Goal: Task Accomplishment & Management: Complete application form

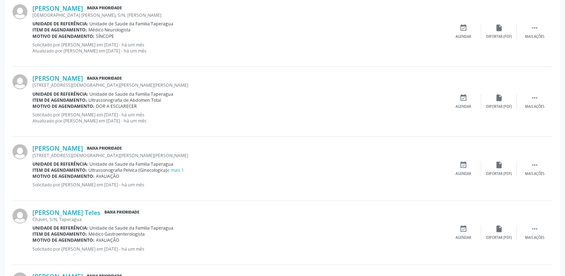
scroll to position [1006, 0]
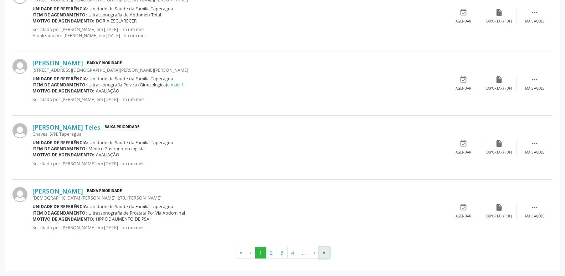
click at [325, 252] on button "»" at bounding box center [324, 252] width 11 height 12
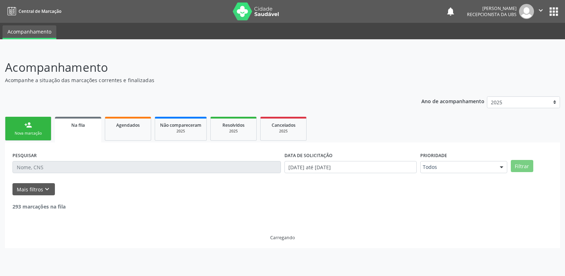
scroll to position [0, 0]
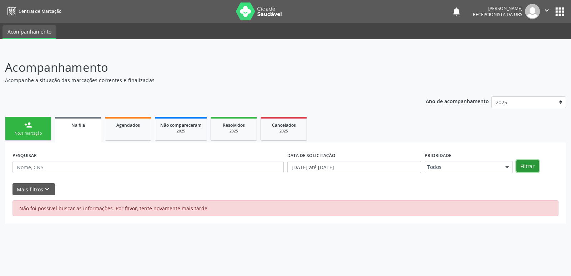
click at [525, 167] on button "Filtrar" at bounding box center [527, 166] width 22 height 12
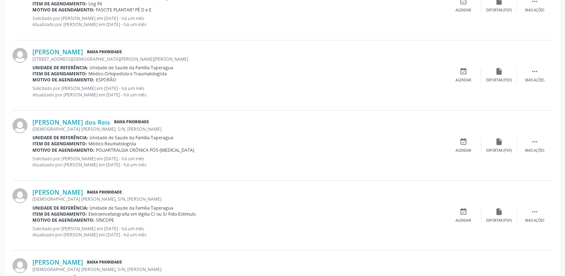
scroll to position [1006, 0]
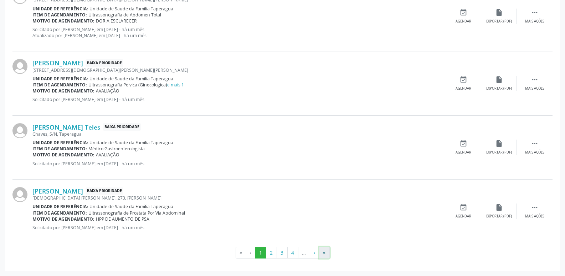
click at [322, 249] on button "»" at bounding box center [324, 252] width 11 height 12
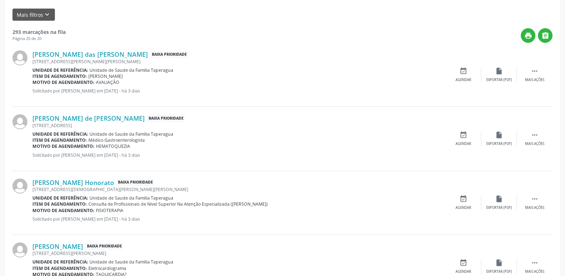
scroll to position [0, 0]
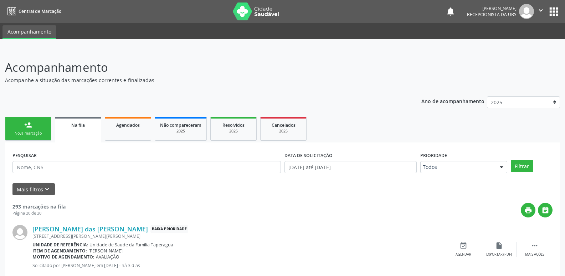
click at [31, 128] on div "person_add" at bounding box center [28, 125] width 8 height 8
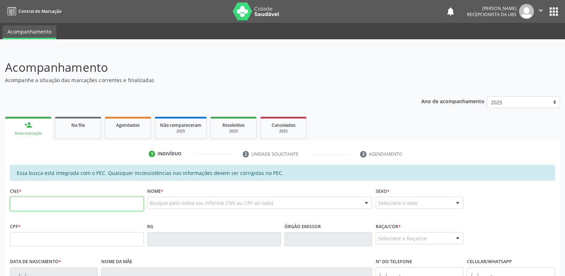
click at [123, 199] on input "text" at bounding box center [77, 203] width 134 height 14
paste input "700 2014 7607 0027"
type input "700 2014 7607 0027"
type input "991.985.335-68"
type input "26/08/1978"
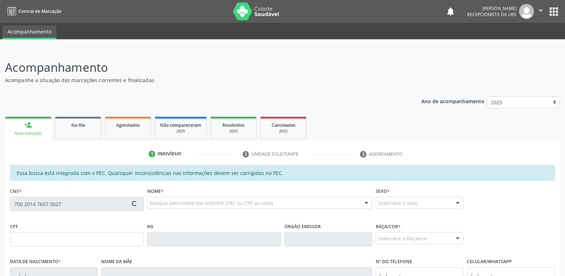
type input "Maria Rita Alves da Silva"
type input "(82) 99931-7389"
type input "S/N"
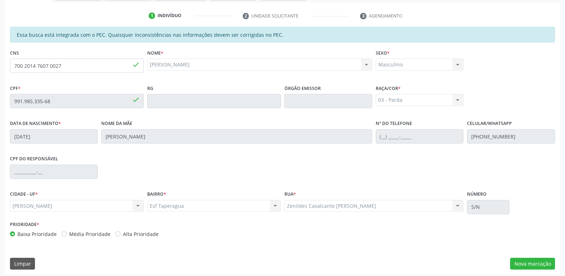
scroll to position [142, 0]
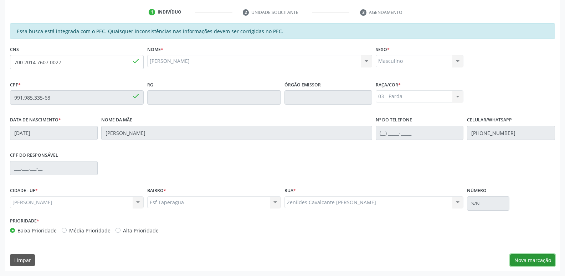
click at [535, 262] on button "Nova marcação" at bounding box center [532, 260] width 45 height 12
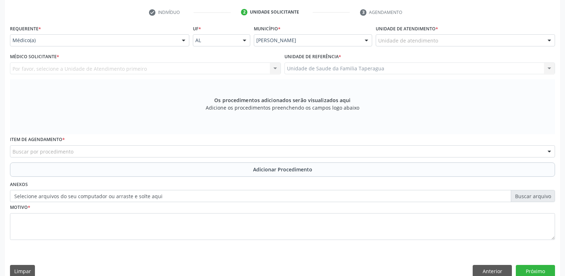
click at [180, 40] on div at bounding box center [183, 41] width 11 height 12
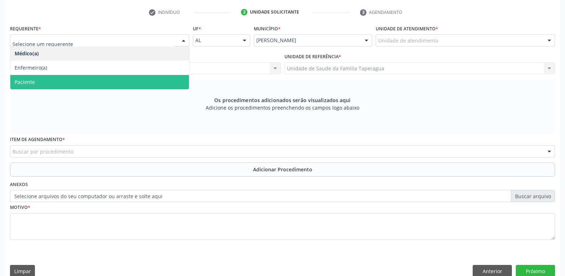
click at [167, 82] on span "Paciente" at bounding box center [99, 82] width 179 height 14
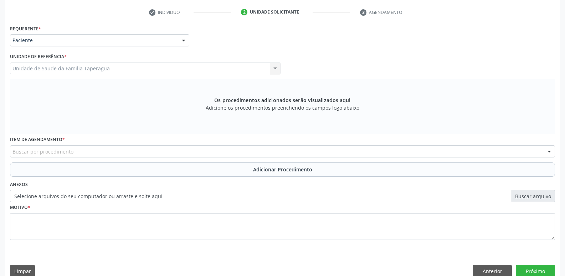
click at [182, 149] on div "Buscar por procedimento" at bounding box center [282, 151] width 545 height 12
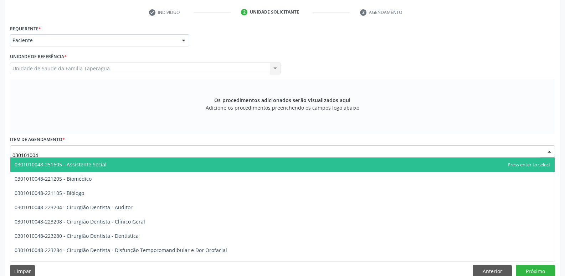
type input "0301010048"
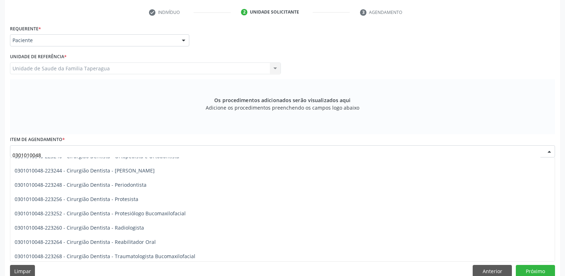
scroll to position [242, 0]
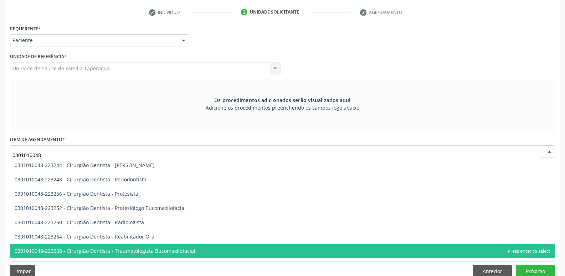
click at [273, 251] on span "0301010048-223268 - Cirurgião Dentista - Traumatologista Bucomaxilofacial" at bounding box center [282, 251] width 545 height 14
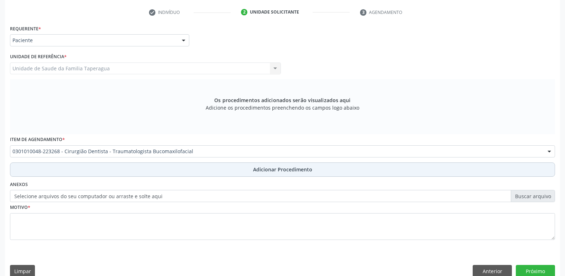
click at [311, 165] on button "Adicionar Procedimento" at bounding box center [282, 169] width 545 height 14
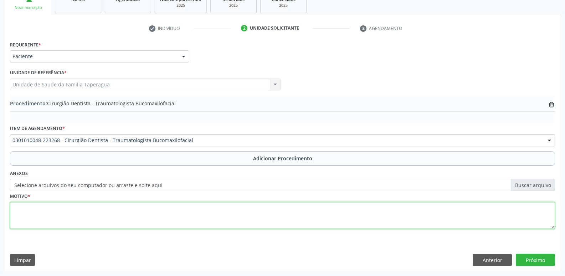
click at [280, 214] on textarea at bounding box center [282, 215] width 545 height 27
type textarea "RESTO RADICULAR, ELEMENTO 23"
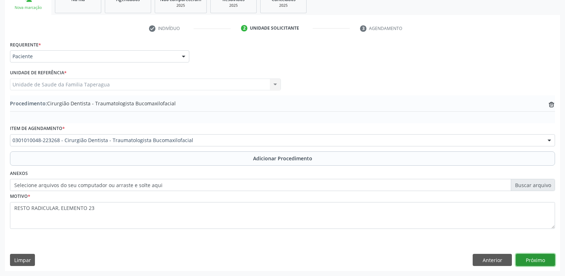
click at [534, 256] on button "Próximo" at bounding box center [535, 260] width 39 height 12
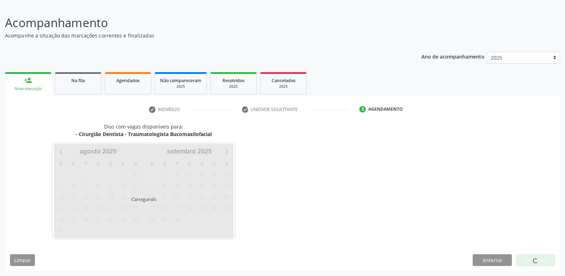
scroll to position [66, 0]
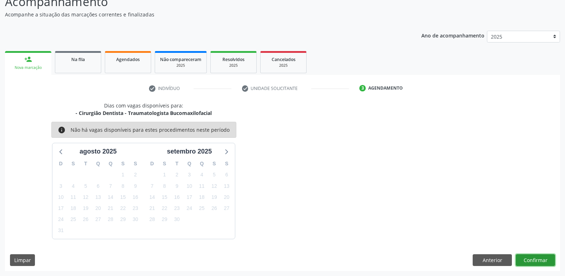
click at [540, 257] on button "Confirmar" at bounding box center [535, 260] width 39 height 12
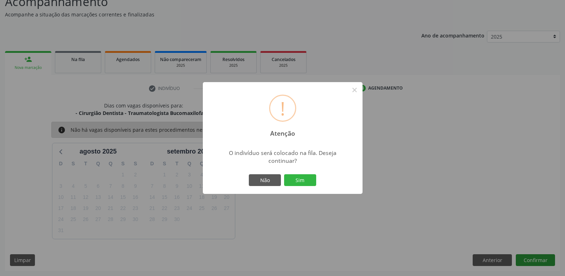
click at [284, 174] on button "Sim" at bounding box center [300, 180] width 32 height 12
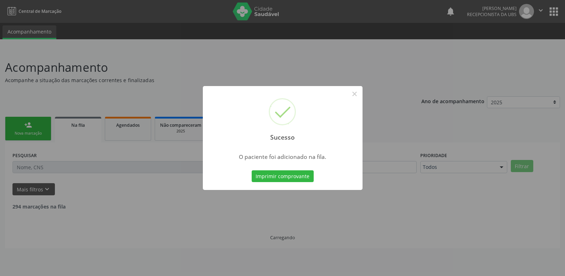
scroll to position [0, 0]
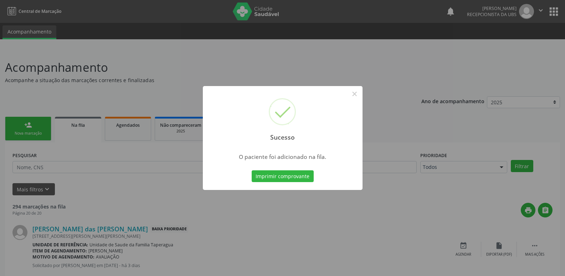
click at [481, 113] on div "Sucesso × O paciente foi adicionado na fila. Imprimir comprovante Cancel" at bounding box center [282, 138] width 565 height 276
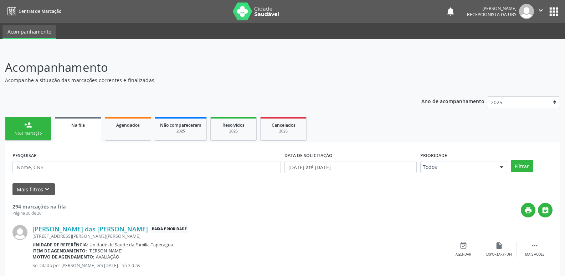
click at [31, 123] on div "person_add" at bounding box center [28, 125] width 8 height 8
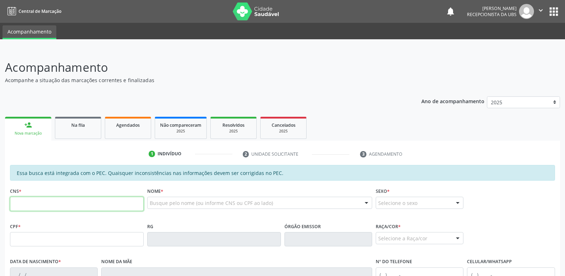
click at [88, 200] on input "text" at bounding box center [77, 203] width 134 height 14
paste input "700 0087 4973 8105"
type input "700 0087 4973 8105"
type input "070.249.864-50"
type input "02/09/1952"
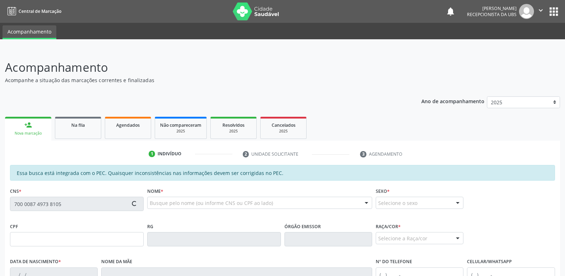
type input "Angelita Ana da Silva"
type input "(82) 99110-9837"
type input "195"
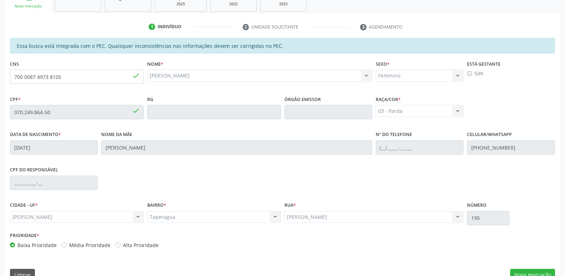
scroll to position [128, 0]
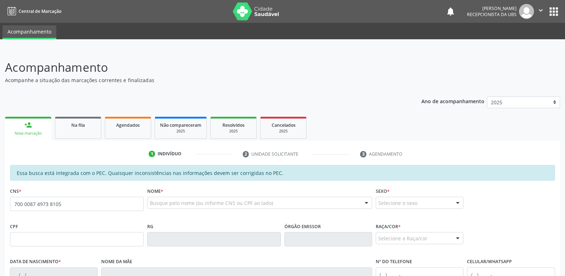
type input "700 0087 4973 8105"
type input "070.249.864-50"
type input "02/09/1952"
type input "Angelita Ana da Silva"
type input "(82) 99110-9837"
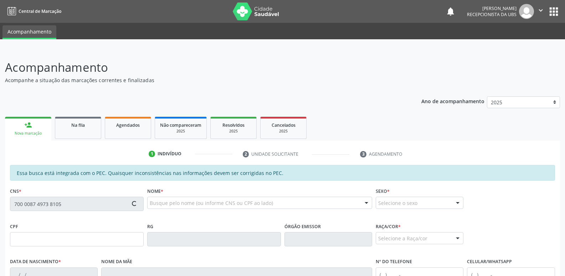
type input "195"
type input "700 0087 4973 8105"
type input "070.249.864-50"
type input "02/09/1952"
type input "Angelita Ana da Silva"
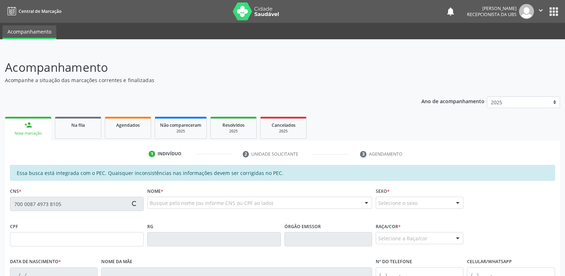
type input "(82) 99421-7902"
type input "195"
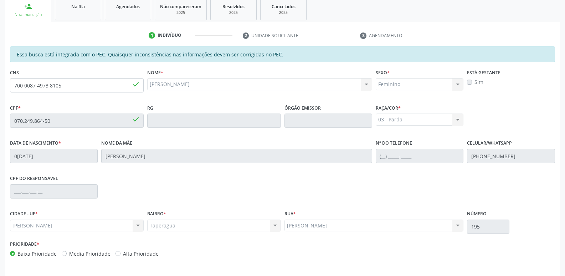
scroll to position [142, 0]
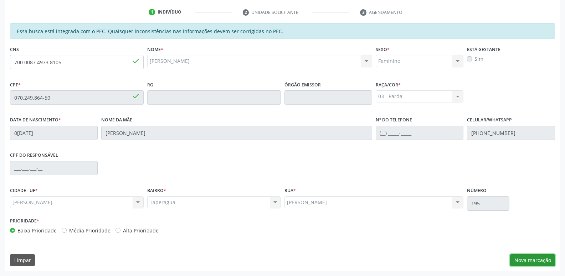
click at [534, 262] on button "Nova marcação" at bounding box center [532, 260] width 45 height 12
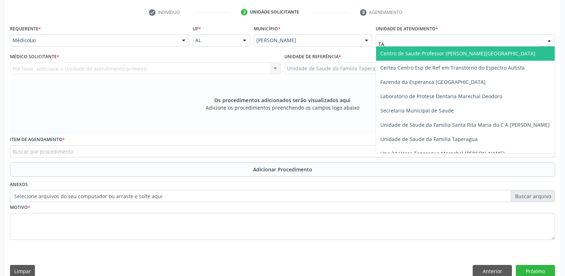
type input "TAP"
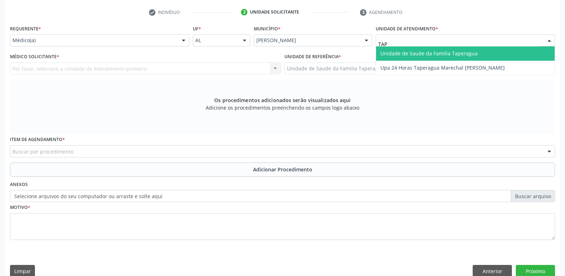
click at [454, 57] on span "Unidade de Saude da Familia Taperagua" at bounding box center [465, 53] width 179 height 14
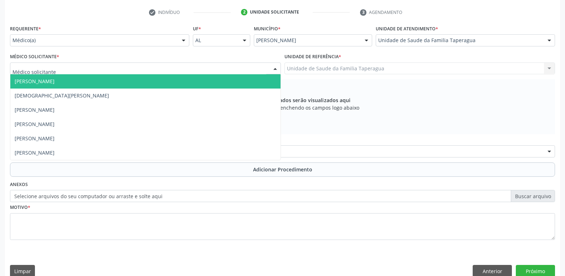
click at [216, 65] on div at bounding box center [145, 68] width 271 height 12
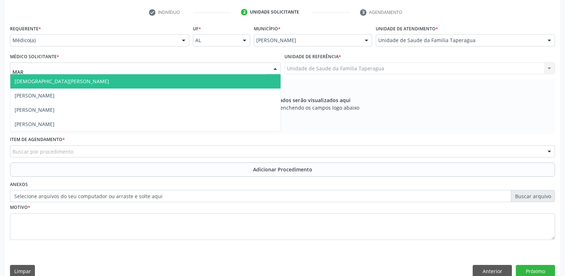
type input "MART"
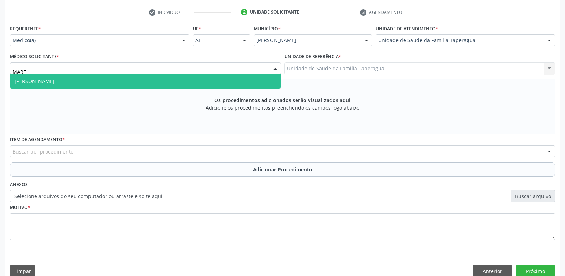
click at [212, 77] on span "[PERSON_NAME]" at bounding box center [145, 81] width 270 height 14
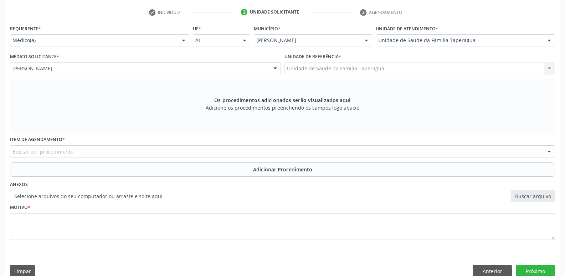
click at [194, 156] on div "Buscar por procedimento" at bounding box center [282, 151] width 545 height 12
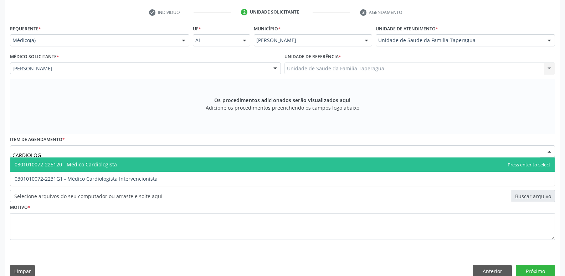
type input "CARDIOLOGI"
click at [194, 165] on span "0301010072-225120 - Médico Cardiologista" at bounding box center [282, 164] width 545 height 14
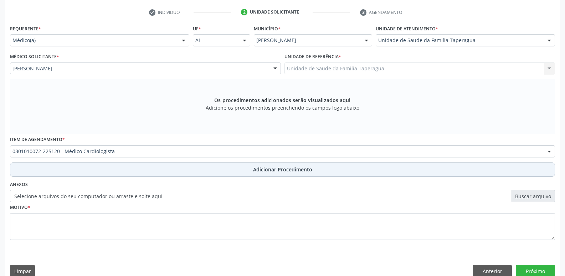
click at [238, 173] on button "Adicionar Procedimento" at bounding box center [282, 169] width 545 height 14
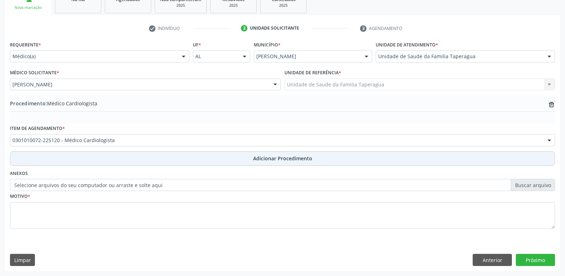
scroll to position [126, 0]
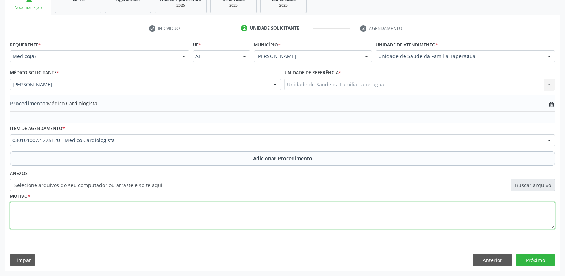
click at [228, 216] on textarea at bounding box center [282, 215] width 545 height 27
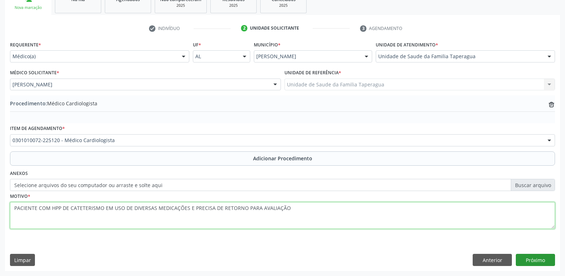
type textarea "PACIENTE COM HPP DE CATETERISMO EM USO DE DIVERSAS MEDICAÇÕES E PRECISA DE RETO…"
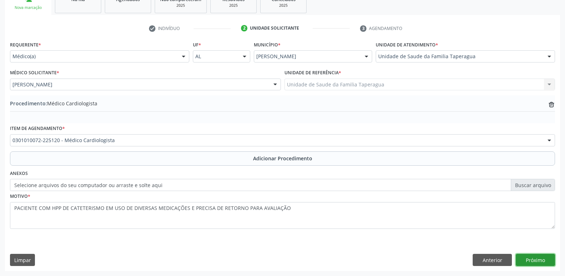
click at [545, 260] on button "Próximo" at bounding box center [535, 260] width 39 height 12
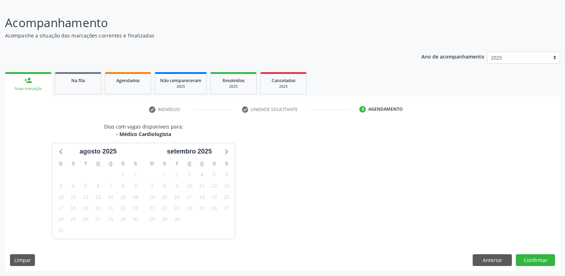
scroll to position [66, 0]
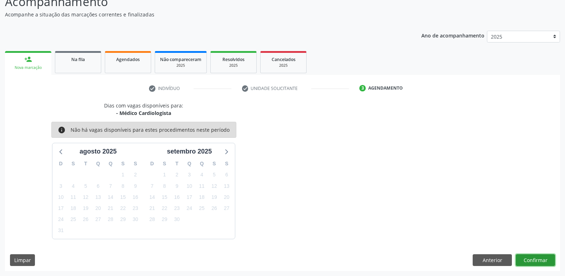
click at [529, 263] on button "Confirmar" at bounding box center [535, 260] width 39 height 12
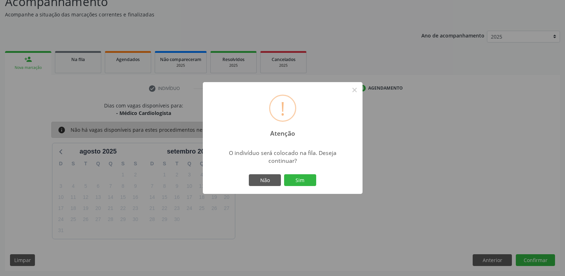
click at [284, 174] on button "Sim" at bounding box center [300, 180] width 32 height 12
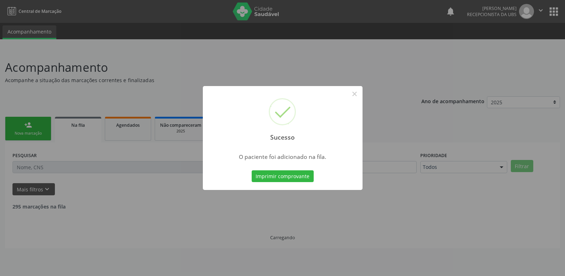
scroll to position [0, 0]
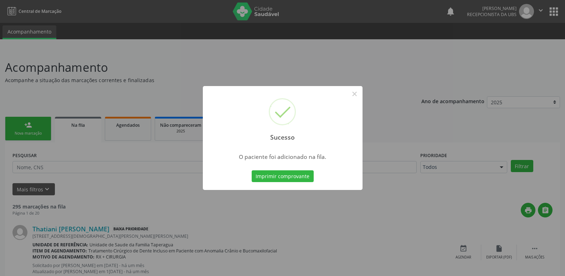
click at [341, 20] on div "Sucesso × O paciente foi adicionado na fila. Imprimir comprovante Cancel" at bounding box center [282, 138] width 565 height 276
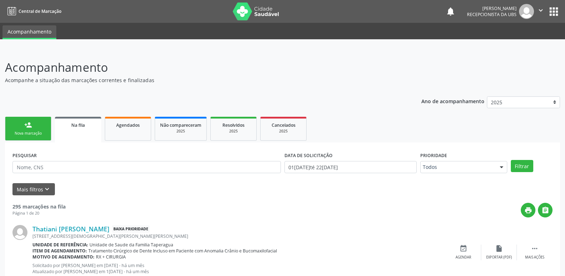
click at [38, 131] on div "Nova marcação" at bounding box center [28, 133] width 36 height 5
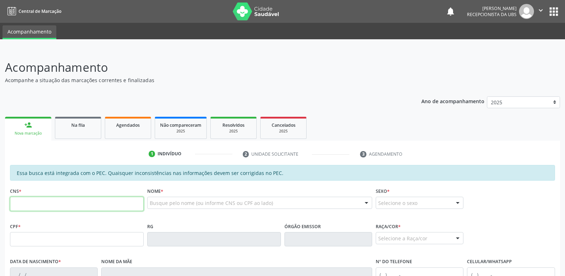
click at [98, 201] on input "text" at bounding box center [77, 203] width 134 height 14
paste input "700 0090 4128 4200"
type input "700 0090 4128 4200"
type input "069.004.654-55"
type input "20/04/1983"
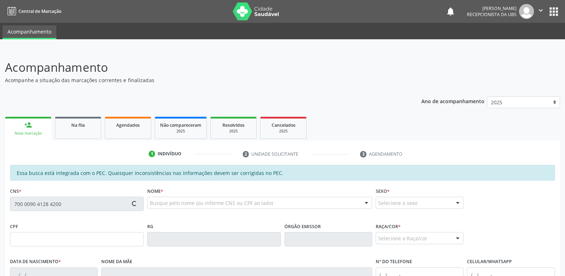
type input "Rubenita Matias dos Santos"
type input "(82) 99634-4958"
type input "209"
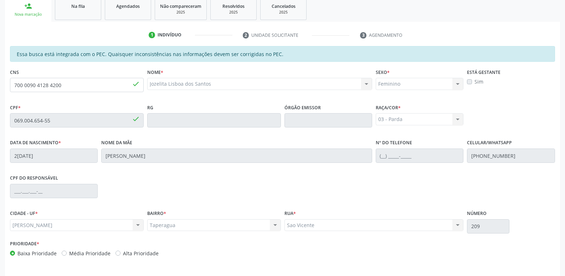
scroll to position [142, 0]
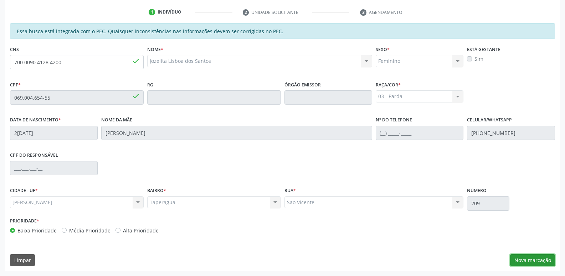
click at [541, 261] on button "Nova marcação" at bounding box center [532, 260] width 45 height 12
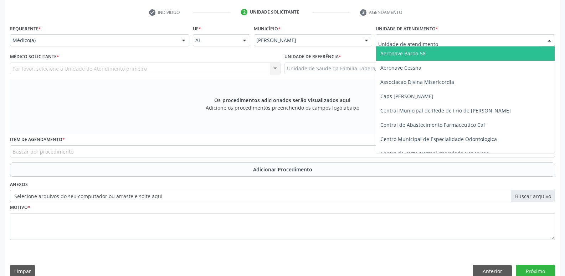
click at [454, 36] on div at bounding box center [465, 40] width 179 height 12
type input "M"
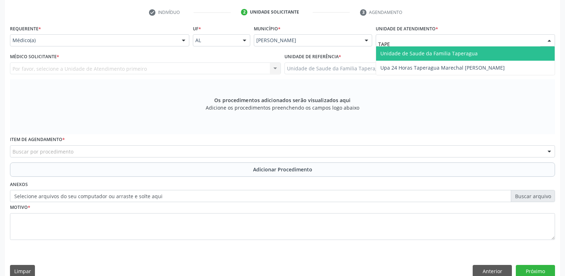
type input "TAPER"
click at [454, 54] on span "Unidade de Saude da Familia Taperagua" at bounding box center [429, 53] width 97 height 7
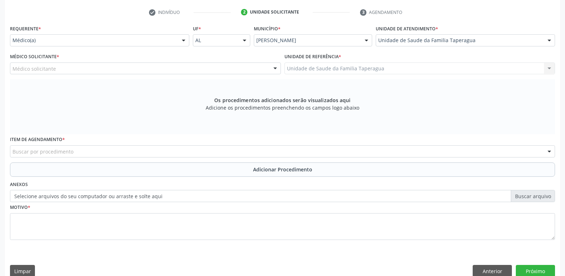
click at [123, 71] on div "Médico solicitante" at bounding box center [145, 68] width 271 height 12
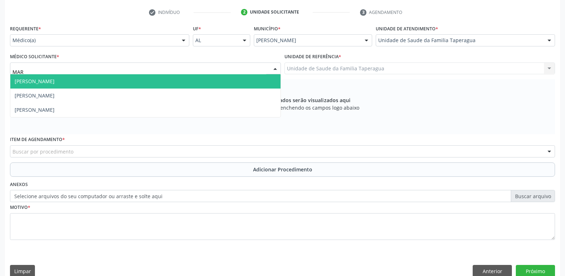
type input "MART"
click at [125, 81] on span "Martina Toledo Valadao" at bounding box center [145, 81] width 270 height 14
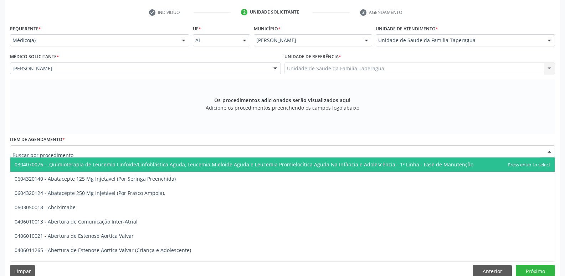
click at [136, 155] on div at bounding box center [282, 151] width 545 height 12
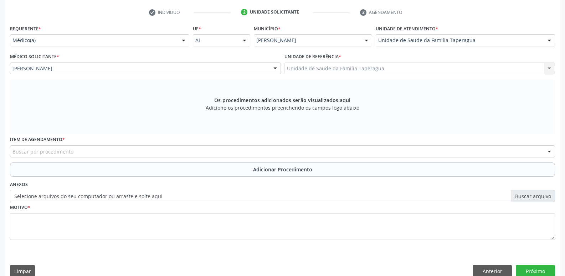
click at [275, 149] on div "Buscar por procedimento" at bounding box center [282, 151] width 545 height 12
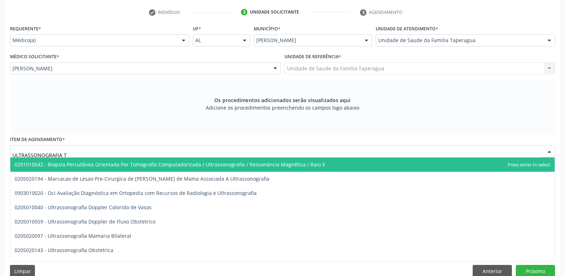
type input "ULTRASSONOGRAFIA TR"
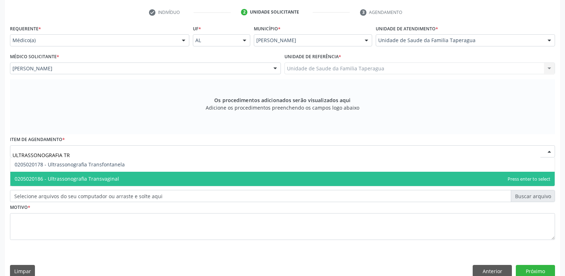
click at [250, 179] on span "0205020186 - Ultrassonografia Transvaginal" at bounding box center [282, 179] width 545 height 14
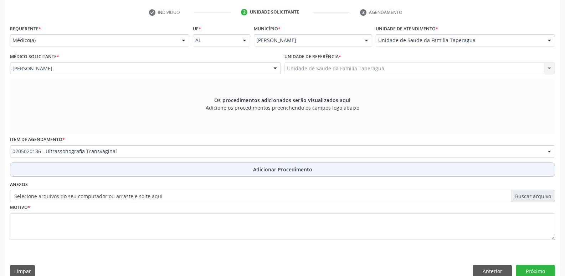
click at [316, 172] on button "Adicionar Procedimento" at bounding box center [282, 169] width 545 height 14
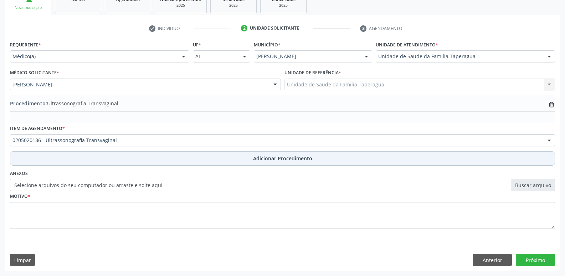
scroll to position [126, 0]
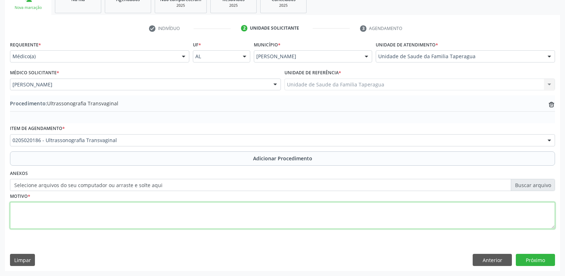
click at [303, 209] on textarea at bounding box center [282, 215] width 545 height 27
type textarea "METRORRAGIA"
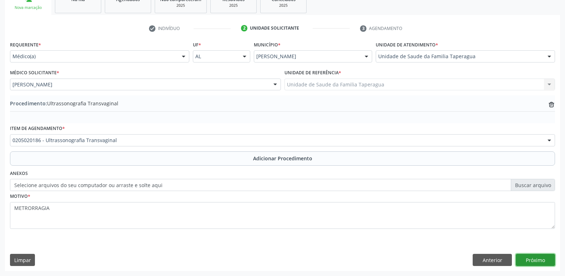
click at [543, 261] on button "Próximo" at bounding box center [535, 260] width 39 height 12
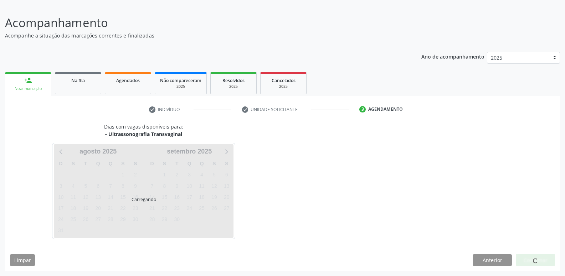
scroll to position [66, 0]
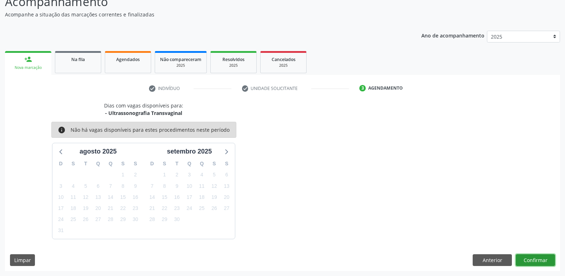
click at [531, 257] on button "Confirmar" at bounding box center [535, 260] width 39 height 12
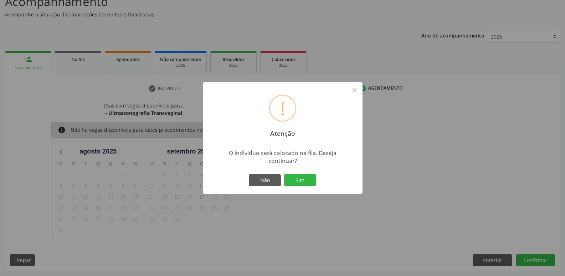
click at [284, 174] on button "Sim" at bounding box center [300, 180] width 32 height 12
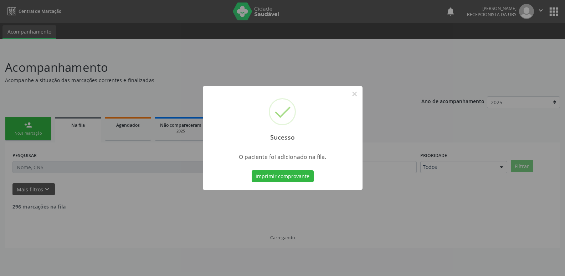
scroll to position [0, 0]
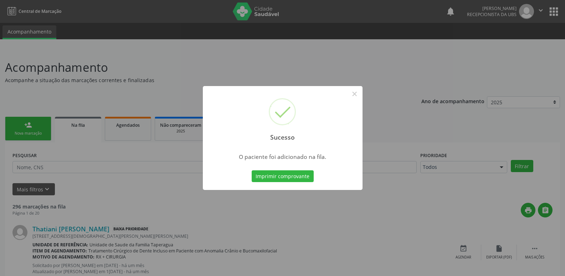
click at [443, 136] on div "Sucesso × O paciente foi adicionado na fila. Imprimir comprovante Cancel" at bounding box center [282, 138] width 565 height 276
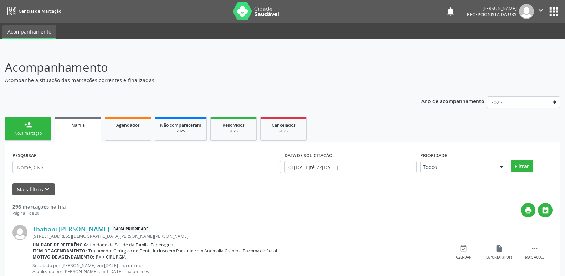
scroll to position [1006, 0]
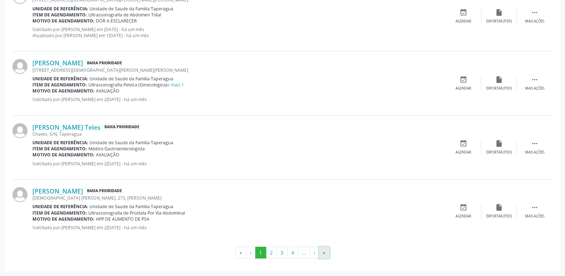
click at [327, 253] on button "»" at bounding box center [324, 252] width 11 height 12
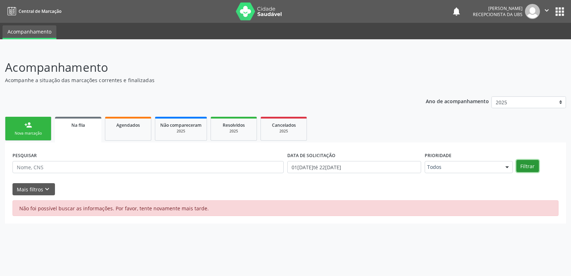
click at [531, 165] on button "Filtrar" at bounding box center [527, 166] width 22 height 12
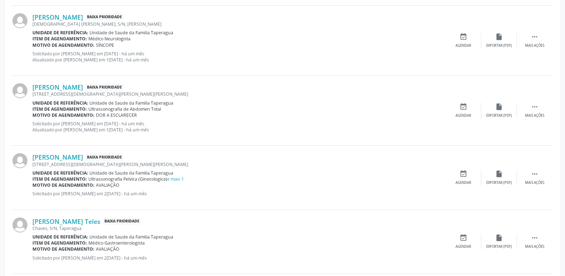
scroll to position [1006, 0]
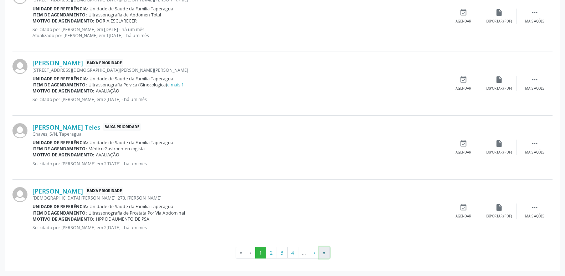
click at [321, 255] on button "»" at bounding box center [324, 252] width 11 height 12
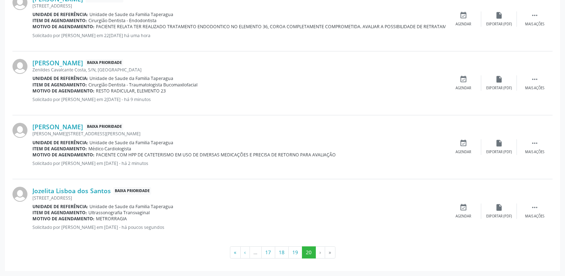
scroll to position [0, 0]
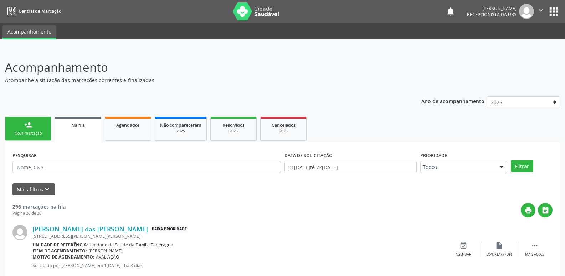
click at [32, 129] on link "person_add Nova marcação" at bounding box center [28, 129] width 46 height 24
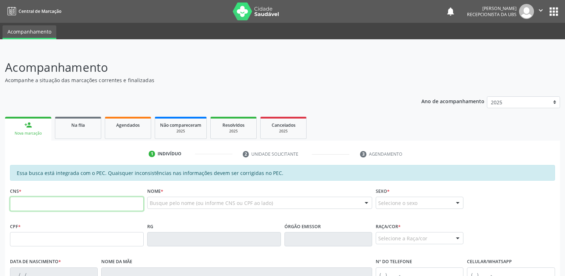
click at [88, 206] on input "text" at bounding box center [77, 203] width 134 height 14
paste input "700 0090 4128 4200"
type input "700 0090 4128 4200"
type input "069.004.654-55"
type input "20/04/1983"
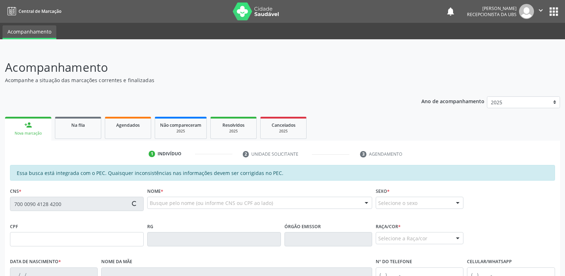
type input "Rubenita Matias dos Santos"
type input "(82) 99634-4958"
type input "209"
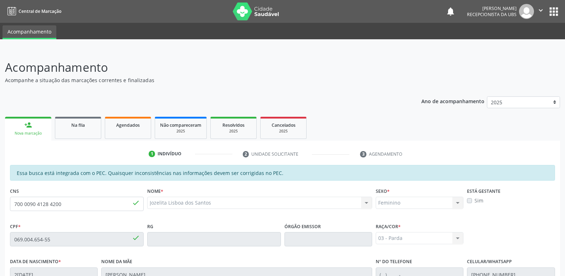
scroll to position [142, 0]
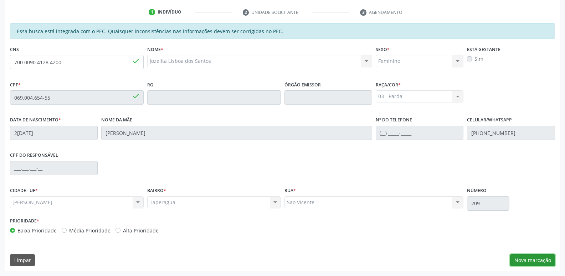
click at [525, 258] on button "Nova marcação" at bounding box center [532, 260] width 45 height 12
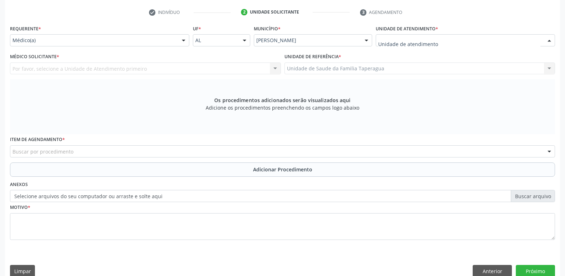
click at [456, 42] on div at bounding box center [465, 40] width 179 height 12
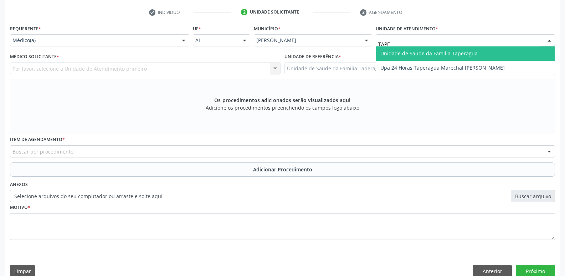
type input "TAPER"
click at [456, 51] on span "Unidade de Saude da Familia Taperagua" at bounding box center [429, 53] width 97 height 7
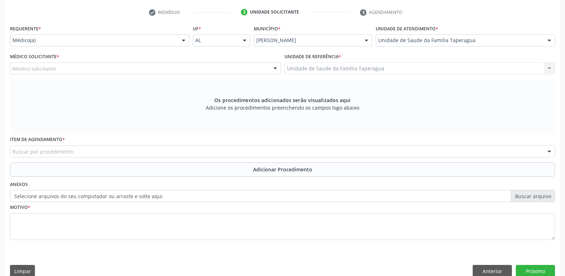
click at [168, 70] on div "Médico solicitante" at bounding box center [145, 68] width 271 height 12
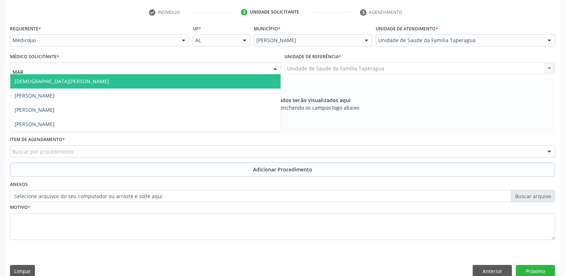
type input "MART"
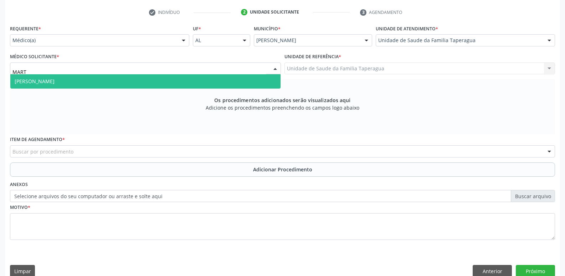
click at [169, 78] on span "[PERSON_NAME]" at bounding box center [145, 81] width 270 height 14
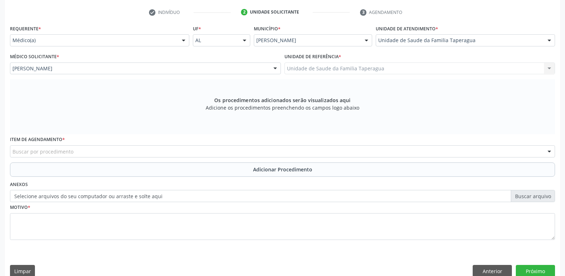
click at [161, 151] on div "Buscar por procedimento" at bounding box center [282, 151] width 545 height 12
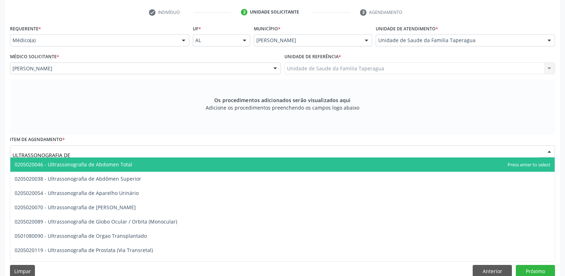
type input "ULTRASSONOGRAFIA DE A"
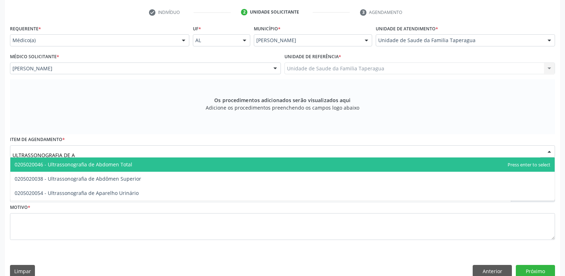
click at [158, 164] on span "0205020046 - Ultrassonografia de Abdomen Total" at bounding box center [282, 164] width 545 height 14
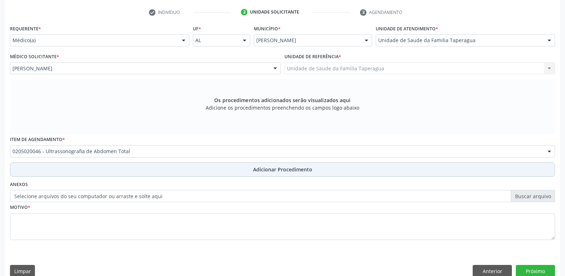
click at [189, 172] on button "Adicionar Procedimento" at bounding box center [282, 169] width 545 height 14
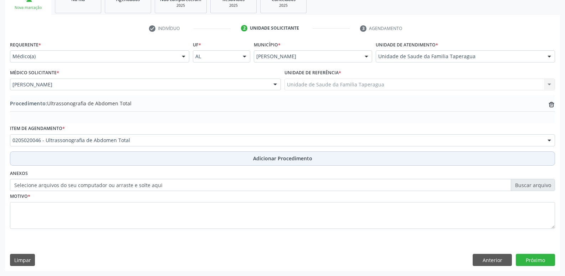
scroll to position [126, 0]
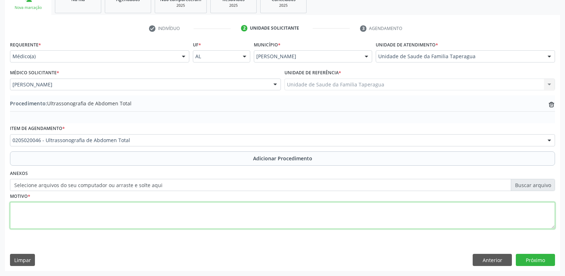
click at [175, 211] on textarea at bounding box center [282, 215] width 545 height 27
type textarea "DOR ABD"
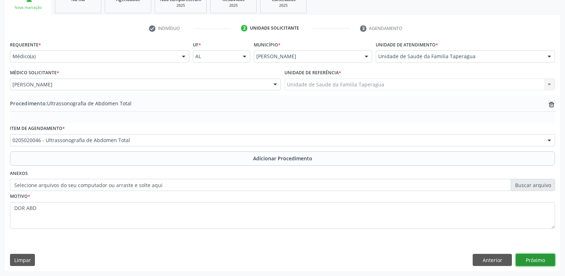
click at [543, 260] on button "Próximo" at bounding box center [535, 260] width 39 height 12
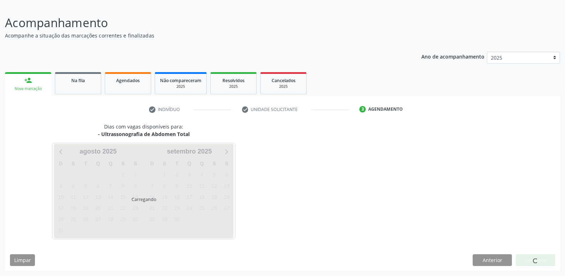
scroll to position [66, 0]
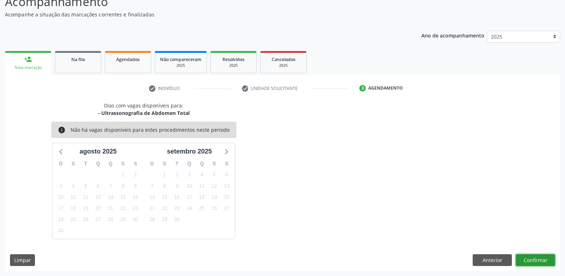
click at [533, 259] on button "Confirmar" at bounding box center [535, 260] width 39 height 12
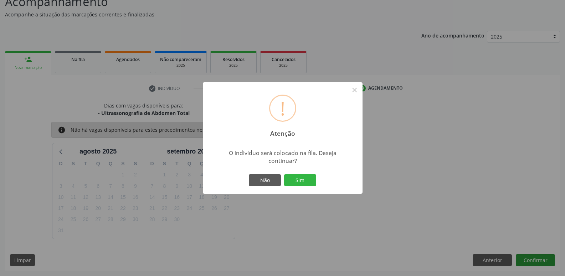
click at [284, 174] on button "Sim" at bounding box center [300, 180] width 32 height 12
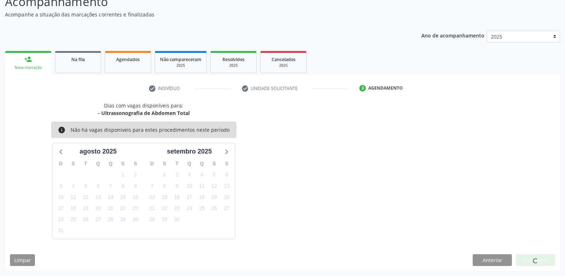
scroll to position [0, 0]
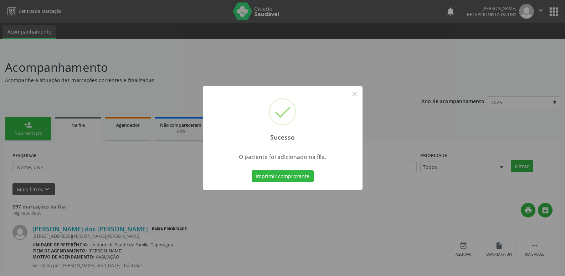
click at [473, 162] on div "Sucesso × O paciente foi adicionado na fila. Imprimir comprovante Cancel" at bounding box center [282, 138] width 565 height 276
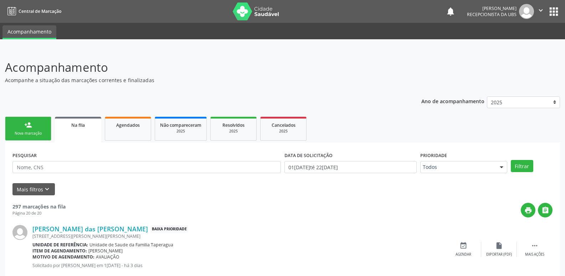
click at [39, 125] on link "person_add Nova marcação" at bounding box center [28, 129] width 46 height 24
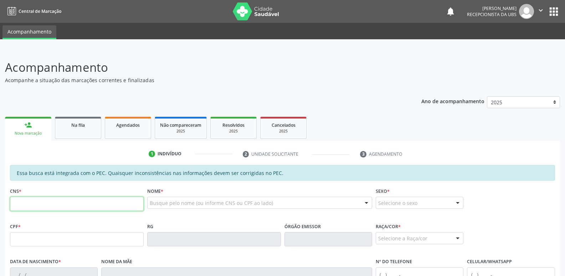
click at [87, 202] on input "text" at bounding box center [77, 203] width 134 height 14
paste input "705 6004 3658 9311"
type input "705 6004 3658 9311"
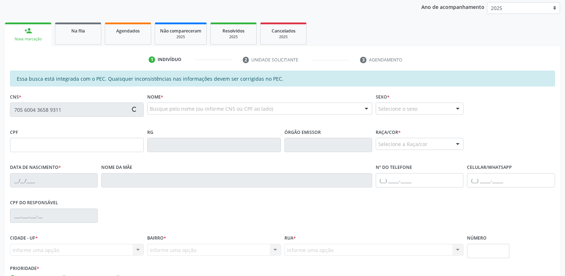
scroll to position [142, 0]
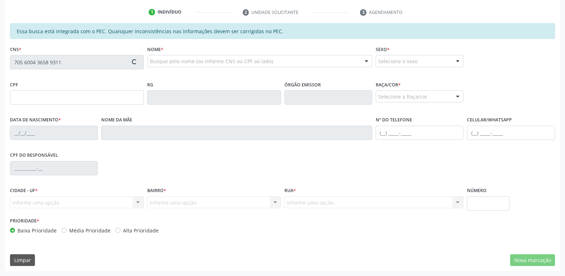
type input "026.724.774-50"
type input "05/05/1978"
type input "Maria Ferreira dos Santos"
type input "(82) 99344-1867"
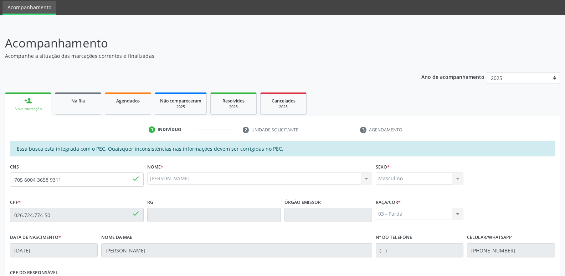
scroll to position [24, 0]
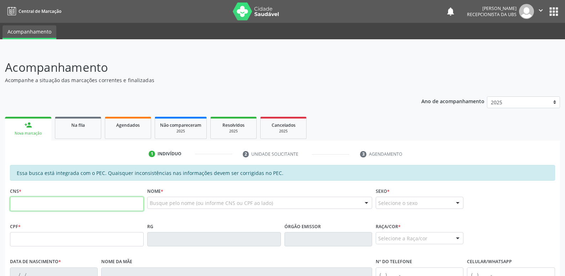
scroll to position [24, 0]
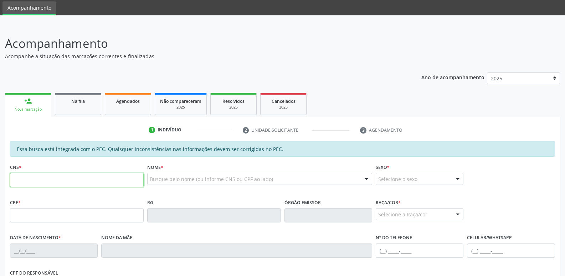
paste input "705 6004 3658 9311"
type input "705 6004 3658 9311"
type input "026.724.774-50"
type input "[DATE]"
type input "[PERSON_NAME]"
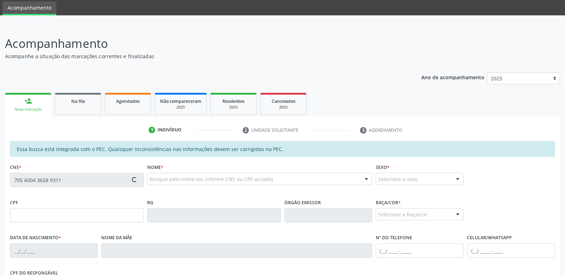
type input "[PHONE_NUMBER]"
type input "30"
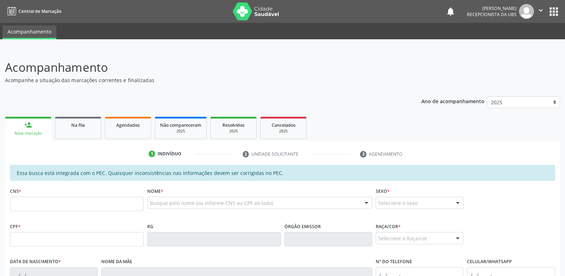
scroll to position [24, 0]
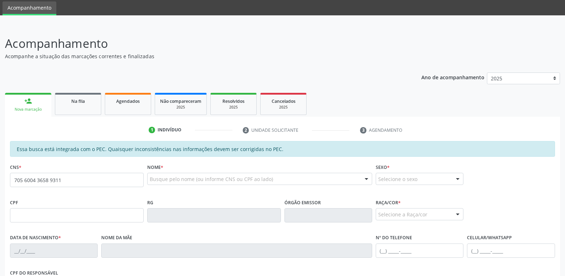
type input "705 6004 3658 9311"
type input "026.724.774-50"
type input "[DATE]"
type input "[PERSON_NAME]"
type input "[PHONE_NUMBER]"
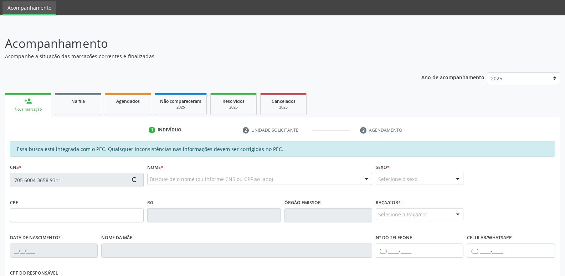
type input "30"
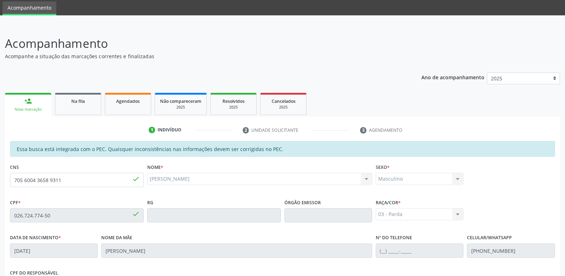
scroll to position [142, 0]
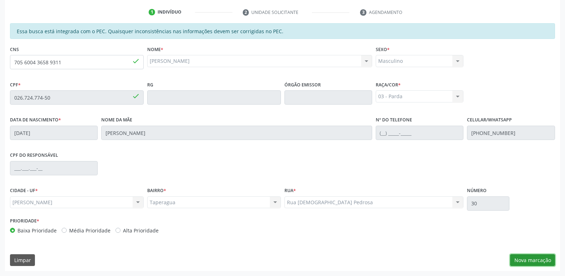
click at [524, 259] on button "Nova marcação" at bounding box center [532, 260] width 45 height 12
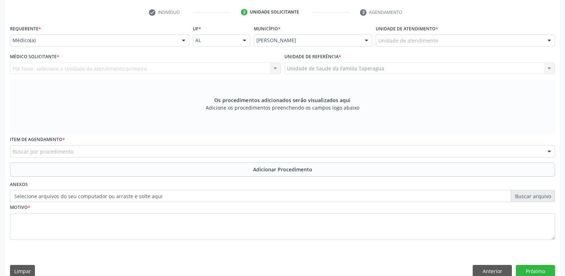
click at [179, 37] on div at bounding box center [183, 41] width 11 height 12
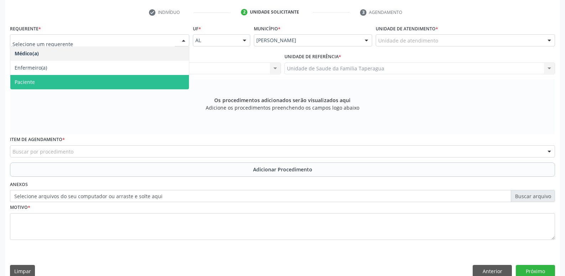
click at [178, 76] on span "Paciente" at bounding box center [99, 82] width 179 height 14
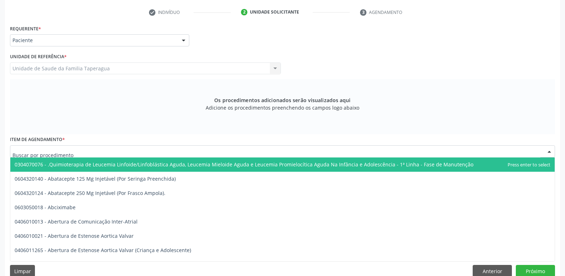
click at [197, 155] on div at bounding box center [282, 151] width 545 height 12
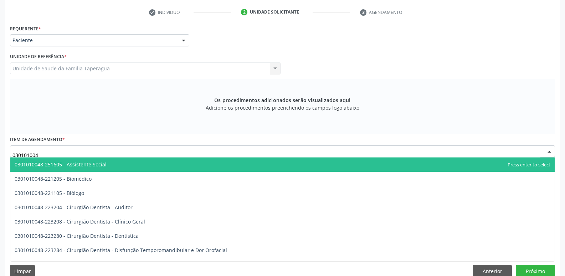
type input "0301010048"
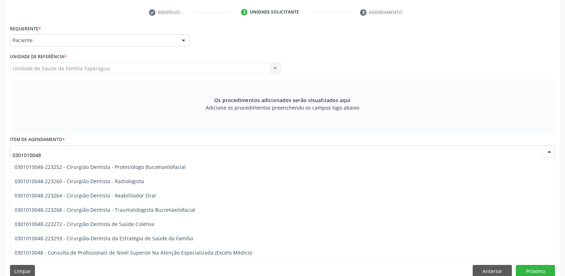
scroll to position [288, 0]
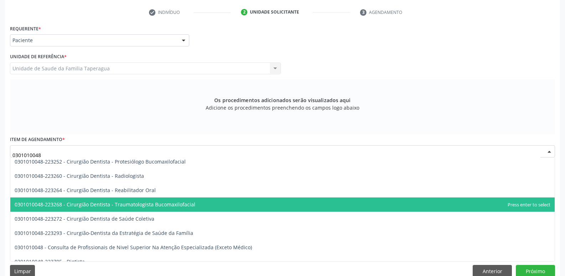
click at [245, 206] on span "0301010048-223268 - Cirurgião Dentista - Traumatologista Bucomaxilofacial" at bounding box center [282, 204] width 545 height 14
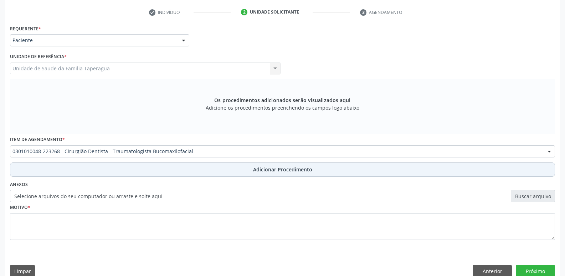
click at [275, 170] on span "Adicionar Procedimento" at bounding box center [282, 168] width 59 height 7
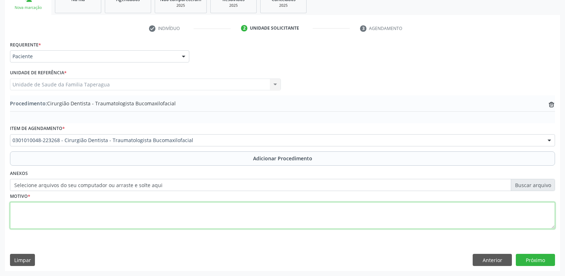
click at [252, 224] on textarea at bounding box center [282, 215] width 545 height 27
type textarea "ELEMENTO 18 VESTIBULARIZADO, PACIENTE QUEIXA-SE DE DOR."
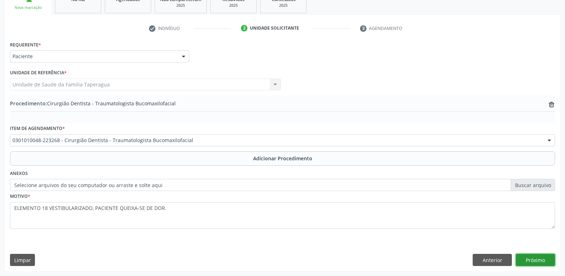
click at [529, 261] on button "Próximo" at bounding box center [535, 260] width 39 height 12
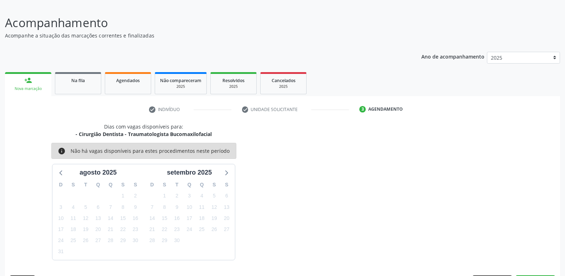
scroll to position [66, 0]
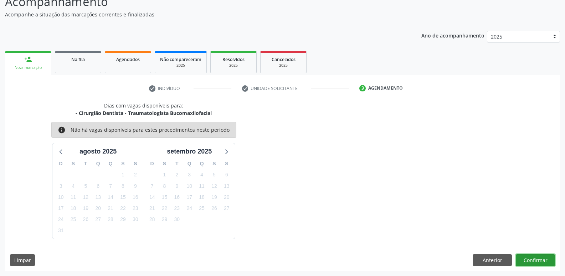
click at [532, 257] on button "Confirmar" at bounding box center [535, 260] width 39 height 12
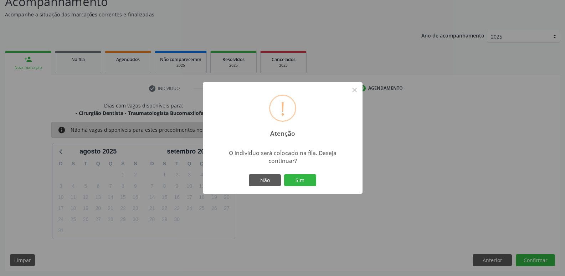
click at [284, 174] on button "Sim" at bounding box center [300, 180] width 32 height 12
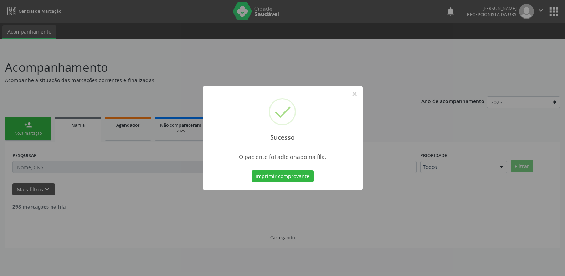
scroll to position [0, 0]
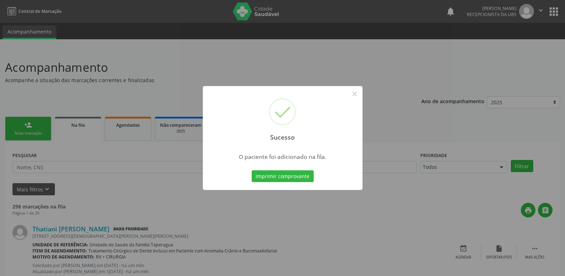
click at [400, 88] on div "Sucesso × O paciente foi adicionado na fila. Imprimir comprovante Cancel" at bounding box center [282, 138] width 565 height 276
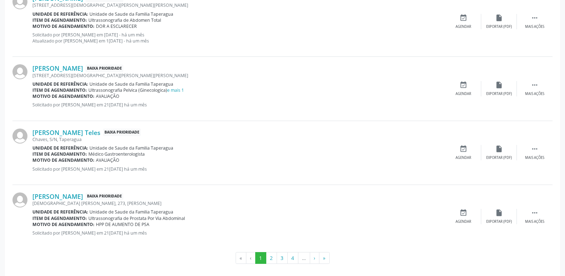
scroll to position [1006, 0]
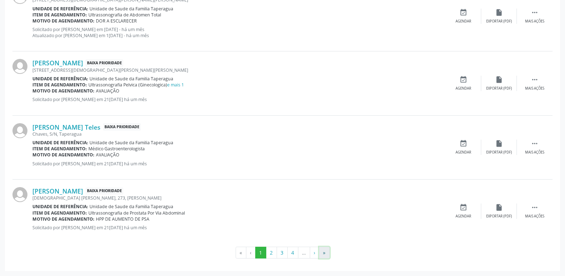
click at [324, 254] on button "»" at bounding box center [324, 252] width 11 height 12
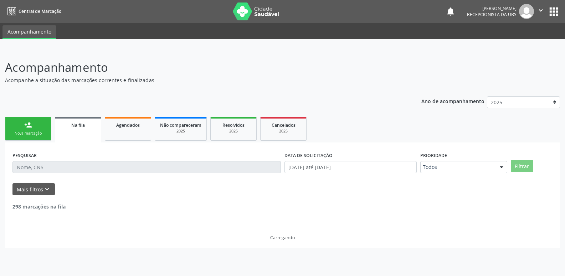
scroll to position [0, 0]
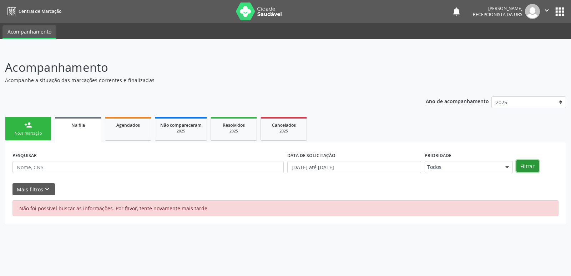
click at [527, 163] on button "Filtrar" at bounding box center [527, 166] width 22 height 12
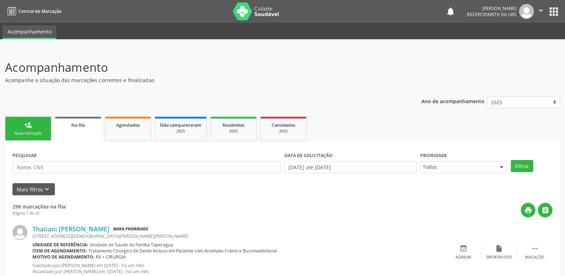
drag, startPoint x: 564, startPoint y: 54, endPoint x: 568, endPoint y: 57, distance: 5.1
click at [565, 57] on html "Central de Marcação notifications Maria Samara da Silva Recepcionista da UBS  …" at bounding box center [282, 138] width 565 height 276
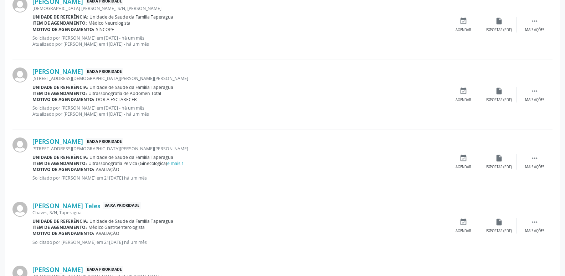
scroll to position [1006, 0]
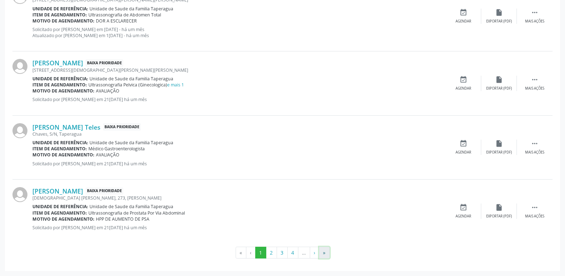
click at [325, 253] on button "»" at bounding box center [324, 252] width 11 height 12
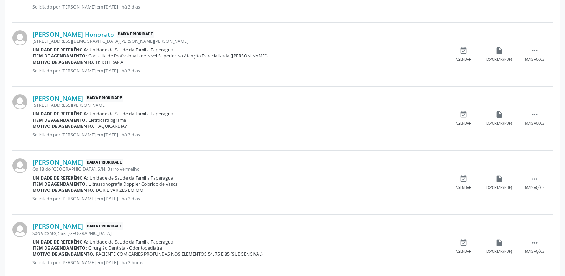
scroll to position [0, 0]
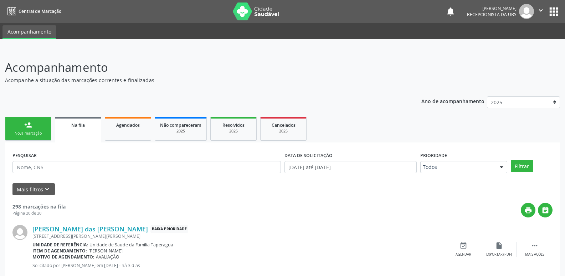
click at [40, 128] on link "person_add Nova marcação" at bounding box center [28, 129] width 46 height 24
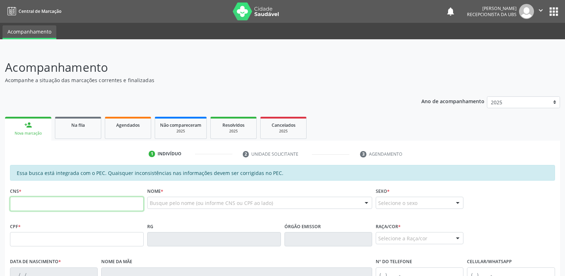
click at [99, 209] on input "text" at bounding box center [77, 203] width 134 height 14
paste input "706 0018 7977 8444"
type input "706 0018 7977 8444"
type input "216.111.654-15"
type input "25/05/1958"
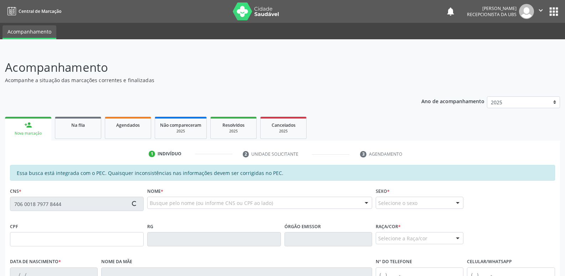
type input "Amarina Ferreira de Oliveira"
type input "(82) 9627-9250"
type input "24"
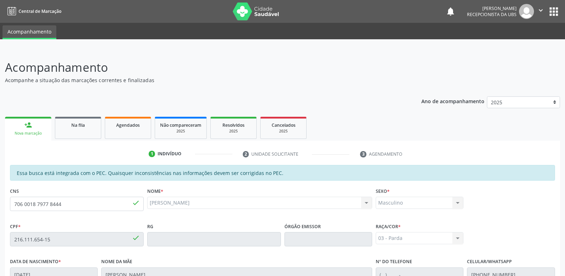
scroll to position [142, 0]
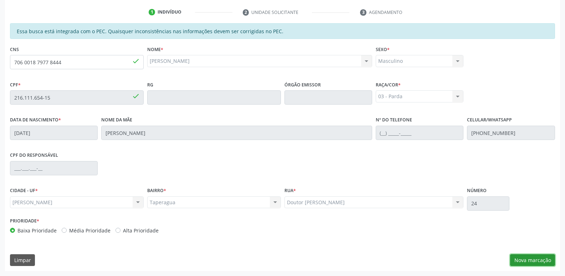
click at [527, 260] on button "Nova marcação" at bounding box center [532, 260] width 45 height 12
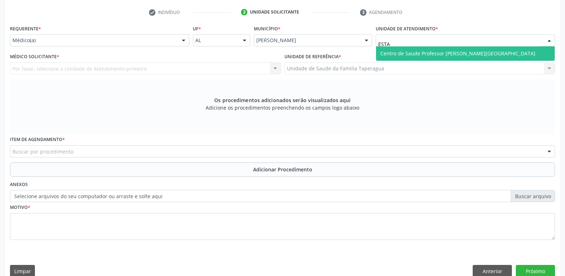
type input "ESTAC"
click at [434, 55] on span "Centro de Saude Professor [PERSON_NAME][GEOGRAPHIC_DATA]" at bounding box center [458, 53] width 155 height 7
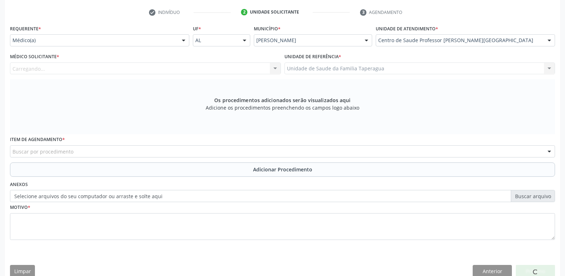
click at [234, 69] on div "Carregando... Nenhum resultado encontrado para: " " Não há nenhuma opção para s…" at bounding box center [145, 68] width 271 height 12
click at [234, 69] on div "Médico solicitante" at bounding box center [145, 68] width 271 height 12
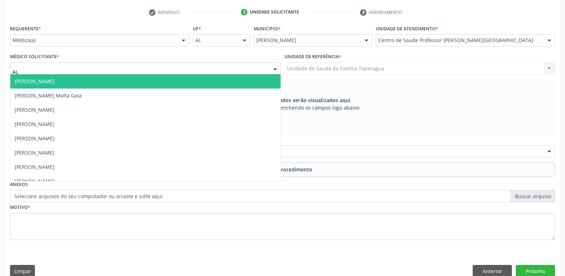
type input "ALE"
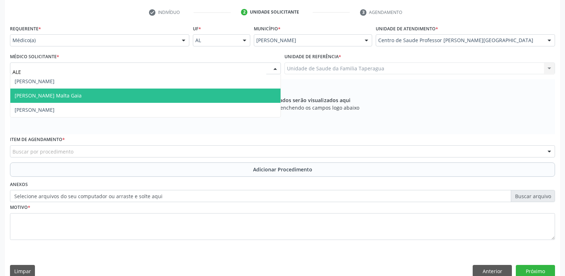
click at [134, 90] on span "Alexandre Lima Malta Gaia" at bounding box center [145, 95] width 270 height 14
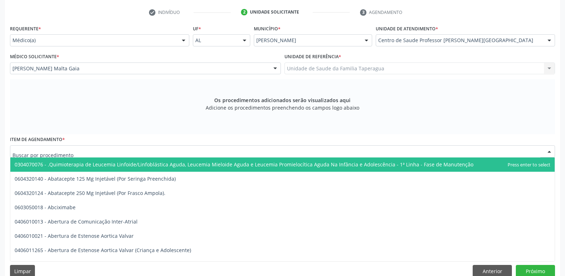
click at [184, 151] on div at bounding box center [282, 151] width 545 height 12
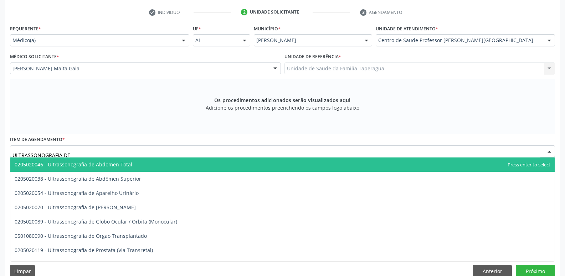
type input "ULTRASSONOGRAFIA DE P"
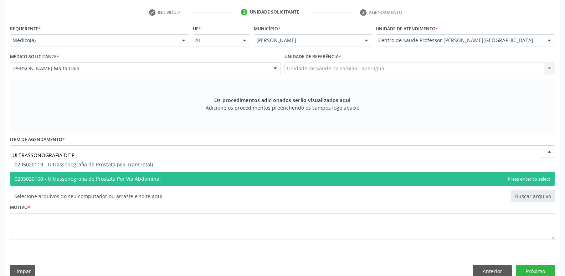
click at [179, 172] on span "0205020100 - Ultrassonografia de Prostata Por Via Abdominal" at bounding box center [282, 179] width 545 height 14
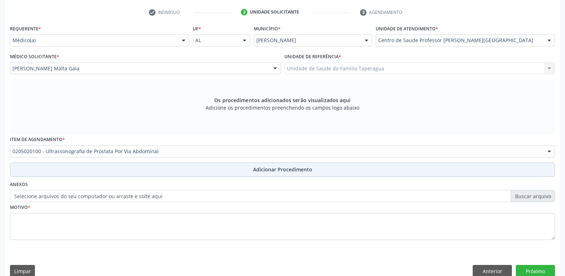
click at [187, 169] on button "Adicionar Procedimento" at bounding box center [282, 169] width 545 height 14
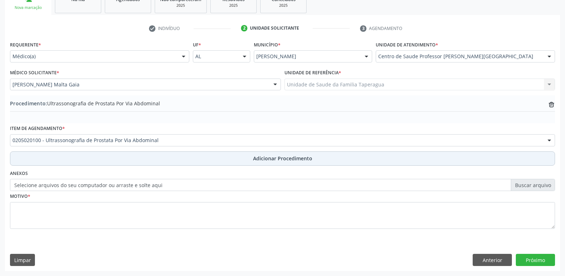
scroll to position [126, 0]
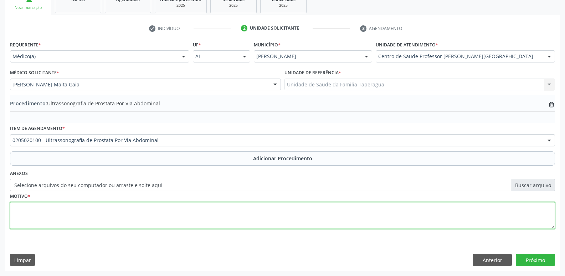
click at [172, 216] on textarea at bounding box center [282, 215] width 545 height 27
type textarea "COM RESIDUO PÓS MICCIONAL HPB?"
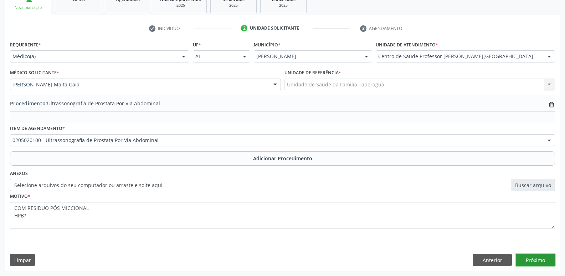
click at [535, 257] on button "Próximo" at bounding box center [535, 260] width 39 height 12
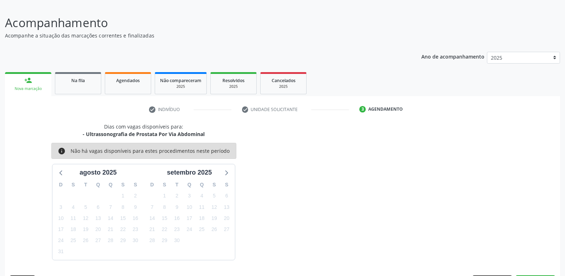
scroll to position [66, 0]
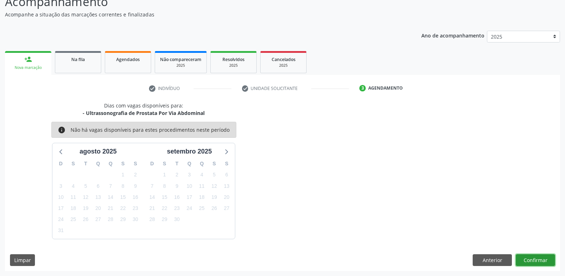
click at [538, 258] on button "Confirmar" at bounding box center [535, 260] width 39 height 12
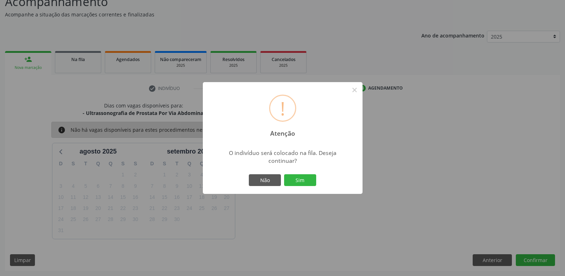
click at [284, 174] on button "Sim" at bounding box center [300, 180] width 32 height 12
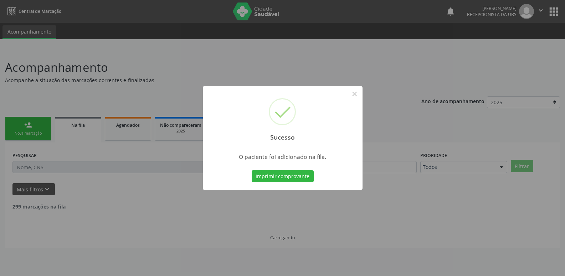
scroll to position [0, 0]
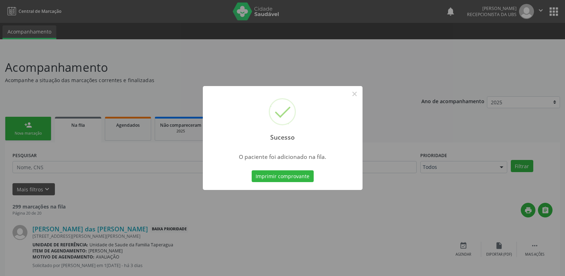
click at [491, 91] on div "Sucesso × O paciente foi adicionado na fila. Imprimir comprovante Cancel" at bounding box center [282, 138] width 565 height 276
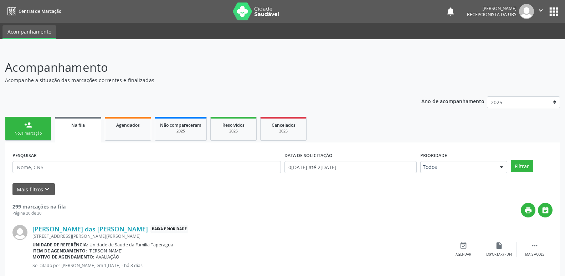
click at [27, 126] on div "person_add" at bounding box center [28, 125] width 8 height 8
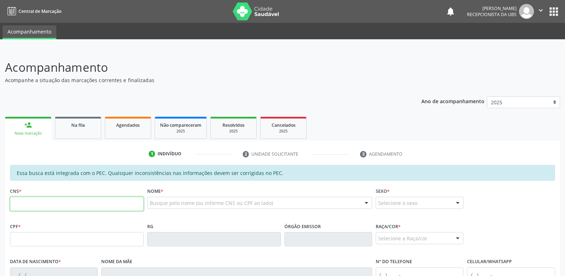
click at [93, 198] on input "text" at bounding box center [77, 203] width 134 height 14
paste input "706 0018 7977 8444"
type input "706 0018 7977 8444"
type input "216.111.654-15"
type input "25/05/1958"
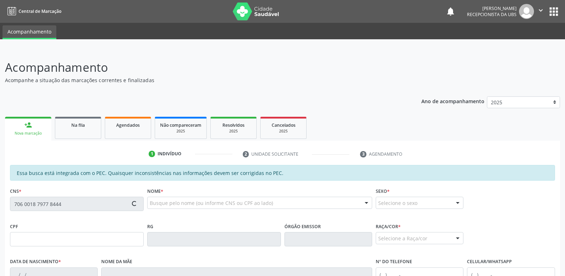
type input "Amarina Ferreira de Oliveira"
type input "(82) 9627-9250"
type input "24"
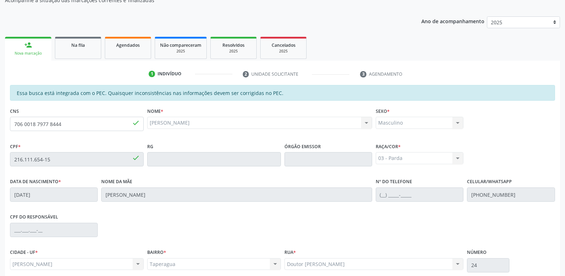
scroll to position [142, 0]
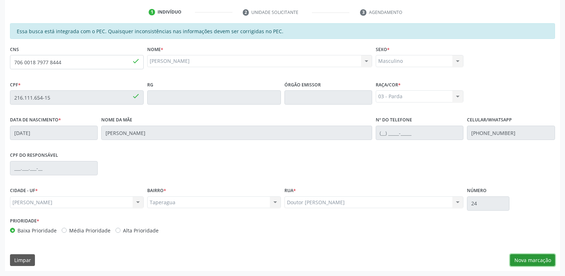
click at [531, 263] on button "Nova marcação" at bounding box center [532, 260] width 45 height 12
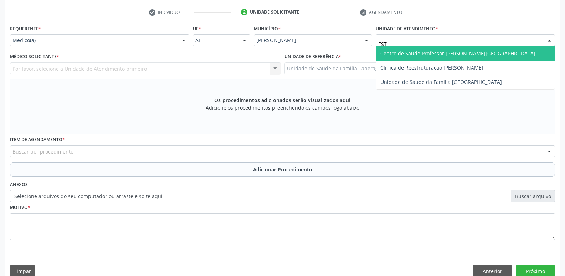
type input "ESTA"
click at [426, 50] on span "Centro de Saude Professor [PERSON_NAME][GEOGRAPHIC_DATA]" at bounding box center [458, 53] width 155 height 7
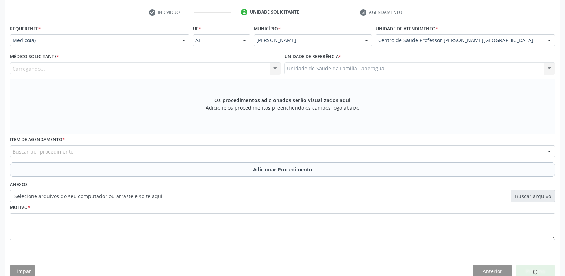
click at [196, 68] on div "Carregando... Nenhum resultado encontrado para: " " Não há nenhuma opção para s…" at bounding box center [145, 68] width 271 height 12
click at [196, 68] on div "Médico solicitante" at bounding box center [145, 68] width 271 height 12
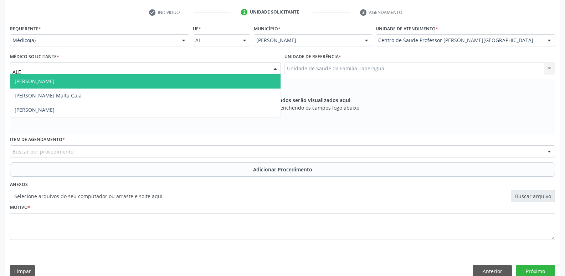
type input "ALEX"
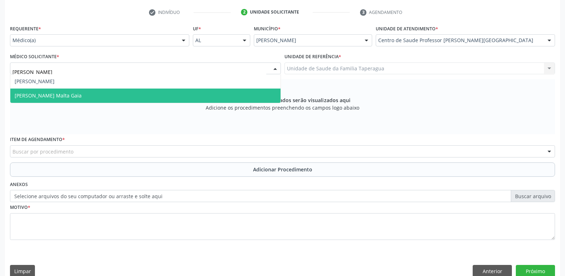
click at [180, 91] on span "Alexandre Lima Malta Gaia" at bounding box center [145, 95] width 270 height 14
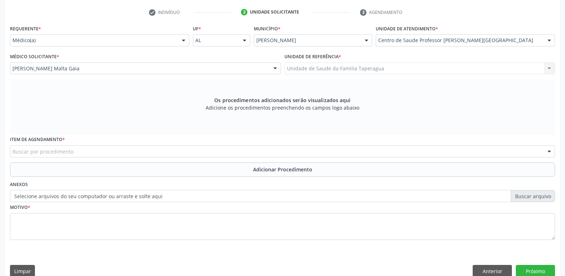
click at [174, 150] on div "Buscar por procedimento" at bounding box center [282, 151] width 545 height 12
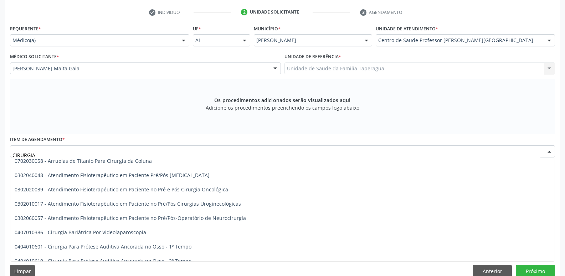
scroll to position [0, 0]
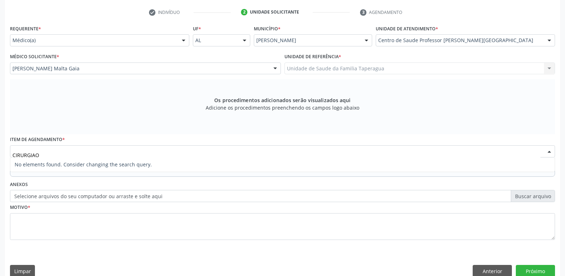
click at [216, 151] on input "CIRURGIAO" at bounding box center [276, 155] width 528 height 14
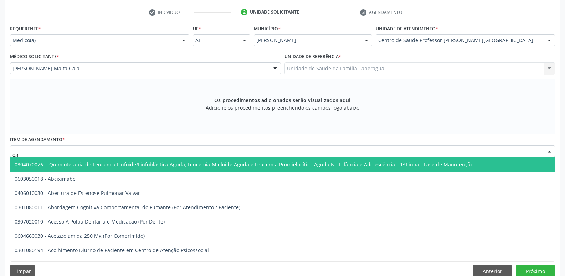
type input "0"
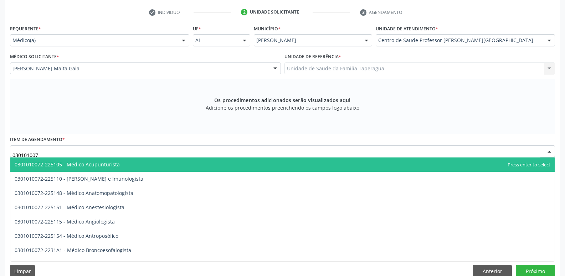
type input "0301010072"
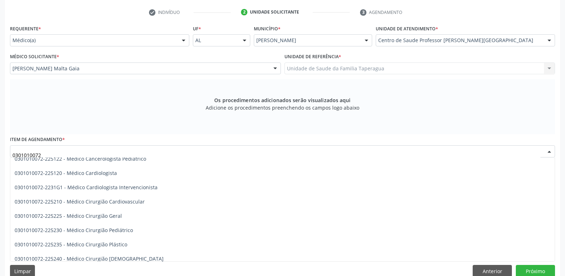
scroll to position [116, 0]
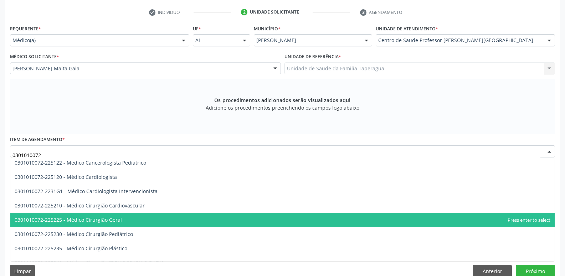
click at [157, 219] on span "0301010072-225225 - Médico Cirurgião Geral" at bounding box center [282, 220] width 545 height 14
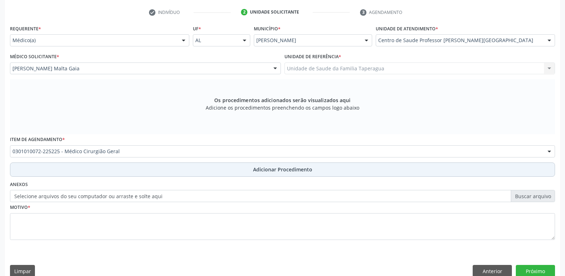
click at [216, 169] on button "Adicionar Procedimento" at bounding box center [282, 169] width 545 height 14
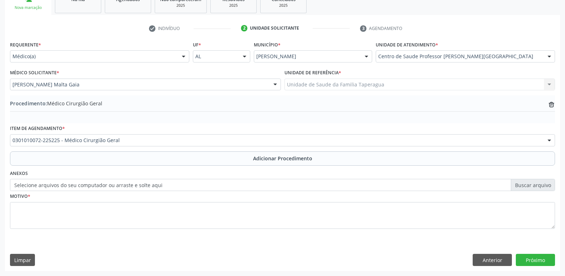
scroll to position [126, 0]
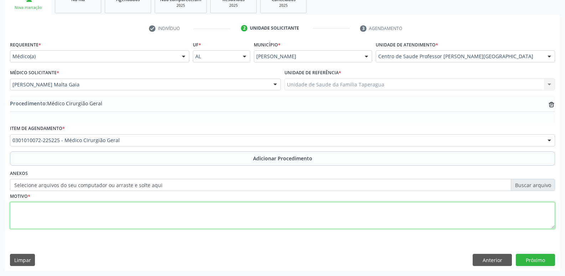
click at [199, 225] on textarea at bounding box center [282, 215] width 545 height 27
type textarea "NESSECITA DE TRATAMENTO CIRURGICO . POSTECTOMIA"
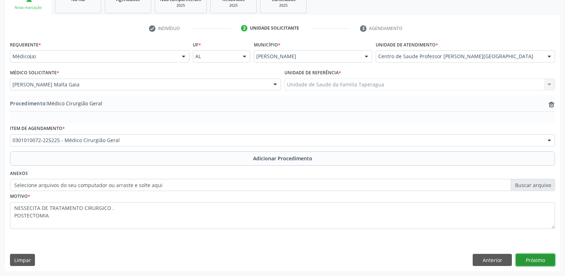
click at [532, 261] on button "Próximo" at bounding box center [535, 260] width 39 height 12
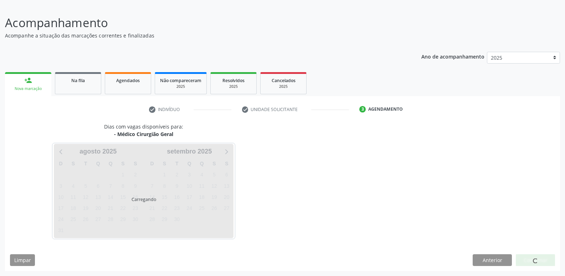
scroll to position [66, 0]
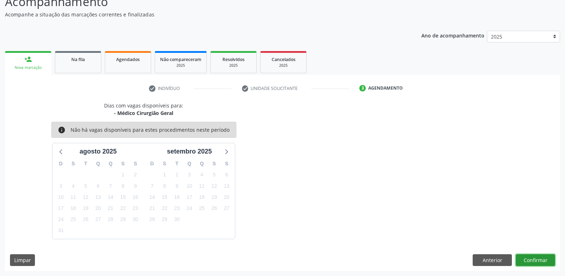
click at [526, 257] on button "Confirmar" at bounding box center [535, 260] width 39 height 12
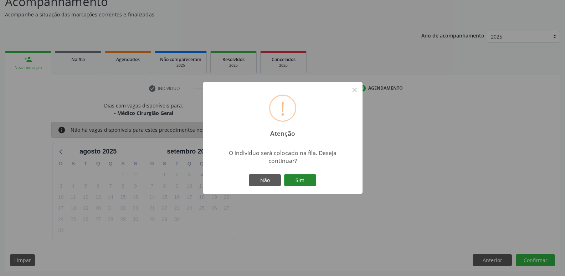
click at [284, 174] on button "Sim" at bounding box center [300, 180] width 32 height 12
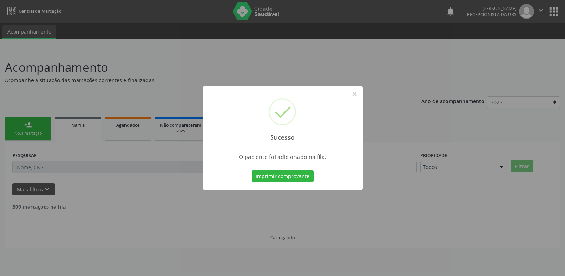
scroll to position [0, 0]
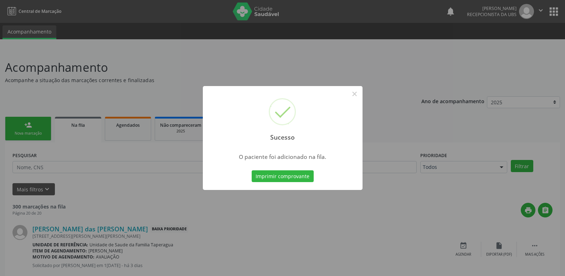
click at [425, 126] on div "Sucesso × O paciente foi adicionado na fila. Imprimir comprovante Cancel" at bounding box center [282, 138] width 565 height 276
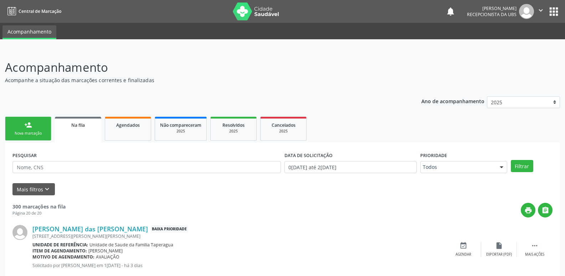
click at [40, 129] on link "person_add Nova marcação" at bounding box center [28, 129] width 46 height 24
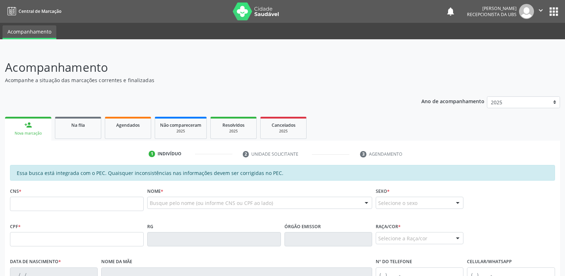
drag, startPoint x: 90, startPoint y: 211, endPoint x: 94, endPoint y: 205, distance: 7.2
click at [94, 205] on fieldset "CNS *" at bounding box center [77, 200] width 134 height 30
click at [94, 205] on input "text" at bounding box center [77, 203] width 134 height 14
paste input "705 0088 2601 1759"
type input "705 0088 2601 1759"
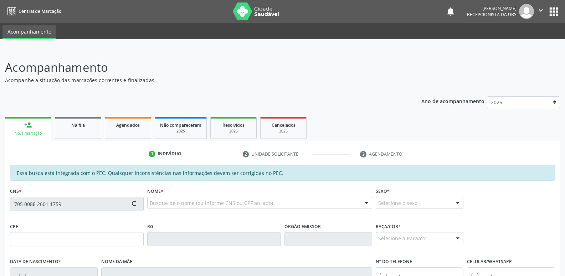
type input "03/11/1959"
type input "Elita Januario Guimaraes"
type input "(82) 98736-1062"
type input "03"
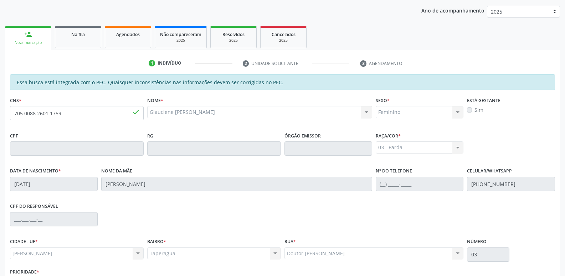
scroll to position [142, 0]
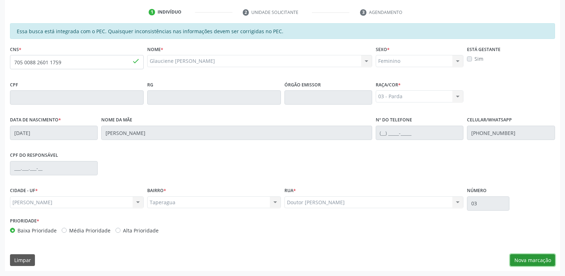
click at [529, 257] on button "Nova marcação" at bounding box center [532, 260] width 45 height 12
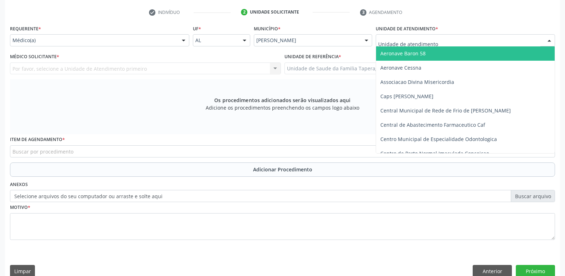
click at [449, 44] on div at bounding box center [465, 40] width 179 height 12
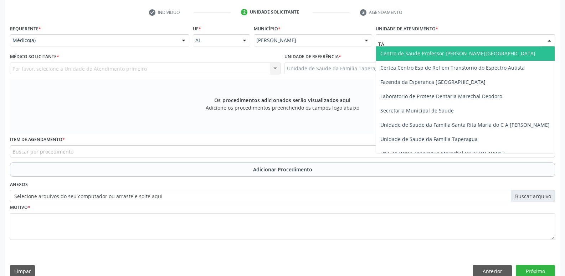
type input "TAP"
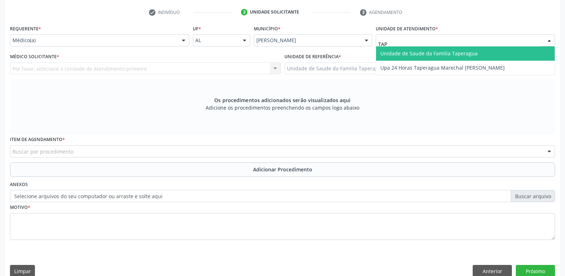
click at [450, 51] on span "Unidade de Saude da Familia Taperagua" at bounding box center [429, 53] width 97 height 7
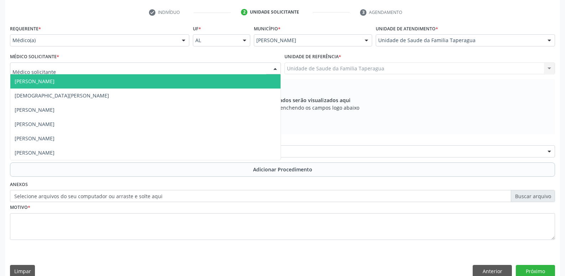
click at [172, 67] on div at bounding box center [145, 68] width 271 height 12
type input "MART"
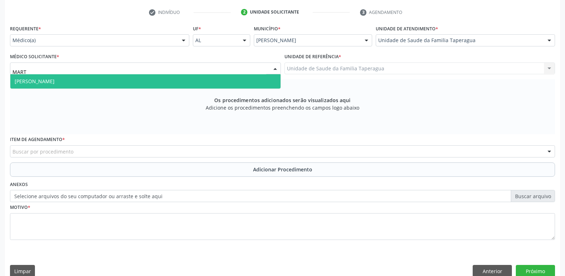
click at [171, 81] on span "[PERSON_NAME]" at bounding box center [145, 81] width 270 height 14
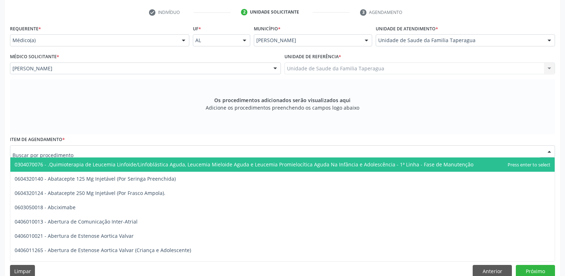
click at [161, 154] on div at bounding box center [282, 151] width 545 height 12
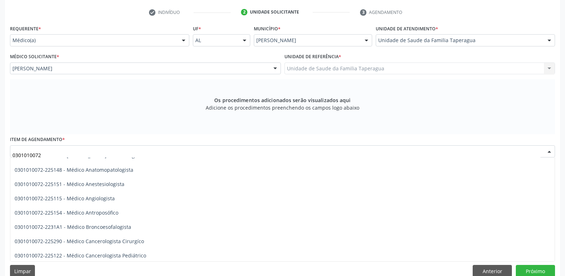
scroll to position [0, 0]
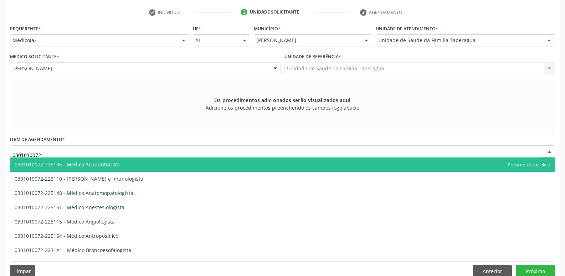
click at [140, 152] on input "0301010072" at bounding box center [276, 155] width 528 height 14
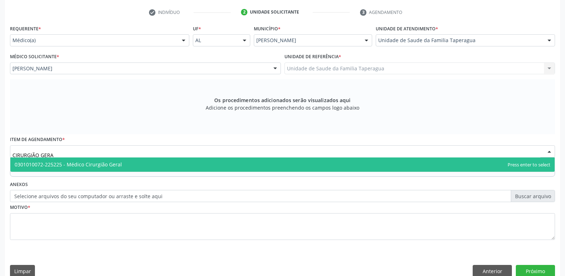
click at [141, 165] on span "0301010072-225225 - Médico Cirurgião Geral" at bounding box center [282, 164] width 545 height 14
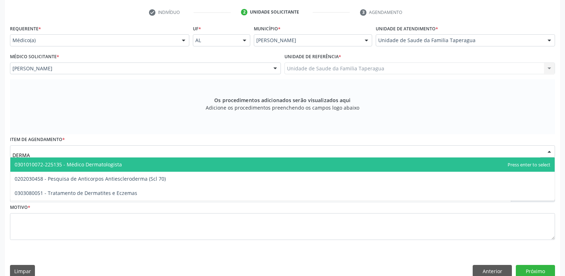
type input "DERMAT"
click at [177, 164] on span "0301010072-225135 - Médico Dermatologista" at bounding box center [282, 164] width 545 height 14
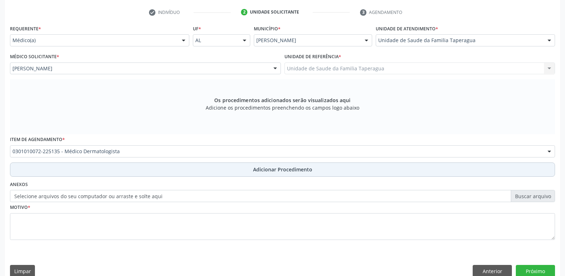
click at [189, 170] on button "Adicionar Procedimento" at bounding box center [282, 169] width 545 height 14
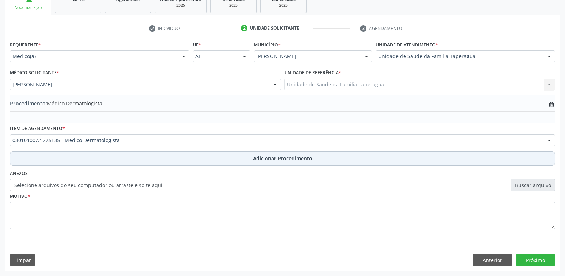
scroll to position [126, 0]
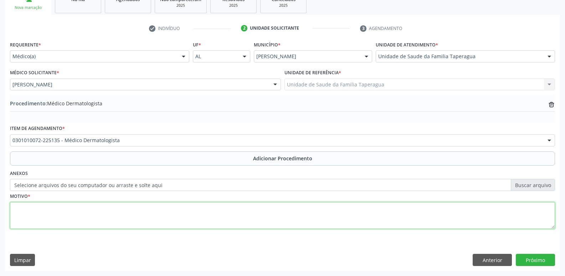
click at [185, 214] on textarea at bounding box center [282, 215] width 545 height 27
type textarea "CONSULTA EM CIRURGIA DERMATOLOGICA MELANOMA MALIGNO DA PELE"
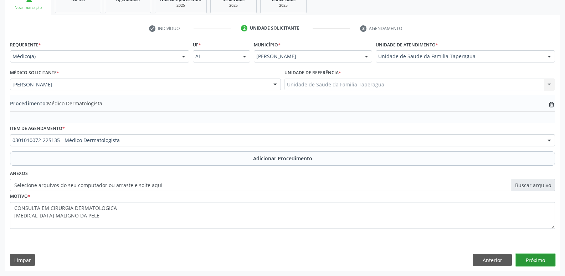
click at [545, 259] on button "Próximo" at bounding box center [535, 260] width 39 height 12
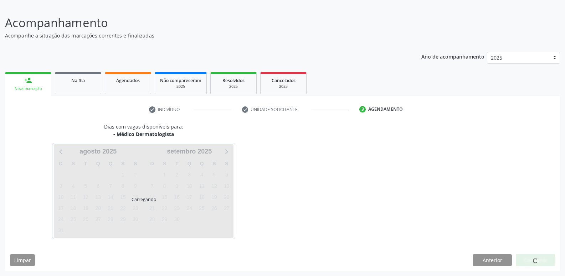
scroll to position [66, 0]
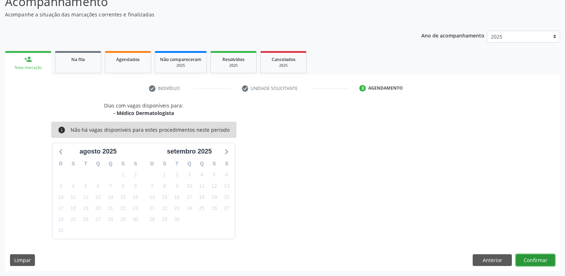
click at [532, 261] on button "Confirmar" at bounding box center [535, 260] width 39 height 12
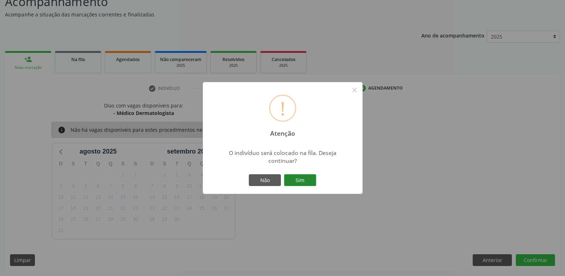
click at [312, 178] on button "Sim" at bounding box center [300, 180] width 32 height 12
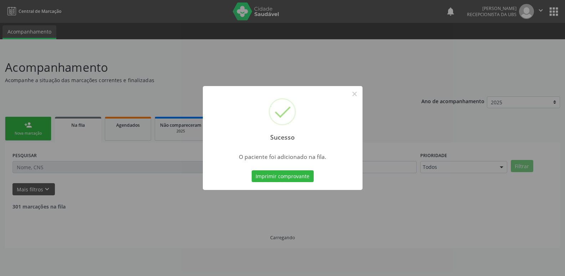
scroll to position [0, 0]
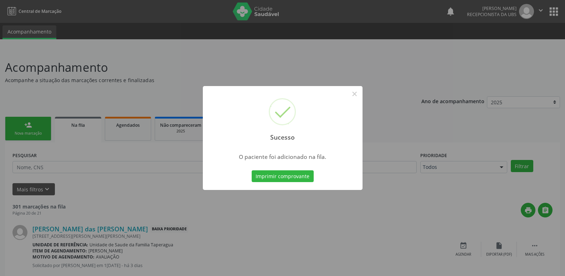
click at [474, 61] on div "Sucesso × O paciente foi adicionado na fila. Imprimir comprovante Cancel" at bounding box center [282, 138] width 565 height 276
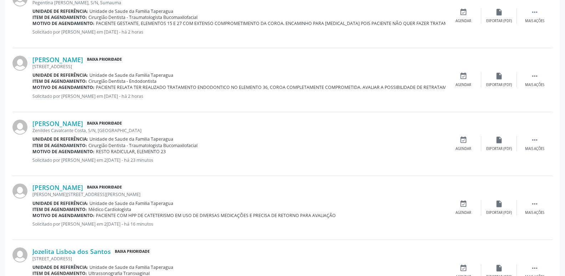
scroll to position [933, 0]
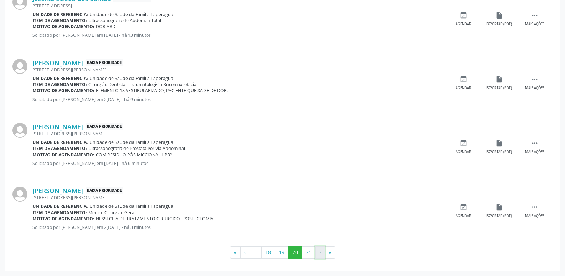
click at [321, 254] on button "›" at bounding box center [321, 252] width 10 height 12
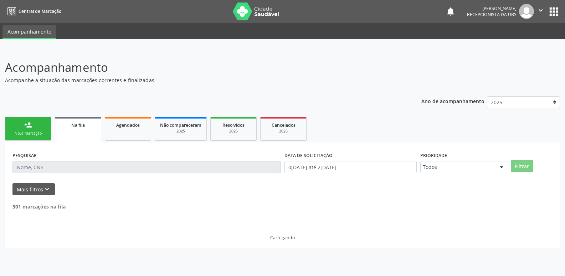
scroll to position [0, 0]
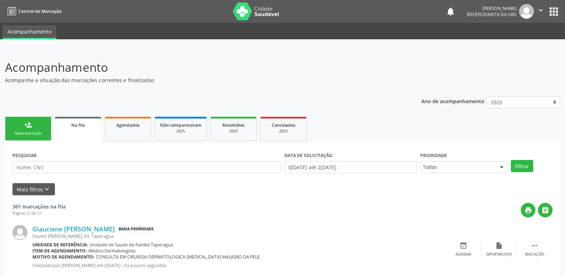
click at [38, 127] on link "person_add Nova marcação" at bounding box center [28, 129] width 46 height 24
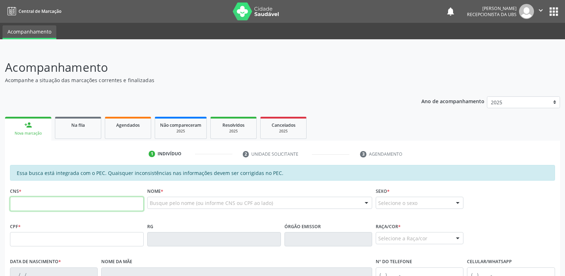
click at [96, 203] on input "text" at bounding box center [77, 203] width 134 height 14
paste input "898 0034 9897 9401"
type input "898 0034 9897 9401"
type input "150.756.634-43"
type input "25/08/2009"
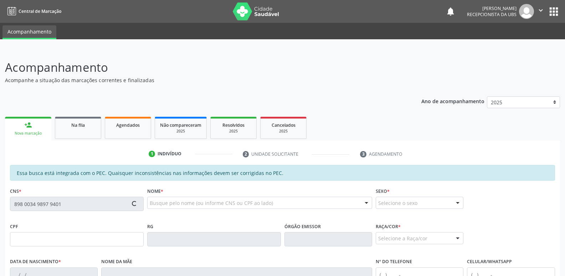
type input "Jozelita Lisboa dos Sanyos"
type input "(82) 99634-4958"
type input "(82) 99412-6206"
type input "209"
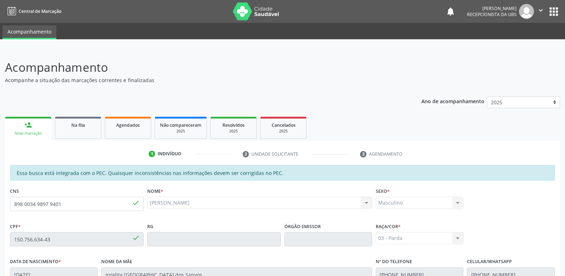
scroll to position [142, 0]
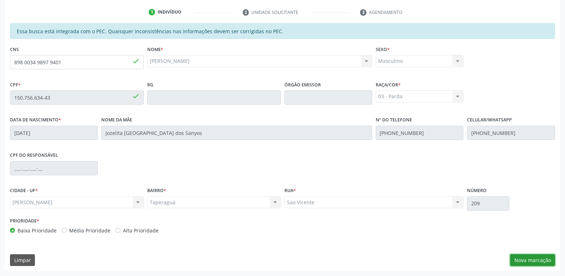
click at [535, 261] on button "Nova marcação" at bounding box center [532, 260] width 45 height 12
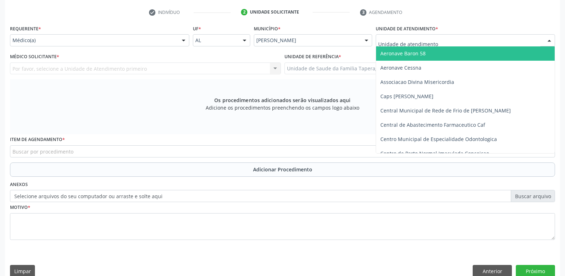
click at [463, 38] on div at bounding box center [465, 40] width 179 height 12
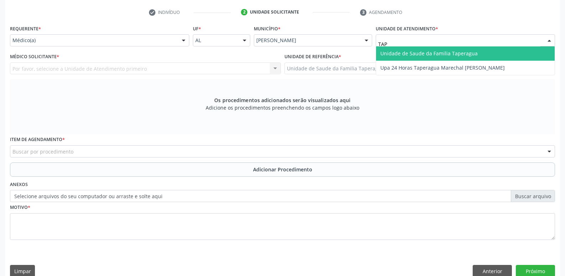
type input "TAPE"
click at [452, 56] on span "Unidade de Saude da Familia Taperagua" at bounding box center [429, 53] width 97 height 7
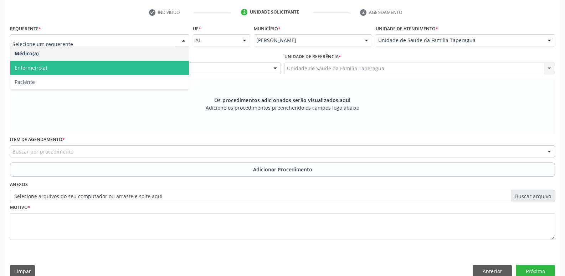
click at [155, 63] on span "Enfermeiro(a)" at bounding box center [99, 68] width 179 height 14
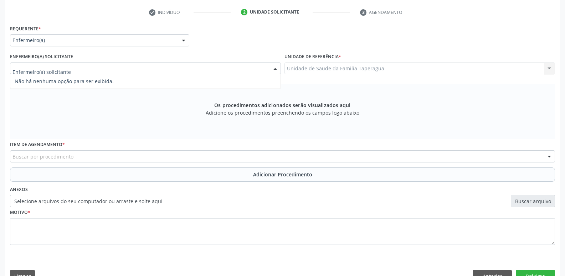
click at [158, 68] on div at bounding box center [145, 68] width 271 height 12
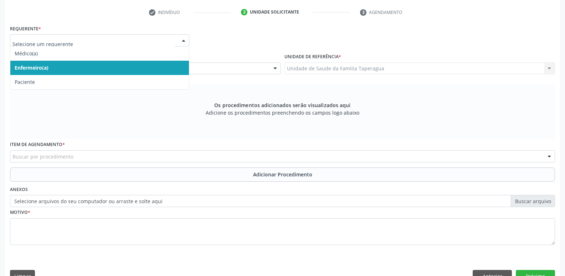
click at [161, 62] on span "Enfermeiro(a)" at bounding box center [99, 68] width 179 height 14
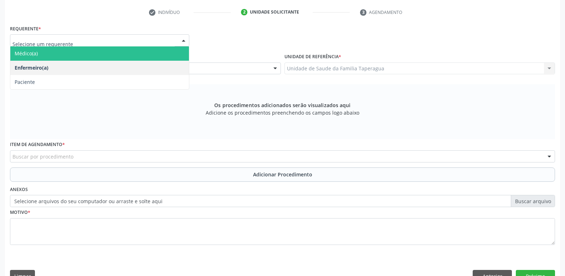
click at [166, 56] on span "Médico(a)" at bounding box center [99, 53] width 179 height 14
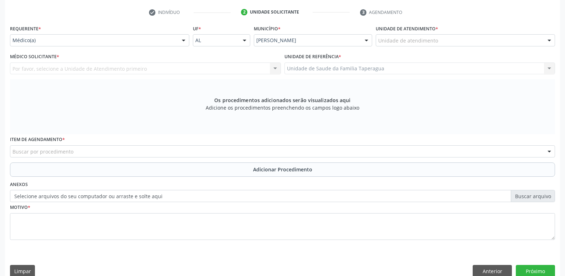
click at [160, 69] on div "Por favor, selecione a Unidade de Atendimento primeiro Ana Sirleide Oliveira do…" at bounding box center [145, 68] width 271 height 12
click at [145, 69] on div "Por favor, selecione a Unidade de Atendimento primeiro Ana Sirleide Oliveira do…" at bounding box center [145, 68] width 271 height 12
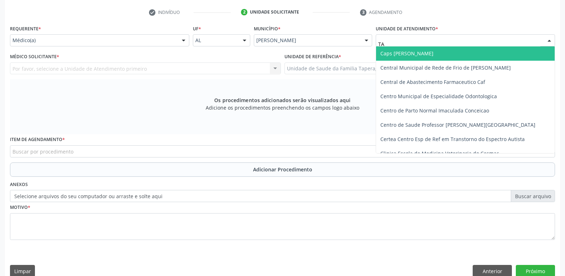
type input "TAP"
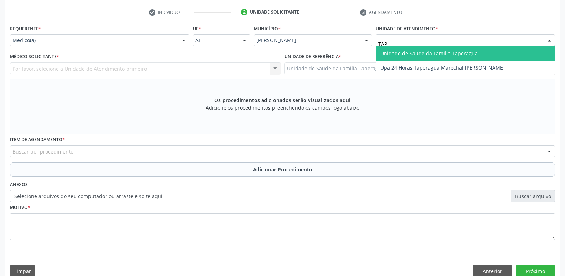
click at [403, 55] on span "Unidade de Saude da Familia Taperagua" at bounding box center [429, 53] width 97 height 7
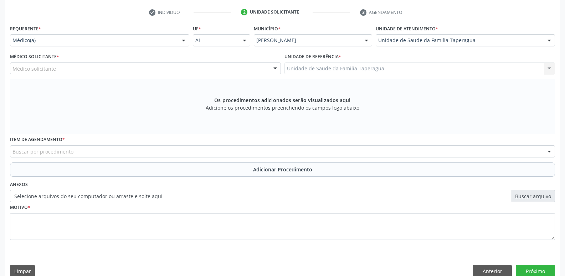
click at [136, 71] on div "Médico solicitante" at bounding box center [145, 68] width 271 height 12
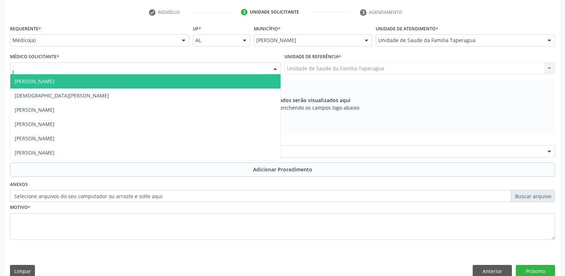
type input "JU"
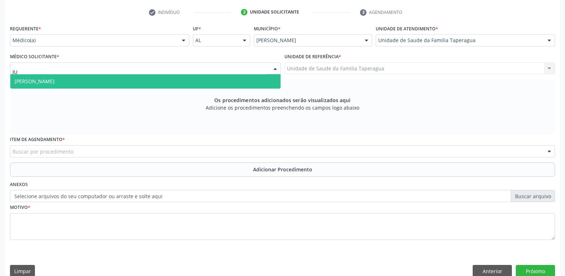
click at [139, 78] on span "[PERSON_NAME]" at bounding box center [145, 81] width 270 height 14
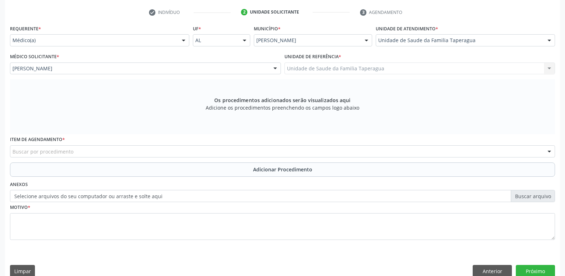
click at [133, 148] on div "Buscar por procedimento" at bounding box center [282, 151] width 545 height 12
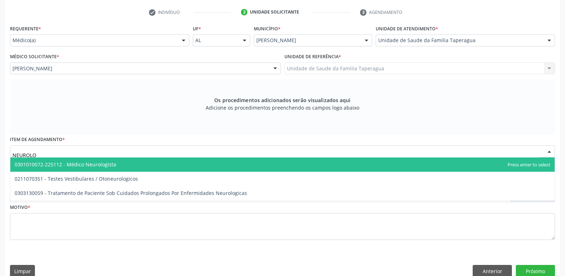
type input "NEUROLOG"
click at [134, 160] on span "0301010072-225112 - Médico Neurologista" at bounding box center [282, 164] width 545 height 14
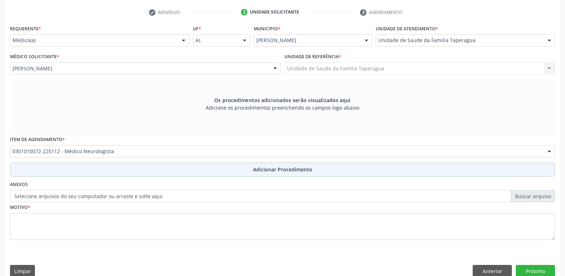
click at [158, 167] on button "Adicionar Procedimento" at bounding box center [282, 169] width 545 height 14
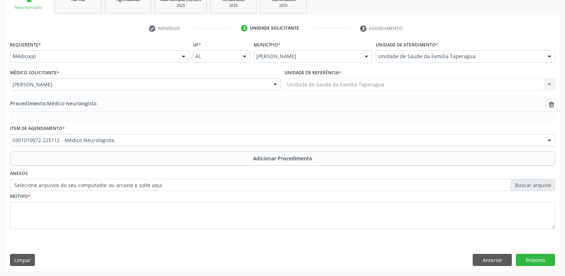
scroll to position [126, 0]
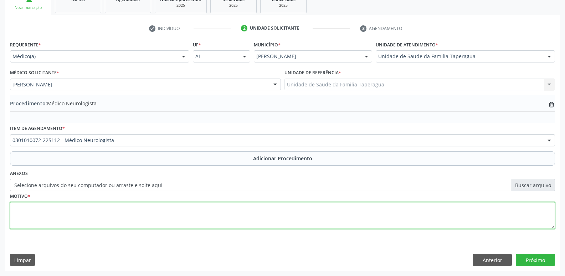
click at [160, 211] on textarea at bounding box center [282, 215] width 545 height 27
type textarea "MÃE REFERE QUE O ADOLESCENTE NÃO ACOMPANHA AS ATIVIDADES ESCOLARES"
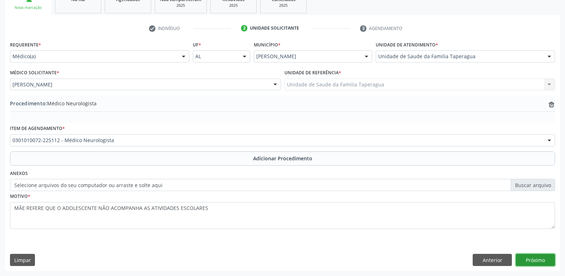
click at [541, 259] on button "Próximo" at bounding box center [535, 260] width 39 height 12
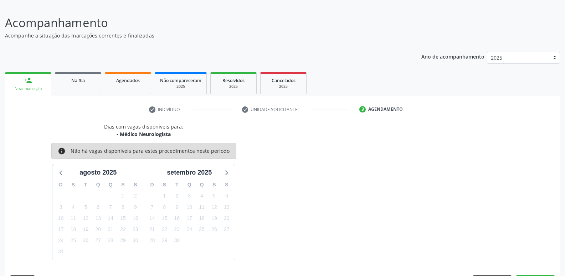
scroll to position [66, 0]
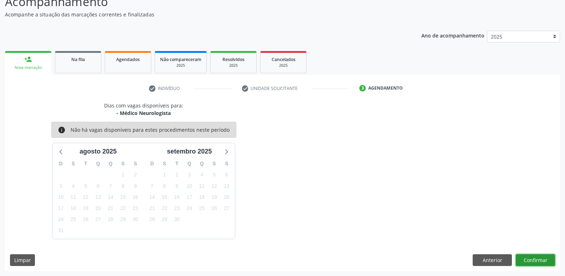
click at [536, 257] on button "Confirmar" at bounding box center [535, 260] width 39 height 12
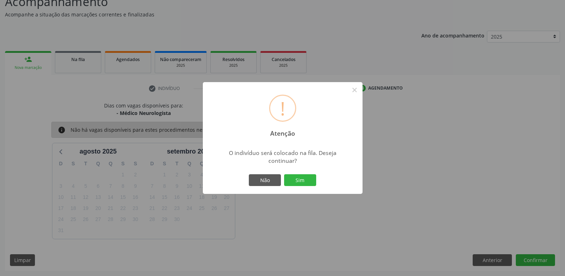
click at [284, 174] on button "Sim" at bounding box center [300, 180] width 32 height 12
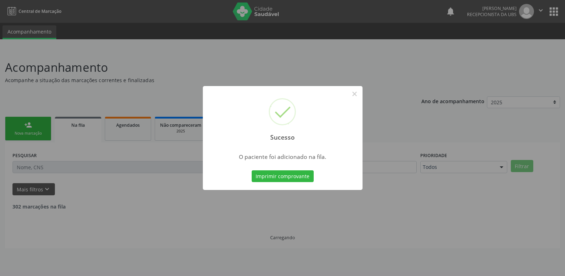
scroll to position [0, 0]
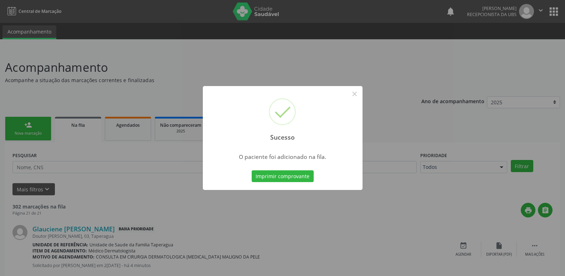
click at [410, 77] on div "Sucesso × O paciente foi adicionado na fila. Imprimir comprovante Cancel" at bounding box center [282, 138] width 565 height 276
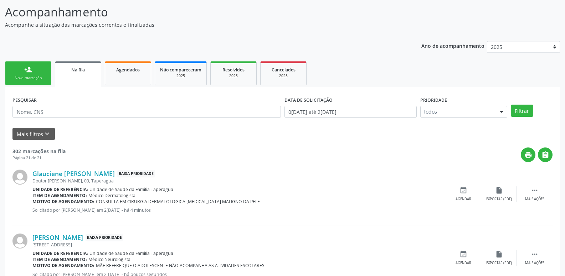
scroll to position [102, 0]
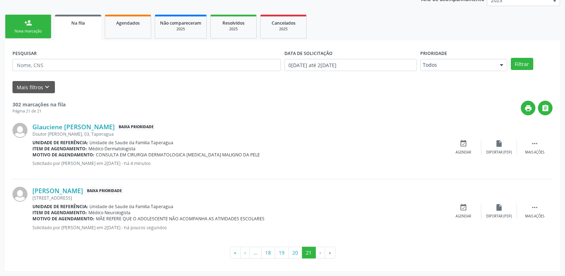
click at [42, 26] on link "person_add Nova marcação" at bounding box center [28, 27] width 46 height 24
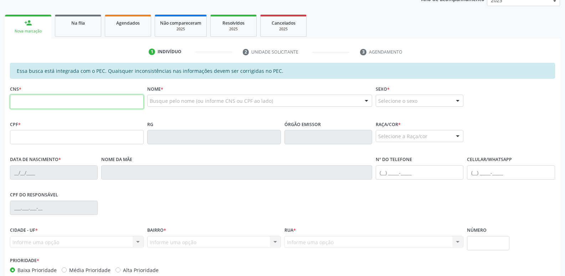
click at [125, 103] on input "text" at bounding box center [77, 102] width 134 height 14
paste input "898 0027 9558 0138"
type input "898 0027 9558 0138"
type input "174.987.454-70"
type input "22/10/2009"
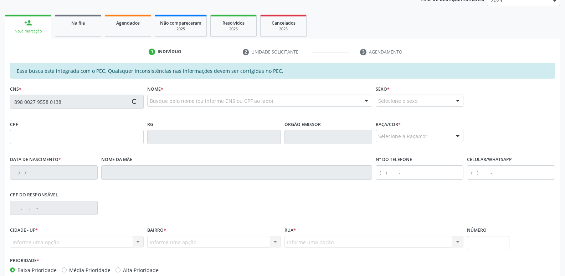
type input "Maria Raquel Silva dos Santos"
type input "(82) 99913-1400"
type input "S/N"
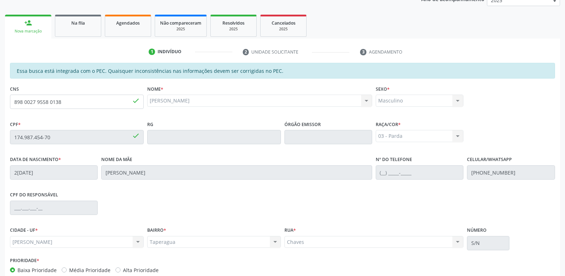
scroll to position [142, 0]
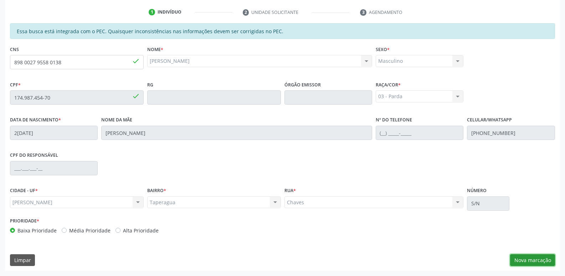
click at [533, 254] on button "Nova marcação" at bounding box center [532, 260] width 45 height 12
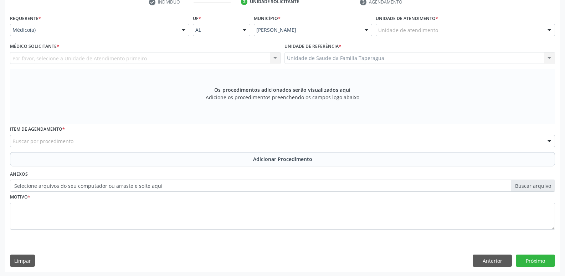
scroll to position [153, 0]
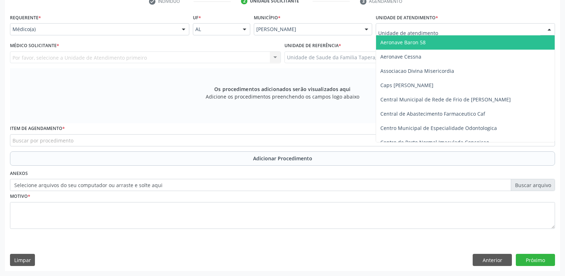
click at [473, 31] on div at bounding box center [465, 29] width 179 height 12
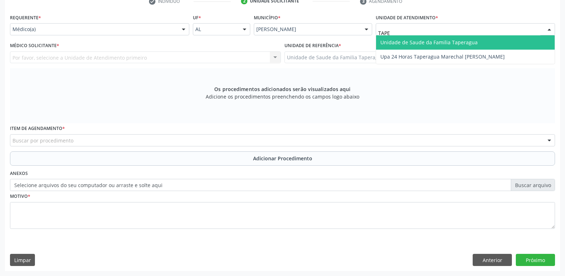
type input "TAPER"
click at [473, 40] on span "Unidade de Saude da Familia Taperagua" at bounding box center [429, 42] width 97 height 7
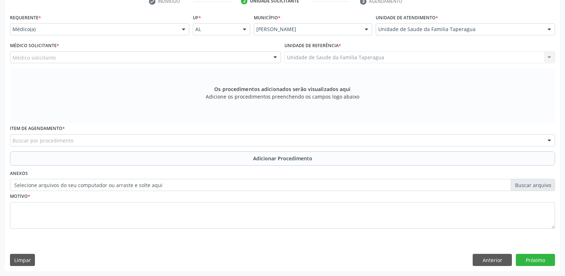
click at [101, 57] on div "Médico solicitante" at bounding box center [145, 57] width 271 height 12
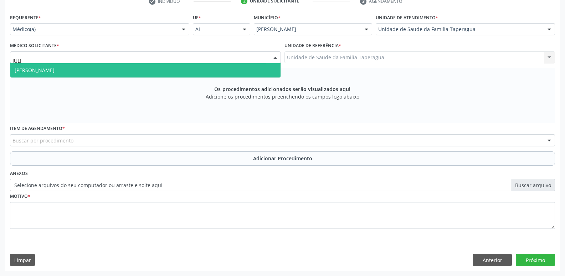
type input "JULIL"
click at [106, 70] on span "[PERSON_NAME]" at bounding box center [145, 70] width 270 height 14
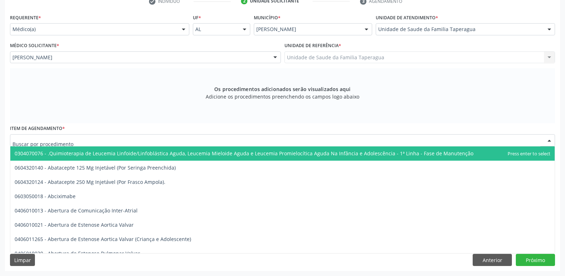
click at [93, 141] on div at bounding box center [282, 140] width 545 height 12
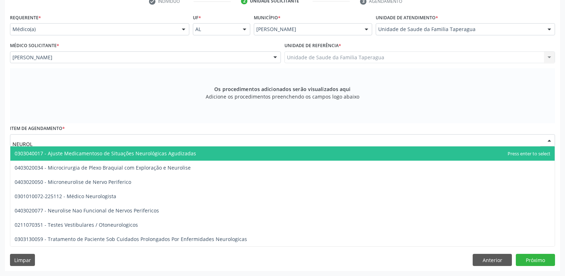
type input "NEUROLO"
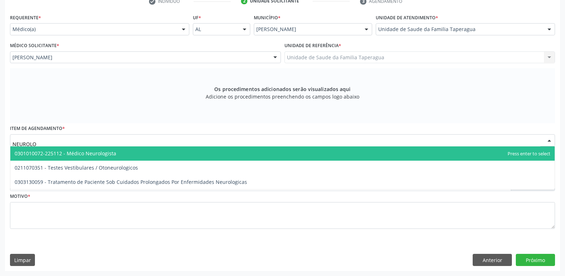
click at [96, 150] on span "0301010072-225112 - Médico Neurologista" at bounding box center [66, 153] width 102 height 7
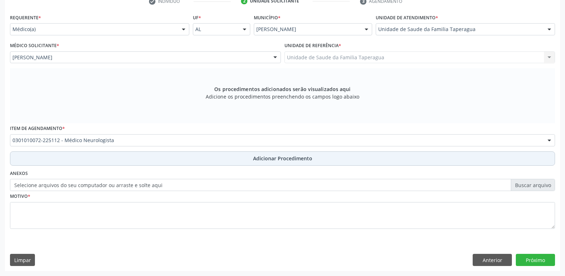
click at [100, 162] on button "Adicionar Procedimento" at bounding box center [282, 158] width 545 height 14
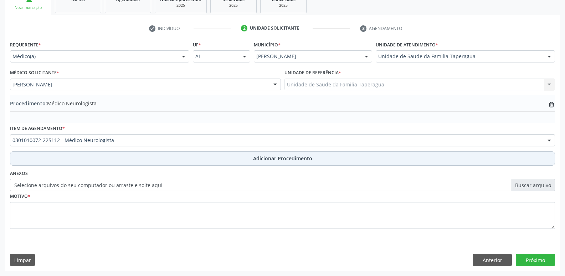
scroll to position [126, 0]
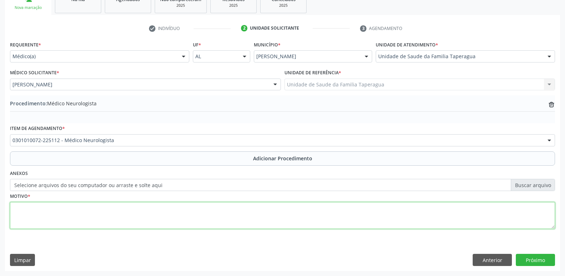
click at [106, 209] on textarea at bounding box center [282, 215] width 545 height 27
type textarea "AVALIAÇÃO NEUROLÓGICA"
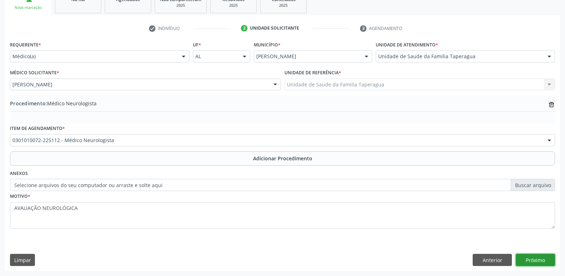
click at [531, 260] on button "Próximo" at bounding box center [535, 260] width 39 height 12
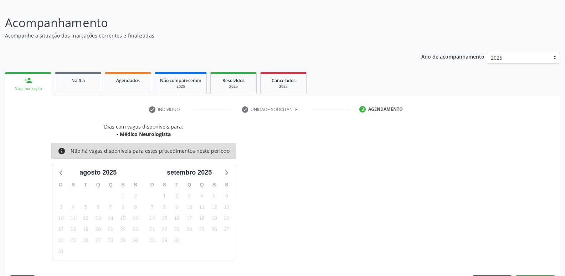
scroll to position [66, 0]
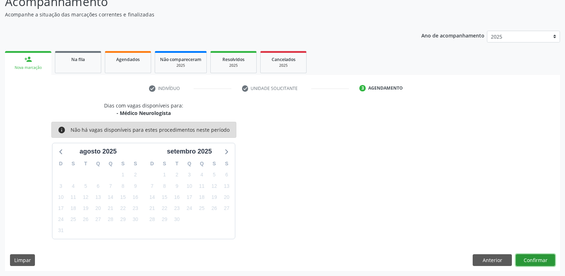
click at [532, 258] on button "Confirmar" at bounding box center [535, 260] width 39 height 12
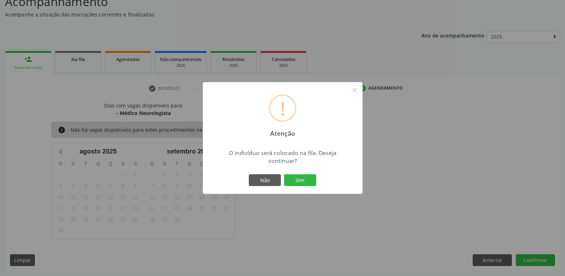
click at [284, 174] on button "Sim" at bounding box center [300, 180] width 32 height 12
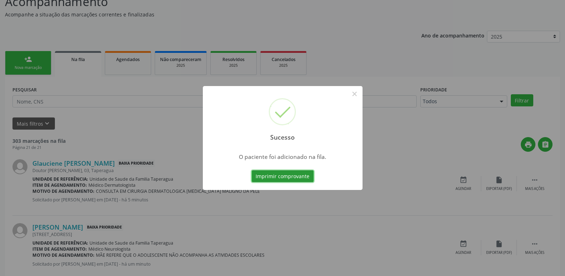
scroll to position [0, 0]
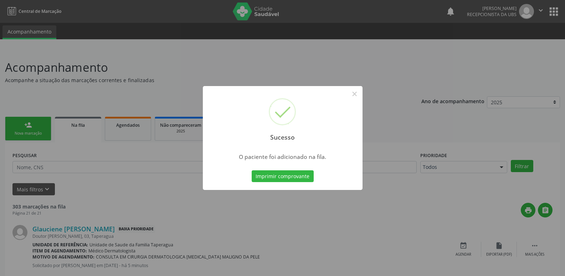
click at [104, 166] on div "Sucesso × O paciente foi adicionado na fila. Imprimir comprovante Cancel" at bounding box center [282, 138] width 565 height 276
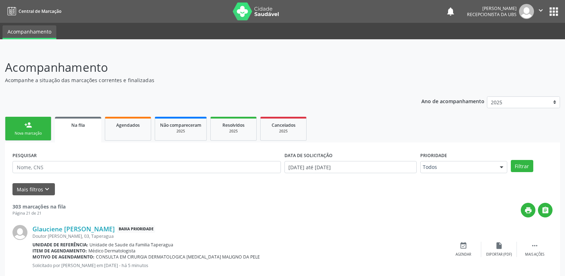
click at [35, 121] on link "person_add Nova marcação" at bounding box center [28, 129] width 46 height 24
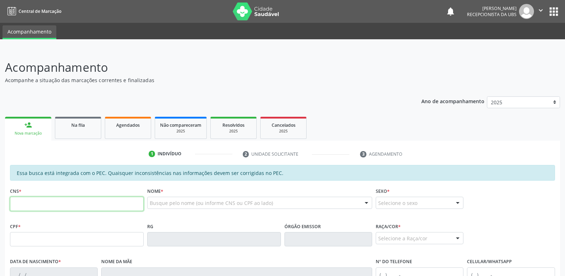
click at [59, 210] on input "text" at bounding box center [77, 203] width 134 height 14
paste input "708 5053 9133 4670"
type input "708 5053 9133 4670"
type input "037.457.224-00"
type input "14/12/1976"
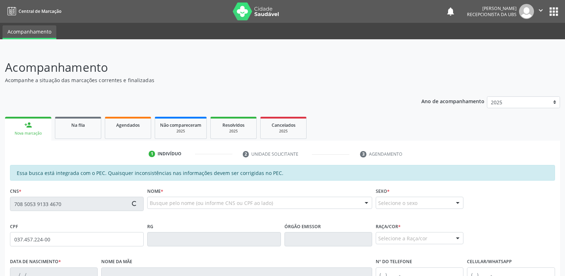
type input "Marluce Alves da Silva"
type input "(82) 99690-8306"
type input "8"
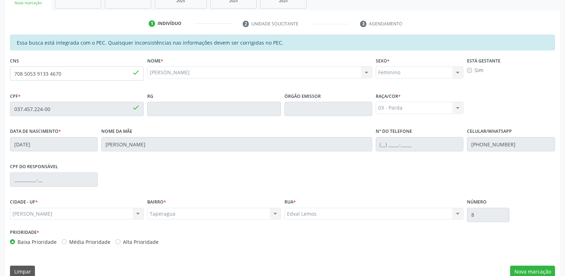
scroll to position [142, 0]
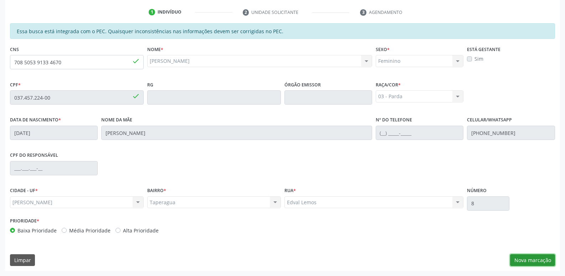
click at [538, 259] on button "Nova marcação" at bounding box center [532, 260] width 45 height 12
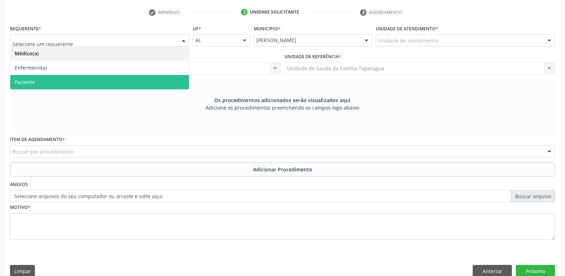
click at [160, 78] on span "Paciente" at bounding box center [99, 82] width 179 height 14
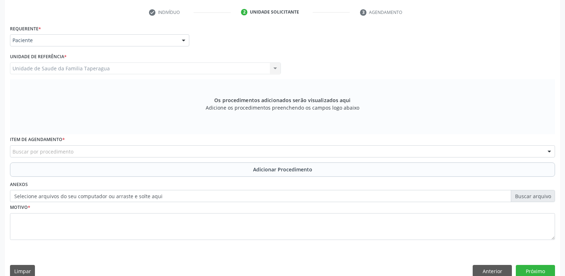
click at [164, 149] on div "Buscar por procedimento" at bounding box center [282, 151] width 545 height 12
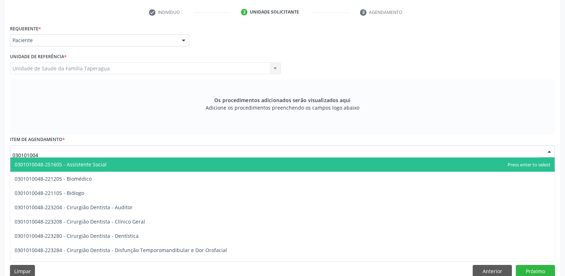
type input "0301010048"
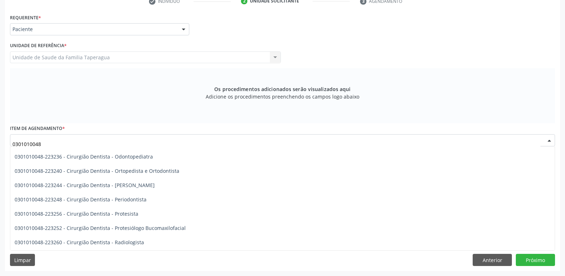
scroll to position [221, 0]
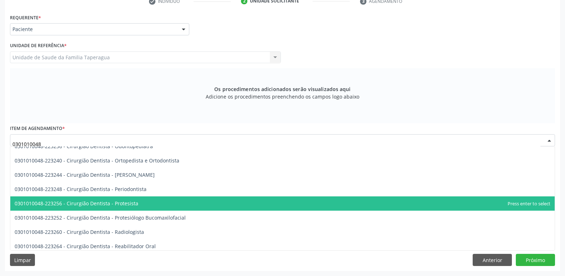
click at [224, 198] on span "0301010048-223256 - Cirurgião Dentista - Protesista" at bounding box center [282, 203] width 545 height 14
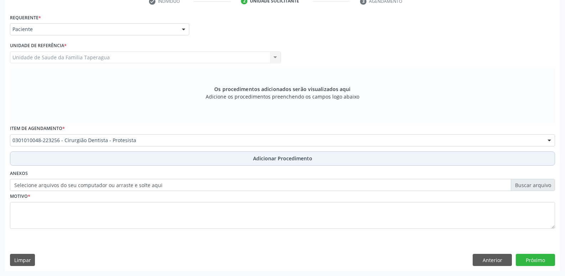
click at [251, 161] on button "Adicionar Procedimento" at bounding box center [282, 158] width 545 height 14
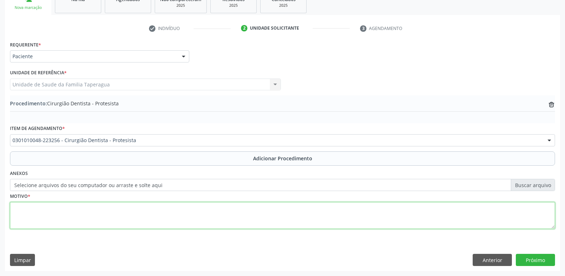
click at [226, 209] on textarea at bounding box center [282, 215] width 545 height 27
type textarea "PPR SUPERIOR E INFERIOR"
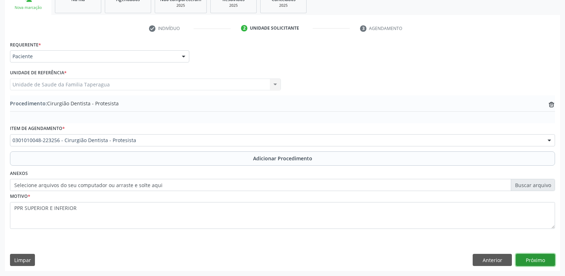
click at [542, 259] on button "Próximo" at bounding box center [535, 260] width 39 height 12
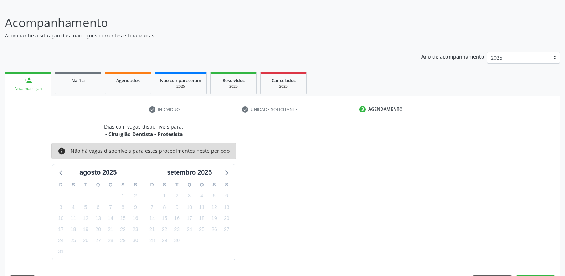
scroll to position [66, 0]
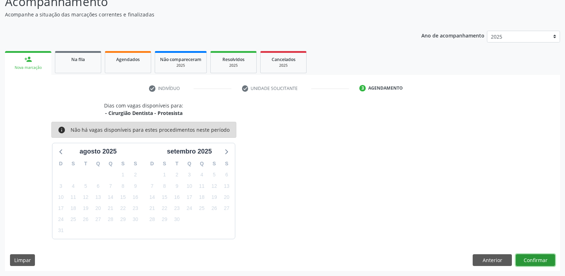
click at [536, 259] on button "Confirmar" at bounding box center [535, 260] width 39 height 12
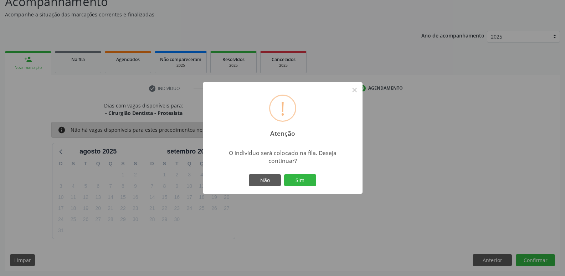
click at [284, 174] on button "Sim" at bounding box center [300, 180] width 32 height 12
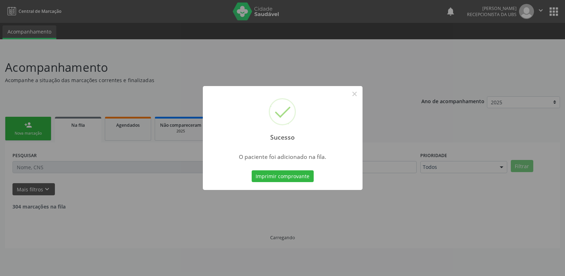
scroll to position [0, 0]
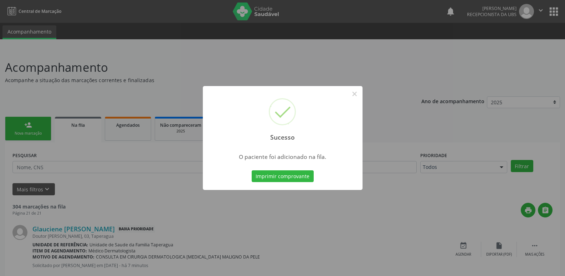
click at [428, 105] on div "Sucesso × O paciente foi adicionado na fila. Imprimir comprovante Cancel" at bounding box center [282, 138] width 565 height 276
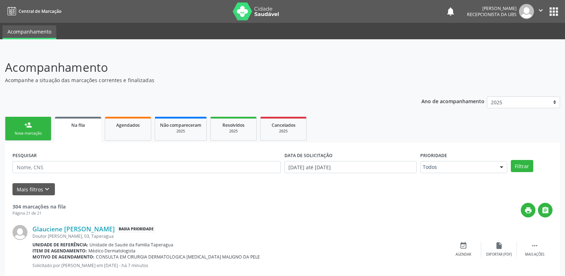
click at [33, 136] on link "person_add Nova marcação" at bounding box center [28, 129] width 46 height 24
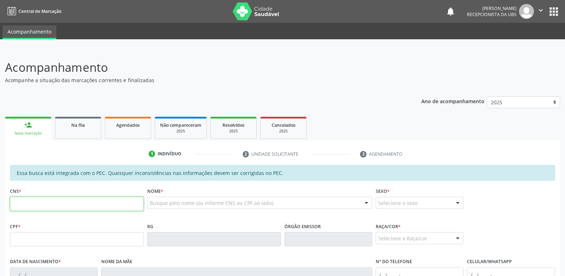
click at [68, 205] on input "text" at bounding box center [77, 203] width 134 height 14
paste input "707 4070 1116 2079"
type input "707 4070 1116 2079"
type input "177.735.204-53"
type input "06/11/1950"
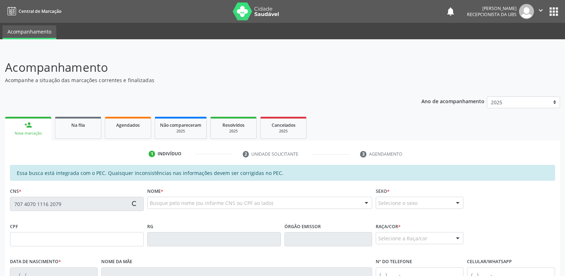
type input "Maria Gomes de Almeida"
type input "(82) 99372-3790"
type input "266"
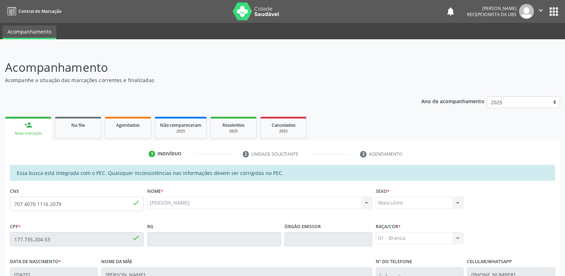
scroll to position [142, 0]
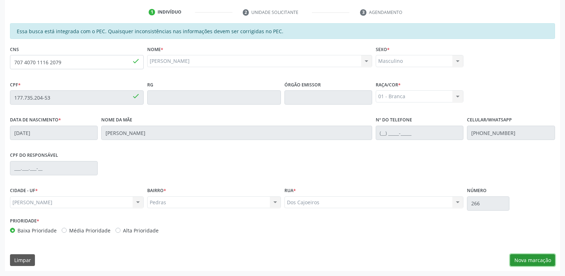
click at [531, 258] on button "Nova marcação" at bounding box center [532, 260] width 45 height 12
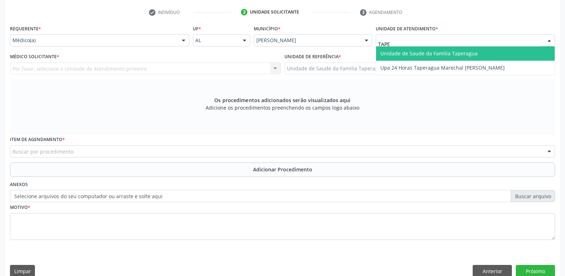
type input "TAPER"
click at [427, 53] on span "Unidade de Saude da Familia Taperagua" at bounding box center [429, 53] width 97 height 7
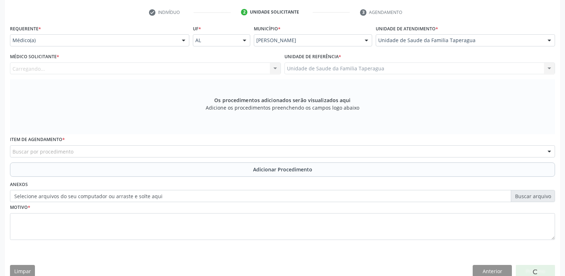
click at [224, 68] on div "Carregando... Nenhum resultado encontrado para: " " Não há nenhuma opção para s…" at bounding box center [145, 68] width 271 height 12
click at [224, 68] on div at bounding box center [145, 68] width 271 height 12
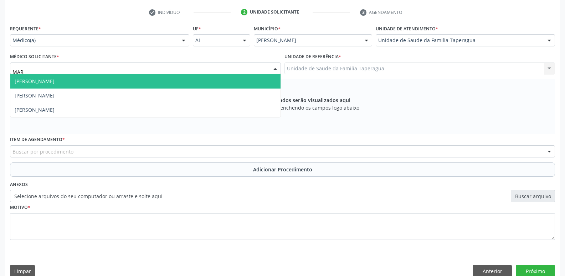
type input "MART"
click at [221, 80] on span "[PERSON_NAME]" at bounding box center [145, 81] width 270 height 14
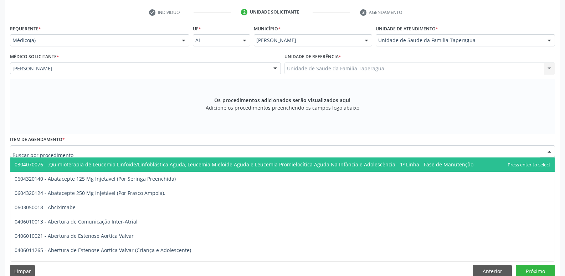
click at [188, 150] on div at bounding box center [282, 151] width 545 height 12
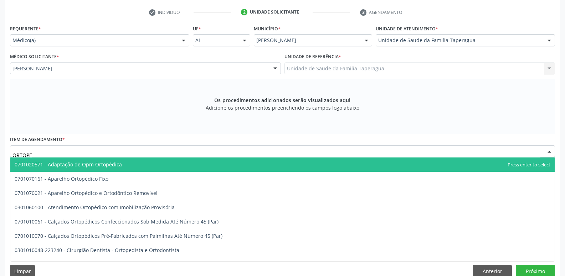
type input "ORTOPED"
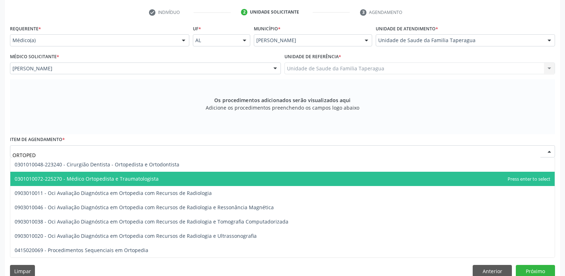
click at [172, 178] on span "0301010072-225270 - Médico Ortopedista e Traumatologista" at bounding box center [282, 179] width 545 height 14
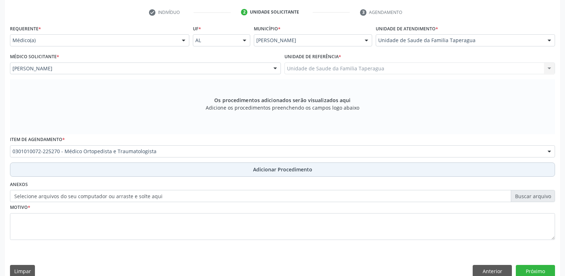
click at [185, 170] on button "Adicionar Procedimento" at bounding box center [282, 169] width 545 height 14
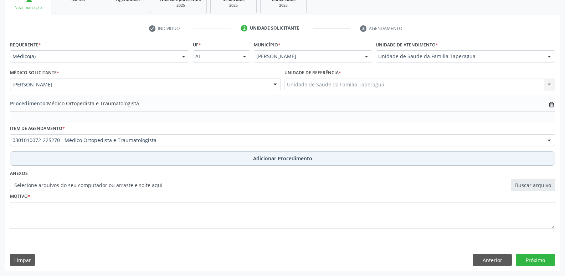
scroll to position [126, 0]
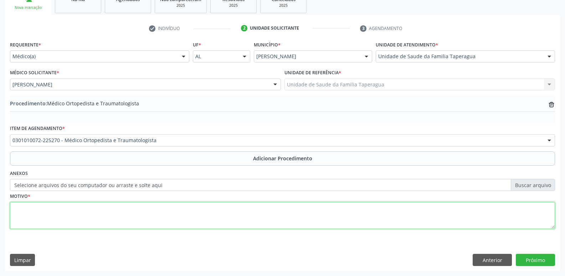
click at [182, 205] on textarea at bounding box center [282, 215] width 545 height 27
type textarea "DOR EM OMBROS"
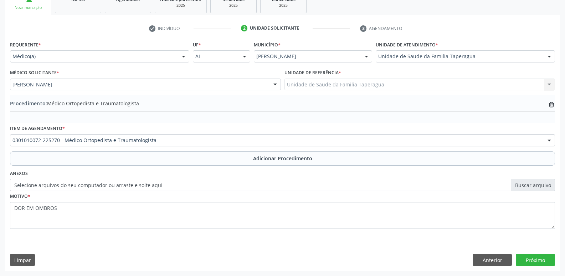
click at [538, 266] on div "Requerente * Médico(a) Médico(a) Enfermeiro(a) Paciente Nenhum resultado encont…" at bounding box center [282, 154] width 555 height 231
click at [539, 264] on button "Próximo" at bounding box center [535, 260] width 39 height 12
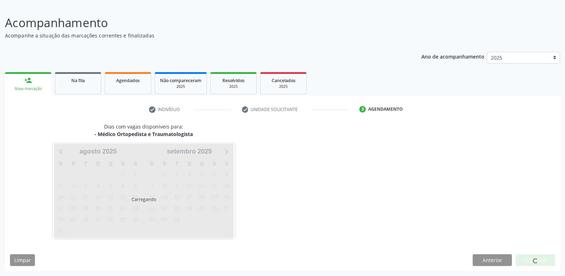
scroll to position [45, 0]
click at [456, 193] on div "Dias com vagas disponíveis para: - Médico Ortopedista e Traumatologista Carrega…" at bounding box center [282, 181] width 555 height 116
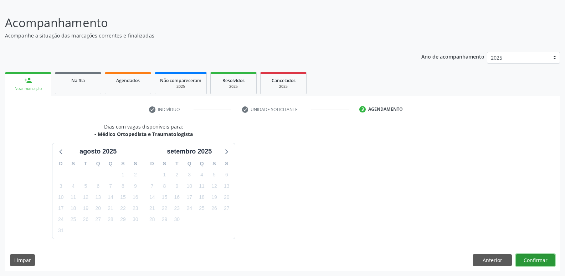
click at [527, 259] on button "Confirmar" at bounding box center [535, 260] width 39 height 12
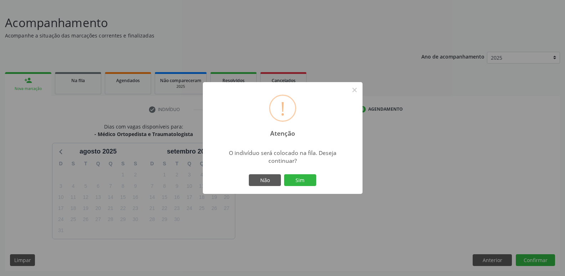
click at [284, 174] on button "Sim" at bounding box center [300, 180] width 32 height 12
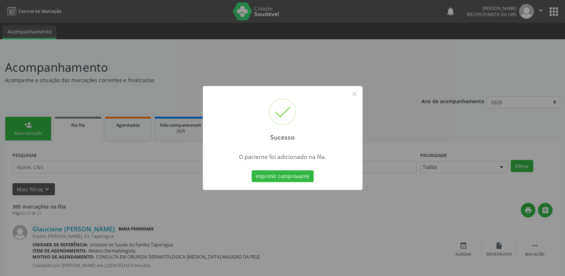
scroll to position [294, 0]
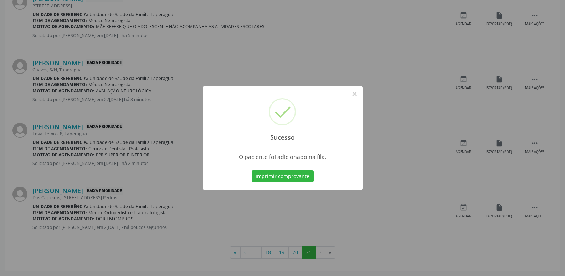
click at [429, 251] on div "Sucesso × O paciente foi adicionado na fila. Imprimir comprovante Cancel" at bounding box center [282, 138] width 565 height 276
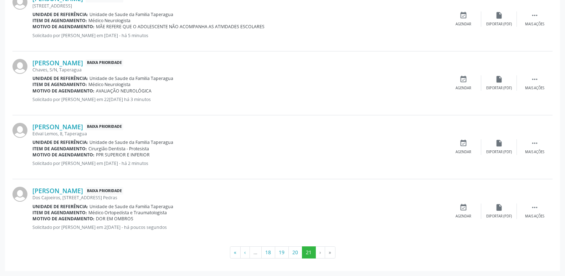
click at [429, 251] on ul "« ‹ … 18 19 20 21 › »" at bounding box center [282, 252] width 540 height 12
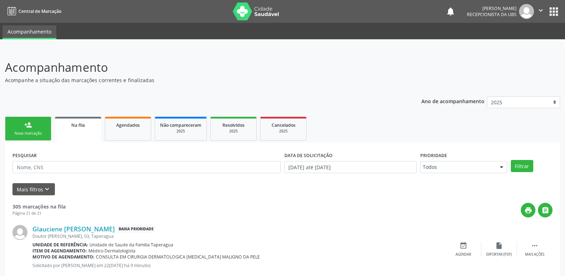
click at [24, 123] on link "person_add Nova marcação" at bounding box center [28, 129] width 46 height 24
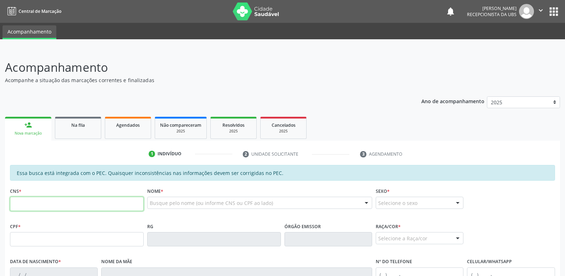
click at [87, 205] on input "text" at bounding box center [77, 203] width 134 height 14
paste input "702 6072 1194 3748"
type input "702 6072 1194 3748"
type input "105.732.964-99"
type input "21/05/1992"
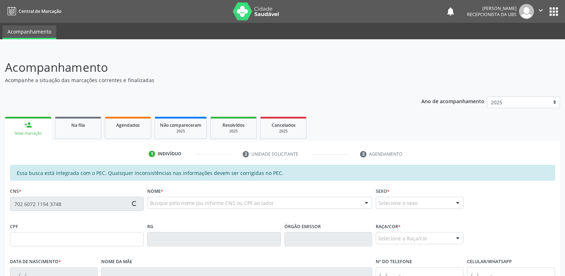
type input "Marineide dos Santos"
type input "(82) 9993-1634"
type input "516"
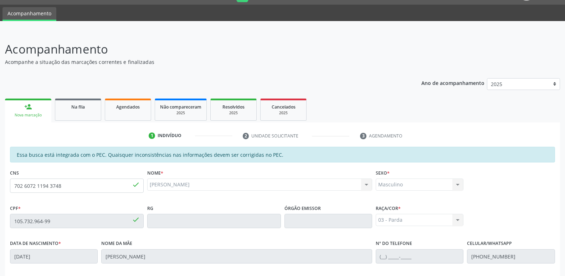
scroll to position [19, 0]
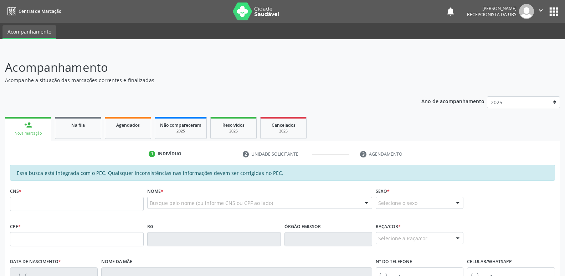
scroll to position [19, 0]
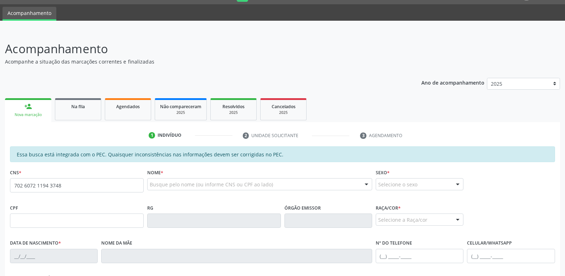
type input "702 6072 1194 3748"
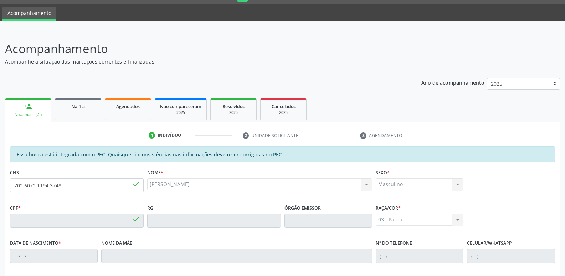
type input "105.732.964-99"
type input "[DATE]"
type input "[PERSON_NAME]"
type input "[PHONE_NUMBER]"
type input "516"
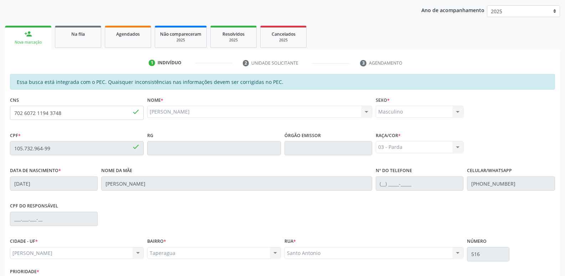
scroll to position [142, 0]
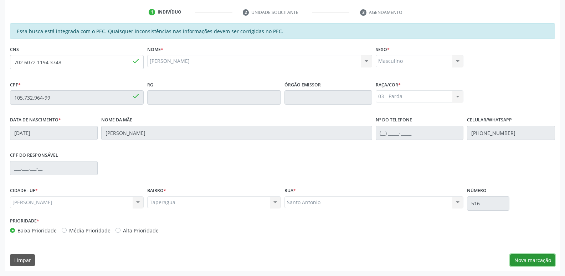
click at [530, 259] on button "Nova marcação" at bounding box center [532, 260] width 45 height 12
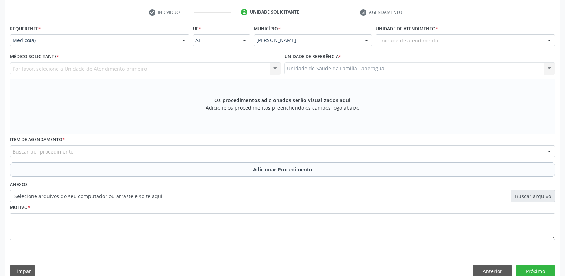
click at [447, 41] on div "Unidade de atendimento" at bounding box center [465, 40] width 179 height 12
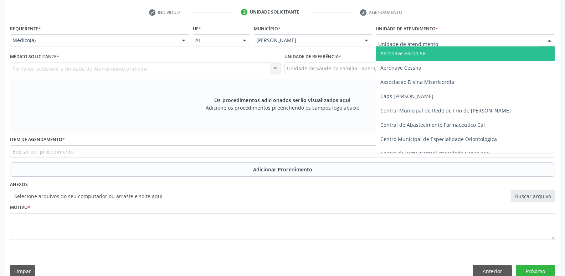
click at [447, 41] on input "text" at bounding box center [459, 44] width 162 height 14
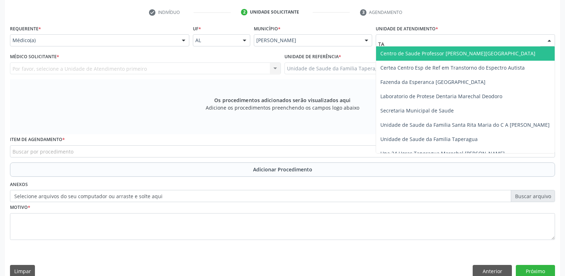
type input "TAP"
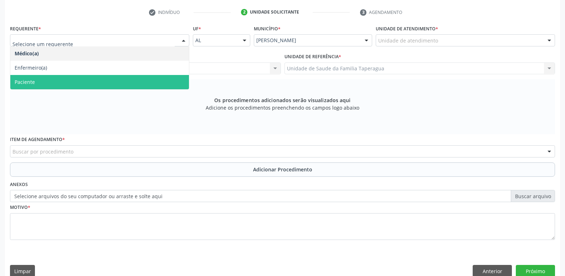
click at [170, 87] on span "Paciente" at bounding box center [99, 82] width 179 height 14
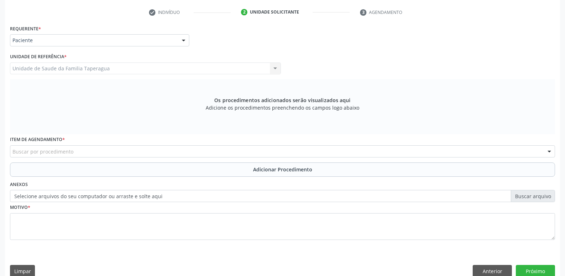
click at [183, 153] on div "Buscar por procedimento" at bounding box center [282, 151] width 545 height 12
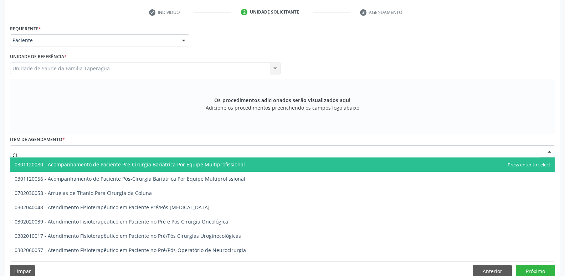
type input "C"
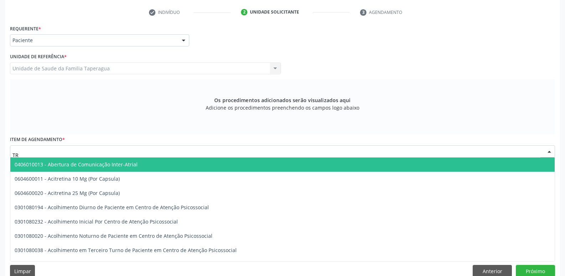
type input "T"
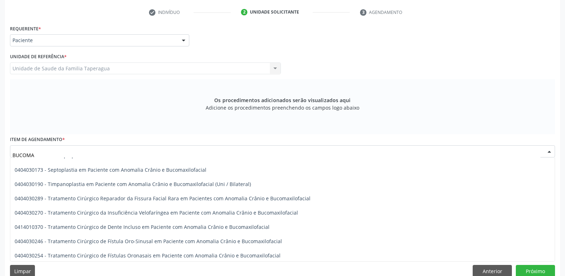
scroll to position [0, 0]
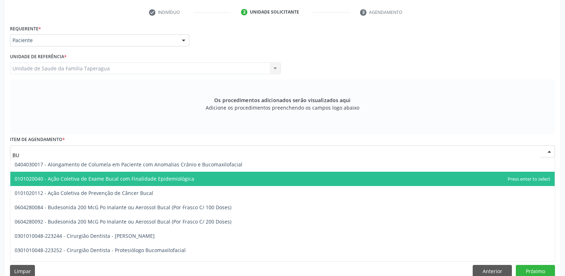
type input "B"
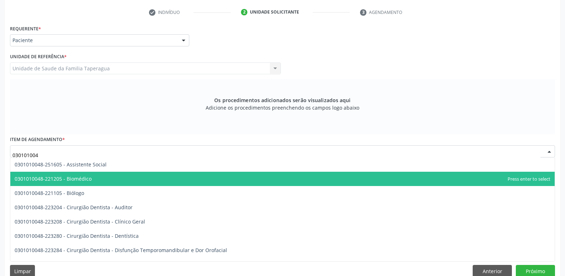
type input "0301010048"
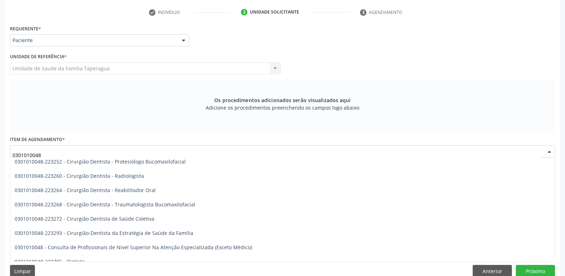
scroll to position [272, 0]
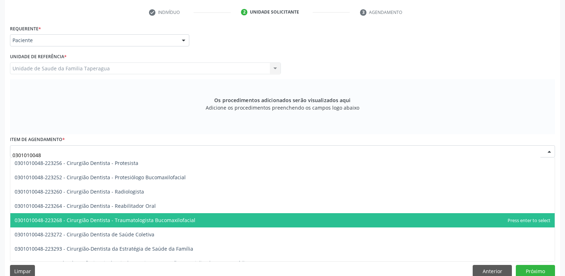
click at [243, 218] on span "0301010048-223268 - Cirurgião Dentista - Traumatologista Bucomaxilofacial" at bounding box center [282, 220] width 545 height 14
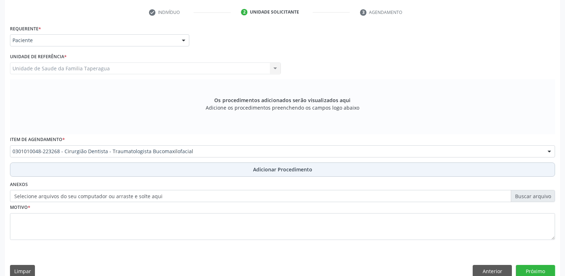
click at [275, 172] on span "Adicionar Procedimento" at bounding box center [282, 168] width 59 height 7
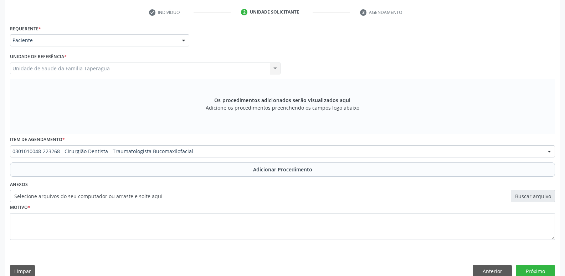
scroll to position [126, 0]
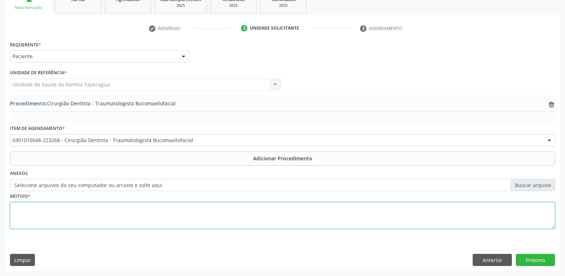
click at [248, 223] on textarea at bounding box center [282, 215] width 545 height 27
click at [49, 209] on textarea "[MEDICAL_DATA] EE ELEMENTO 24 E 48" at bounding box center [282, 215] width 545 height 27
type textarea "[MEDICAL_DATA] RR ELEMENTO 24 E 48"
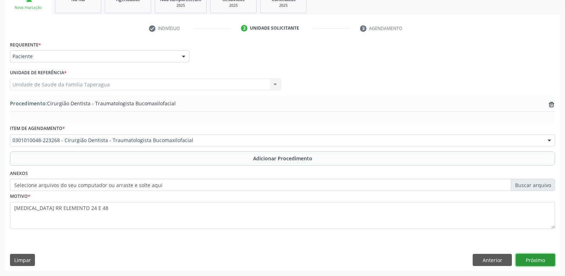
click at [533, 255] on button "Próximo" at bounding box center [535, 260] width 39 height 12
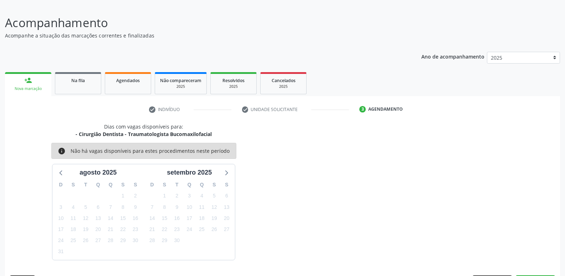
scroll to position [66, 0]
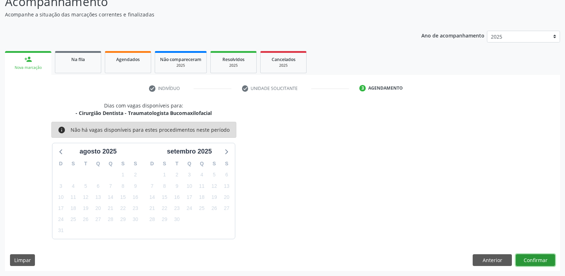
click at [532, 259] on button "Confirmar" at bounding box center [535, 260] width 39 height 12
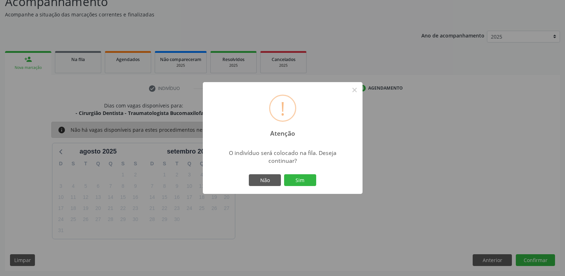
click at [284, 174] on button "Sim" at bounding box center [300, 180] width 32 height 12
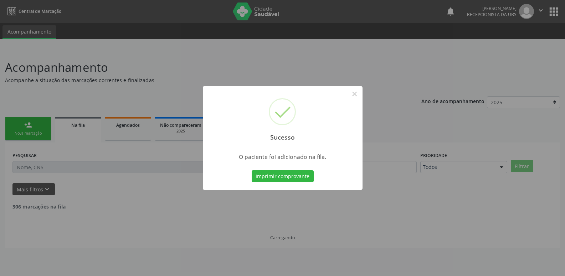
scroll to position [0, 0]
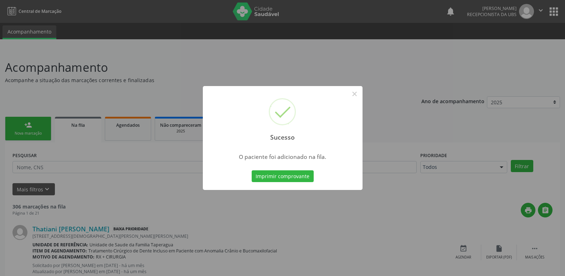
click at [444, 167] on div "Sucesso × O paciente foi adicionado na fila. Imprimir comprovante Cancel" at bounding box center [282, 138] width 565 height 276
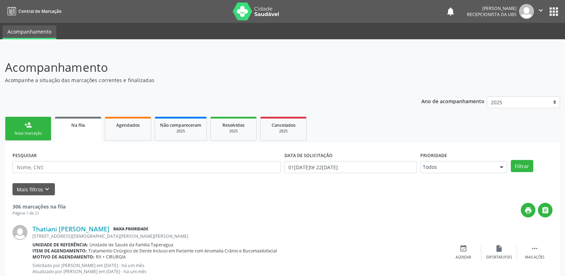
click at [29, 118] on link "person_add Nova marcação" at bounding box center [28, 129] width 46 height 24
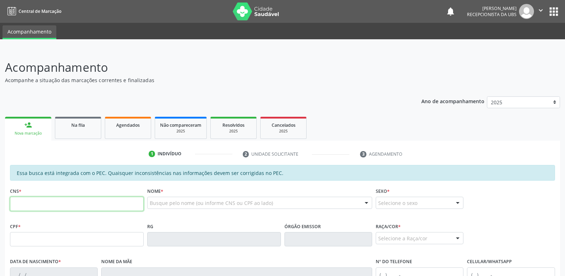
click at [93, 198] on input "text" at bounding box center [77, 203] width 134 height 14
paste input "704 5093 8111 5810"
type input "704 5093 8111 5810"
type input "662.100.704-34"
type input "[DATE]"
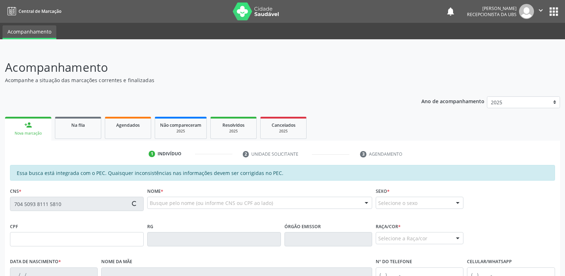
type input "[PERSON_NAME] das Dores dos Santos"
type input "[PHONE_NUMBER]"
type input "S/N"
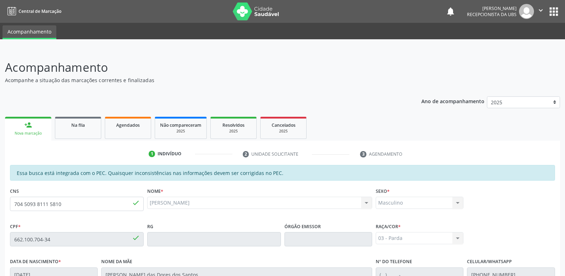
scroll to position [142, 0]
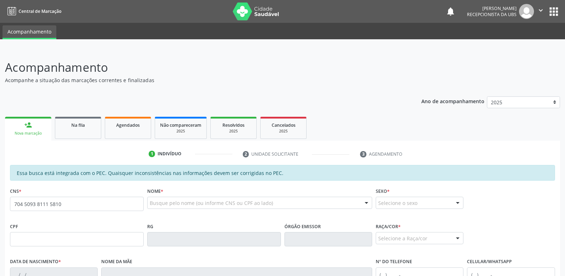
type input "704 5093 8111 5810"
type input "662.100.704-34"
type input "[DATE]"
type input "[PERSON_NAME] das Dores dos Santos"
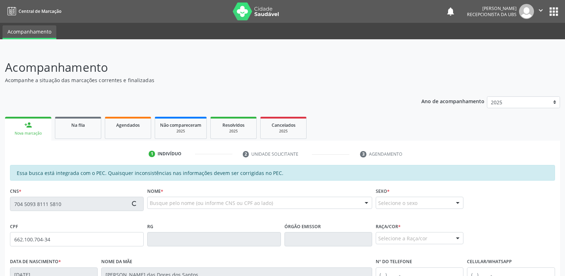
type input "[PHONE_NUMBER]"
type input "S/N"
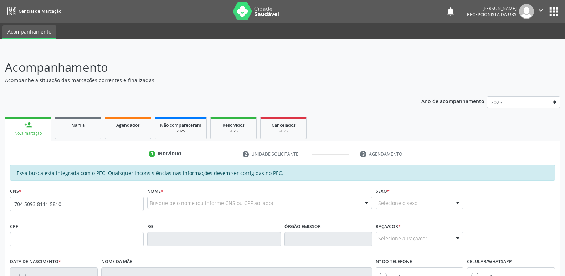
type input "704 5093 8111 5810"
type input "662.100.704-34"
type input "[DATE]"
type input "[PERSON_NAME] das Dores dos Santos"
type input "[PHONE_NUMBER]"
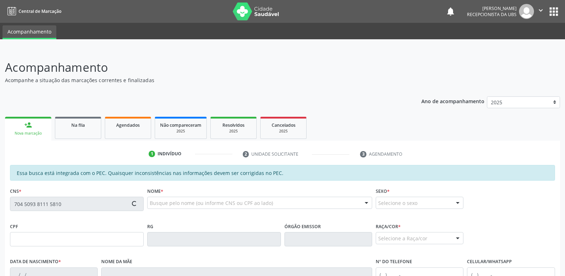
type input "S/N"
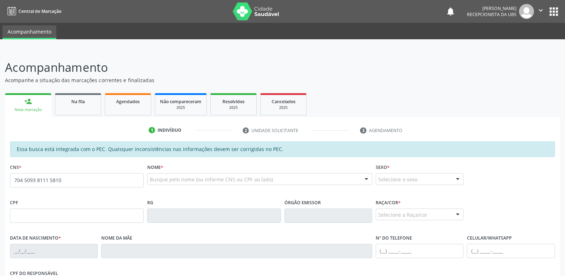
type input "704 5093 8111 5810"
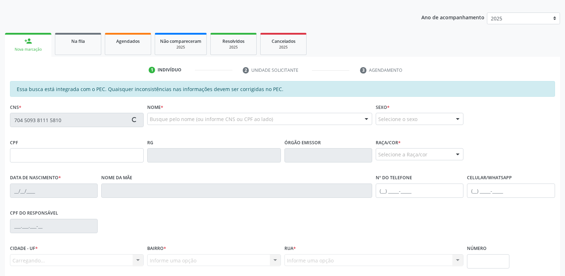
scroll to position [142, 0]
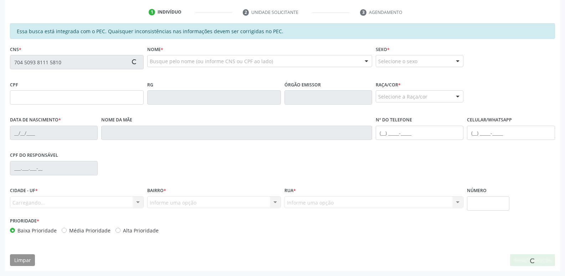
type input "662.100.704-34"
type input "[DATE]"
type input "[PERSON_NAME] das Dores dos Santos"
type input "[PHONE_NUMBER]"
type input "S/N"
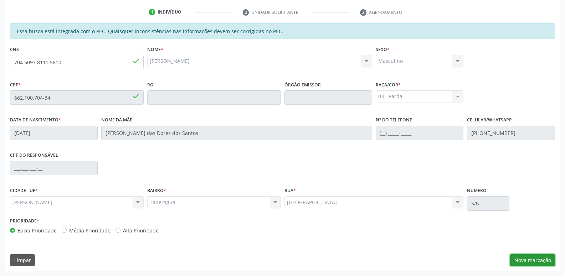
click at [542, 262] on button "Nova marcação" at bounding box center [532, 260] width 45 height 12
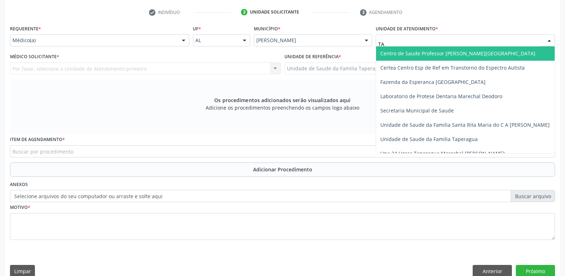
type input "TAP"
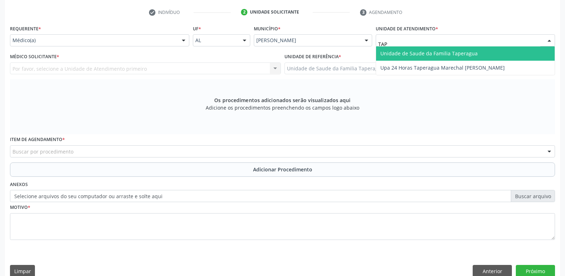
click at [423, 53] on span "Unidade de Saude da Familia Taperagua" at bounding box center [429, 53] width 97 height 7
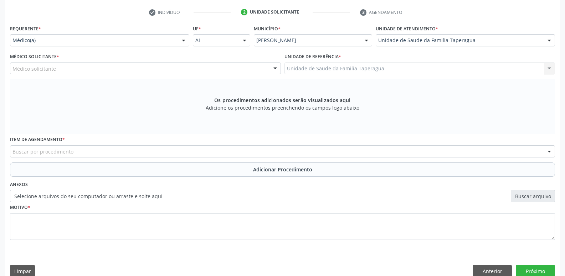
click at [129, 67] on div "Médico solicitante" at bounding box center [145, 68] width 271 height 12
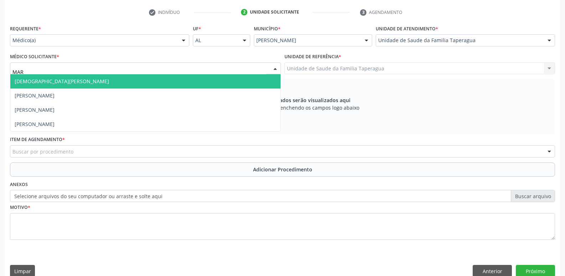
type input "MART"
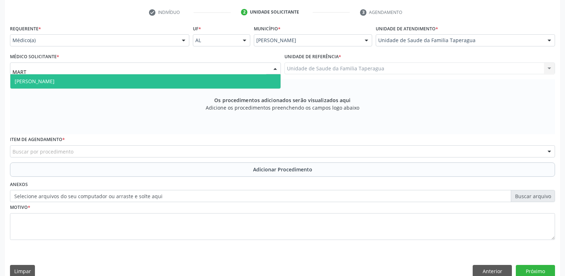
click at [132, 78] on span "Martina Toledo Valadao" at bounding box center [145, 81] width 270 height 14
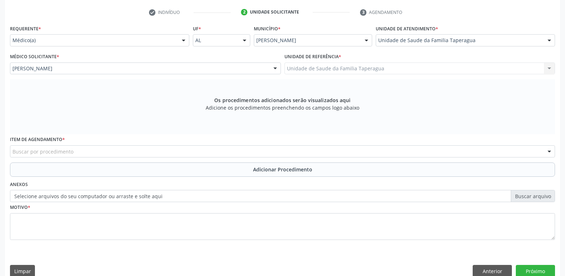
click at [129, 153] on div "Buscar por procedimento" at bounding box center [282, 151] width 545 height 12
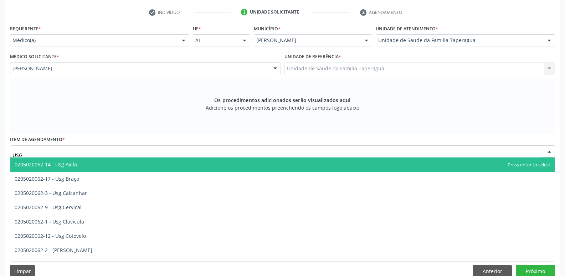
type input "USG R"
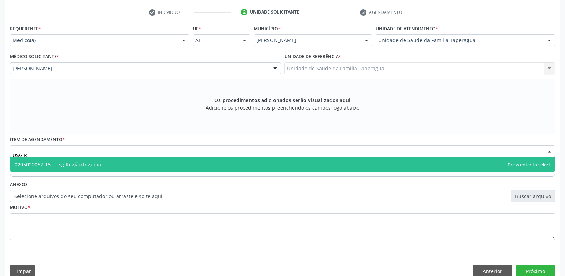
click at [130, 166] on span "0205020062-18 - Usg Região Inguinal" at bounding box center [282, 164] width 545 height 14
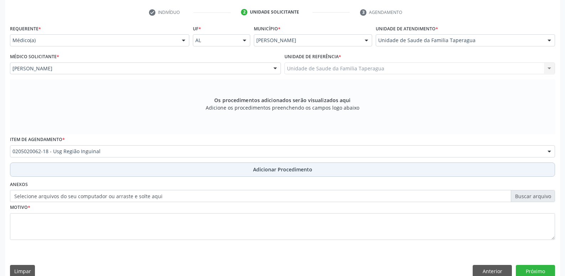
click at [136, 174] on button "Adicionar Procedimento" at bounding box center [282, 169] width 545 height 14
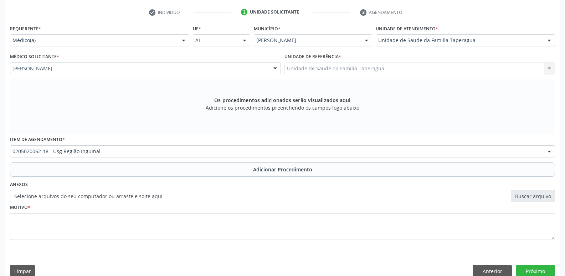
scroll to position [126, 0]
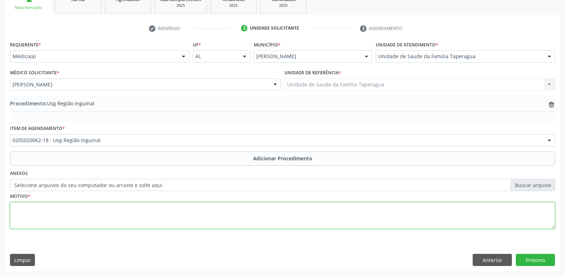
click at [129, 209] on textarea at bounding box center [282, 215] width 545 height 27
type textarea "HPP DE HERNIORRAFIA E REFERE DOR LOCAL"
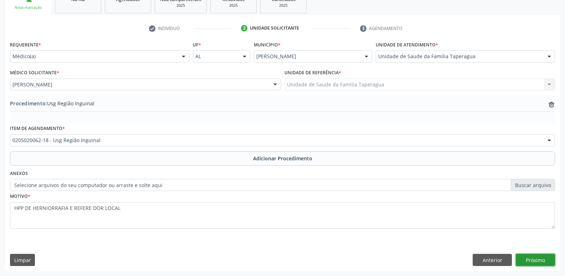
click at [535, 257] on button "Próximo" at bounding box center [535, 260] width 39 height 12
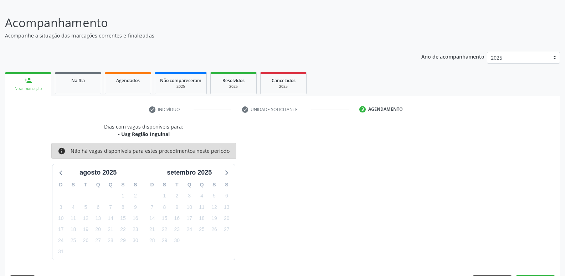
scroll to position [66, 0]
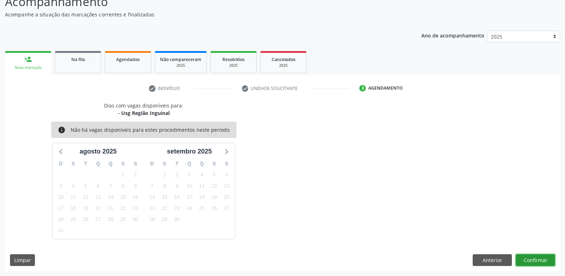
click at [538, 257] on button "Confirmar" at bounding box center [535, 260] width 39 height 12
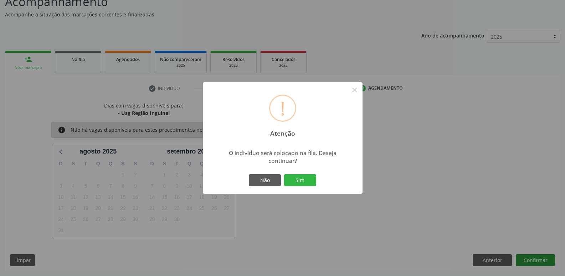
click at [284, 174] on button "Sim" at bounding box center [300, 180] width 32 height 12
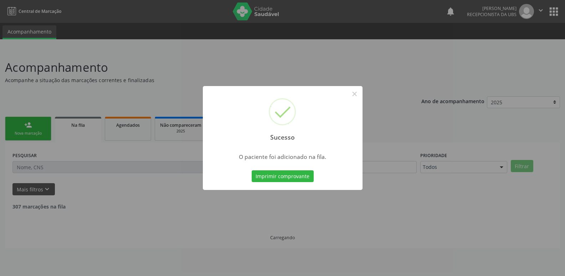
scroll to position [0, 0]
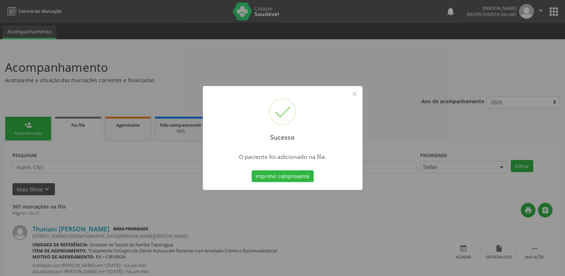
click at [154, 152] on div "Sucesso × O paciente foi adicionado na fila. Imprimir comprovante Cancel" at bounding box center [282, 138] width 565 height 276
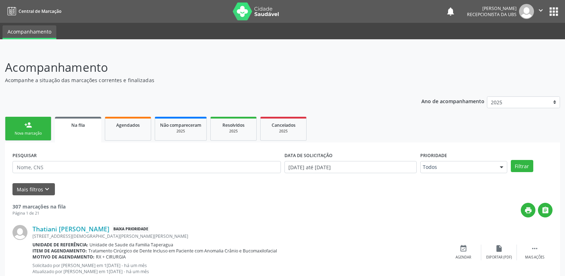
click at [32, 126] on link "person_add Nova marcação" at bounding box center [28, 129] width 46 height 24
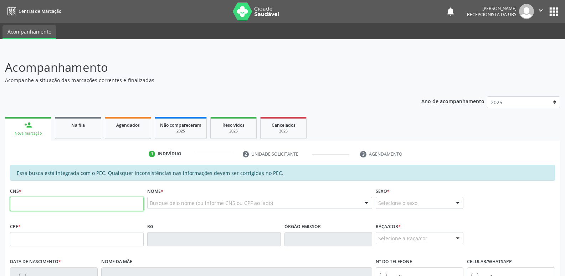
click at [64, 202] on input "text" at bounding box center [77, 203] width 134 height 14
paste input "704 5093 8111 5810"
type input "704 5093 8111 5810"
type input "662.100.704-34"
type input "23/11/1961"
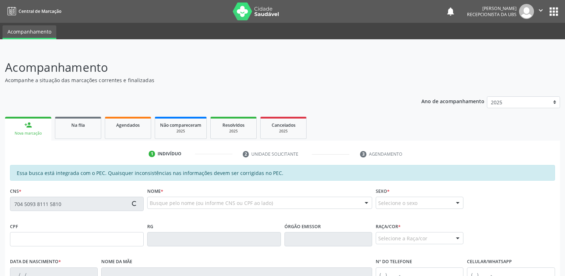
type input "Maria das Dores dos Santos"
type input "(82) 99409-5048"
type input "S/N"
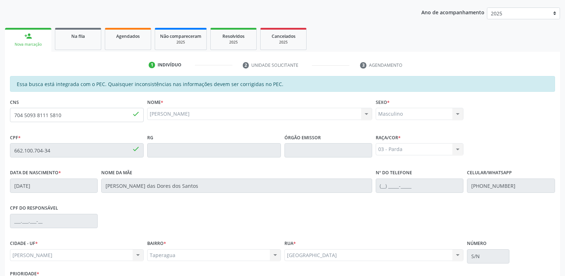
scroll to position [142, 0]
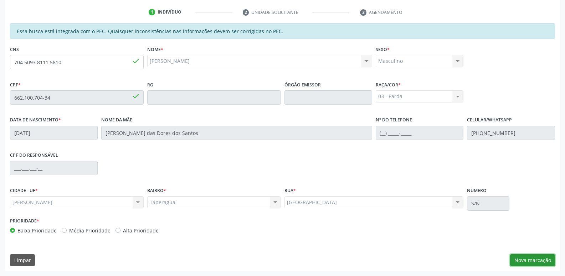
click at [538, 258] on button "Nova marcação" at bounding box center [532, 260] width 45 height 12
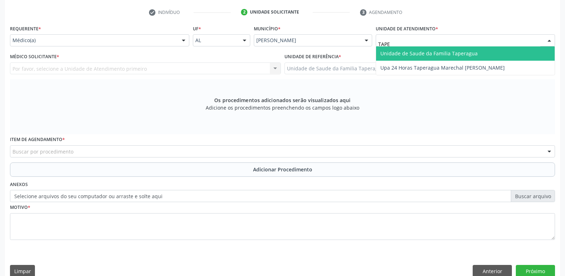
type input "TAPER"
click at [407, 54] on span "Unidade de Saude da Familia Taperagua" at bounding box center [429, 53] width 97 height 7
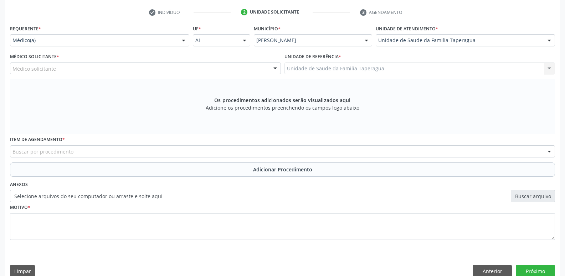
click at [209, 68] on div "Médico solicitante" at bounding box center [145, 68] width 271 height 12
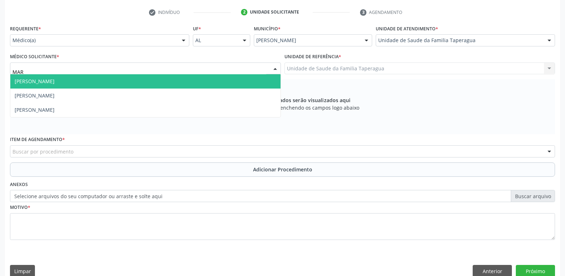
type input "MART"
click at [209, 80] on span "[PERSON_NAME]" at bounding box center [145, 81] width 270 height 14
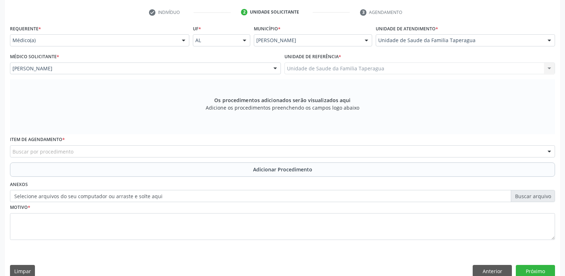
click at [180, 152] on div "Buscar por procedimento" at bounding box center [282, 151] width 545 height 12
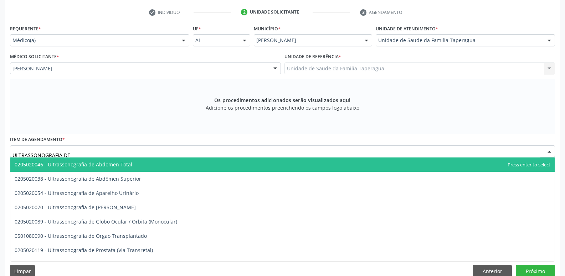
type input "ULTRASSONOGRAFIA DE A"
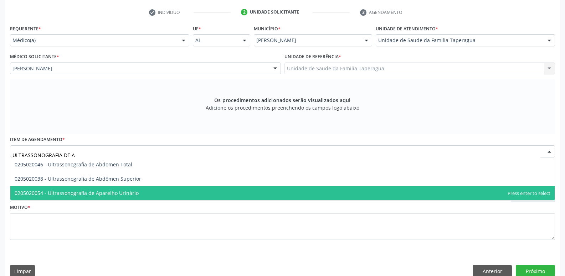
click at [155, 189] on span "0205020054 - Ultrassonografia de Aparelho Urinário" at bounding box center [282, 193] width 545 height 14
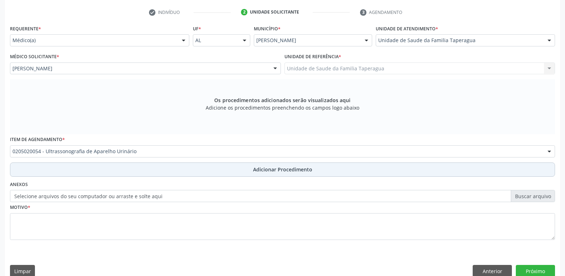
click at [186, 166] on button "Adicionar Procedimento" at bounding box center [282, 169] width 545 height 14
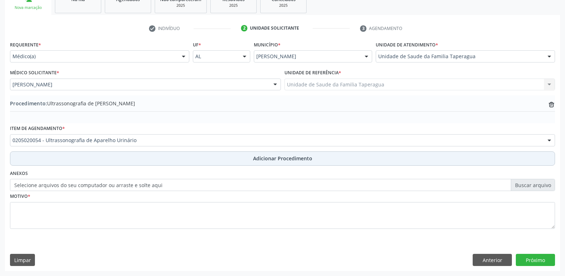
scroll to position [126, 0]
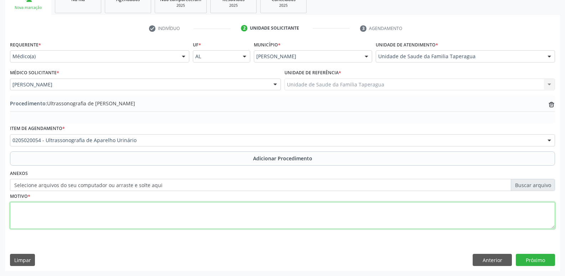
click at [183, 213] on textarea at bounding box center [282, 215] width 545 height 27
type textarea "HPP DE NEFROLITÍASE"
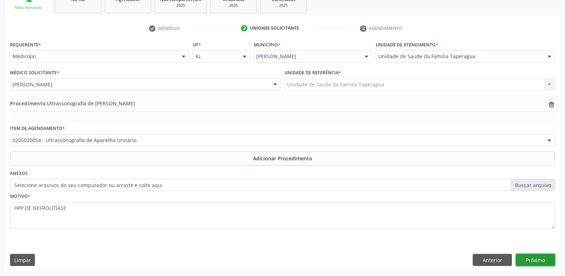
click at [543, 256] on button "Próximo" at bounding box center [535, 260] width 39 height 12
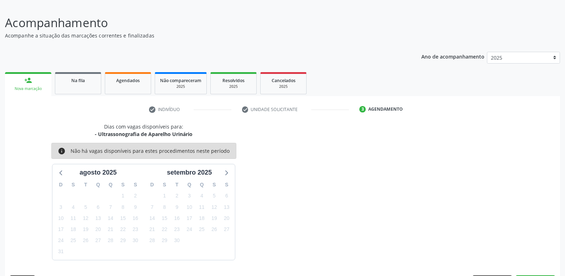
scroll to position [66, 0]
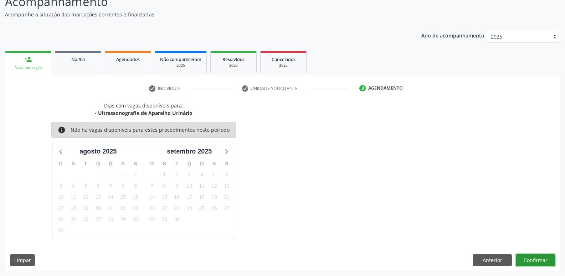
click at [535, 258] on button "Confirmar" at bounding box center [535, 260] width 39 height 12
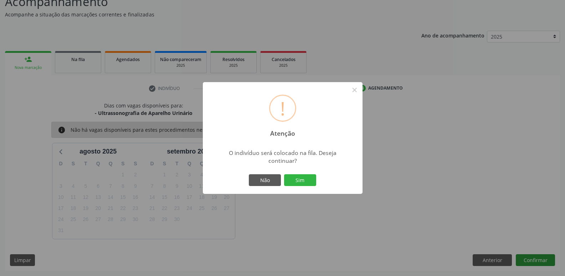
click at [284, 174] on button "Sim" at bounding box center [300, 180] width 32 height 12
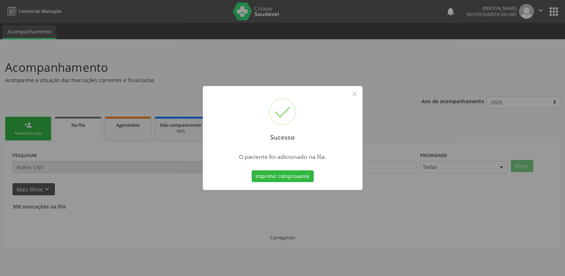
scroll to position [0, 0]
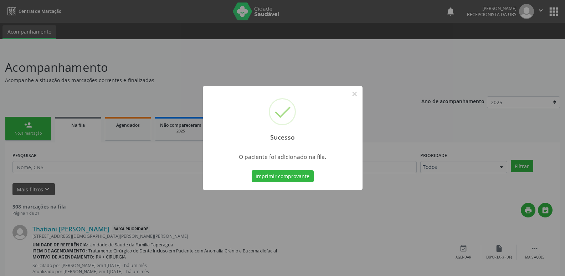
click at [418, 171] on div "Sucesso × O paciente foi adicionado na fila. Imprimir comprovante Cancel" at bounding box center [282, 138] width 565 height 276
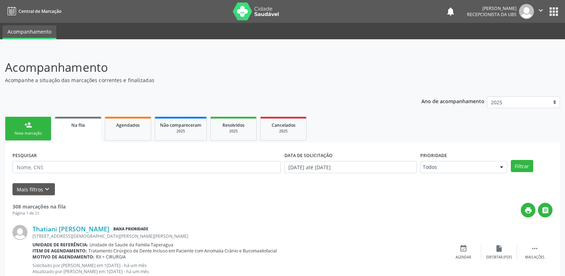
click at [22, 129] on link "person_add Nova marcação" at bounding box center [28, 129] width 46 height 24
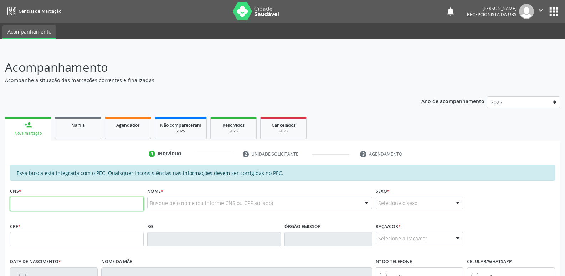
click at [80, 205] on input "text" at bounding box center [77, 203] width 134 height 14
paste input "704 5093 8111 5810"
type input "704 5093 8111 5810"
type input "662.100.704-34"
type input "23/11/1961"
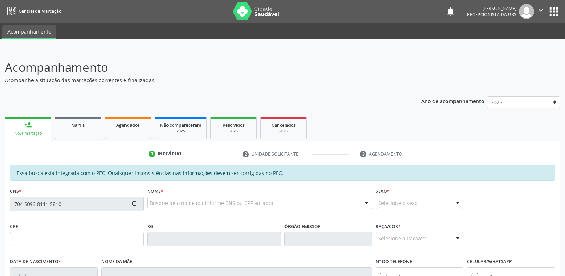
type input "Maria das Dores dos Santos"
type input "(82) 99409-5048"
type input "S/N"
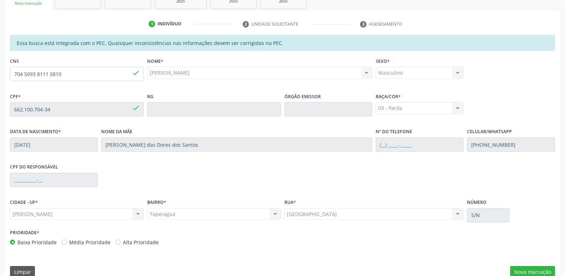
scroll to position [142, 0]
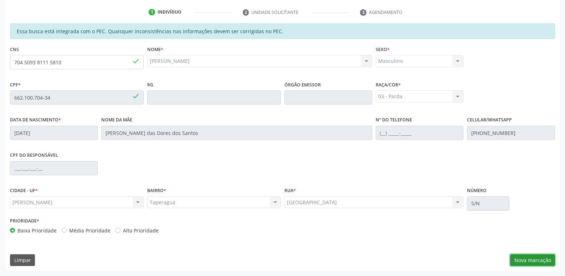
click at [541, 255] on button "Nova marcação" at bounding box center [532, 260] width 45 height 12
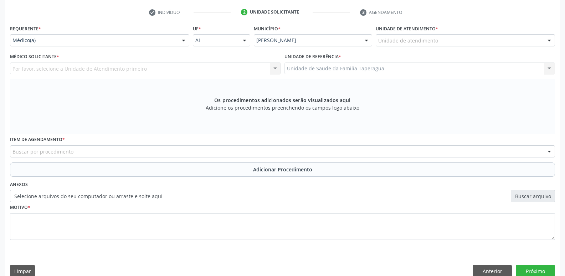
click at [455, 37] on div "Unidade de atendimento" at bounding box center [465, 40] width 179 height 12
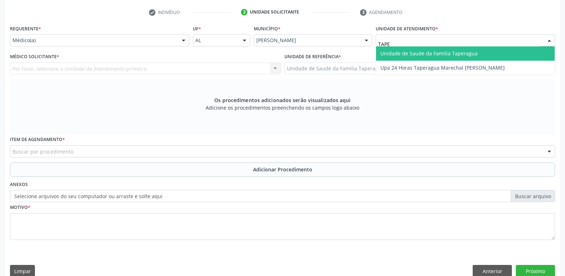
type input "TAPER"
click at [455, 51] on span "Unidade de Saude da Familia Taperagua" at bounding box center [429, 53] width 97 height 7
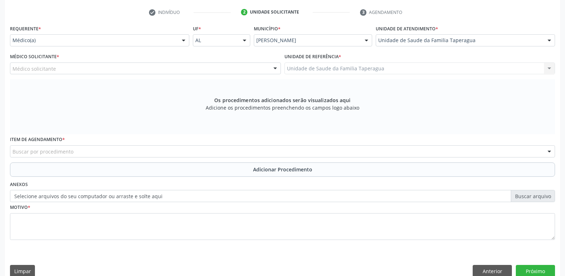
click at [224, 70] on div "Médico solicitante" at bounding box center [145, 68] width 271 height 12
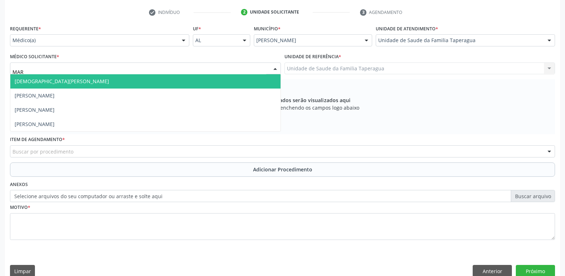
type input "MART"
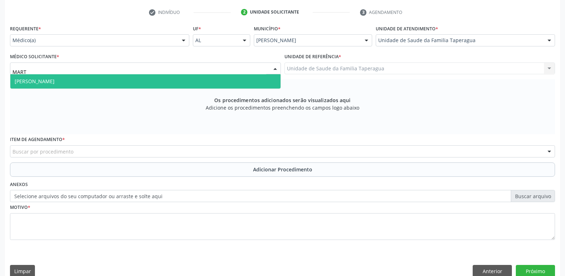
click at [220, 78] on span "Martina Toledo Valadao" at bounding box center [145, 81] width 270 height 14
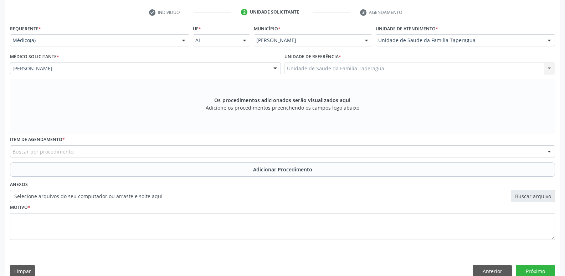
click at [197, 147] on div "Buscar por procedimento" at bounding box center [282, 151] width 545 height 12
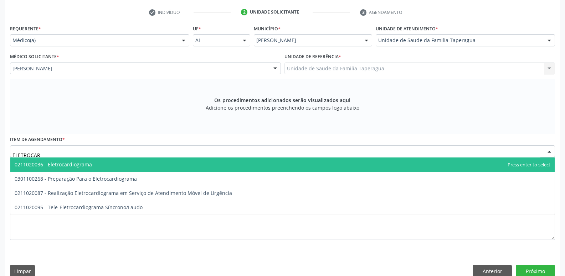
type input "ELETROCARD"
click at [184, 162] on span "0211020036 - Eletrocardiograma" at bounding box center [282, 164] width 545 height 14
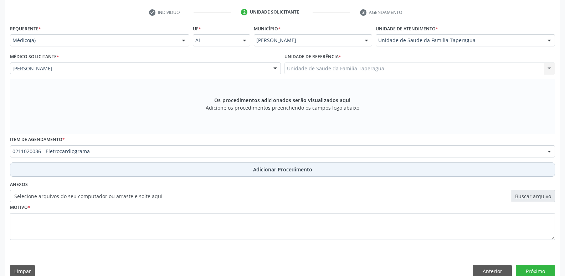
click at [186, 168] on button "Adicionar Procedimento" at bounding box center [282, 169] width 545 height 14
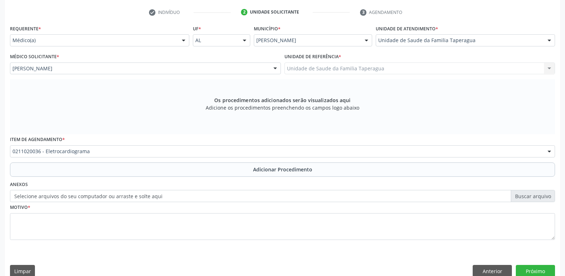
scroll to position [126, 0]
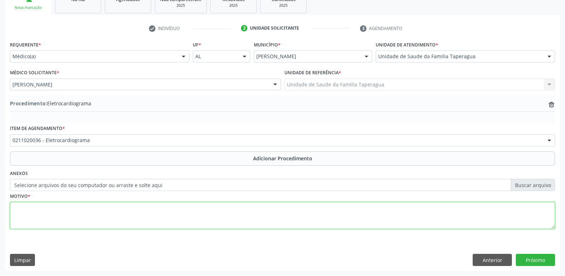
click at [165, 221] on textarea at bounding box center [282, 215] width 545 height 27
type textarea "PROTOCOLO DE DOR TARÁCICA"
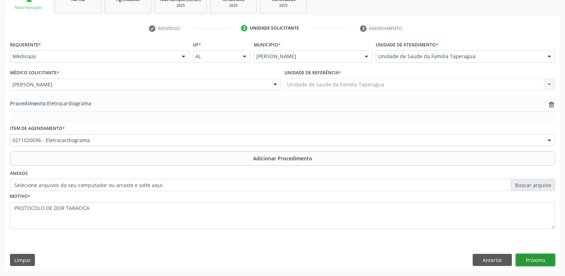
click at [534, 259] on button "Próximo" at bounding box center [535, 260] width 39 height 12
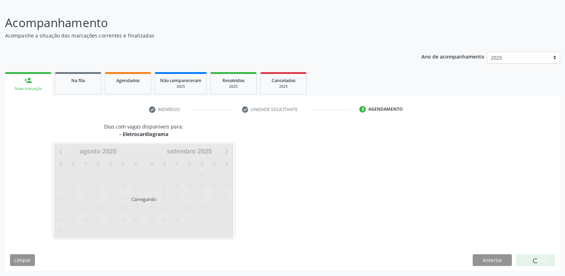
scroll to position [66, 0]
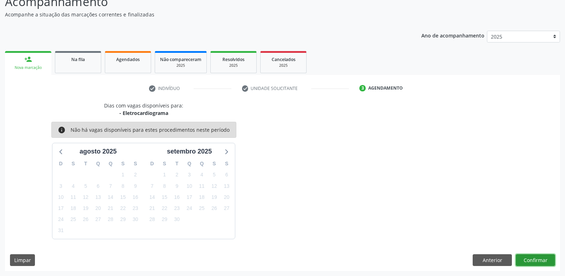
click at [534, 259] on button "Confirmar" at bounding box center [535, 260] width 39 height 12
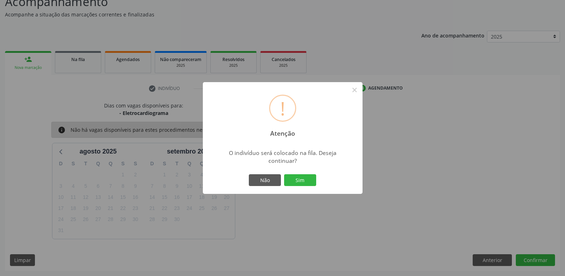
click at [284, 174] on button "Sim" at bounding box center [300, 180] width 32 height 12
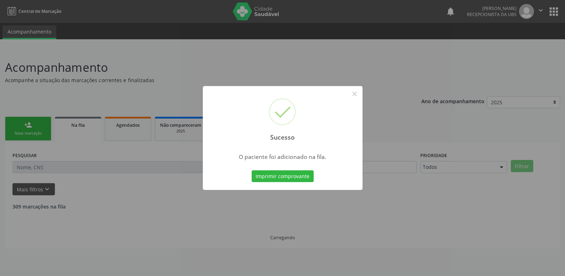
scroll to position [0, 0]
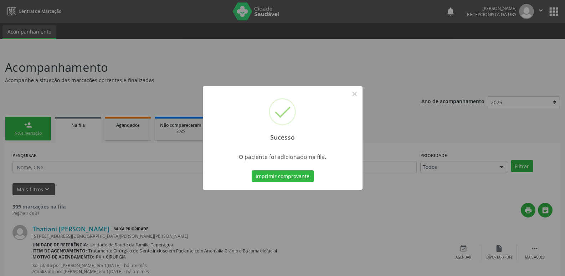
click at [452, 109] on div "Sucesso × O paciente foi adicionado na fila. Imprimir comprovante Cancel" at bounding box center [282, 138] width 565 height 276
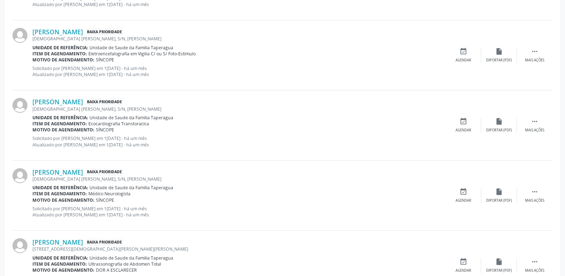
scroll to position [1006, 0]
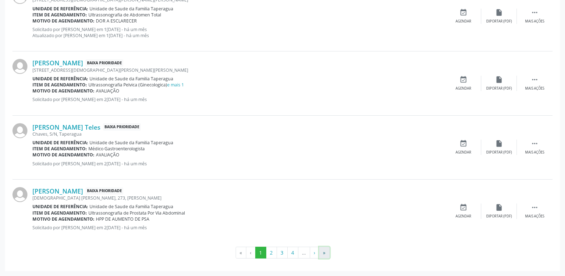
click at [325, 252] on button "»" at bounding box center [324, 252] width 11 height 12
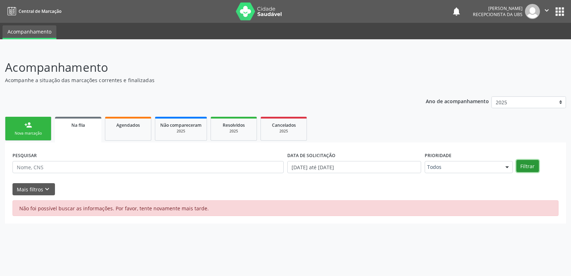
click at [522, 167] on button "Filtrar" at bounding box center [527, 166] width 22 height 12
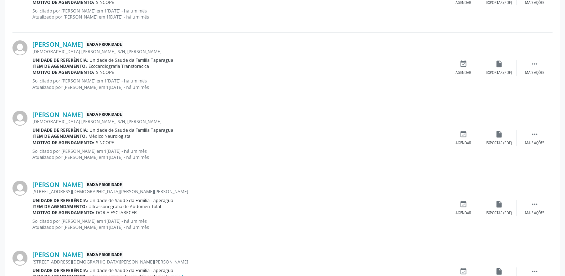
scroll to position [1006, 0]
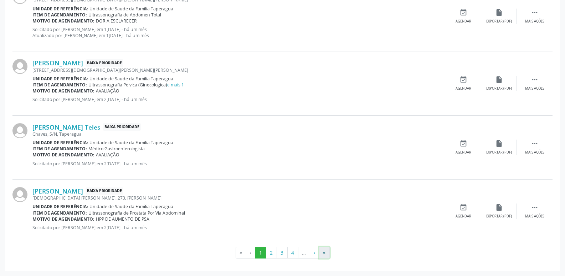
click at [321, 252] on button "»" at bounding box center [324, 252] width 11 height 12
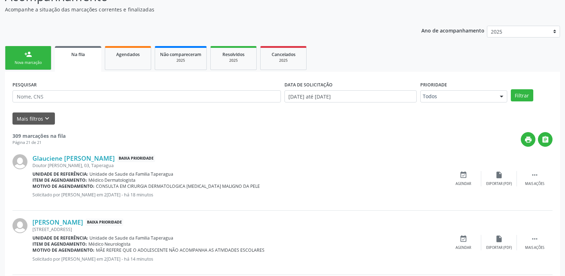
scroll to position [0, 0]
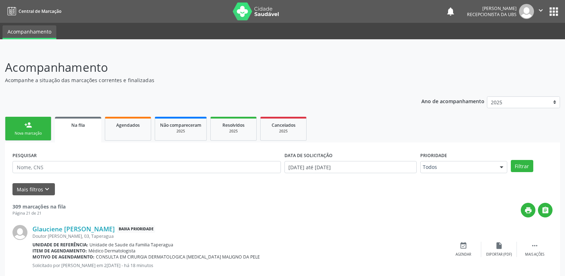
click at [39, 127] on link "person_add Nova marcação" at bounding box center [28, 129] width 46 height 24
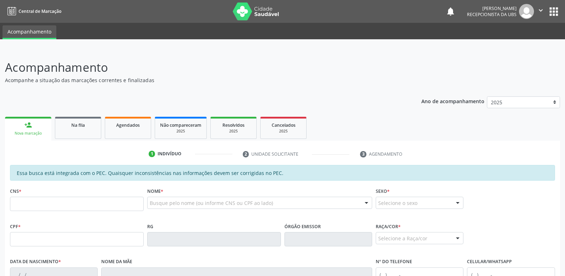
click at [117, 196] on div "CNS *" at bounding box center [77, 197] width 134 height 25
click at [117, 204] on input "text" at bounding box center [77, 203] width 134 height 14
paste input "700 2099 6951 2628"
type input "700 2099 6951 2628"
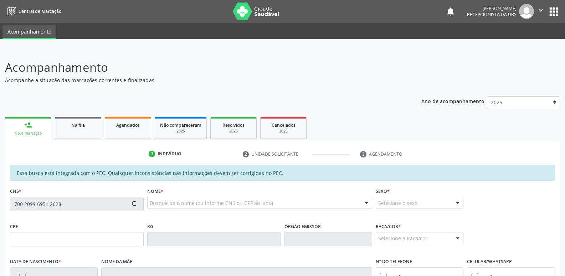
type input "956.544.884-49"
type input "22/10/1964"
type input "Maria José dos Santos"
type input "(82) 99388-4402"
type input "S/N"
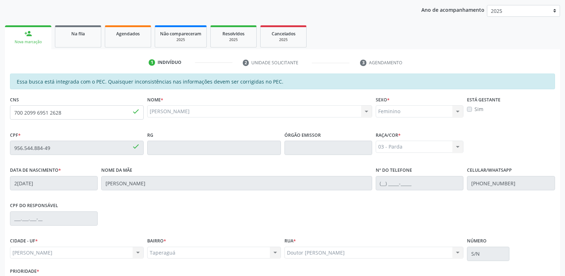
scroll to position [142, 0]
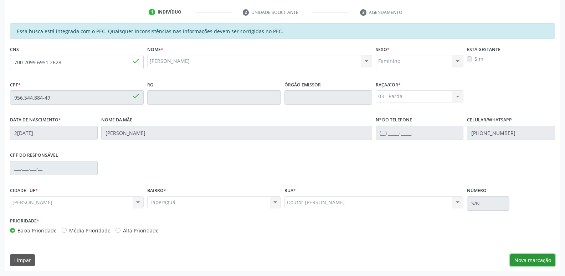
click at [536, 262] on button "Nova marcação" at bounding box center [532, 260] width 45 height 12
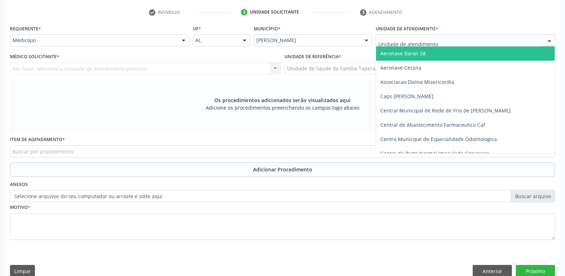
click at [469, 41] on div at bounding box center [465, 40] width 179 height 12
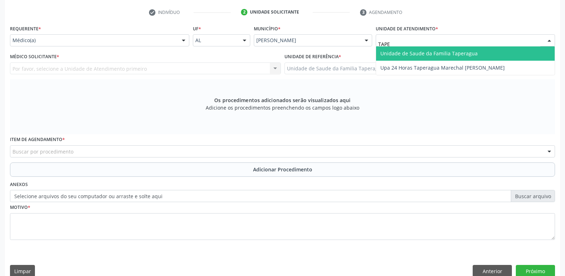
type input "TAPER"
click at [468, 50] on span "Unidade de Saude da Familia Taperagua" at bounding box center [429, 53] width 97 height 7
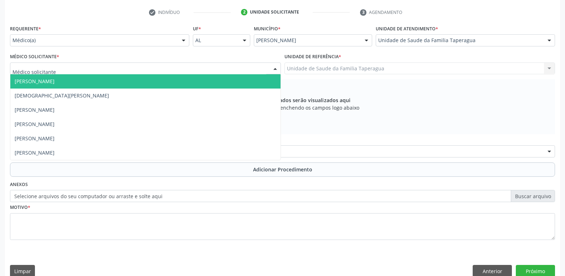
click at [231, 70] on div at bounding box center [145, 68] width 271 height 12
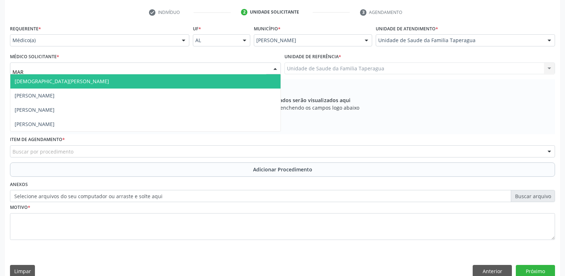
type input "MART"
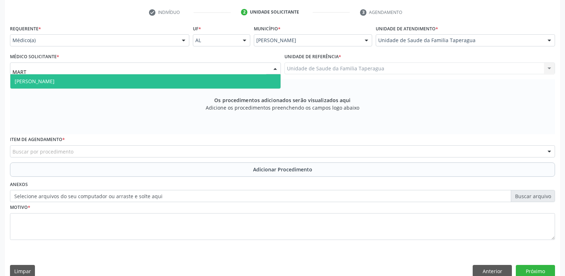
click at [212, 84] on span "[PERSON_NAME]" at bounding box center [145, 81] width 270 height 14
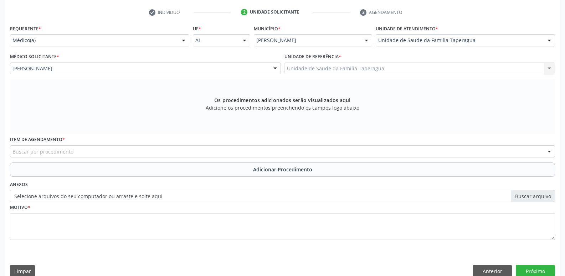
click at [183, 154] on div "Buscar por procedimento" at bounding box center [282, 151] width 545 height 12
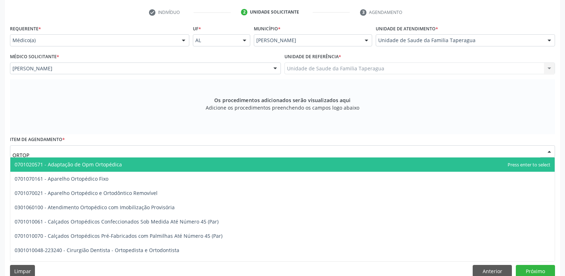
type input "ORTOPE"
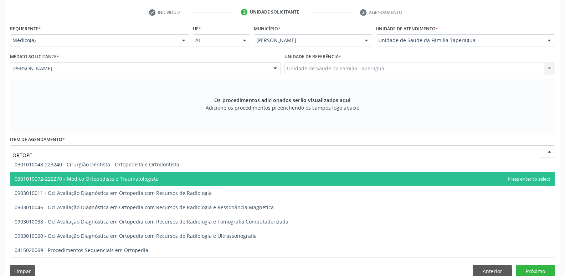
click at [182, 174] on span "0301010072-225270 - Médico Ortopedista e Traumatologista" at bounding box center [282, 179] width 545 height 14
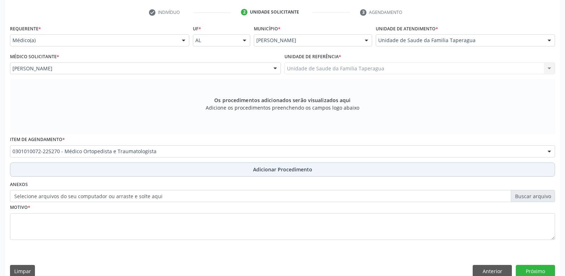
click at [205, 167] on button "Adicionar Procedimento" at bounding box center [282, 169] width 545 height 14
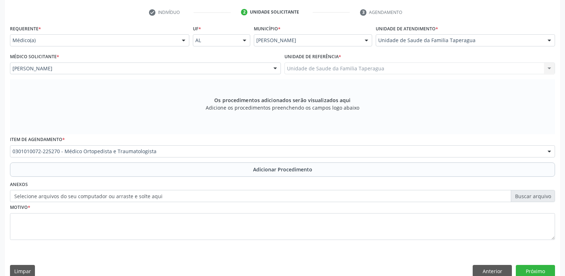
scroll to position [126, 0]
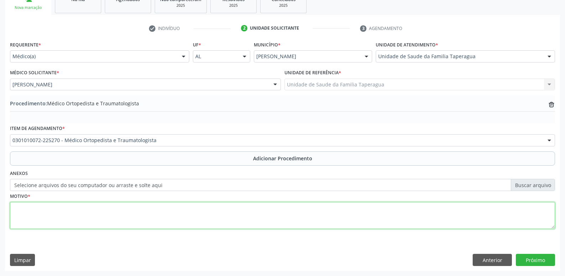
click at [199, 208] on textarea at bounding box center [282, 215] width 545 height 27
type textarea "ESPORÃO"
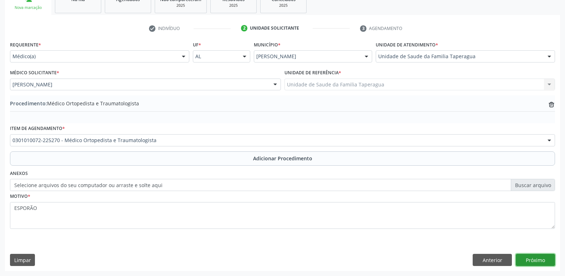
click at [526, 258] on button "Próximo" at bounding box center [535, 260] width 39 height 12
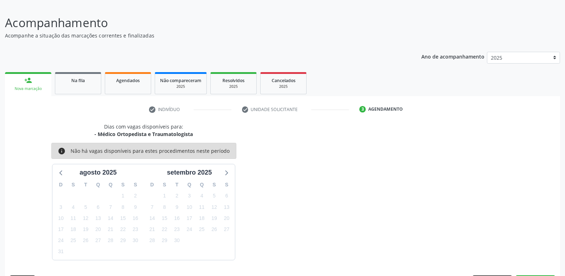
scroll to position [66, 0]
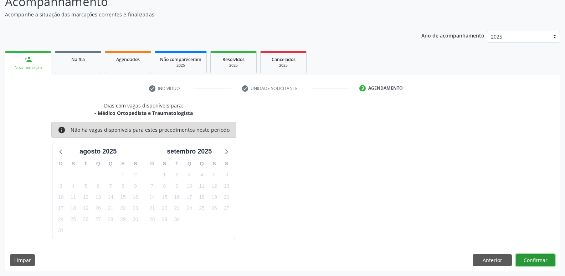
click at [535, 257] on button "Confirmar" at bounding box center [535, 260] width 39 height 12
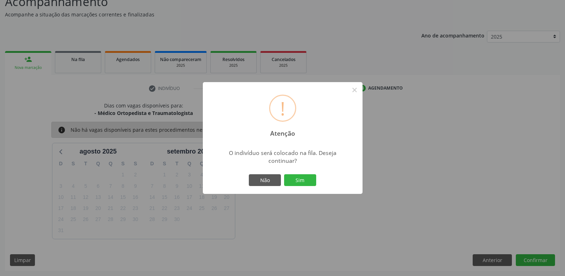
click at [284, 174] on button "Sim" at bounding box center [300, 180] width 32 height 12
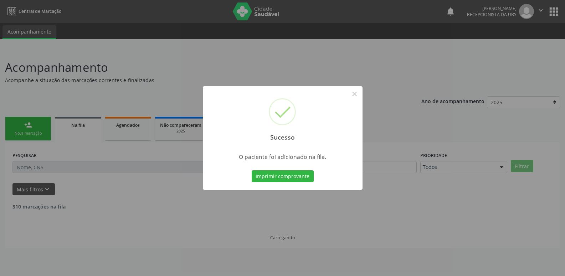
scroll to position [0, 0]
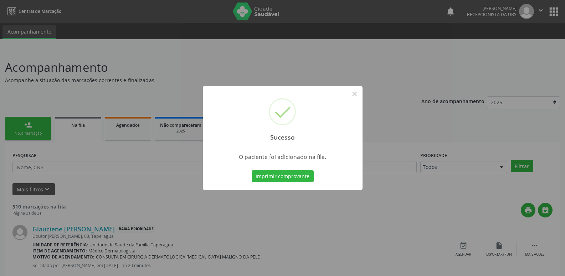
click at [115, 98] on div "Sucesso × O paciente foi adicionado na fila. Imprimir comprovante Cancel" at bounding box center [282, 138] width 565 height 276
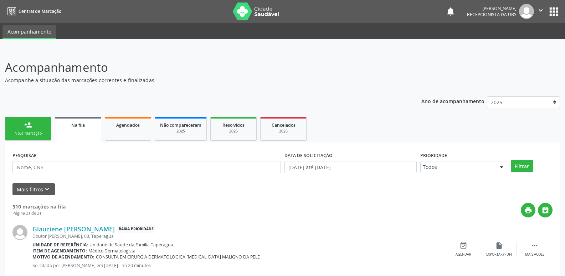
click at [40, 129] on link "person_add Nova marcação" at bounding box center [28, 129] width 46 height 24
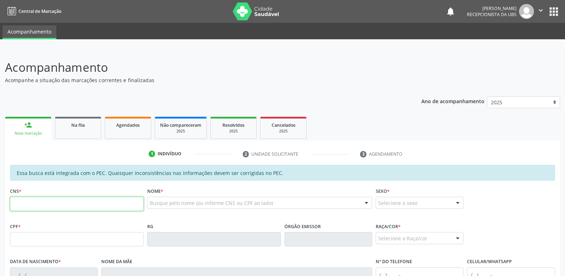
click at [66, 202] on input "text" at bounding box center [77, 203] width 134 height 14
paste input "700 2099 6951 2628"
type input "700 2099 6951 2628"
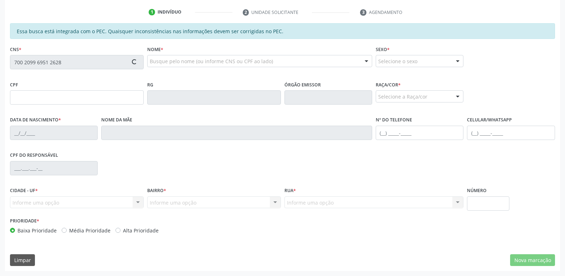
type input "956.544.884-49"
type input "22/10/1964"
type input "Maria José dos Santos"
type input "(82) 99388-4402"
type input "S/N"
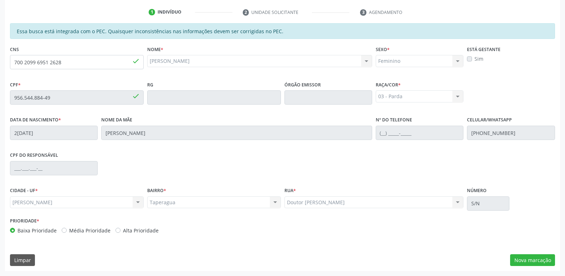
click at [535, 252] on div "Essa busca está integrada com o PEC. Quaisquer inconsistências nas informações …" at bounding box center [282, 146] width 555 height 247
click at [534, 258] on button "Nova marcação" at bounding box center [532, 260] width 45 height 12
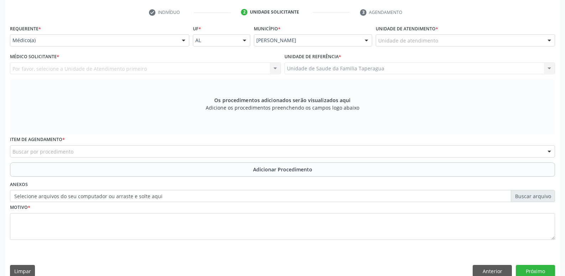
click at [461, 46] on div "Unidade de atendimento * Unidade de atendimento Aeronave Baron 58 Aeronave Cess…" at bounding box center [465, 37] width 183 height 28
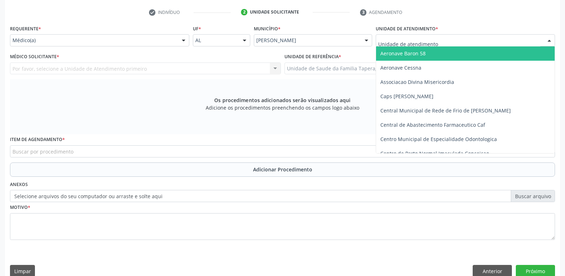
click at [463, 40] on div at bounding box center [465, 40] width 179 height 12
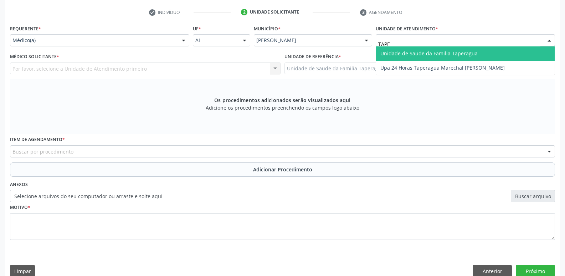
type input "TAPER"
click at [464, 51] on span "Unidade de Saude da Familia Taperagua" at bounding box center [429, 53] width 97 height 7
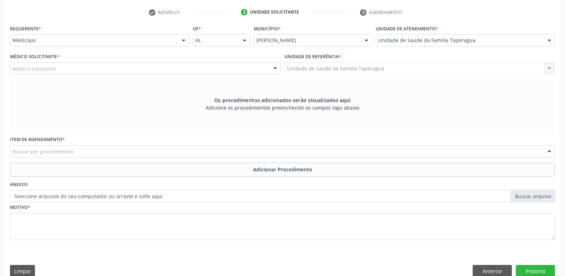
click at [163, 67] on div "Médico solicitante" at bounding box center [145, 68] width 271 height 12
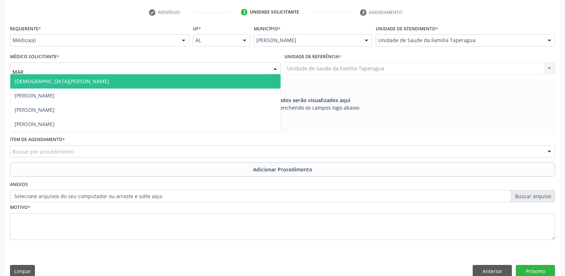
type input "MART"
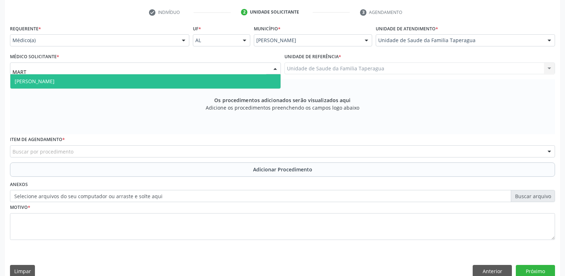
click at [162, 77] on span "[PERSON_NAME]" at bounding box center [145, 81] width 270 height 14
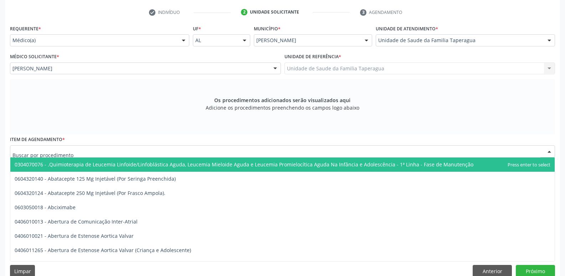
click at [154, 150] on div at bounding box center [282, 151] width 545 height 12
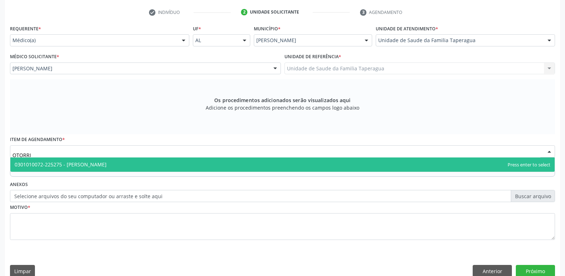
type input "OTORR"
click at [151, 164] on span "0301010072-225275 - Médico Otorrinolaringologista" at bounding box center [282, 164] width 545 height 14
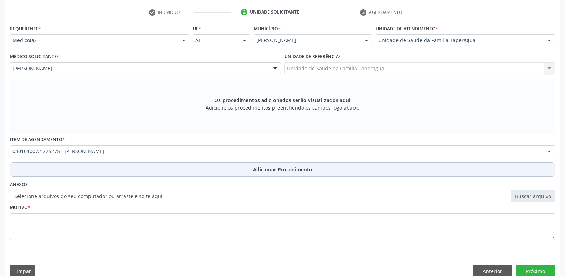
click at [149, 170] on button "Adicionar Procedimento" at bounding box center [282, 169] width 545 height 14
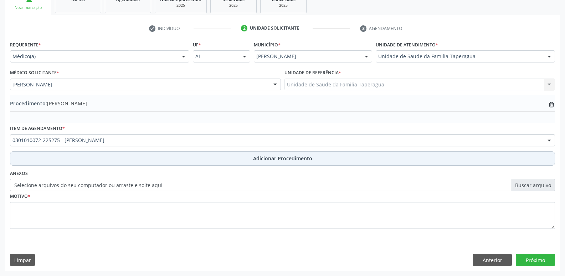
scroll to position [126, 0]
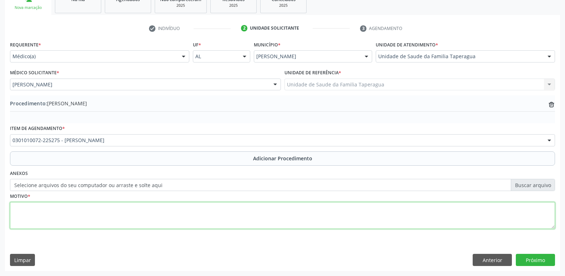
click at [150, 213] on textarea at bounding box center [282, 215] width 545 height 27
type textarea "OTALGIA"
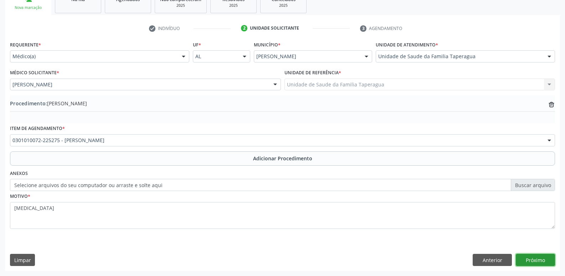
click at [546, 261] on button "Próximo" at bounding box center [535, 260] width 39 height 12
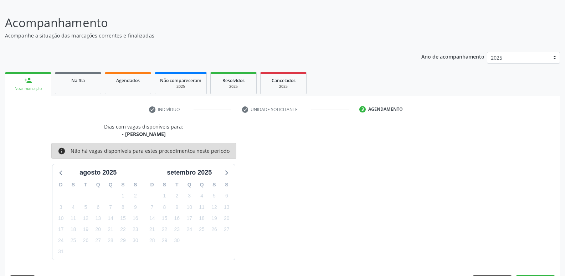
scroll to position [66, 0]
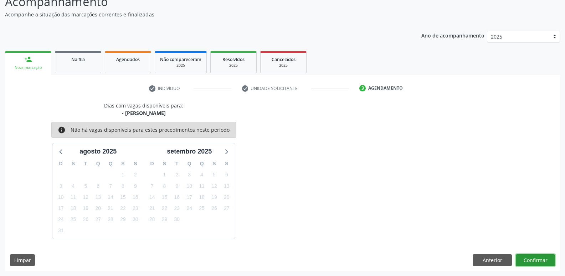
click at [528, 256] on button "Confirmar" at bounding box center [535, 260] width 39 height 12
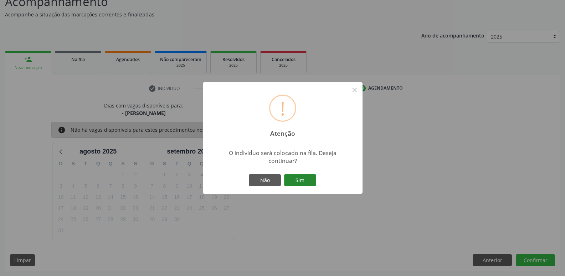
click at [284, 174] on button "Sim" at bounding box center [300, 180] width 32 height 12
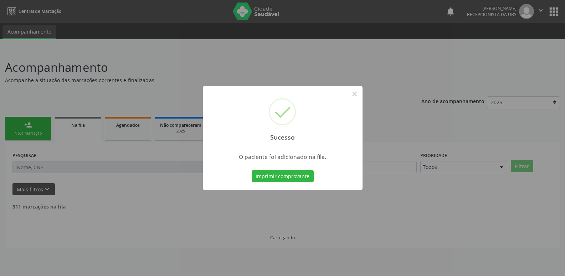
scroll to position [0, 0]
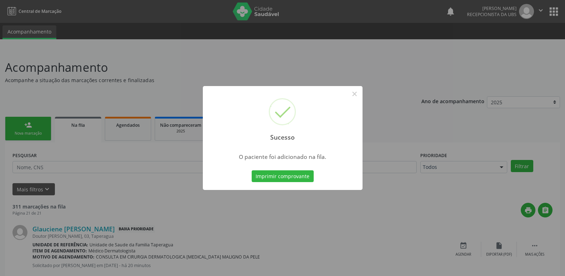
click at [434, 139] on div "Sucesso × O paciente foi adicionado na fila. Imprimir comprovante Cancel" at bounding box center [282, 138] width 565 height 276
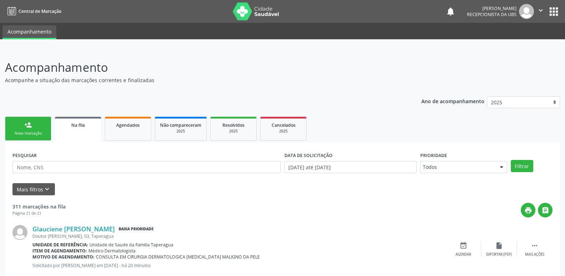
click at [17, 126] on link "person_add Nova marcação" at bounding box center [28, 129] width 46 height 24
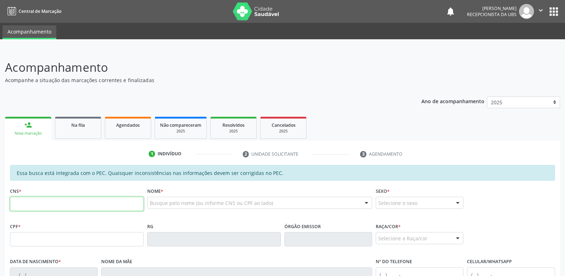
click at [95, 203] on input "text" at bounding box center [77, 203] width 134 height 14
paste input "705 6014 9908 4110"
type input "705 6014 9908 4110"
type input "049.282.624-25"
type input "28/05/1970"
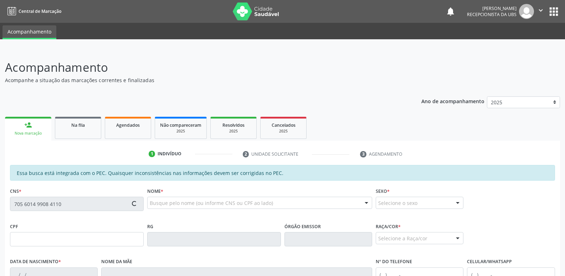
type input "Cicera Romualdo dos Santos"
type input "(82) 99393-8936"
type input "516"
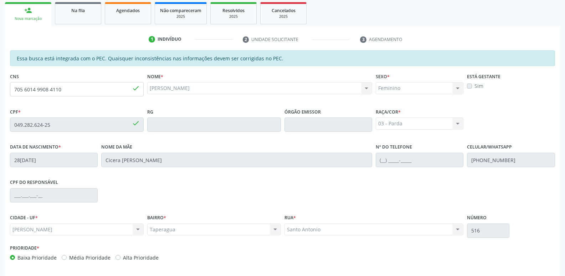
scroll to position [142, 0]
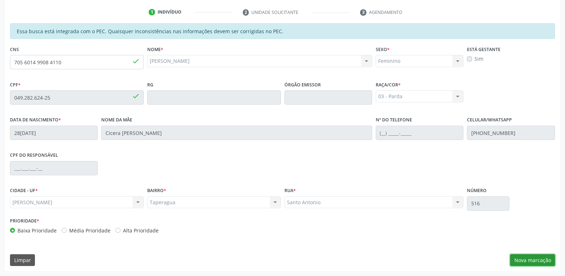
click at [540, 258] on button "Nova marcação" at bounding box center [532, 260] width 45 height 12
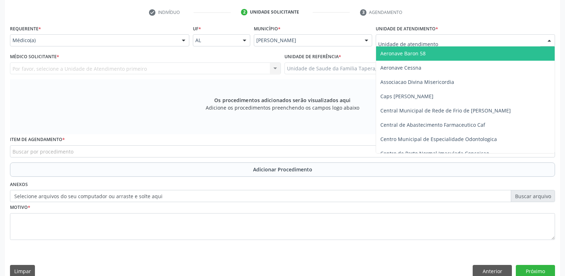
click at [454, 44] on div at bounding box center [465, 40] width 179 height 12
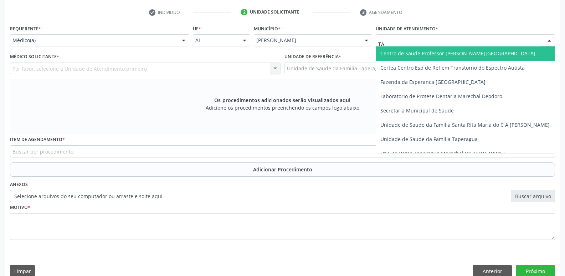
type input "TAP"
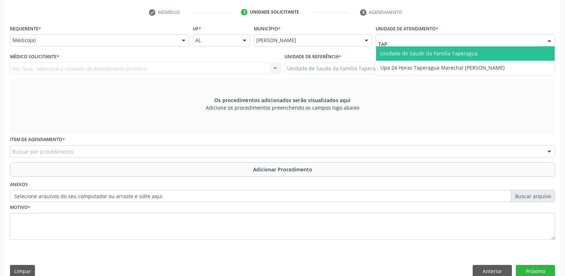
click at [454, 52] on span "Unidade de Saude da Familia Taperagua" at bounding box center [429, 53] width 97 height 7
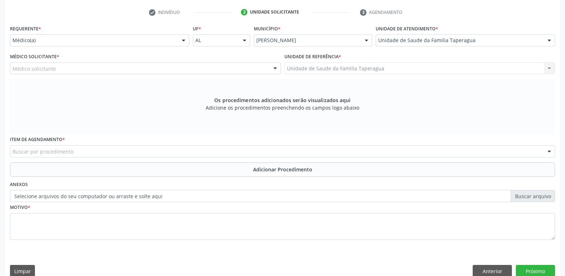
click at [142, 65] on div "Médico solicitante" at bounding box center [145, 68] width 271 height 12
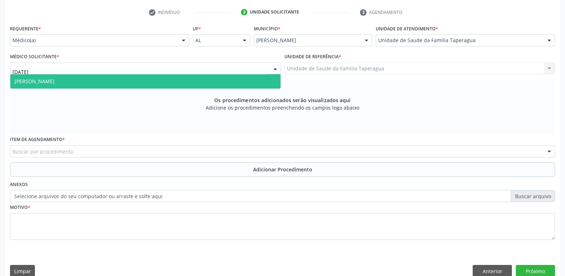
type input "JULI"
click at [142, 78] on span "[PERSON_NAME]" at bounding box center [145, 81] width 270 height 14
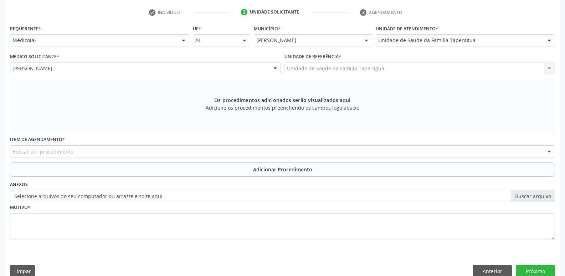
click at [129, 151] on div "Buscar por procedimento" at bounding box center [282, 151] width 545 height 12
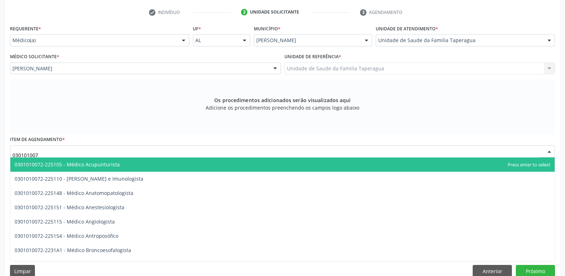
type input "0301010072"
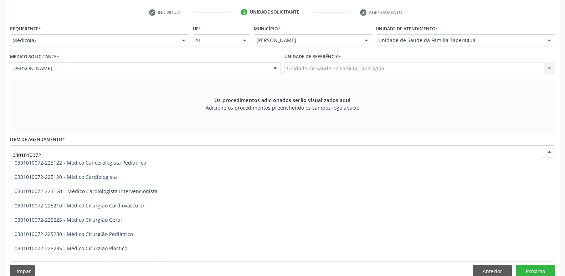
scroll to position [116, 0]
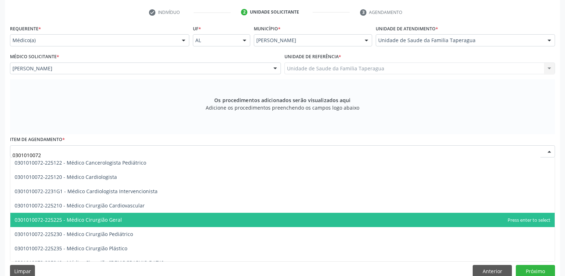
click at [151, 220] on span "0301010072-225225 - Médico Cirurgião Geral" at bounding box center [282, 220] width 545 height 14
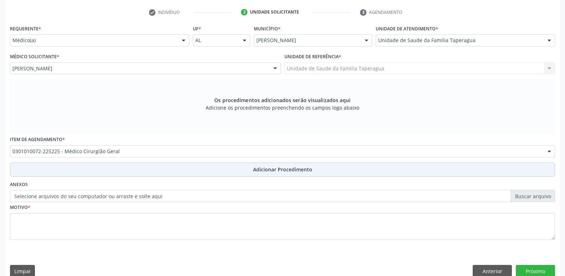
click at [168, 168] on button "Adicionar Procedimento" at bounding box center [282, 169] width 545 height 14
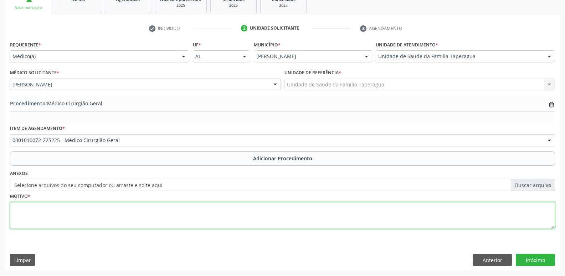
click at [170, 208] on textarea at bounding box center [282, 215] width 545 height 27
type textarea "PEQUENA CIRURGIA - UNHA ENCRAVADA"
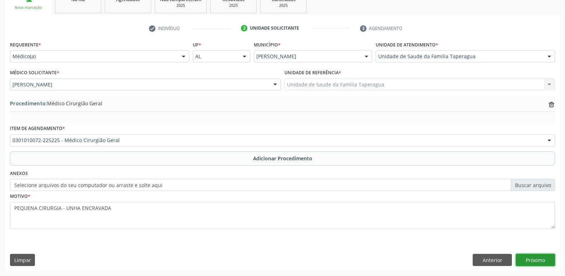
click at [534, 257] on button "Próximo" at bounding box center [535, 260] width 39 height 12
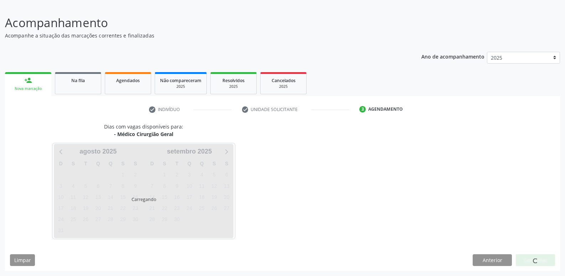
scroll to position [66, 0]
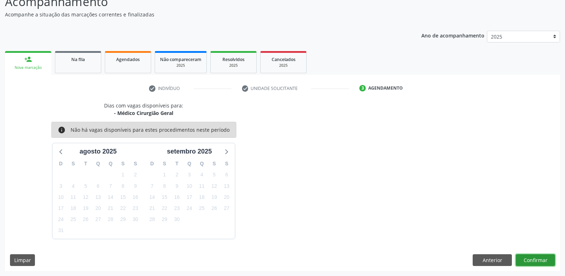
click at [532, 259] on button "Confirmar" at bounding box center [535, 260] width 39 height 12
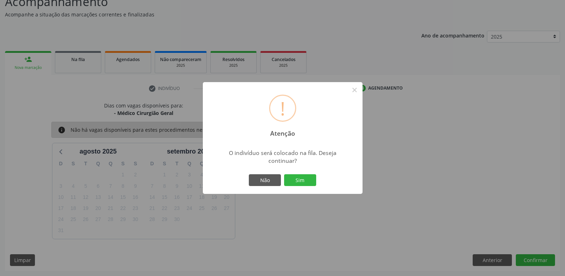
click at [284, 174] on button "Sim" at bounding box center [300, 180] width 32 height 12
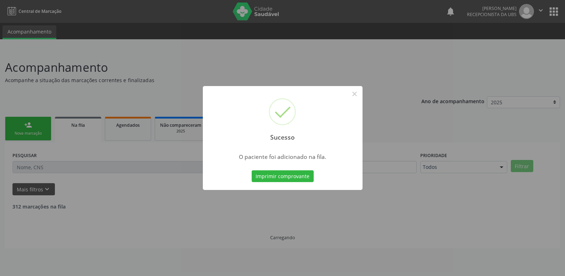
scroll to position [0, 0]
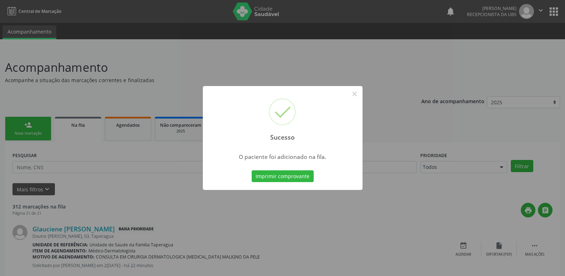
click at [136, 163] on div "Sucesso × O paciente foi adicionado na fila. Imprimir comprovante Cancel" at bounding box center [282, 138] width 565 height 276
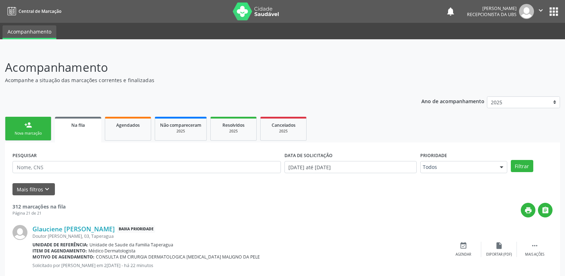
click at [39, 134] on div "Nova marcação" at bounding box center [28, 133] width 36 height 5
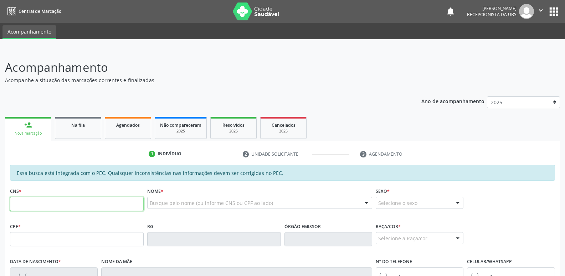
click at [61, 204] on input "text" at bounding box center [77, 203] width 134 height 14
paste input "706 3047 8257 4178"
type input "706 3047 8257 4178"
type input "241.181.254-04"
type input "05/07/1961"
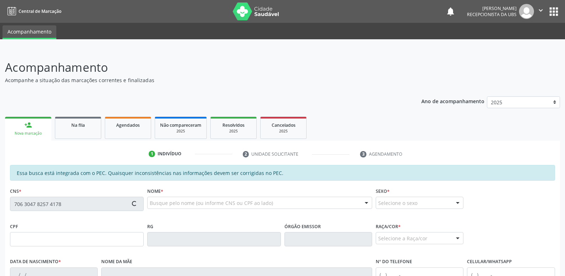
type input "Eugenia Venancio dos Santos"
type input "(82) 99392-9927"
type input "S/N"
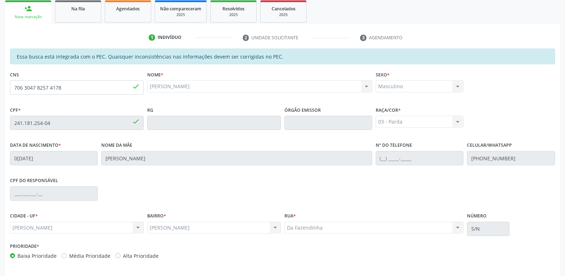
scroll to position [142, 0]
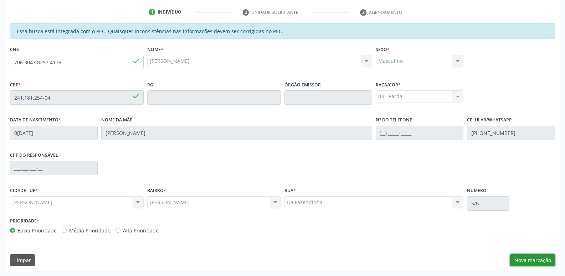
click at [540, 258] on button "Nova marcação" at bounding box center [532, 260] width 45 height 12
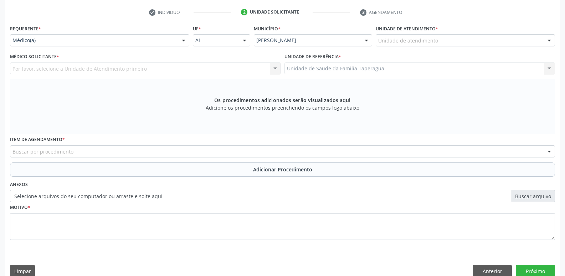
click at [455, 42] on div "Unidade de atendimento" at bounding box center [465, 40] width 179 height 12
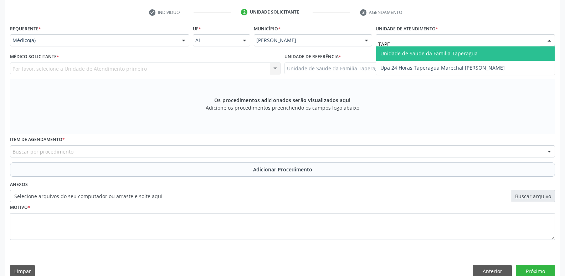
type input "TAPER"
click at [455, 51] on span "Unidade de Saude da Familia Taperagua" at bounding box center [429, 53] width 97 height 7
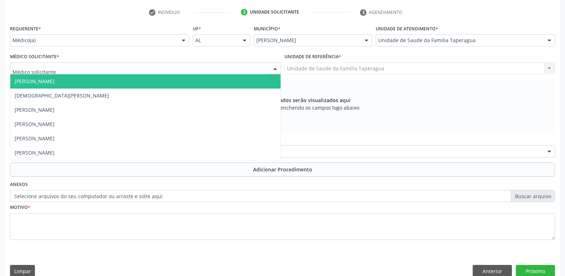
click at [154, 71] on div at bounding box center [145, 68] width 271 height 12
type input "MART"
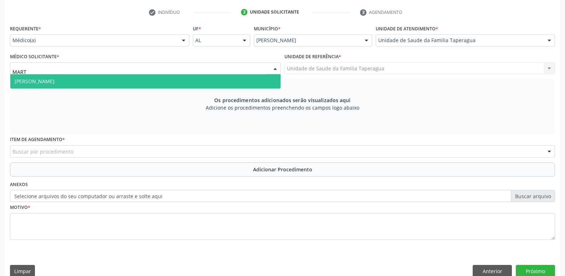
click at [153, 80] on span "[PERSON_NAME]" at bounding box center [145, 81] width 270 height 14
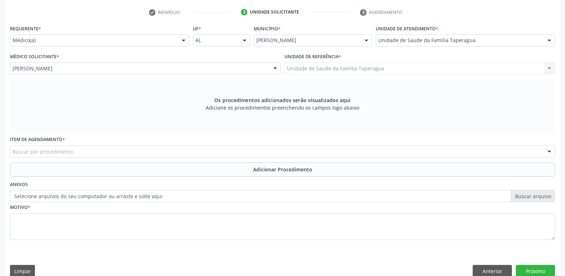
click at [132, 150] on div "Buscar por procedimento" at bounding box center [282, 151] width 545 height 12
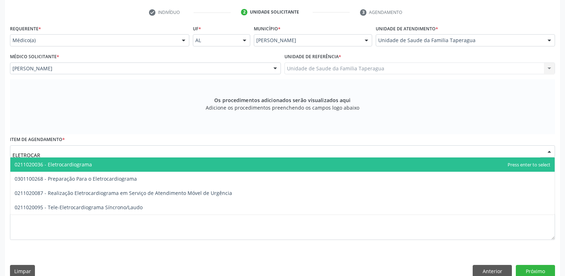
type input "ELETROCARD"
click at [132, 161] on span "0211020036 - Eletrocardiograma" at bounding box center [282, 164] width 545 height 14
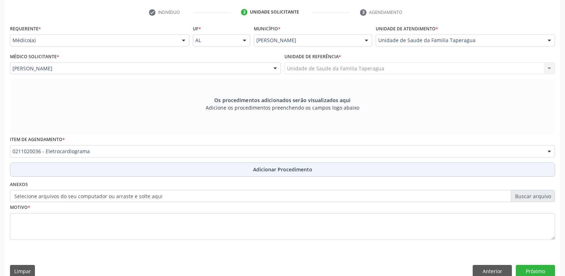
click at [137, 170] on button "Adicionar Procedimento" at bounding box center [282, 169] width 545 height 14
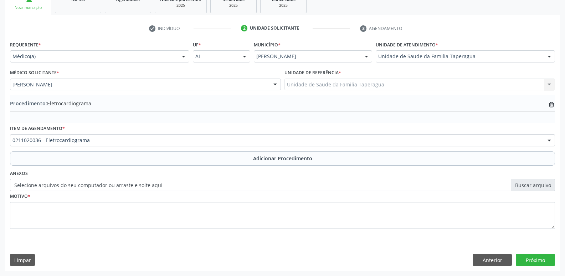
scroll to position [126, 0]
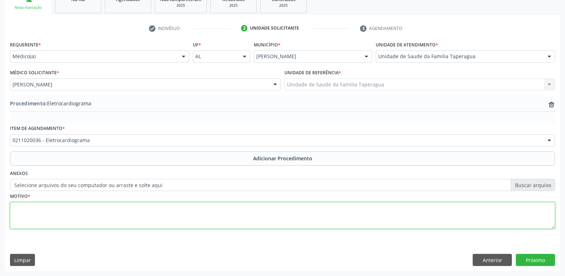
click at [136, 207] on textarea at bounding box center [282, 215] width 545 height 27
type textarea "HAS"
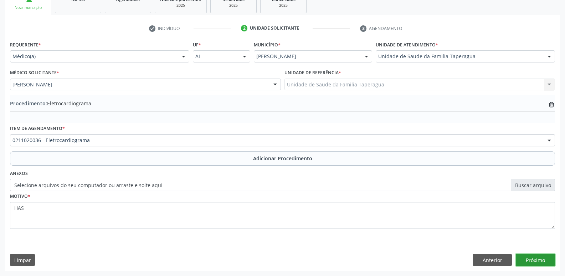
click at [524, 257] on button "Próximo" at bounding box center [535, 260] width 39 height 12
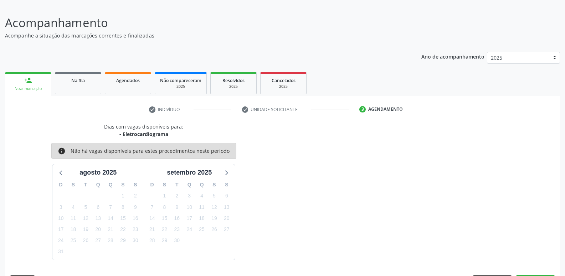
scroll to position [66, 0]
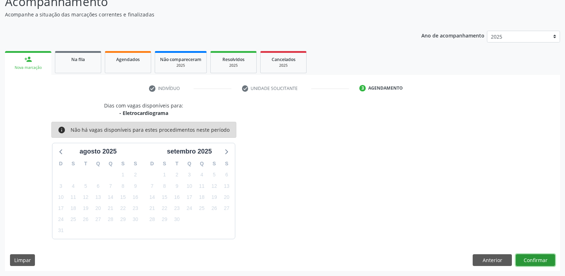
click at [537, 260] on button "Confirmar" at bounding box center [535, 260] width 39 height 12
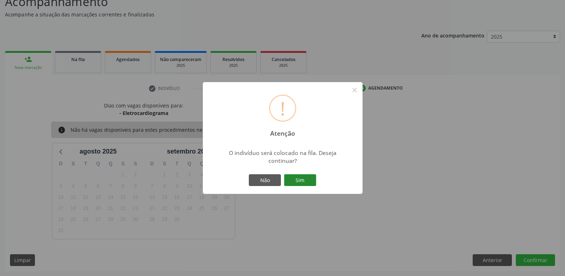
click at [309, 179] on button "Sim" at bounding box center [300, 180] width 32 height 12
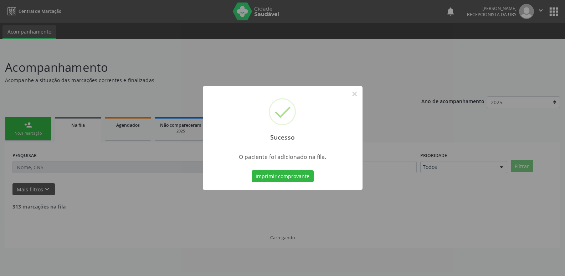
scroll to position [0, 0]
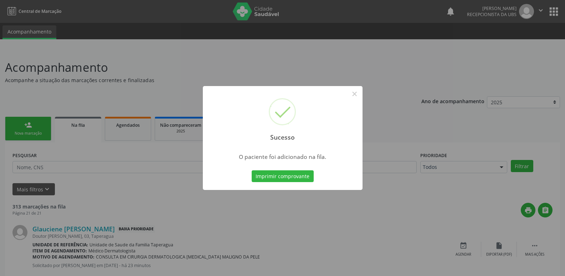
click at [430, 169] on div "Sucesso × O paciente foi adicionado na fila. Imprimir comprovante Cancel" at bounding box center [282, 138] width 565 height 276
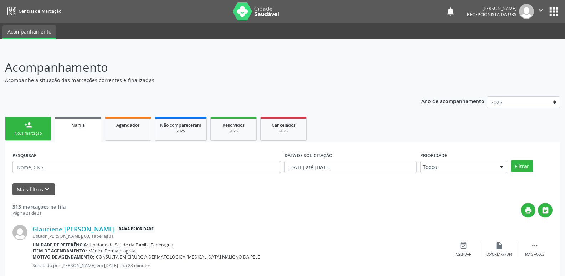
click at [16, 130] on link "person_add Nova marcação" at bounding box center [28, 129] width 46 height 24
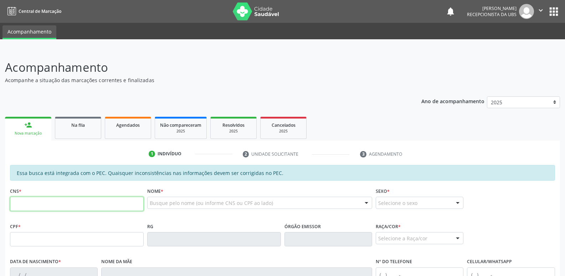
click at [127, 201] on input "text" at bounding box center [77, 203] width 134 height 14
paste input "708 1065 9860 2938"
type input "708 1065 9860 2938"
type input "055.878.854-88"
type input "21/07/1981"
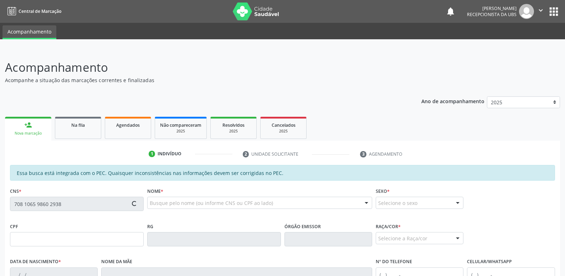
type input "Adelita Augusta dos Santos"
type input "(82) 98845-8547"
type input "67"
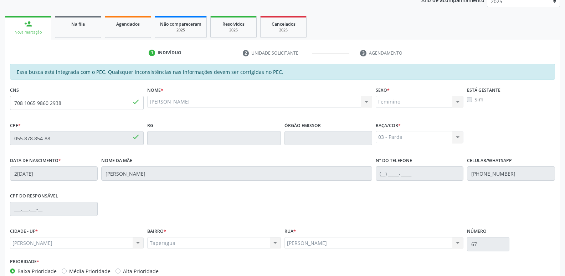
scroll to position [142, 0]
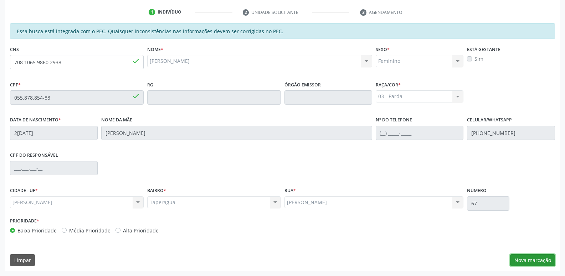
click at [535, 262] on button "Nova marcação" at bounding box center [532, 260] width 45 height 12
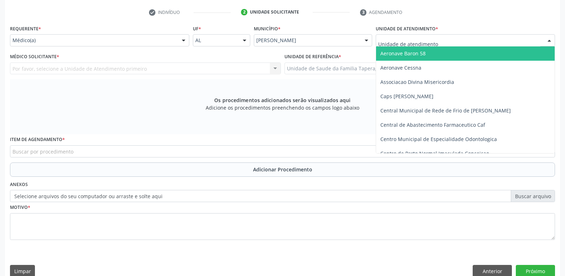
click at [481, 42] on div at bounding box center [465, 40] width 179 height 12
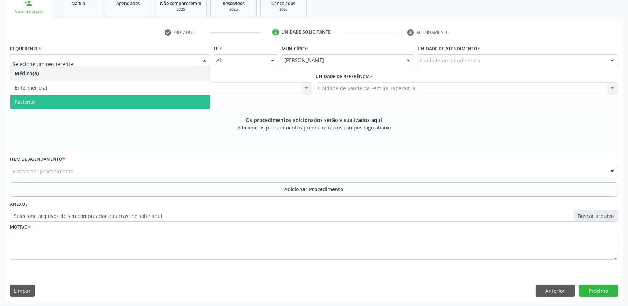
click at [162, 98] on span "Paciente" at bounding box center [110, 102] width 200 height 14
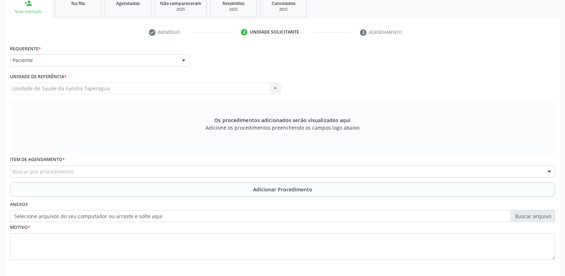
click at [169, 171] on div "Buscar por procedimento" at bounding box center [282, 171] width 545 height 12
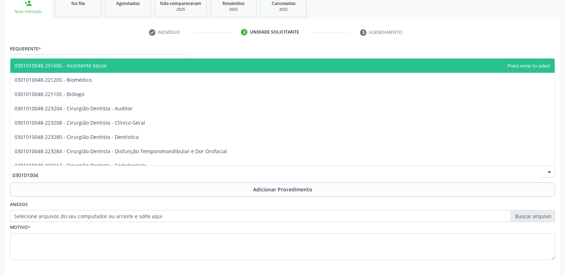
type input "0301010048"
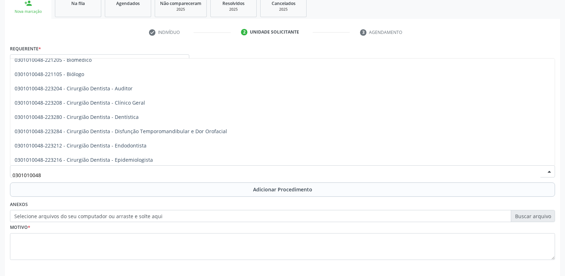
scroll to position [40, 0]
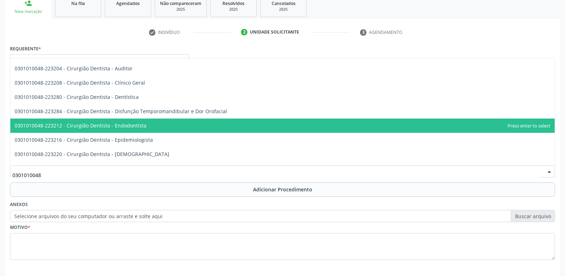
click at [273, 127] on span "0301010048-223212 - Cirurgião Dentista - Endodontista" at bounding box center [282, 125] width 545 height 14
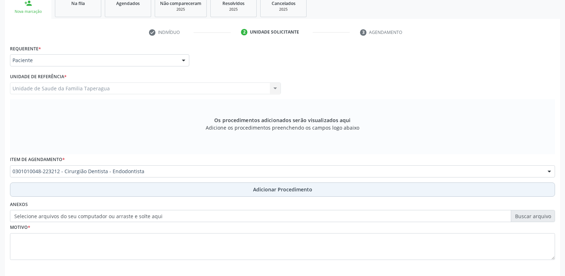
click at [268, 189] on span "Adicionar Procedimento" at bounding box center [282, 188] width 59 height 7
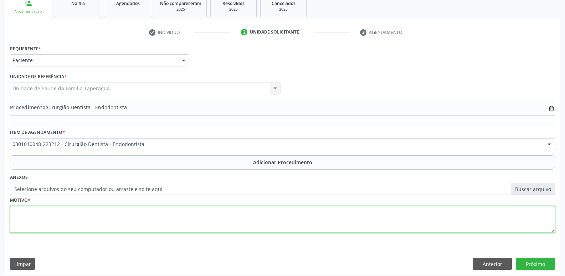
click at [257, 225] on textarea at bounding box center [282, 219] width 545 height 27
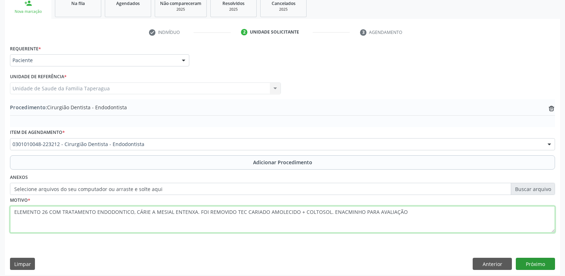
type textarea "ELEMENTO 26 COM TRATAMENTO ENDODONTICO, CÁRIE A MESIAL ENTENXA. FOI REMOVIDO TE…"
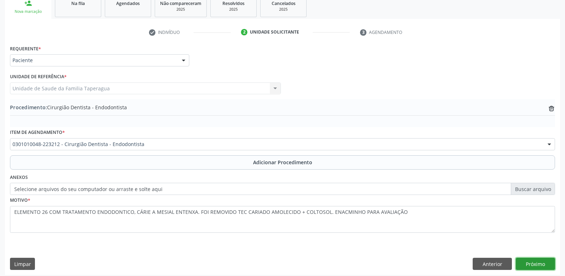
click at [524, 266] on button "Próximo" at bounding box center [535, 263] width 39 height 12
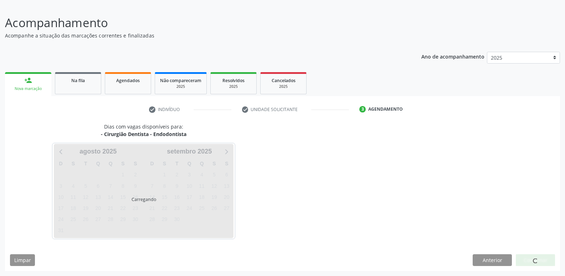
scroll to position [66, 0]
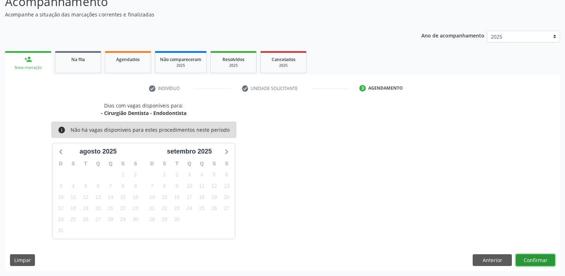
click at [546, 254] on button "Confirmar" at bounding box center [535, 260] width 39 height 12
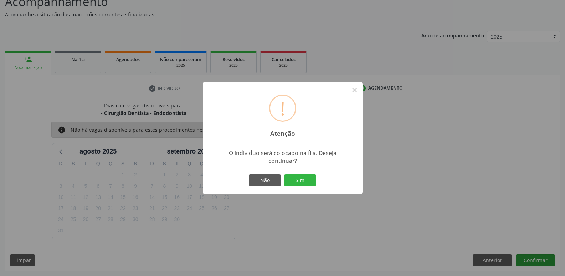
click at [284, 174] on button "Sim" at bounding box center [300, 180] width 32 height 12
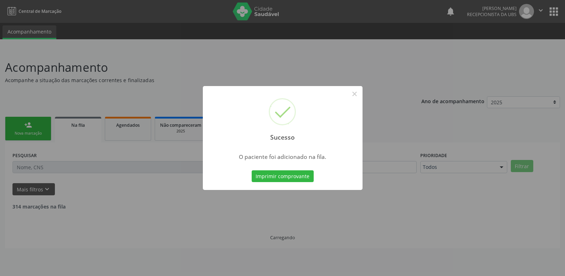
scroll to position [0, 0]
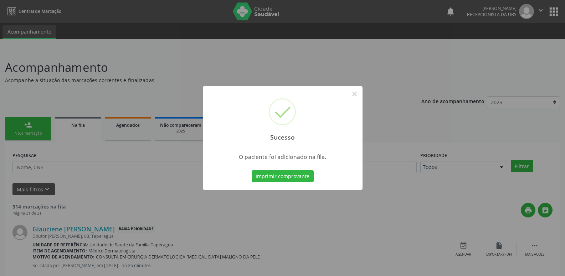
click at [149, 183] on div "Sucesso × O paciente foi adicionado na fila. Imprimir comprovante Cancel" at bounding box center [282, 138] width 565 height 276
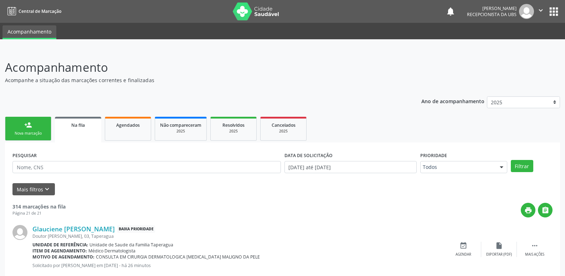
click at [35, 136] on div "Nova marcação" at bounding box center [28, 133] width 36 height 5
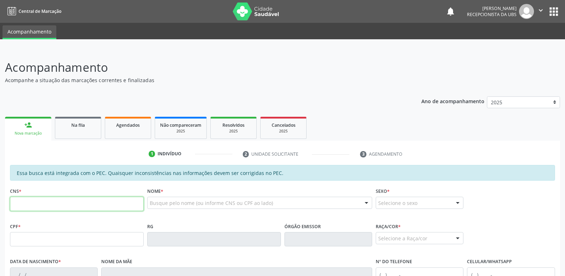
click at [63, 203] on input "text" at bounding box center [77, 203] width 134 height 14
paste input "704 6051 7787 6820"
type input "704 6051 7787 6820"
type input "11/01/1989"
type input "Telma Núbia Ferreira da Silva"
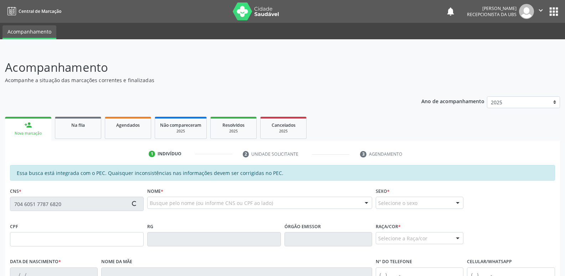
type input "(82) 99828-8555"
type input "60"
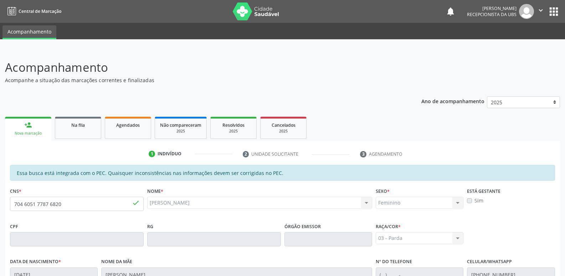
scroll to position [142, 0]
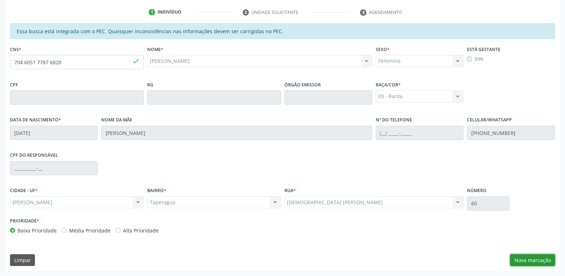
click at [534, 257] on button "Nova marcação" at bounding box center [532, 260] width 45 height 12
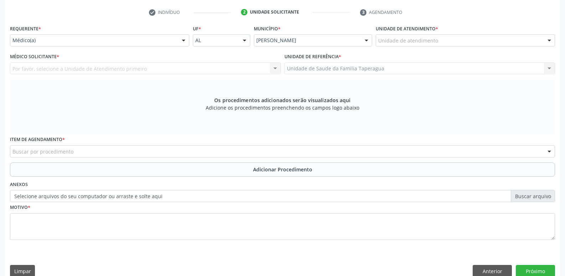
click at [461, 41] on div "Unidade de atendimento" at bounding box center [465, 40] width 179 height 12
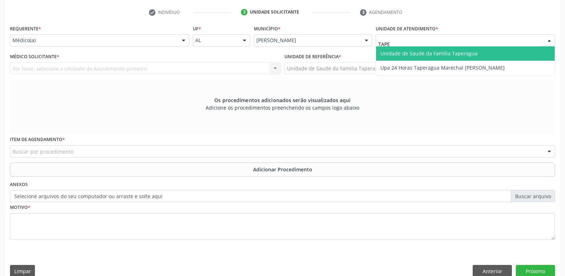
type input "TAPER"
click at [461, 50] on span "Unidade de Saude da Familia Taperagua" at bounding box center [429, 53] width 97 height 7
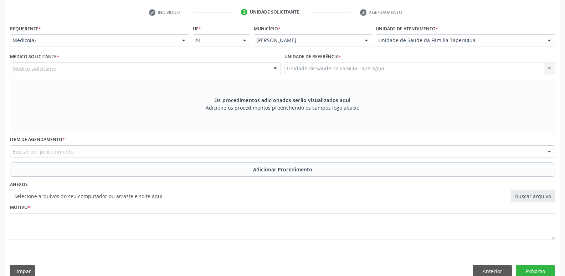
click at [152, 68] on div "Médico solicitante" at bounding box center [145, 68] width 271 height 12
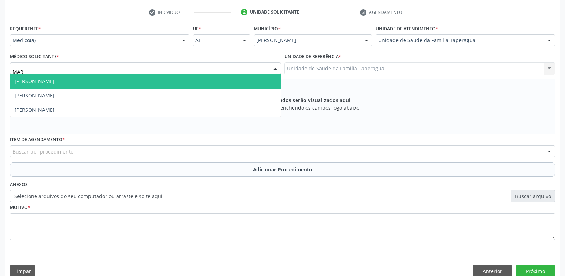
type input "MART"
click at [151, 79] on span "[PERSON_NAME]" at bounding box center [145, 81] width 270 height 14
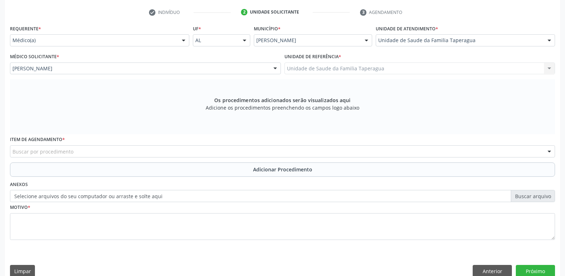
click at [133, 152] on div "Buscar por procedimento" at bounding box center [282, 151] width 545 height 12
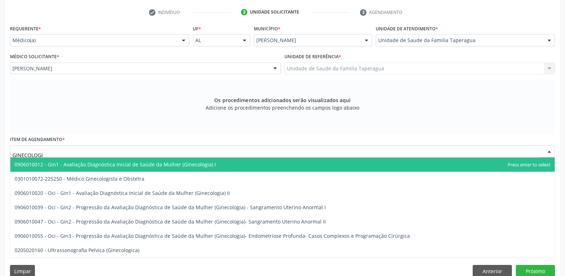
type input "GINECOLOGIS"
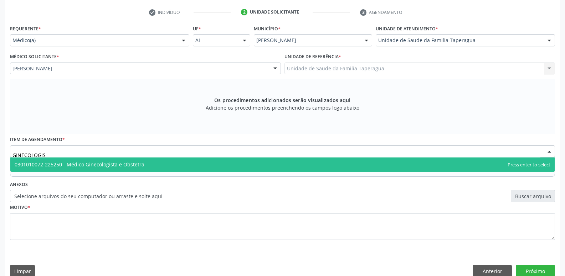
click at [134, 163] on span "0301010072-225250 - Médico Ginecologista e Obstetra" at bounding box center [80, 164] width 130 height 7
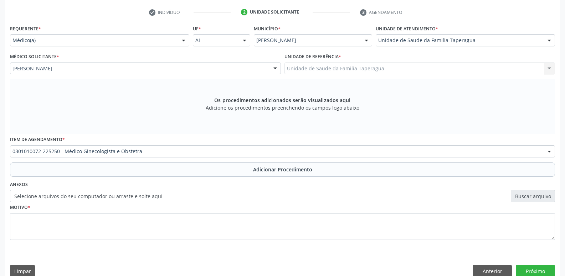
click at [139, 174] on button "Adicionar Procedimento" at bounding box center [282, 169] width 545 height 14
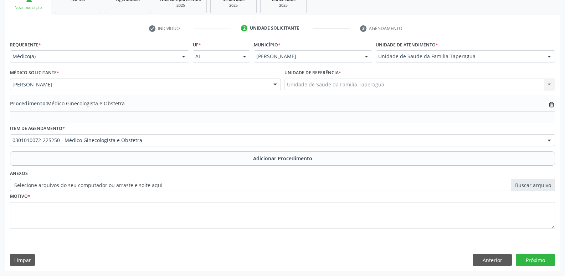
scroll to position [126, 0]
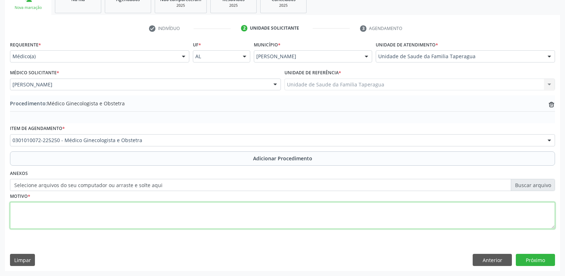
click at [137, 218] on textarea at bounding box center [282, 215] width 545 height 27
type textarea "SÍNDROME DO OVÁRIO POLICISTICO"
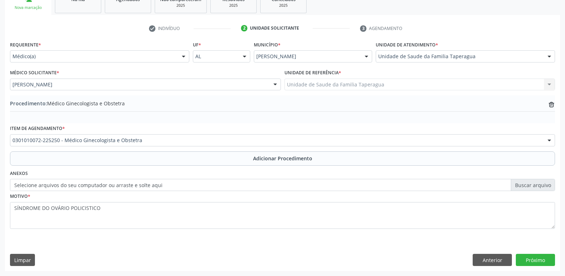
click at [527, 266] on div "Requerente * Médico(a) Médico(a) Enfermeiro(a) Paciente Nenhum resultado encont…" at bounding box center [282, 154] width 555 height 231
click at [529, 259] on button "Próximo" at bounding box center [535, 260] width 39 height 12
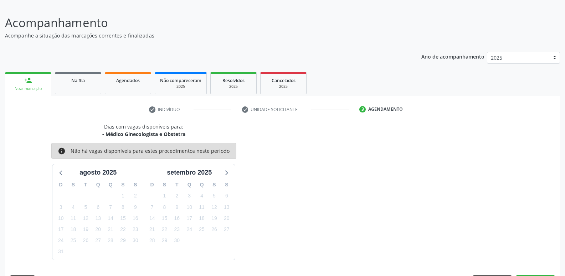
scroll to position [66, 0]
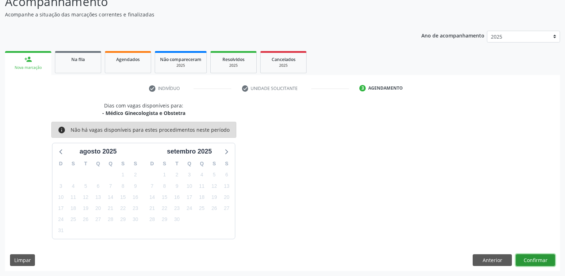
click at [534, 260] on button "Confirmar" at bounding box center [535, 260] width 39 height 12
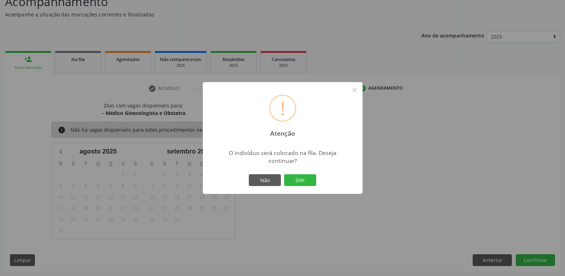
click at [284, 174] on button "Sim" at bounding box center [300, 180] width 32 height 12
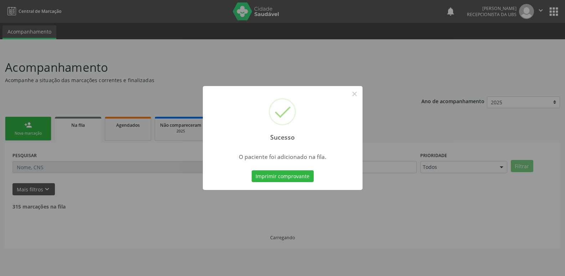
scroll to position [0, 0]
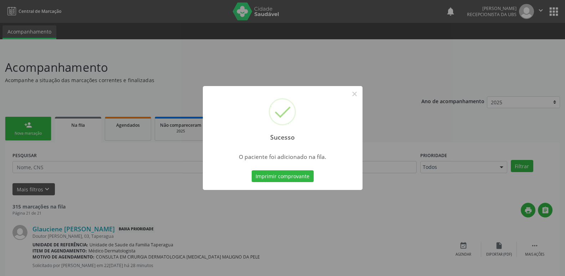
click at [416, 90] on div "Sucesso × O paciente foi adicionado na fila. Imprimir comprovante Cancel" at bounding box center [282, 138] width 565 height 276
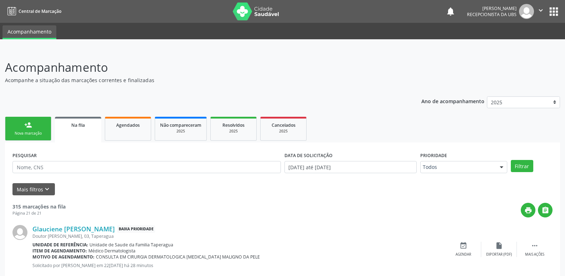
click at [21, 119] on link "person_add Nova marcação" at bounding box center [28, 129] width 46 height 24
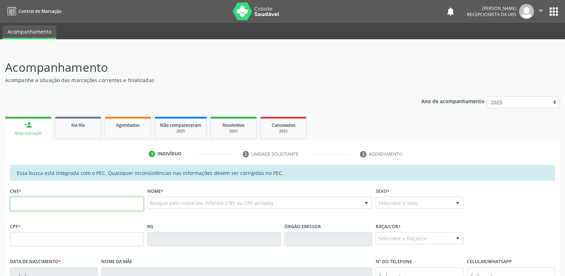
click at [99, 207] on input "text" at bounding box center [77, 203] width 134 height 14
paste input "704 2007 3555 2083"
type input "704 2007 3555 2083"
type input "061.634.764-25"
type input "09/11/1985"
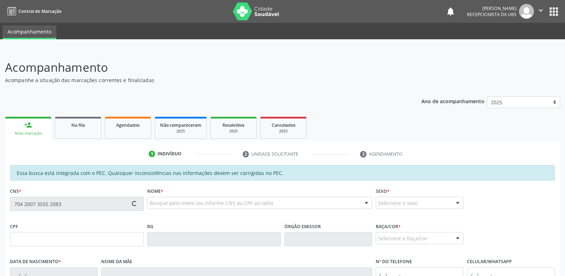
type input "Maria Cícera Pereira dos Santos"
type input "(82) 99604-6187"
type input "S/N"
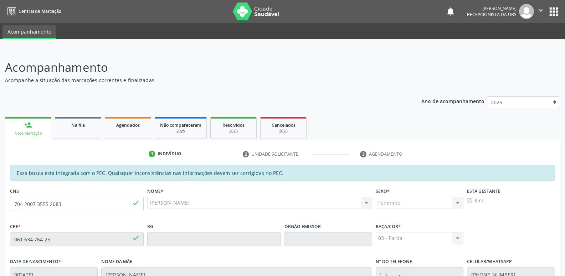
scroll to position [142, 0]
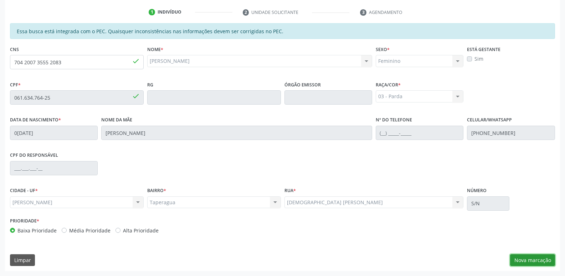
click at [536, 256] on button "Nova marcação" at bounding box center [532, 260] width 45 height 12
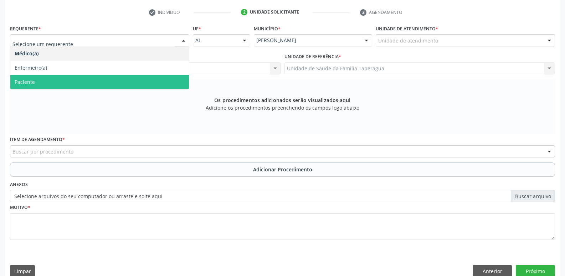
click at [137, 82] on span "Paciente" at bounding box center [99, 82] width 179 height 14
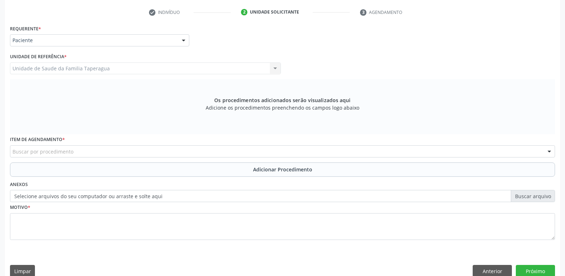
click at [137, 153] on div "Buscar por procedimento" at bounding box center [282, 151] width 545 height 12
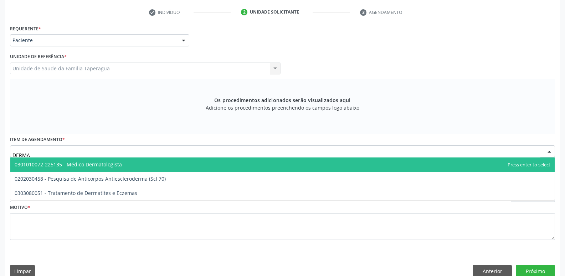
type input "DERMAT"
click at [135, 170] on span "0301010072-225135 - Médico Dermatologista" at bounding box center [282, 164] width 545 height 14
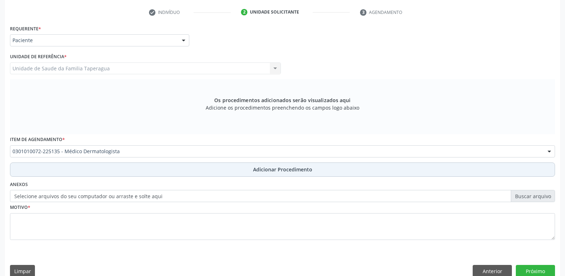
click at [167, 168] on button "Adicionar Procedimento" at bounding box center [282, 169] width 545 height 14
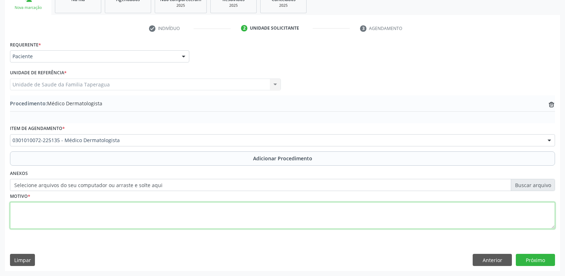
click at [161, 213] on textarea at bounding box center [282, 215] width 545 height 27
type textarea "AVALIAÇÃO"
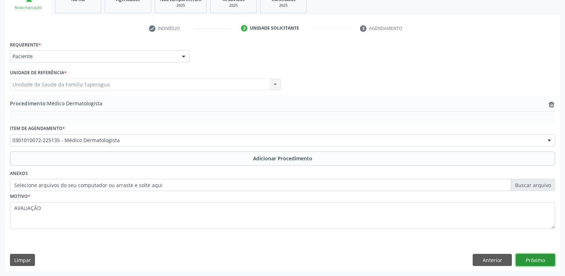
click at [530, 260] on button "Próximo" at bounding box center [535, 260] width 39 height 12
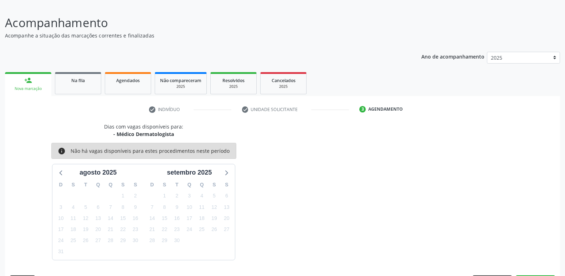
scroll to position [66, 0]
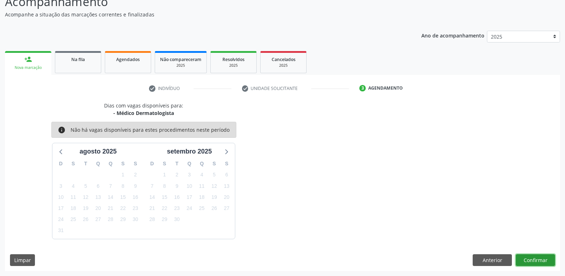
click at [537, 255] on button "Confirmar" at bounding box center [535, 260] width 39 height 12
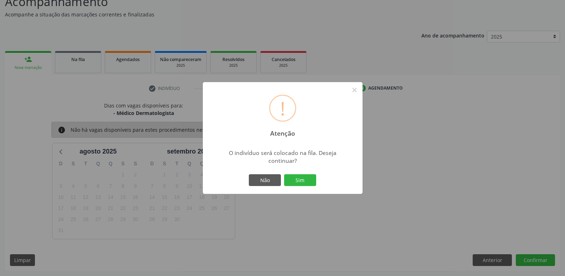
click at [284, 174] on button "Sim" at bounding box center [300, 180] width 32 height 12
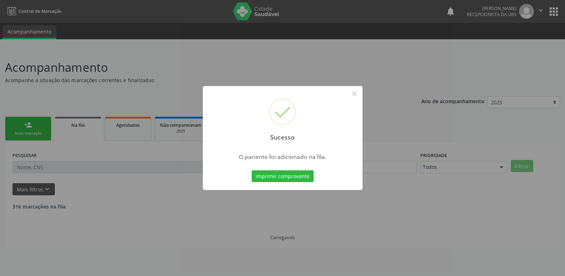
scroll to position [0, 0]
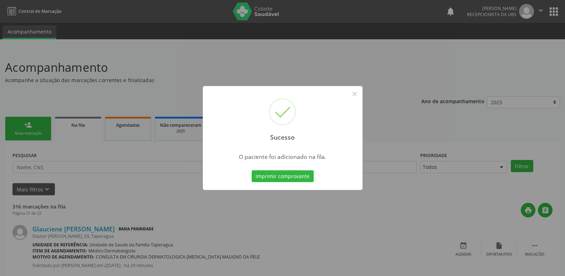
click at [496, 108] on div "Sucesso × O paciente foi adicionado na fila. Imprimir comprovante Cancel" at bounding box center [282, 138] width 565 height 276
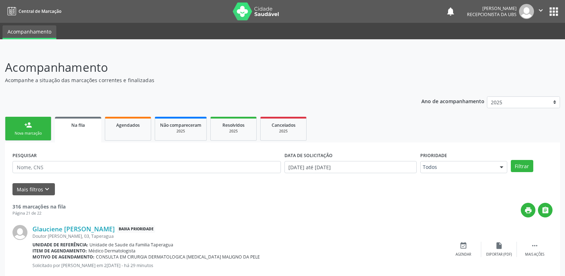
click at [38, 123] on link "person_add Nova marcação" at bounding box center [28, 129] width 46 height 24
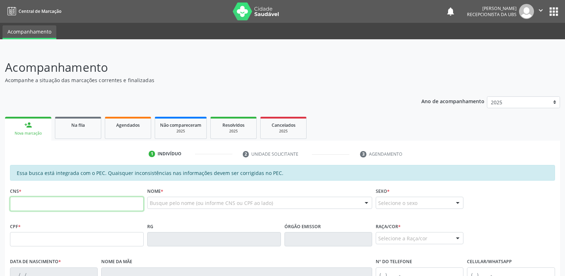
click at [131, 196] on input "text" at bounding box center [77, 203] width 134 height 14
paste input "700 2074 0073 3225"
type input "700 2074 0073 3225"
type input "505.377.094-87"
type input "02/09/1961"
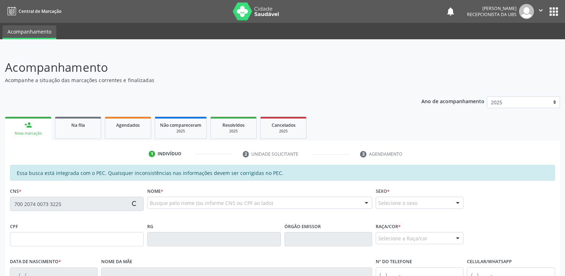
type input "Ivete Dias da Silva"
type input "(82) 99375-1367"
type input "S/N"
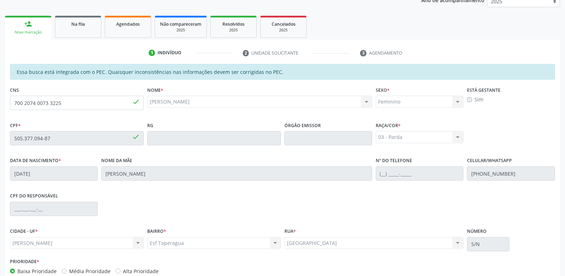
scroll to position [142, 0]
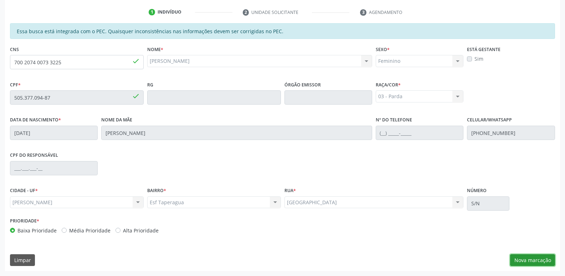
click at [530, 260] on button "Nova marcação" at bounding box center [532, 260] width 45 height 12
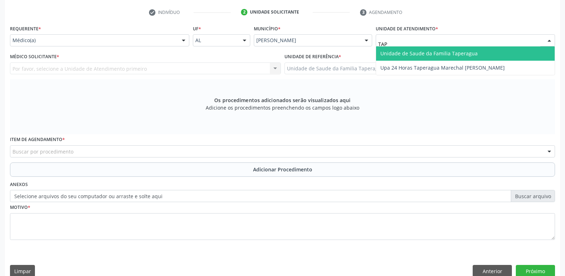
type input "TAPE"
click at [406, 52] on span "Unidade de Saude da Familia Taperagua" at bounding box center [429, 53] width 97 height 7
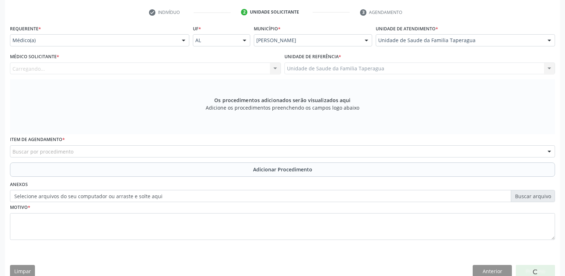
click at [224, 67] on div "Carregando... Nenhum resultado encontrado para: " " Não há nenhuma opção para s…" at bounding box center [145, 68] width 271 height 12
click at [223, 71] on div at bounding box center [145, 68] width 271 height 12
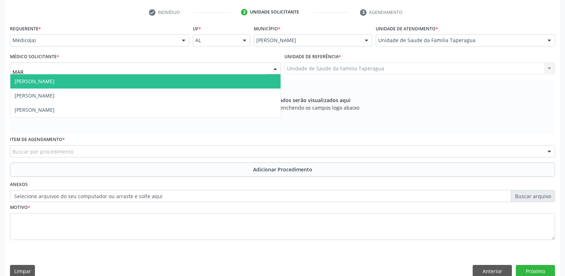
type input "MART"
click at [220, 76] on span "[PERSON_NAME]" at bounding box center [145, 81] width 270 height 14
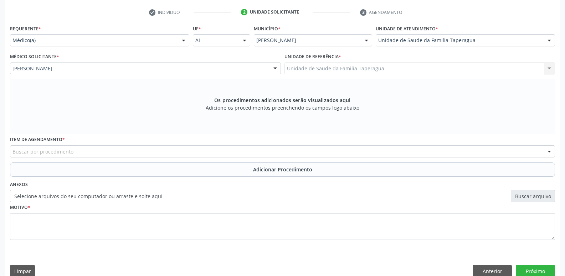
click at [198, 152] on div "Buscar por procedimento" at bounding box center [282, 151] width 545 height 12
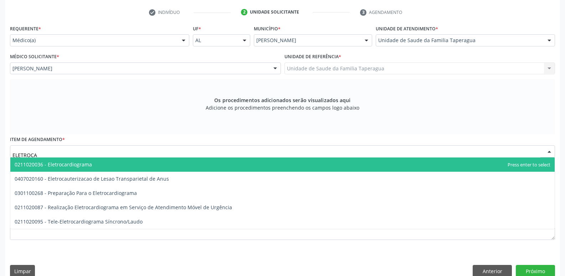
type input "ELETROCAR"
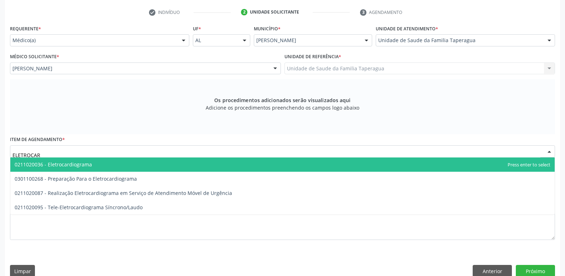
click at [195, 164] on span "0211020036 - Eletrocardiograma" at bounding box center [282, 164] width 545 height 14
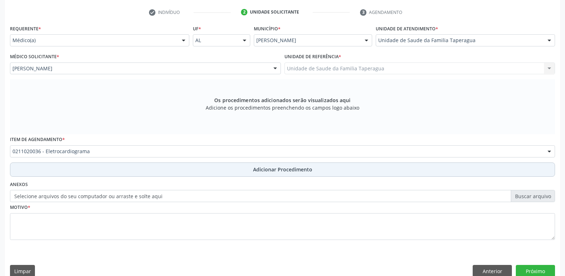
click at [191, 171] on button "Adicionar Procedimento" at bounding box center [282, 169] width 545 height 14
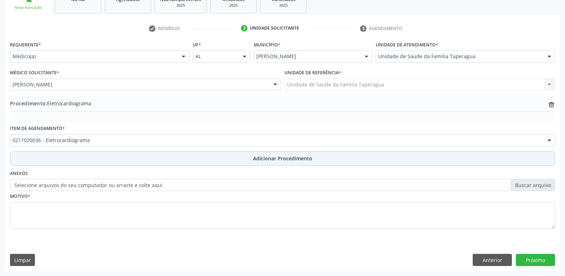
scroll to position [126, 0]
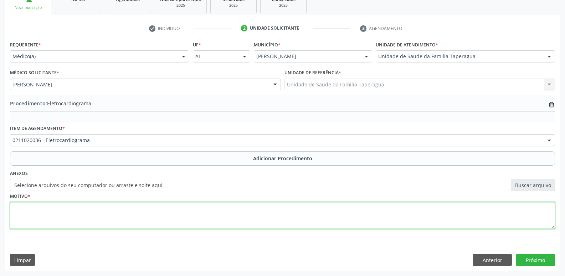
click at [184, 209] on textarea at bounding box center [282, 215] width 545 height 27
type textarea "PRECORDIALGIA"
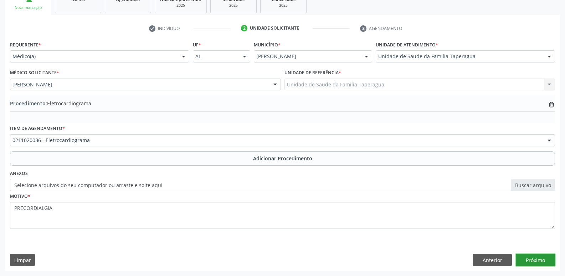
click at [540, 260] on button "Próximo" at bounding box center [535, 260] width 39 height 12
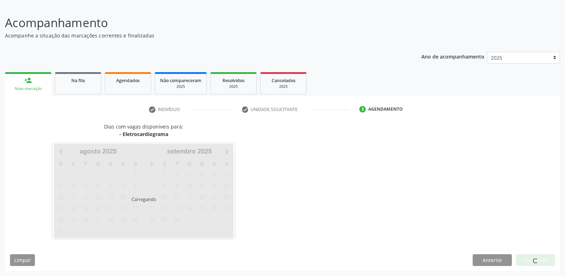
scroll to position [66, 0]
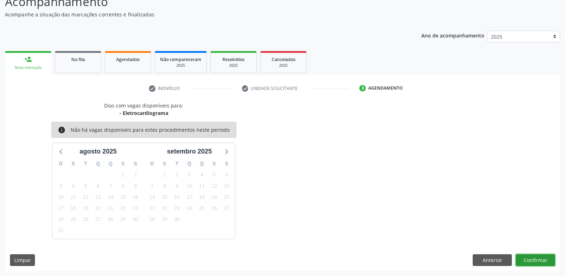
click at [536, 259] on button "Confirmar" at bounding box center [535, 260] width 39 height 12
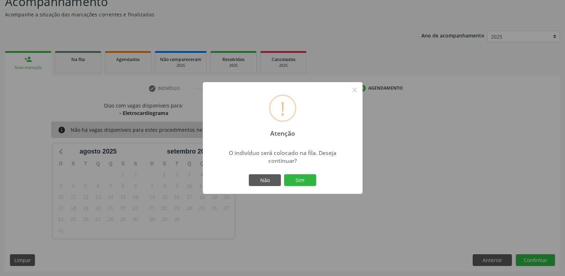
click at [284, 174] on button "Sim" at bounding box center [300, 180] width 32 height 12
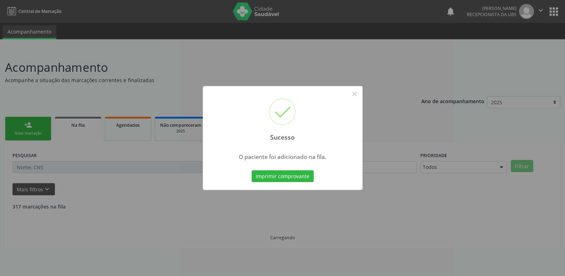
scroll to position [0, 0]
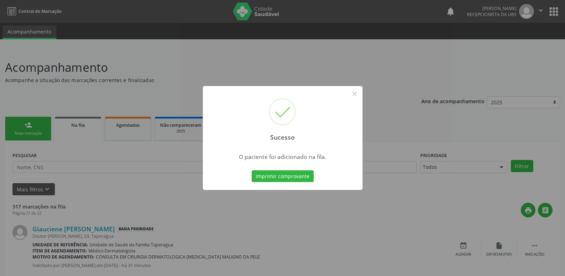
click at [398, 92] on div "Sucesso × O paciente foi adicionado na fila. Imprimir comprovante Cancel" at bounding box center [282, 138] width 565 height 276
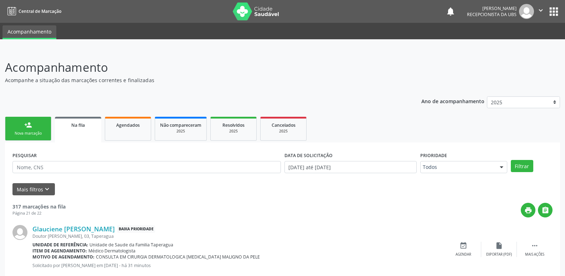
click at [43, 126] on link "person_add Nova marcação" at bounding box center [28, 129] width 46 height 24
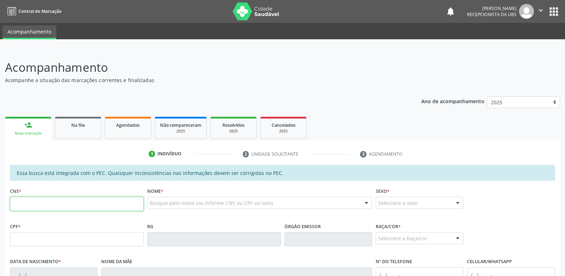
click at [88, 197] on input "text" at bounding box center [77, 203] width 134 height 14
paste input "700 1094 2371 4920"
type input "700 1094 2371 4920"
type input "553.984.564-15"
type input "19/10/1962"
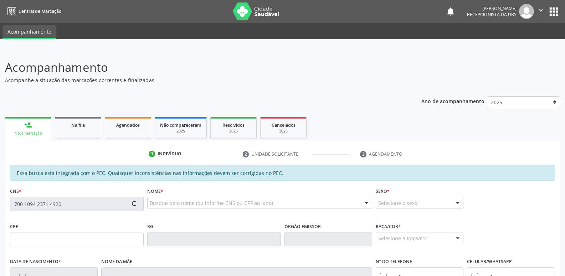
type input "Benedita Olindina da Conceicao Alves"
type input "(82) 99603-6622"
type input "S/N"
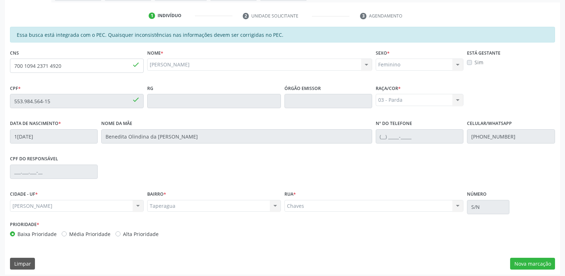
scroll to position [142, 0]
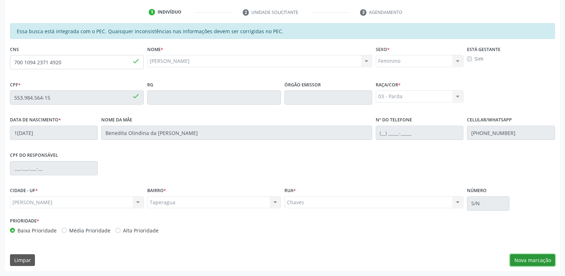
click at [541, 260] on button "Nova marcação" at bounding box center [532, 260] width 45 height 12
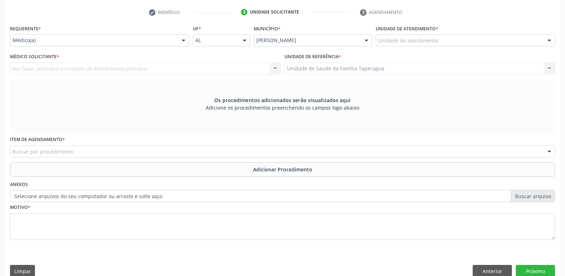
click at [473, 41] on div "Unidade de atendimento" at bounding box center [465, 40] width 179 height 12
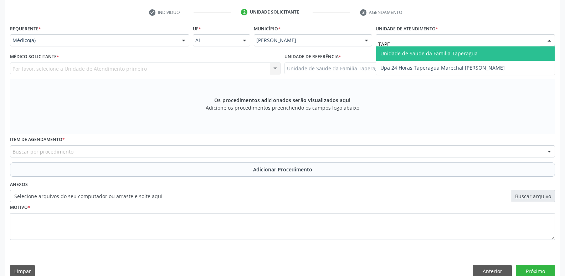
type input "TAPER"
click at [469, 51] on span "Unidade de Saude da Familia Taperagua" at bounding box center [429, 53] width 97 height 7
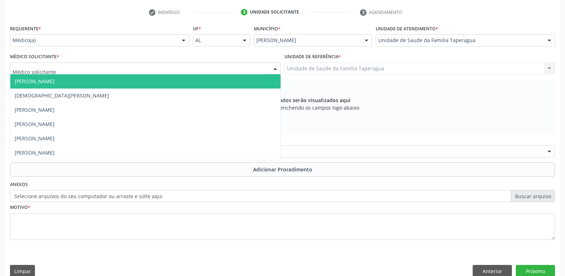
click at [182, 66] on div at bounding box center [145, 68] width 271 height 12
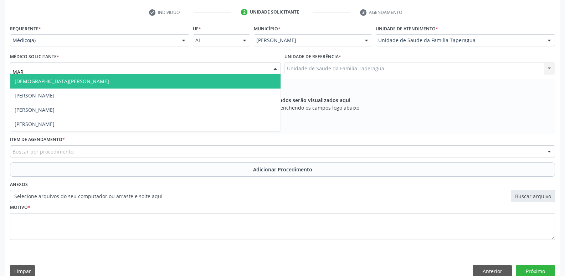
type input "MART"
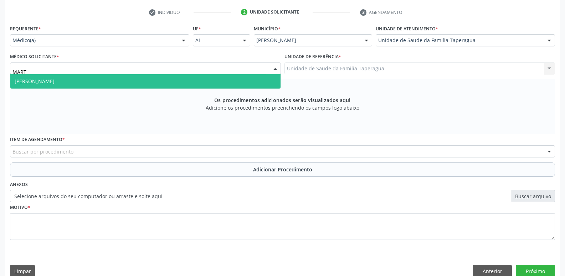
click at [182, 82] on span "[PERSON_NAME]" at bounding box center [145, 81] width 270 height 14
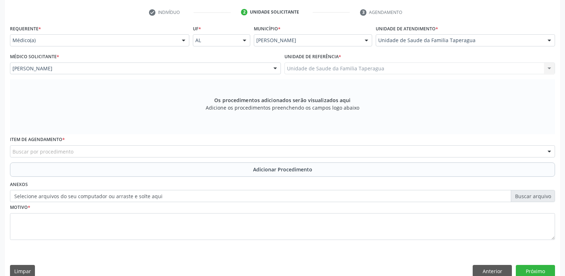
click at [162, 149] on div "Buscar por procedimento" at bounding box center [282, 151] width 545 height 12
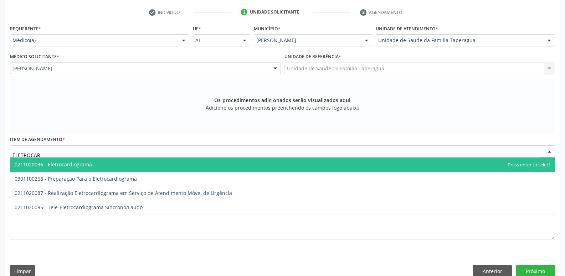
type input "ELETROCARD"
click at [151, 168] on span "0211020036 - Eletrocardiograma" at bounding box center [282, 164] width 545 height 14
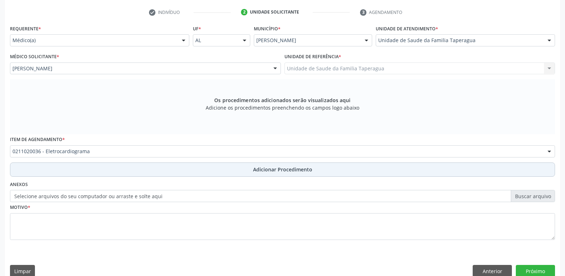
click at [159, 172] on button "Adicionar Procedimento" at bounding box center [282, 169] width 545 height 14
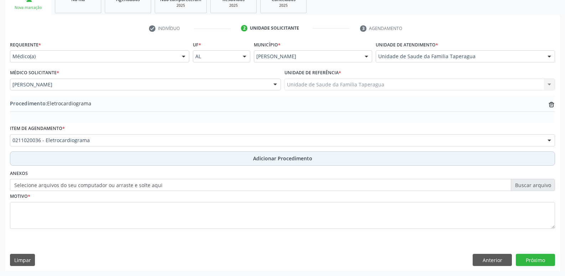
scroll to position [126, 0]
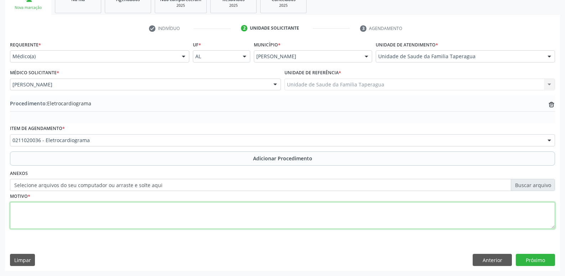
click at [152, 214] on textarea at bounding box center [282, 215] width 545 height 27
type textarea "ARRITIMIA"
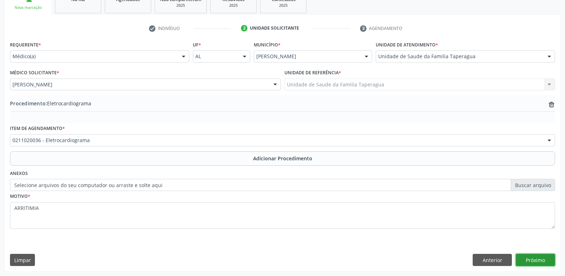
click at [522, 261] on button "Próximo" at bounding box center [535, 260] width 39 height 12
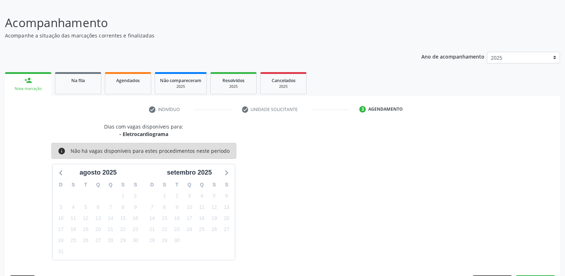
scroll to position [66, 0]
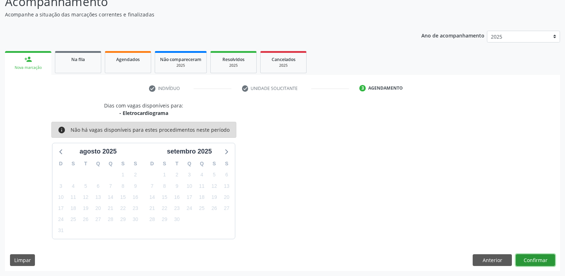
click at [537, 262] on button "Confirmar" at bounding box center [535, 260] width 39 height 12
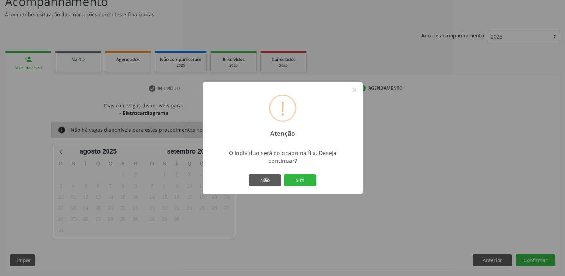
click at [284, 174] on button "Sim" at bounding box center [300, 180] width 32 height 12
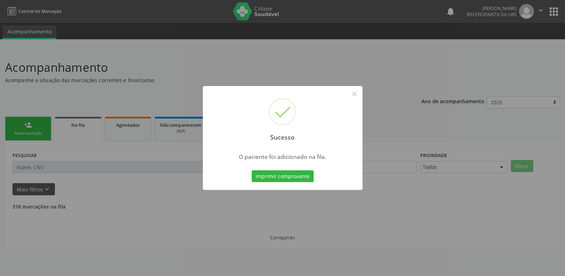
scroll to position [0, 0]
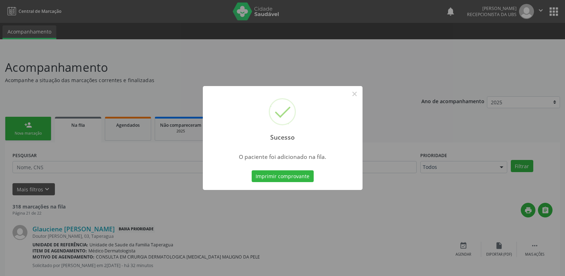
click at [460, 128] on div "Sucesso × O paciente foi adicionado na fila. Imprimir comprovante Cancel" at bounding box center [282, 138] width 565 height 276
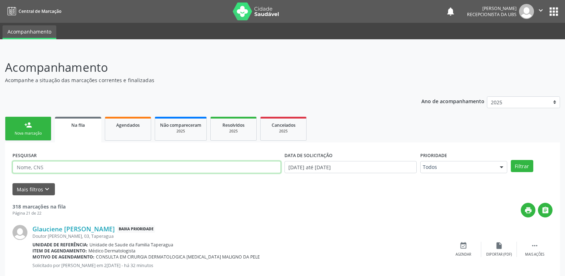
click at [86, 167] on input "text" at bounding box center [146, 167] width 269 height 12
paste input "700109423714920"
type input "700109423714920"
click at [511, 160] on button "Filtrar" at bounding box center [522, 166] width 22 height 12
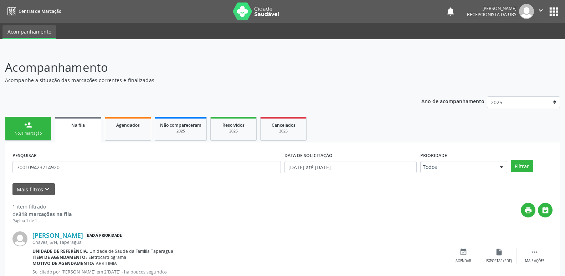
scroll to position [24, 0]
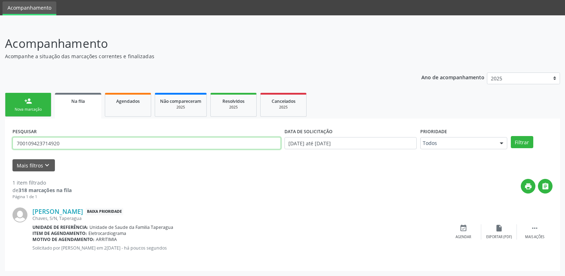
click at [86, 143] on input "700109423714920" at bounding box center [146, 143] width 269 height 12
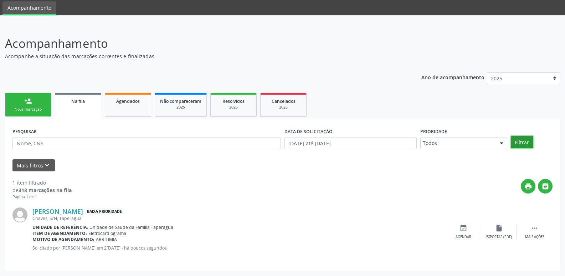
click at [526, 141] on button "Filtrar" at bounding box center [522, 142] width 22 height 12
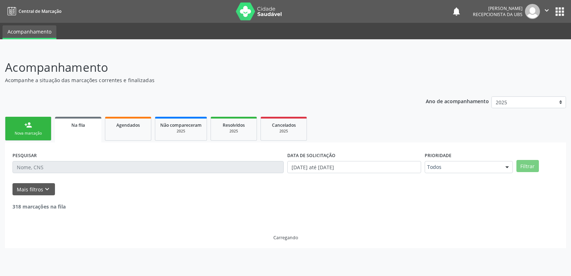
click at [34, 131] on div "Nova marcação" at bounding box center [28, 133] width 36 height 5
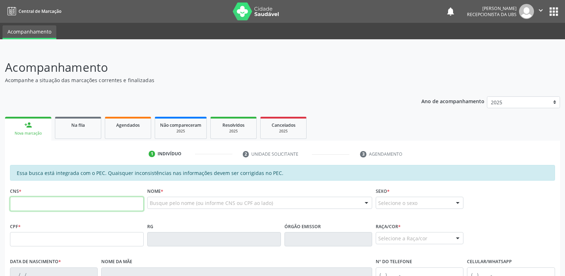
click at [88, 204] on input "text" at bounding box center [77, 203] width 134 height 14
paste input "700 1094 2371 4920"
type input "700 1094 2371 4920"
type input "553.984.564-15"
type input "19/10/1962"
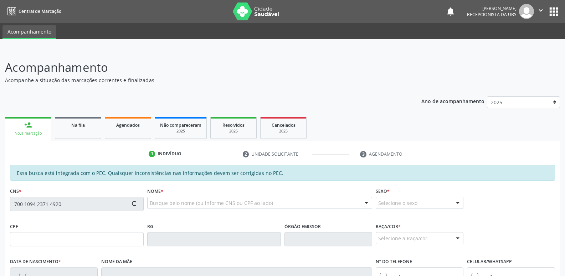
type input "Benedita Olindina da Conceicao Alves"
type input "(82) 99603-6622"
type input "S/N"
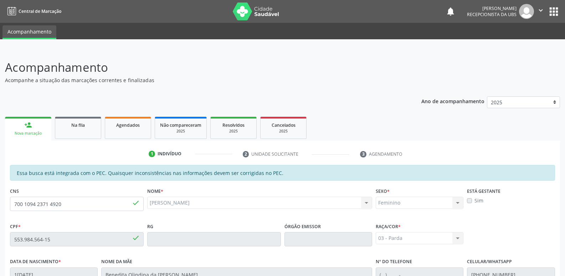
scroll to position [142, 0]
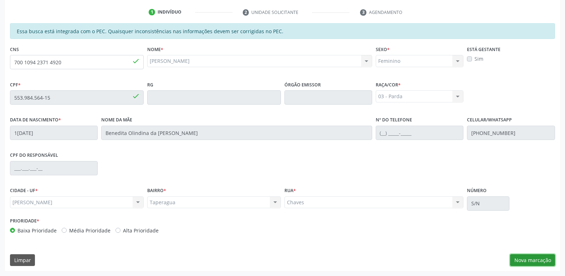
click at [531, 260] on button "Nova marcação" at bounding box center [532, 260] width 45 height 12
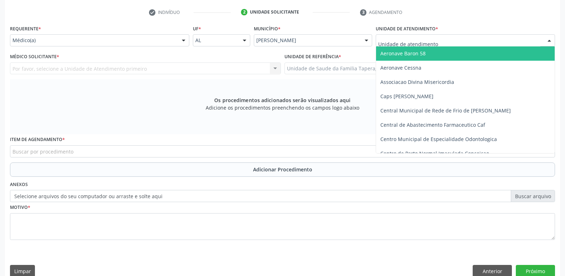
click at [407, 36] on div at bounding box center [465, 40] width 179 height 12
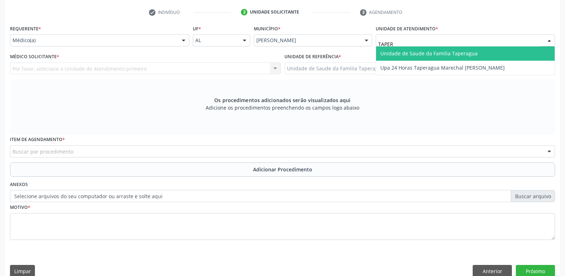
type input "TAPERA"
click at [406, 52] on span "Unidade de Saude da Familia Taperagua" at bounding box center [429, 53] width 97 height 7
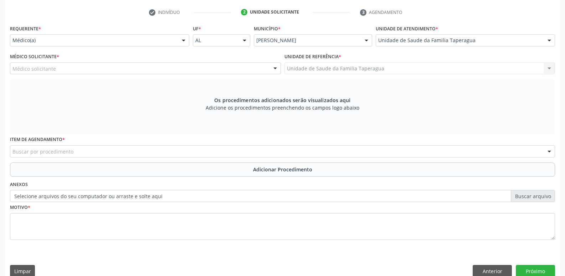
click at [181, 69] on div "Médico solicitante" at bounding box center [145, 68] width 271 height 12
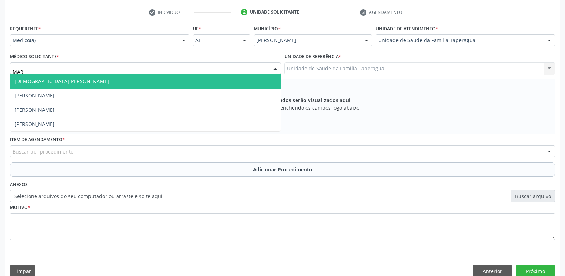
type input "MART"
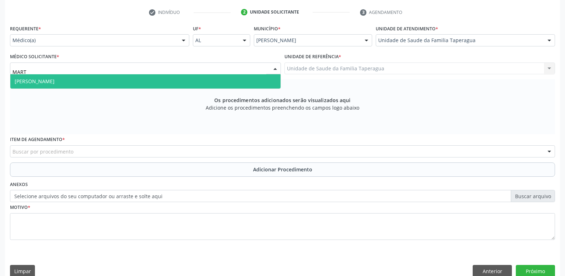
click at [179, 78] on span "[PERSON_NAME]" at bounding box center [145, 81] width 270 height 14
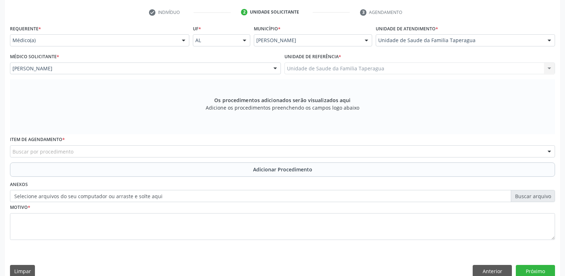
click at [152, 151] on div "Buscar por procedimento" at bounding box center [282, 151] width 545 height 12
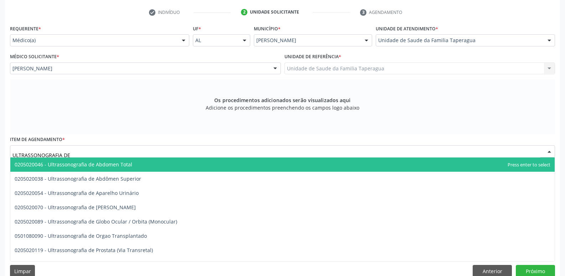
type input "ULTRASSONOGRAFIA DE A"
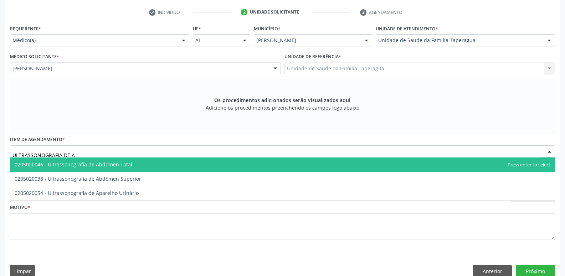
click at [147, 165] on span "0205020046 - Ultrassonografia de Abdomen Total" at bounding box center [282, 164] width 545 height 14
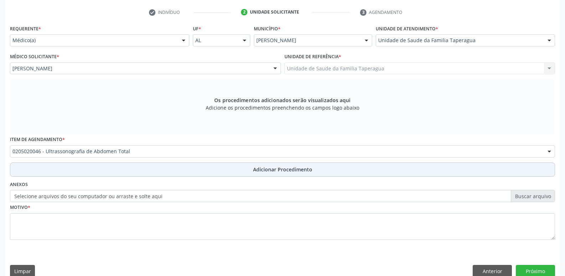
click at [142, 168] on button "Adicionar Procedimento" at bounding box center [282, 169] width 545 height 14
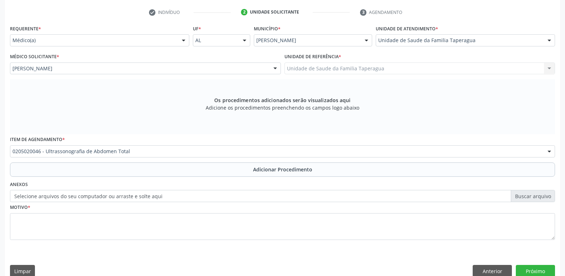
scroll to position [126, 0]
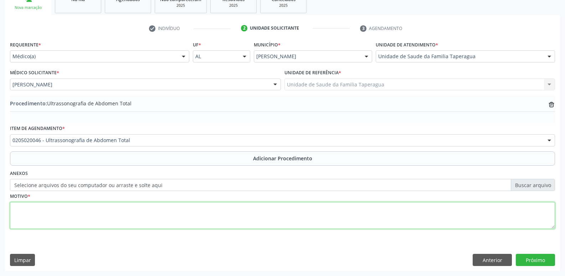
click at [147, 213] on textarea at bounding box center [282, 215] width 545 height 27
type textarea "DOR EM FLANCO E COM NAUSEAS"
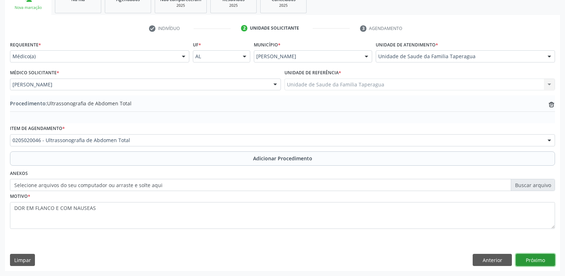
click at [547, 260] on button "Próximo" at bounding box center [535, 260] width 39 height 12
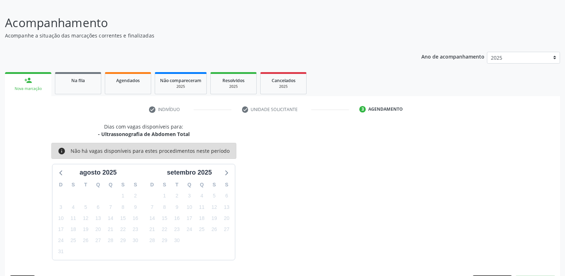
scroll to position [66, 0]
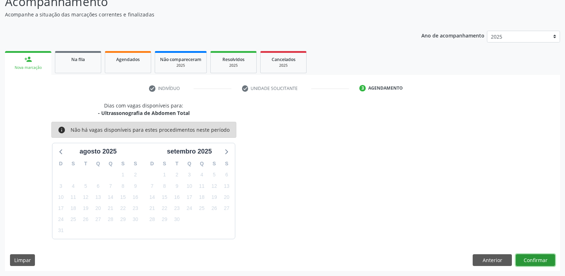
click at [528, 255] on button "Confirmar" at bounding box center [535, 260] width 39 height 12
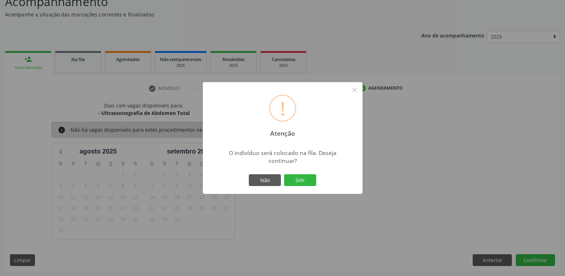
click at [284, 174] on button "Sim" at bounding box center [300, 180] width 32 height 12
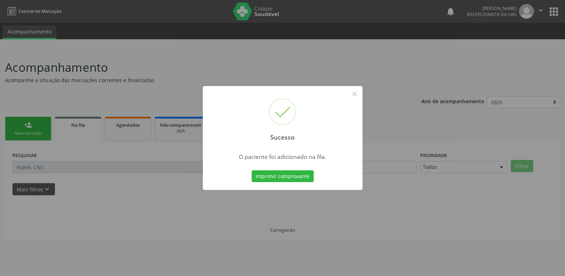
scroll to position [0, 0]
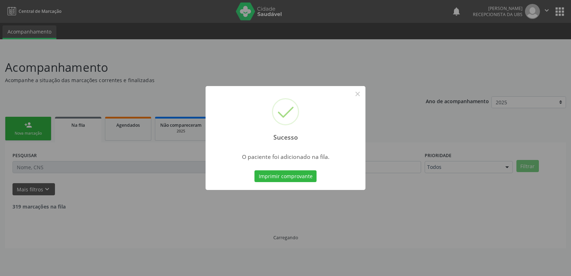
click at [431, 171] on div "Sucesso × O paciente foi adicionado na fila. Imprimir comprovante Cancel" at bounding box center [285, 138] width 571 height 276
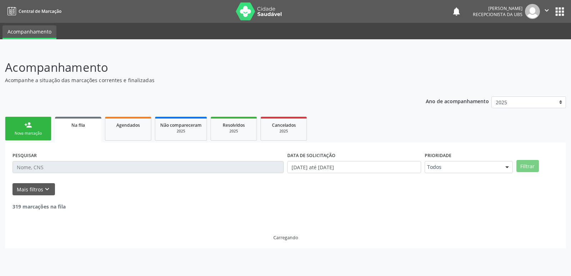
click at [42, 126] on link "person_add Nova marcação" at bounding box center [28, 129] width 46 height 24
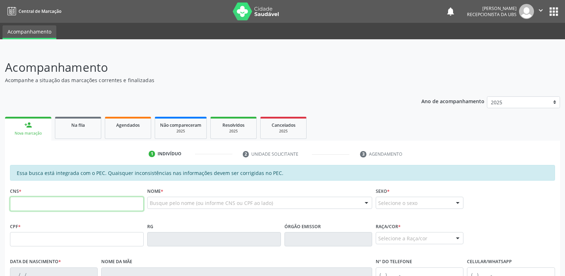
click at [80, 198] on input "text" at bounding box center [77, 203] width 134 height 14
paste input "700 1094 2371 4920"
type input "700 1094 2371 4920"
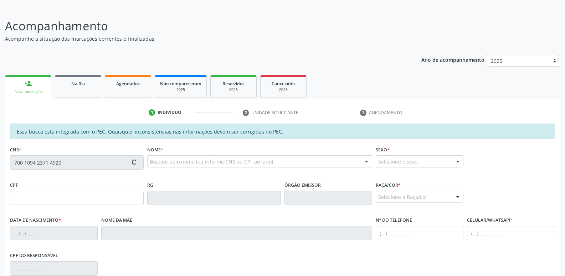
scroll to position [142, 0]
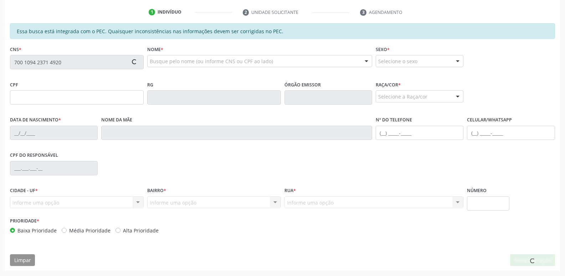
type input "553.984.564-15"
type input "19/10/1962"
type input "Benedita Olindina da Conceicao Alves"
type input "(82) 99603-6622"
type input "S/N"
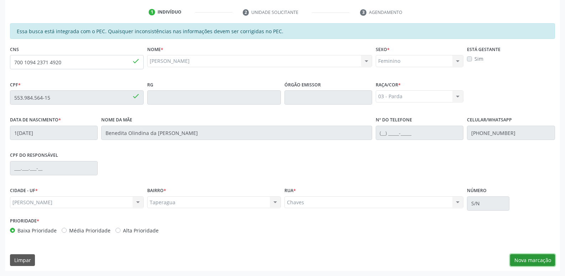
click at [530, 260] on button "Nova marcação" at bounding box center [532, 260] width 45 height 12
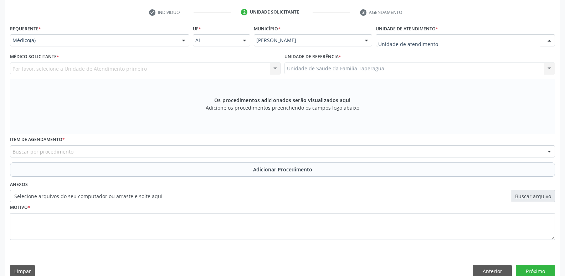
click at [456, 42] on div at bounding box center [465, 40] width 179 height 12
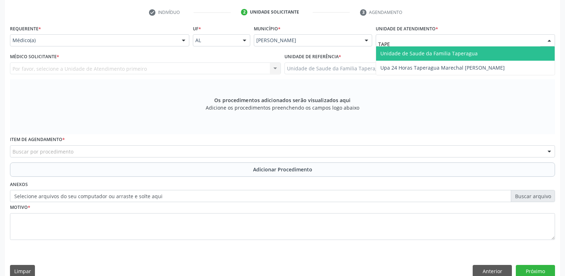
type input "TAPER"
click at [455, 51] on span "Unidade de Saude da Familia Taperagua" at bounding box center [429, 53] width 97 height 7
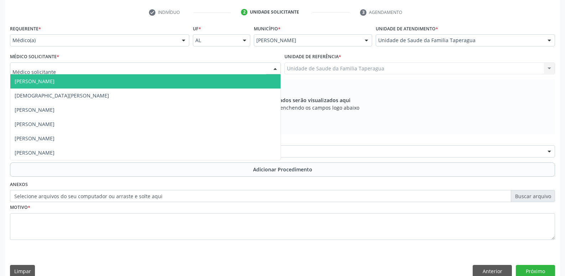
click at [177, 65] on div at bounding box center [145, 68] width 271 height 12
type input "MART"
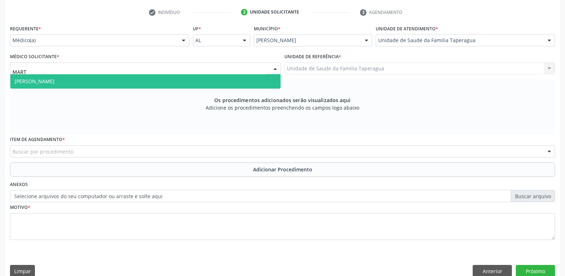
click at [173, 74] on input "MART" at bounding box center [139, 72] width 254 height 14
click at [171, 81] on span "[PERSON_NAME]" at bounding box center [145, 81] width 270 height 14
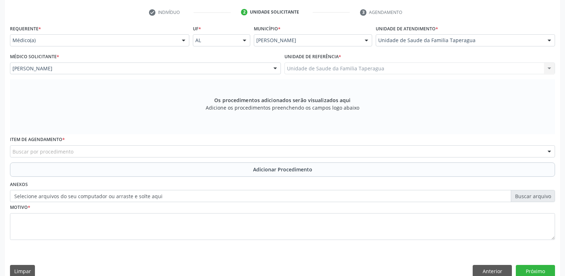
click at [169, 154] on div "Buscar por procedimento" at bounding box center [282, 151] width 545 height 12
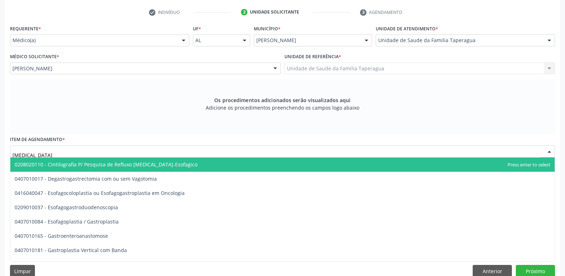
type input "GASTROE"
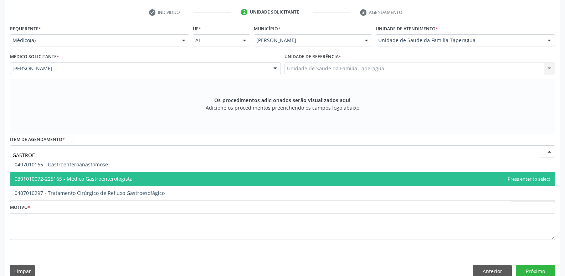
click at [160, 176] on span "0301010072-225165 - Médico Gastroenterologista" at bounding box center [282, 179] width 545 height 14
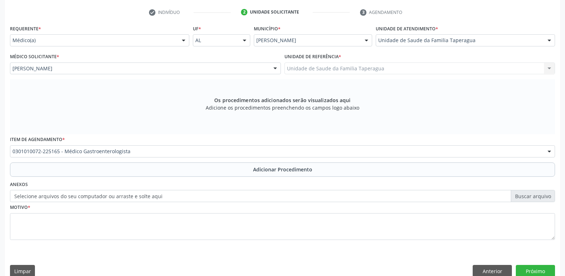
click at [177, 172] on button "Adicionar Procedimento" at bounding box center [282, 169] width 545 height 14
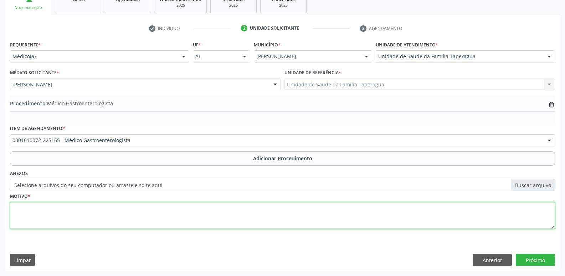
click at [175, 218] on textarea at bounding box center [282, 215] width 545 height 27
click at [50, 210] on textarea "SANGUE OCULLTO NAS FEZES" at bounding box center [282, 215] width 545 height 27
click at [286, 216] on textarea "SANGUE OCULTO NAS FEZES" at bounding box center [282, 215] width 545 height 27
type textarea "SANGUE OCULTO NAS FEZES POSITIVO"
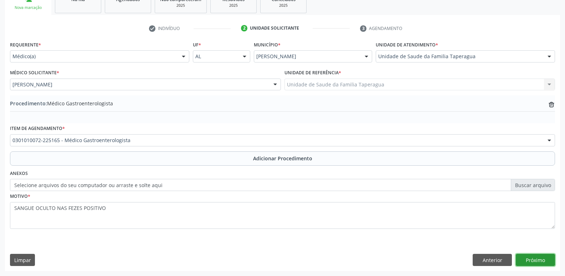
click at [527, 261] on button "Próximo" at bounding box center [535, 260] width 39 height 12
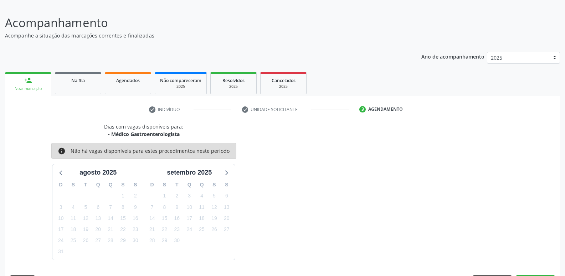
scroll to position [66, 0]
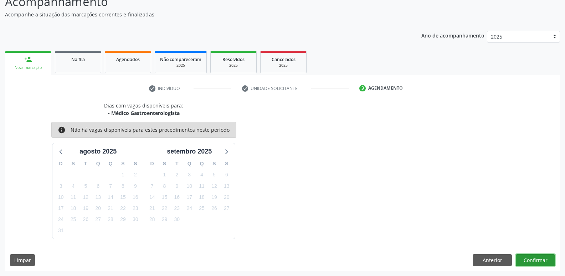
click at [532, 254] on button "Confirmar" at bounding box center [535, 260] width 39 height 12
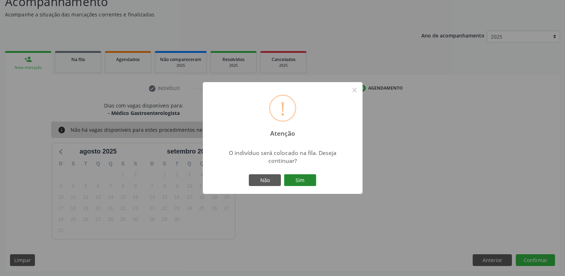
click at [310, 177] on button "Sim" at bounding box center [300, 180] width 32 height 12
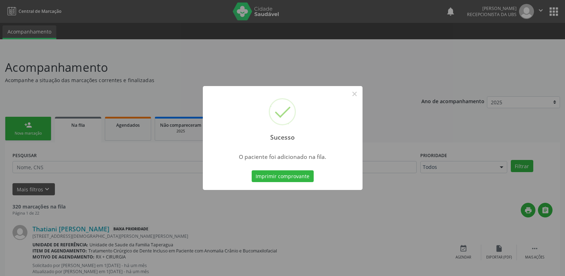
scroll to position [1006, 0]
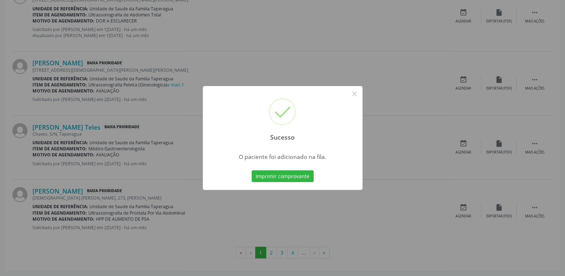
click at [520, 205] on div "Sucesso × O paciente foi adicionado na fila. Imprimir comprovante Cancel" at bounding box center [282, 138] width 565 height 276
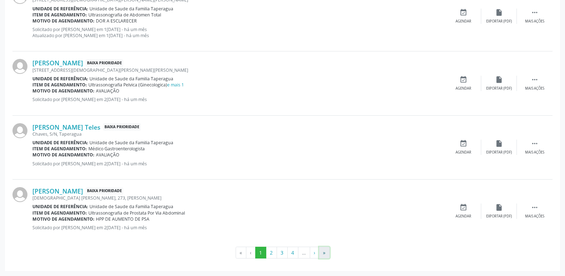
click at [325, 251] on button "»" at bounding box center [324, 252] width 11 height 12
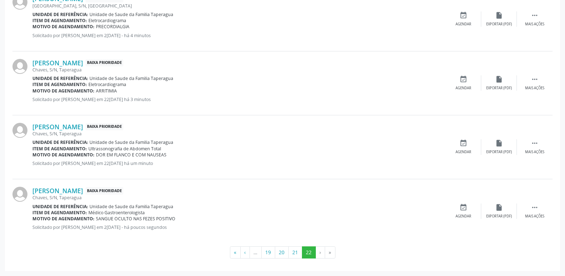
scroll to position [0, 0]
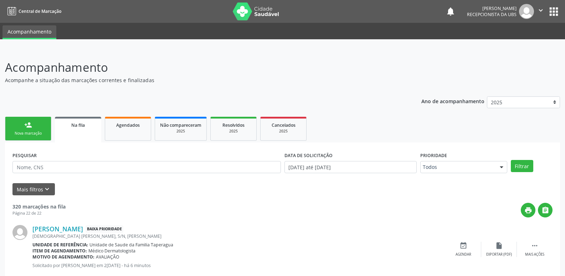
click at [27, 130] on link "person_add Nova marcação" at bounding box center [28, 129] width 46 height 24
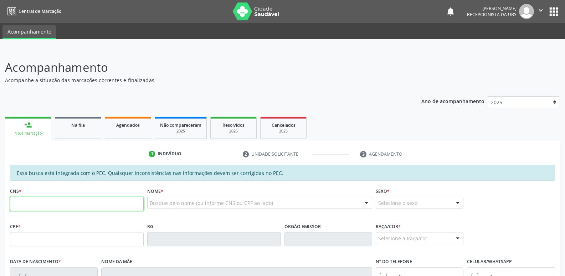
click at [59, 208] on input "text" at bounding box center [77, 203] width 134 height 14
paste input "700 1094 2371 4920"
type input "700 1094 2371 4920"
type input "553.984.564-15"
type input "19/10/1962"
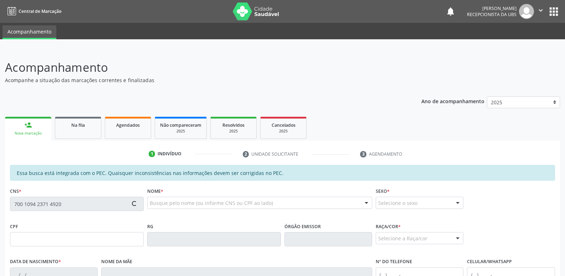
type input "Benedita Olindina da Conceicao Alves"
type input "(82) 99603-6622"
type input "S/N"
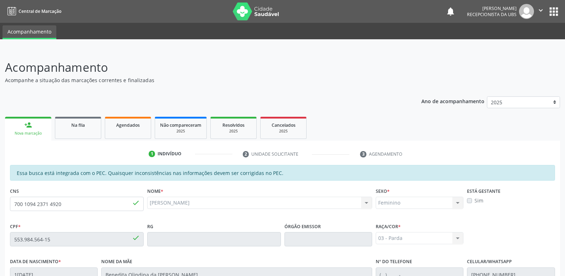
drag, startPoint x: 563, startPoint y: 106, endPoint x: 570, endPoint y: 270, distance: 164.2
click at [565, 270] on html "Central de Marcação notifications Maria Samara da Silva Recepcionista da UBS  …" at bounding box center [282, 138] width 565 height 276
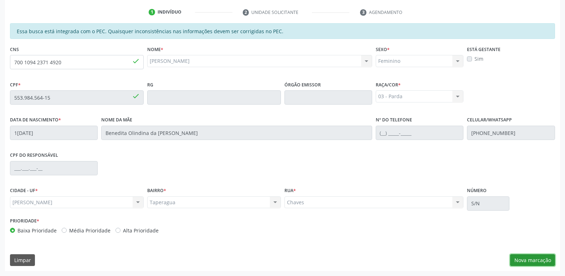
click at [524, 261] on button "Nova marcação" at bounding box center [532, 260] width 45 height 12
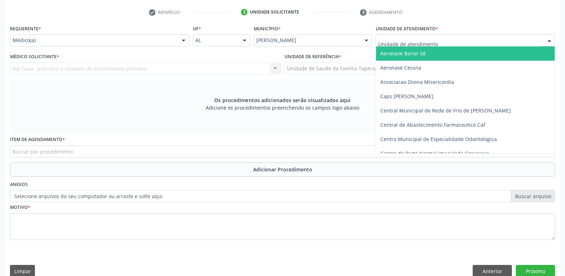
click at [438, 43] on div at bounding box center [465, 40] width 179 height 12
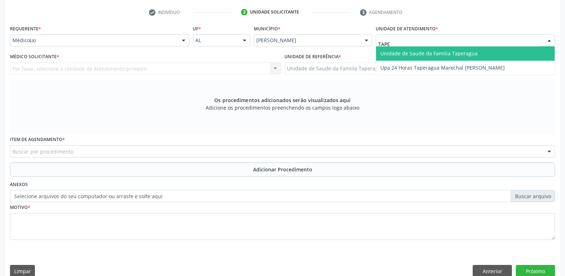
type input "TAPER"
click at [438, 52] on span "Unidade de Saude da Familia Taperagua" at bounding box center [429, 53] width 97 height 7
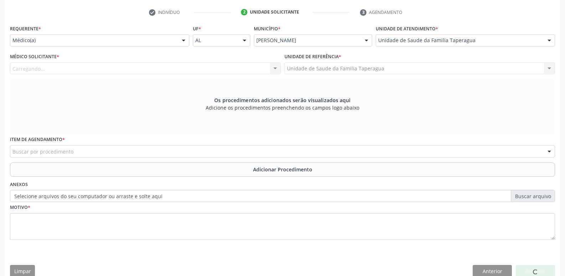
click at [202, 71] on div "Carregando... Nenhum resultado encontrado para: " " Não há nenhuma opção para s…" at bounding box center [145, 68] width 271 height 12
click at [206, 68] on div "Médico solicitante" at bounding box center [145, 68] width 271 height 12
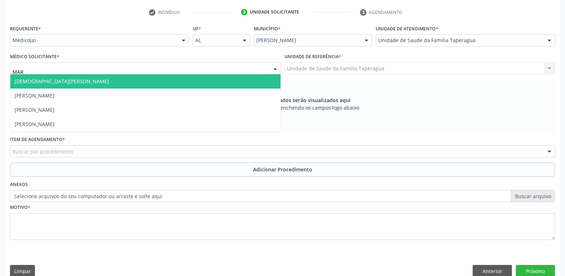
type input "MART"
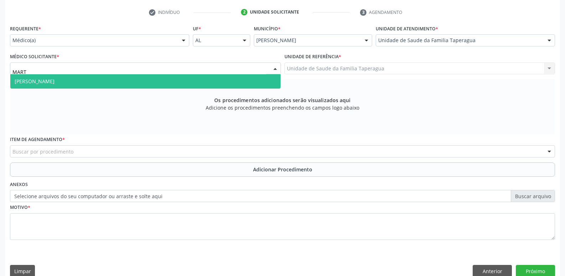
click at [204, 78] on span "[PERSON_NAME]" at bounding box center [145, 81] width 270 height 14
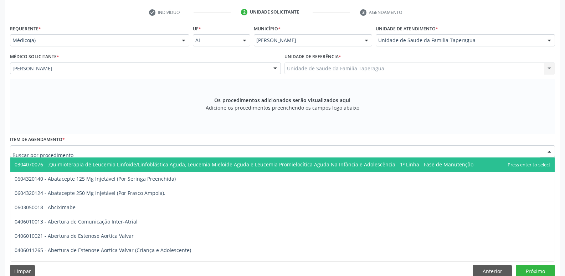
click at [169, 152] on div at bounding box center [282, 151] width 545 height 12
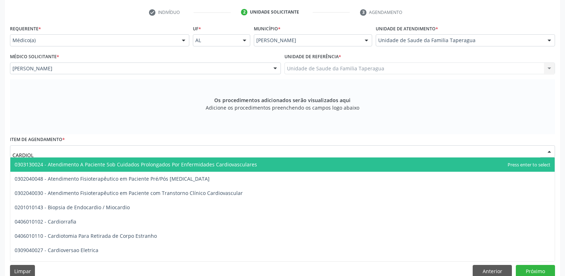
type input "CARDIOLO"
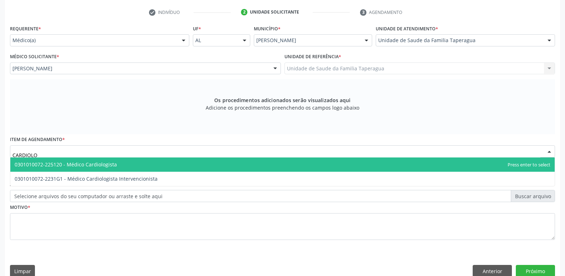
click at [166, 165] on span "0301010072-225120 - Médico Cardiologista" at bounding box center [282, 164] width 545 height 14
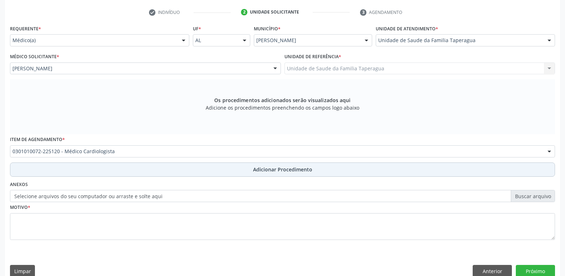
click at [170, 171] on button "Adicionar Procedimento" at bounding box center [282, 169] width 545 height 14
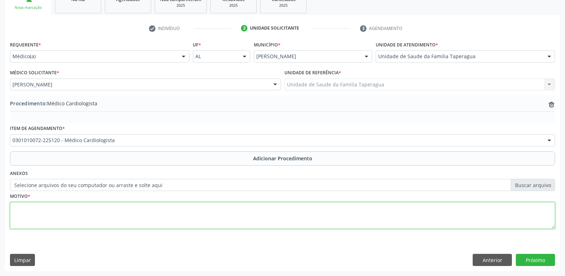
click at [170, 211] on textarea at bounding box center [282, 215] width 545 height 27
click at [97, 205] on textarea "ARRITIMIA CARDIACA NÃO ESPECIFIADA" at bounding box center [282, 215] width 545 height 27
click at [53, 208] on textarea "ARRITIMIA CARDIACA NÃO ESPECIFICADA" at bounding box center [282, 215] width 545 height 27
type textarea "ARRITIMIA CARDÍACA NÃO ESPECIFICADA"
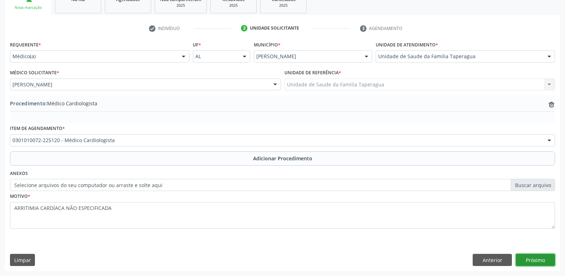
click at [543, 259] on button "Próximo" at bounding box center [535, 260] width 39 height 12
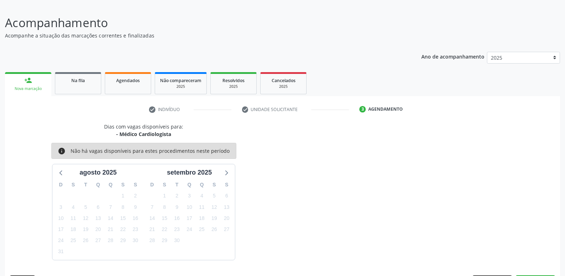
scroll to position [66, 0]
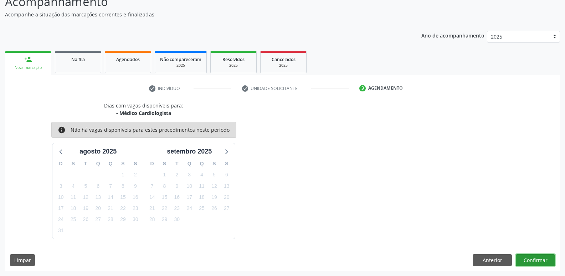
click at [531, 264] on button "Confirmar" at bounding box center [535, 260] width 39 height 12
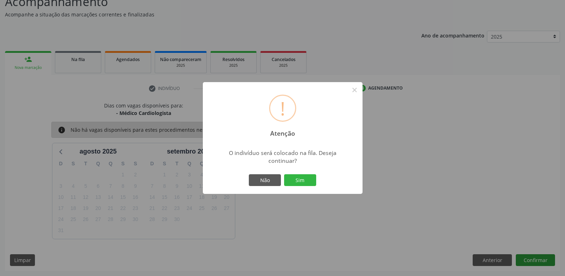
click at [284, 174] on button "Sim" at bounding box center [300, 180] width 32 height 12
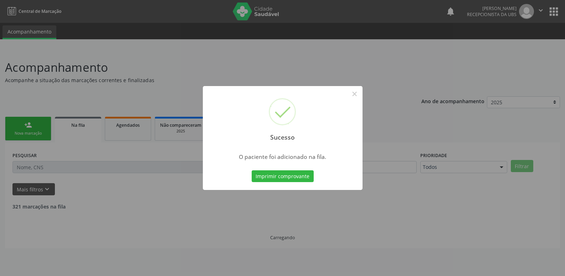
scroll to position [0, 0]
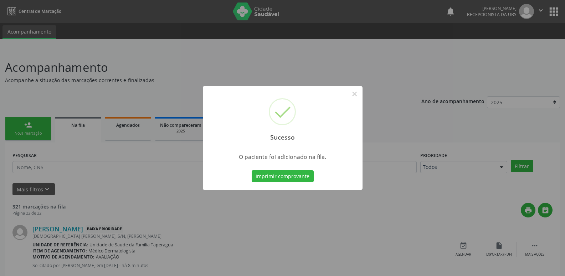
click at [383, 54] on div "Sucesso × O paciente foi adicionado na fila. Imprimir comprovante Cancel" at bounding box center [282, 138] width 565 height 276
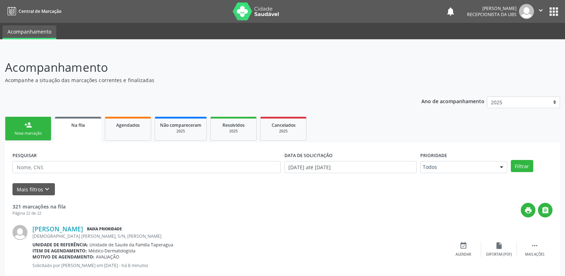
click at [40, 131] on div "Nova marcação" at bounding box center [28, 133] width 36 height 5
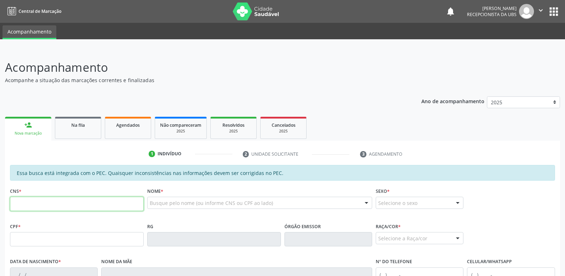
click at [72, 205] on input "text" at bounding box center [77, 203] width 134 height 14
type input "0"
paste input "706 4041 5824 7586"
type input "706 4041 5824 7586"
type input "007.072.324-90"
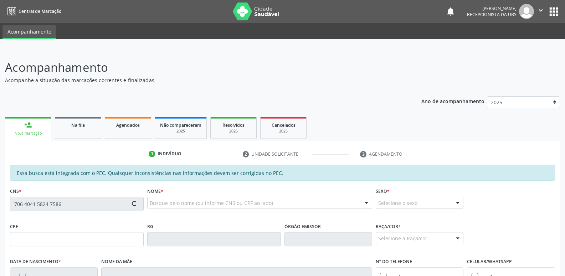
type input "10/08/2025"
type input "Juliana dos Santos Silva"
type input "(82) 99130-0386"
type input "S/N"
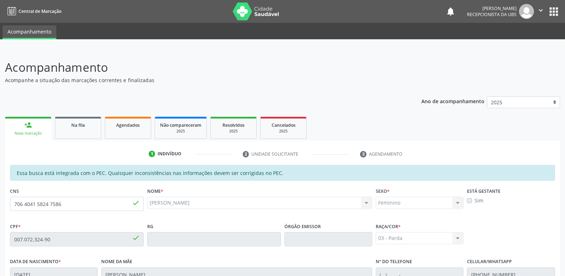
scroll to position [142, 0]
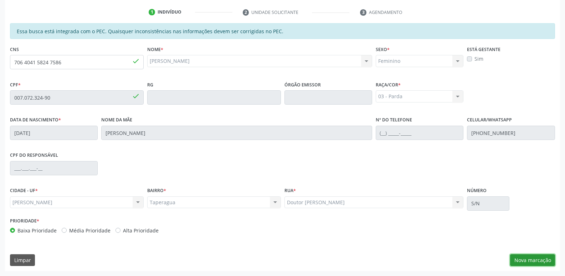
click at [534, 259] on button "Nova marcação" at bounding box center [532, 260] width 45 height 12
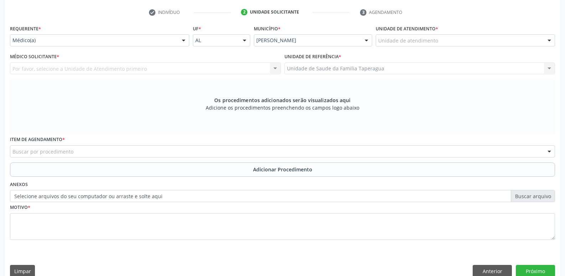
click at [507, 50] on div "Unidade de atendimento * Unidade de atendimento Aeronave Baron 58 Aeronave Cess…" at bounding box center [465, 37] width 183 height 28
click at [506, 44] on div "Unidade de atendimento" at bounding box center [465, 40] width 179 height 12
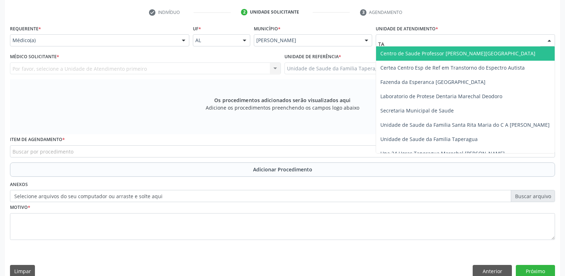
type input "T"
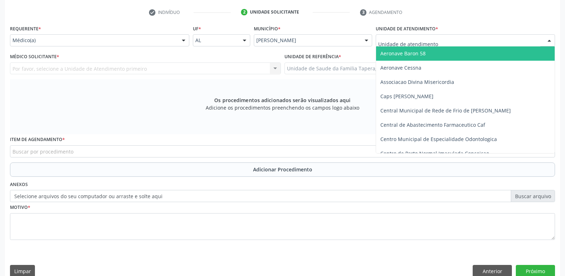
click at [175, 40] on div "Médico(a)" at bounding box center [99, 40] width 179 height 12
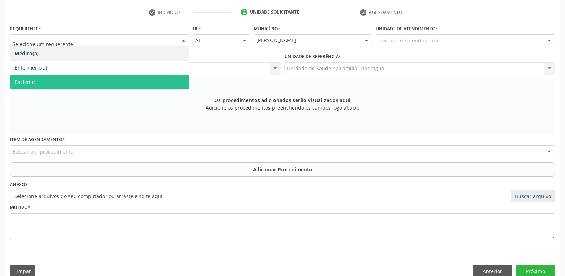
click at [151, 81] on span "Paciente" at bounding box center [99, 82] width 179 height 14
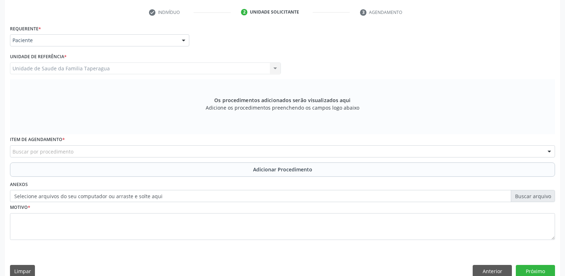
click at [162, 148] on div "Buscar por procedimento" at bounding box center [282, 151] width 545 height 12
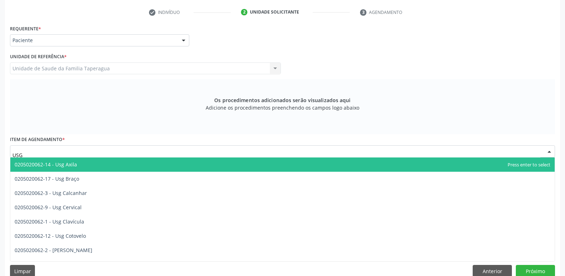
type input "USG Q"
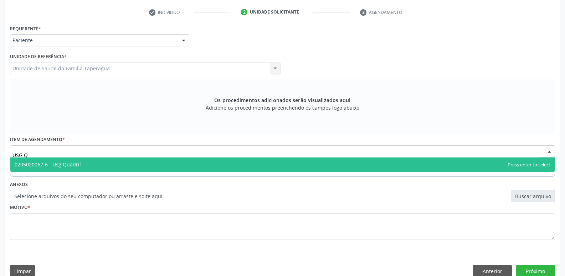
click at [156, 165] on span "0205020062-6 - Usg Quadril" at bounding box center [282, 164] width 545 height 14
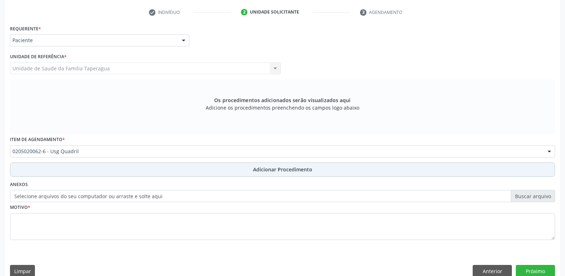
click at [197, 168] on button "Adicionar Procedimento" at bounding box center [282, 169] width 545 height 14
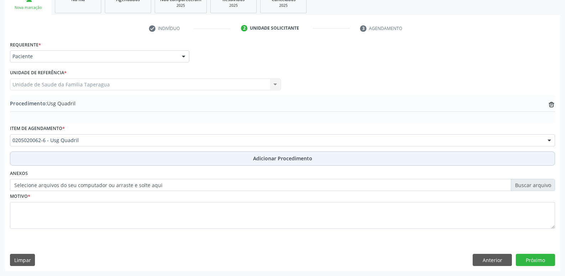
scroll to position [126, 0]
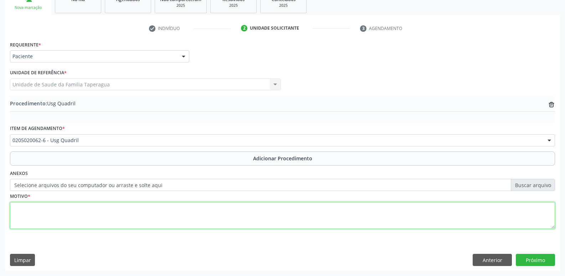
click at [178, 213] on textarea at bounding box center [282, 215] width 545 height 27
type textarea "RN NASCIDO DE PO; APRESENTAÇÃO PÉLVICA"
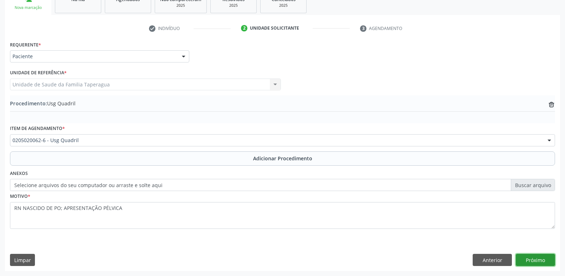
click at [536, 256] on button "Próximo" at bounding box center [535, 260] width 39 height 12
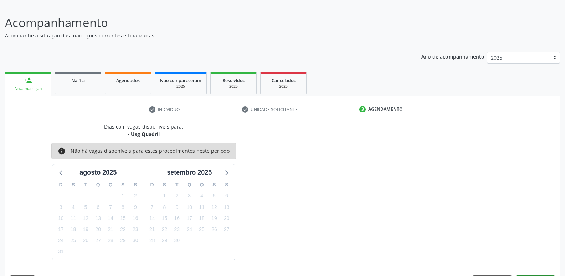
scroll to position [66, 0]
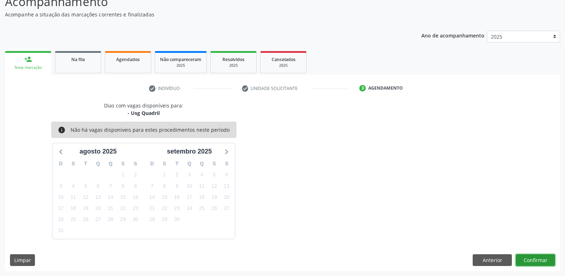
click at [541, 262] on button "Confirmar" at bounding box center [535, 260] width 39 height 12
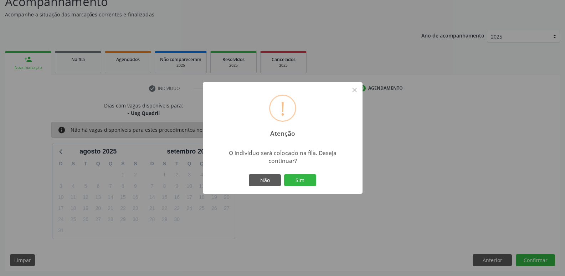
click at [284, 174] on button "Sim" at bounding box center [300, 180] width 32 height 12
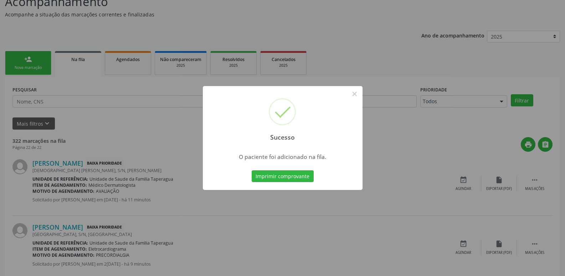
scroll to position [0, 0]
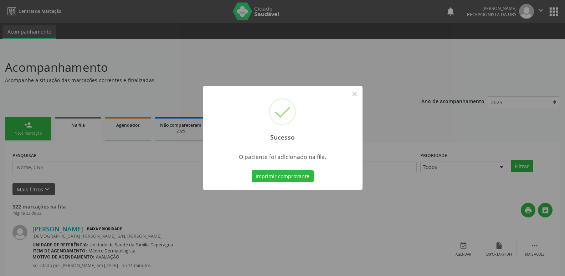
click at [429, 149] on div "Sucesso × O paciente foi adicionado na fila. Imprimir comprovante Cancel" at bounding box center [282, 138] width 565 height 276
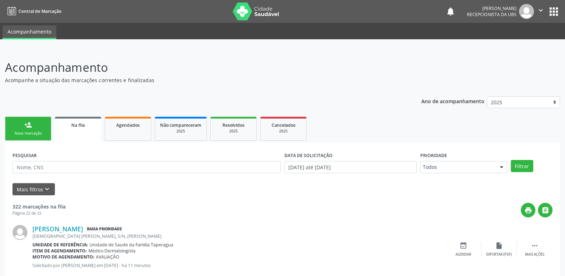
click at [42, 128] on link "person_add Nova marcação" at bounding box center [28, 129] width 46 height 24
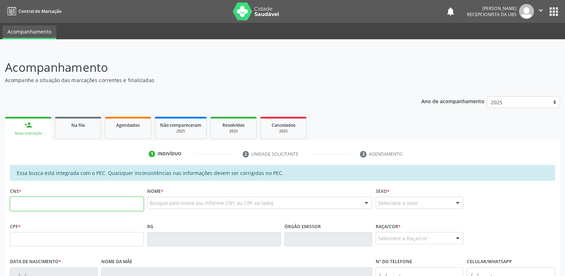
click at [59, 204] on input "text" at bounding box center [77, 203] width 134 height 14
paste input "706 4041 5824 7586"
type input "706 4041 5824 7586"
type input "007.072.324-90"
type input "10/08/2025"
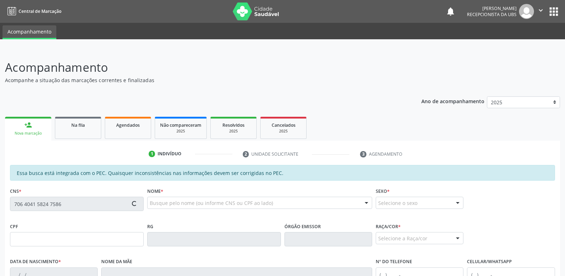
type input "Juliana dos Santos Silva"
type input "(82) 99130-0386"
type input "S/N"
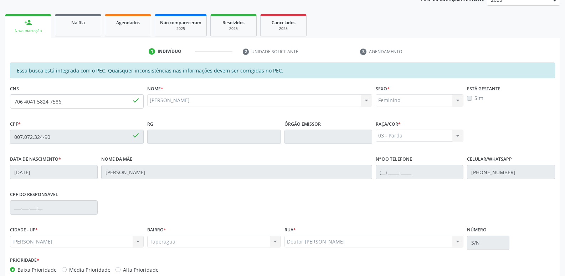
scroll to position [142, 0]
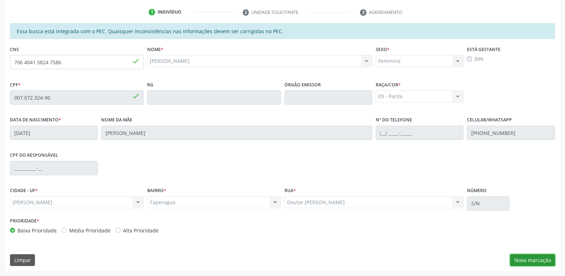
click at [542, 262] on button "Nova marcação" at bounding box center [532, 260] width 45 height 12
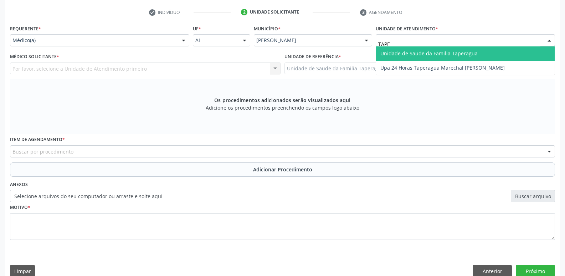
type input "TAPER"
click at [426, 48] on span "Unidade de Saude da Familia Taperagua" at bounding box center [465, 53] width 179 height 14
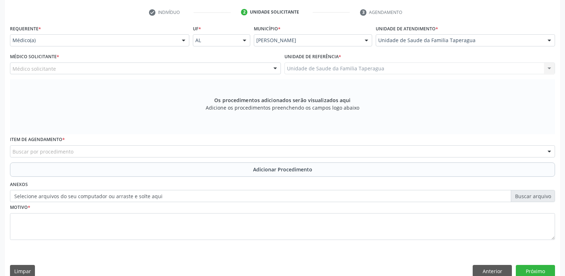
click at [185, 68] on div "Médico solicitante" at bounding box center [145, 68] width 271 height 12
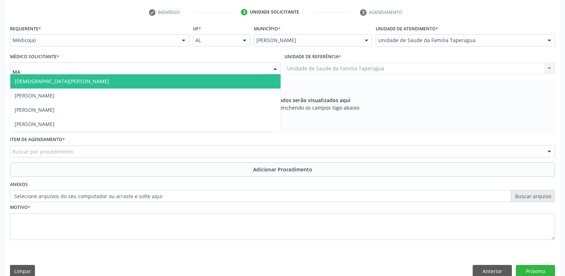
type input "M"
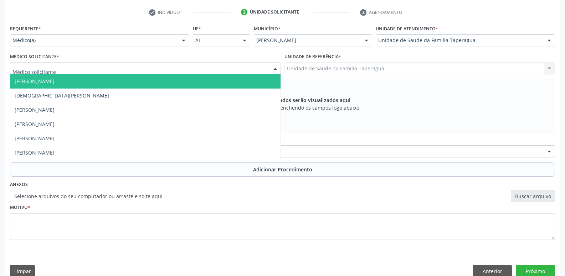
click at [182, 34] on div "Médico(a) Médico(a) Enfermeiro(a) Paciente Nenhum resultado encontrado para: " …" at bounding box center [99, 40] width 179 height 12
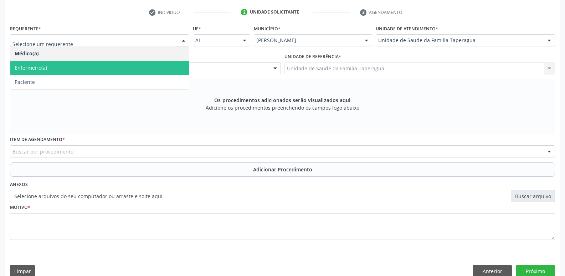
click at [174, 74] on span "Enfermeiro(a)" at bounding box center [99, 68] width 179 height 14
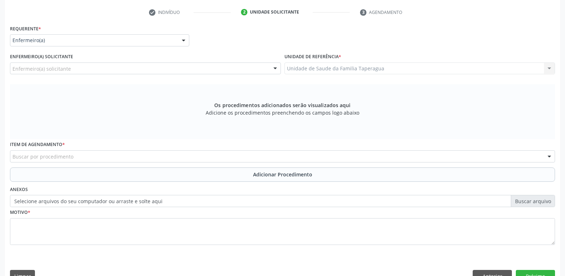
click at [178, 40] on div at bounding box center [183, 41] width 11 height 12
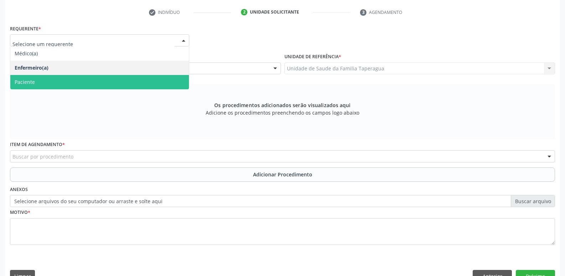
click at [174, 78] on span "Paciente" at bounding box center [99, 82] width 179 height 14
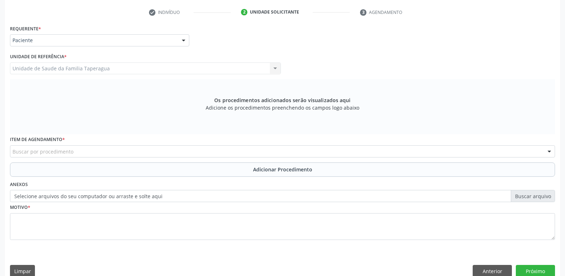
click at [167, 151] on div "Buscar por procedimento" at bounding box center [282, 151] width 545 height 12
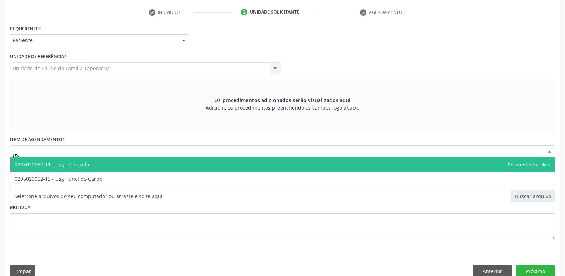
type input "U"
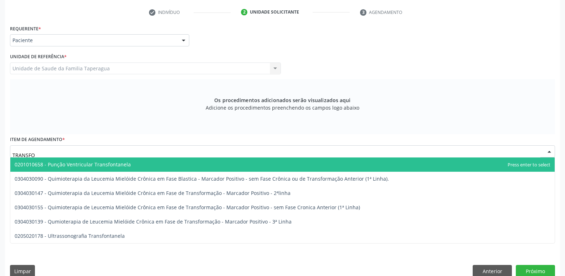
type input "TRANSFON"
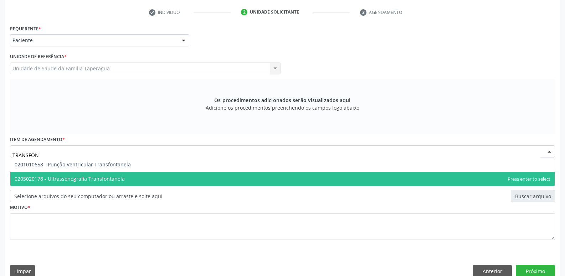
click at [162, 174] on span "0205020178 - Ultrassonografia Transfontanela" at bounding box center [282, 179] width 545 height 14
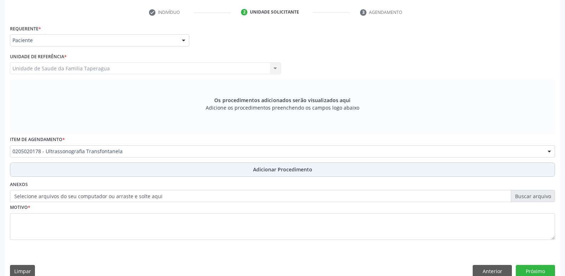
click at [181, 170] on button "Adicionar Procedimento" at bounding box center [282, 169] width 545 height 14
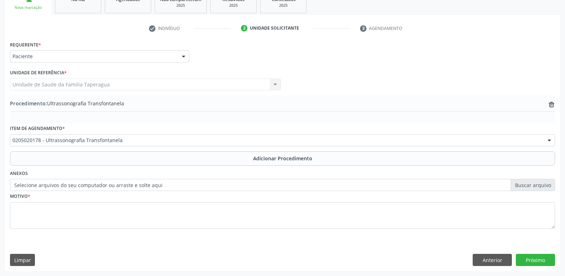
scroll to position [126, 0]
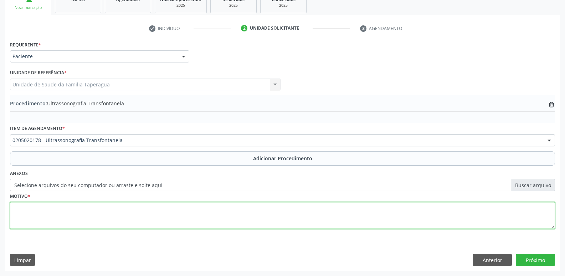
click at [177, 218] on textarea at bounding box center [282, 215] width 545 height 27
click at [23, 206] on textarea "HEPXIA" at bounding box center [282, 215] width 545 height 27
click at [20, 208] on textarea "HEPOXIA" at bounding box center [282, 215] width 545 height 27
click at [40, 209] on textarea "HIPOXIA" at bounding box center [282, 215] width 545 height 27
type textarea "HIPOXIA PERINATAL DE BOA RECUPERAÇÃO APGOS 3/6/9"
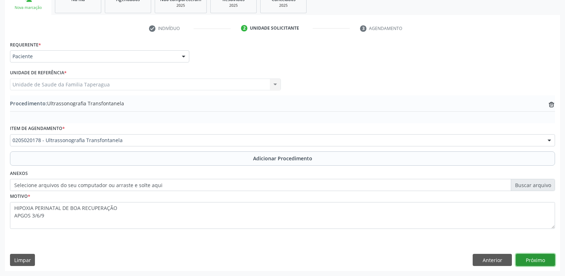
click at [544, 261] on button "Próximo" at bounding box center [535, 260] width 39 height 12
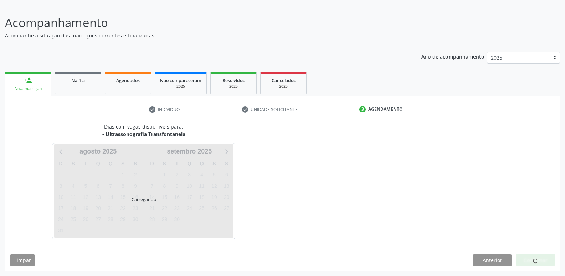
scroll to position [66, 0]
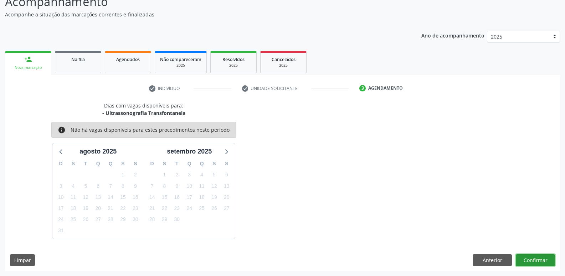
click at [537, 262] on button "Confirmar" at bounding box center [535, 260] width 39 height 12
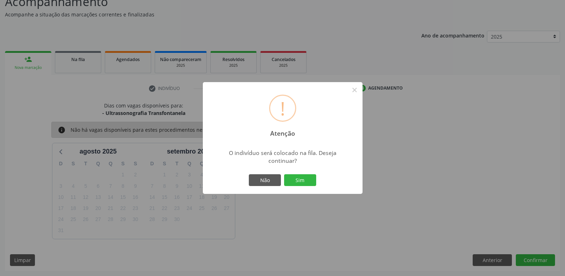
click at [284, 174] on button "Sim" at bounding box center [300, 180] width 32 height 12
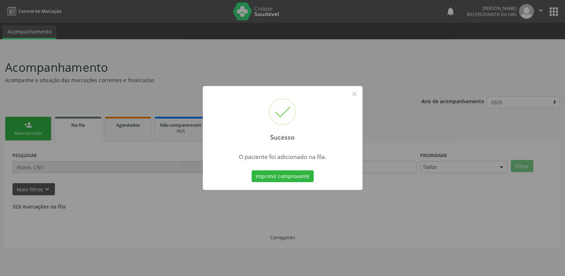
scroll to position [0, 0]
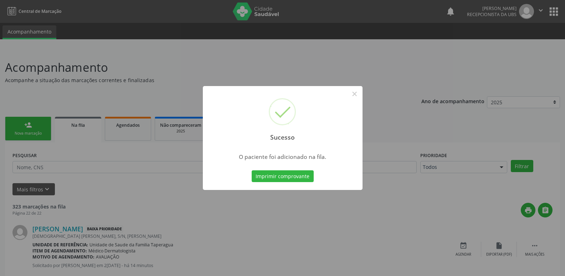
click at [518, 159] on div "Sucesso × O paciente foi adicionado na fila. Imprimir comprovante Cancel" at bounding box center [282, 138] width 565 height 276
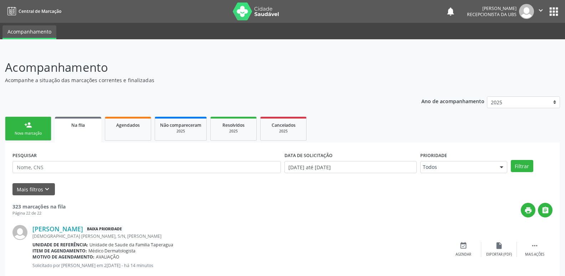
click at [29, 128] on div "person_add" at bounding box center [28, 125] width 8 height 8
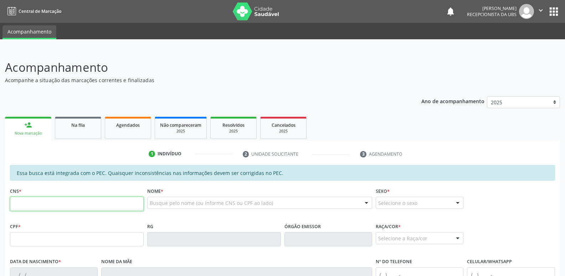
click at [118, 207] on input "text" at bounding box center [77, 203] width 134 height 14
paste input "700 1049 1855 9917"
type input "700 1049 1855 9917"
type input "644.204.694-04"
type input "09/01/1943"
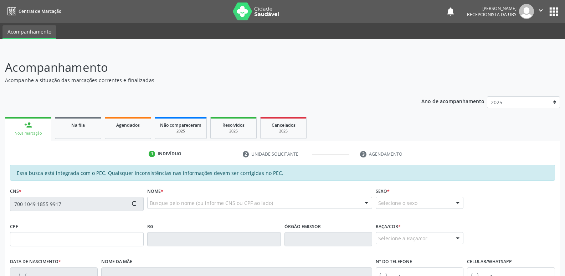
type input "Maria Jose dos Santos"
type input "(82) 99829-4195"
type input "204"
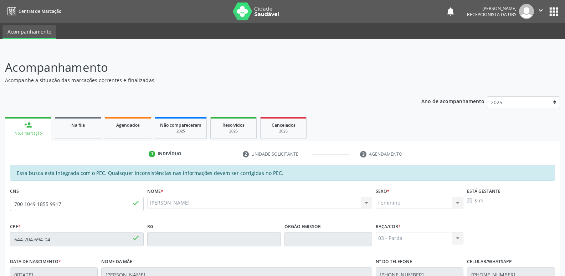
scroll to position [142, 0]
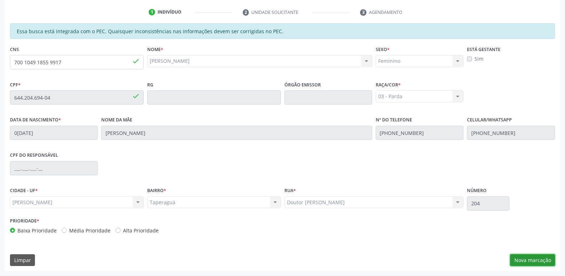
click at [537, 259] on button "Nova marcação" at bounding box center [532, 260] width 45 height 12
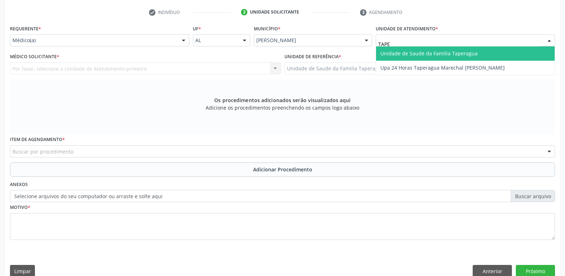
type input "TAPER"
click at [422, 52] on span "Unidade de Saude da Familia Taperagua" at bounding box center [429, 53] width 97 height 7
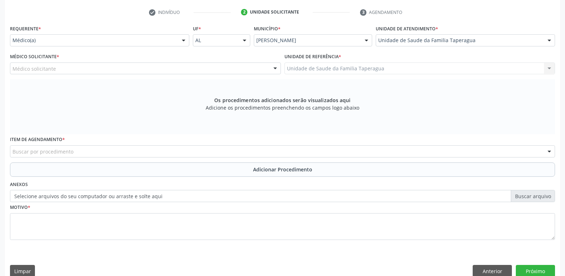
click at [235, 64] on div "Médico solicitante" at bounding box center [145, 68] width 271 height 12
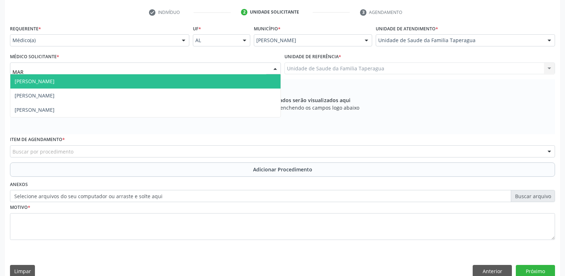
type input "MART"
click at [232, 80] on span "[PERSON_NAME]" at bounding box center [145, 81] width 270 height 14
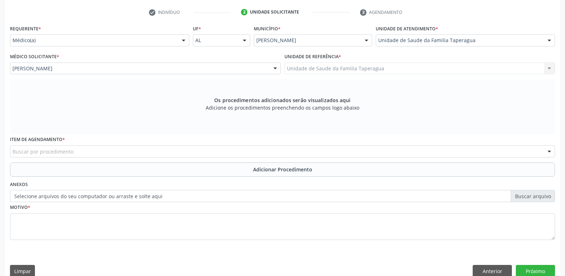
click at [219, 152] on div "Buscar por procedimento" at bounding box center [282, 151] width 545 height 12
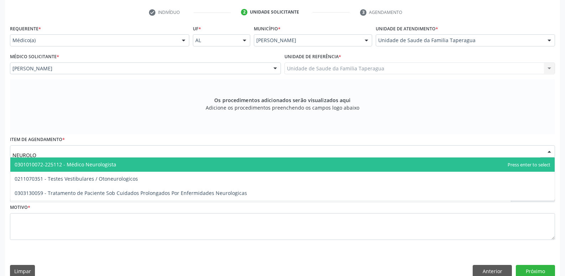
type input "NEUROLOG"
click at [214, 167] on span "0301010072-225112 - Médico Neurologista" at bounding box center [282, 164] width 545 height 14
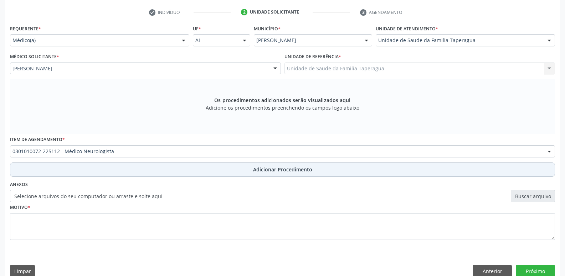
click at [216, 168] on button "Adicionar Procedimento" at bounding box center [282, 169] width 545 height 14
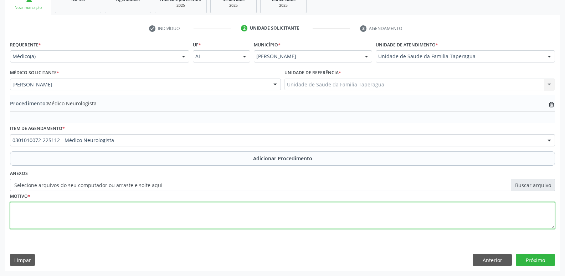
click at [213, 209] on textarea at bounding box center [282, 215] width 545 height 27
type textarea "TONTURA"
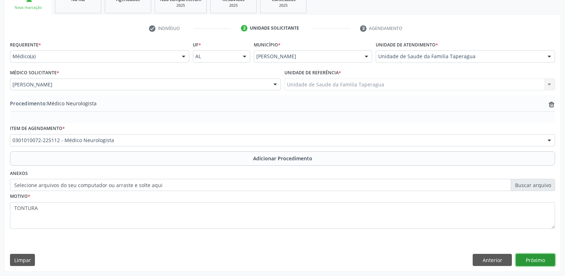
click at [537, 258] on button "Próximo" at bounding box center [535, 260] width 39 height 12
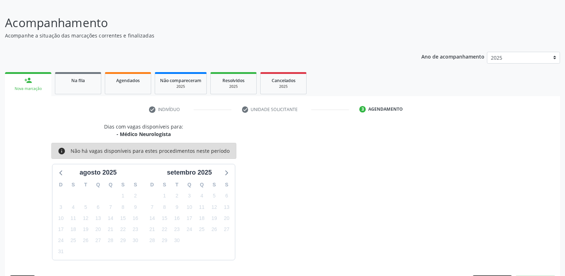
scroll to position [66, 0]
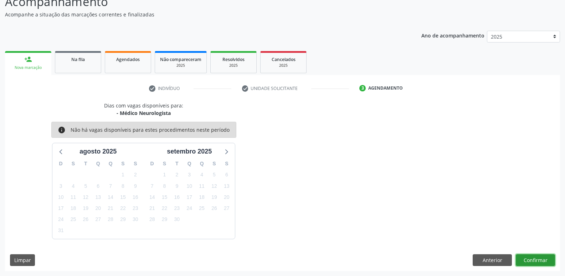
click at [537, 258] on button "Confirmar" at bounding box center [535, 260] width 39 height 12
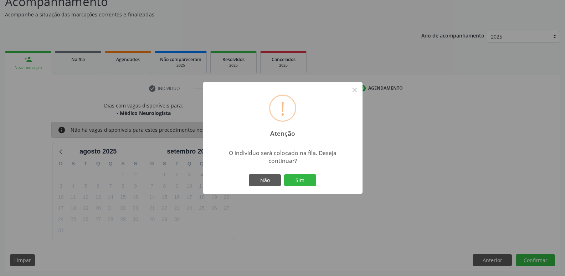
click at [284, 174] on button "Sim" at bounding box center [300, 180] width 32 height 12
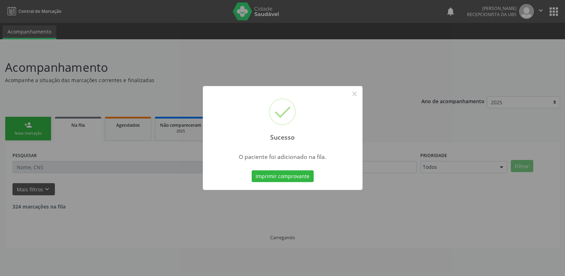
scroll to position [0, 0]
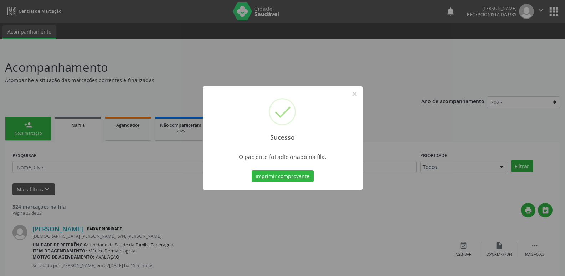
click at [114, 203] on div "Sucesso × O paciente foi adicionado na fila. Imprimir comprovante Cancel" at bounding box center [282, 138] width 565 height 276
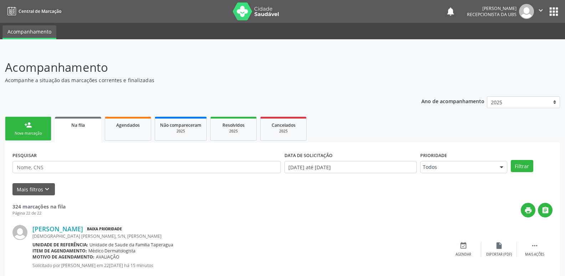
click at [37, 140] on link "person_add Nova marcação" at bounding box center [28, 129] width 46 height 24
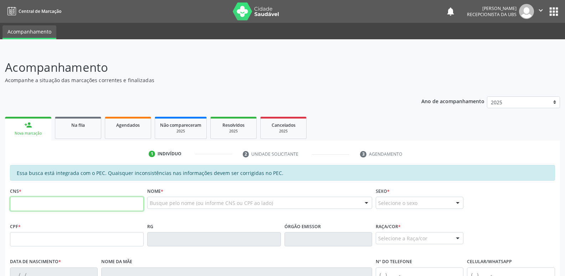
click at [92, 203] on input "text" at bounding box center [77, 203] width 134 height 14
paste input "700 0004 8678 2705"
type input "700 0004 8678 2705"
type input "186.454.224-17"
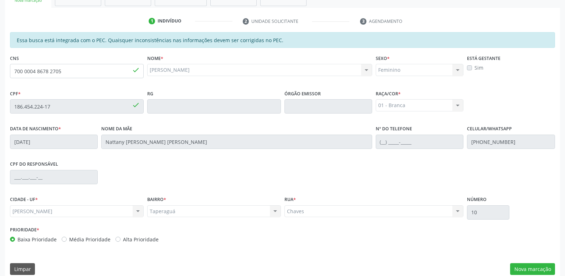
scroll to position [142, 0]
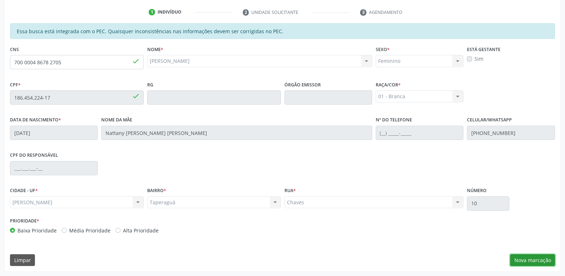
click at [522, 257] on button "Nova marcação" at bounding box center [532, 260] width 45 height 12
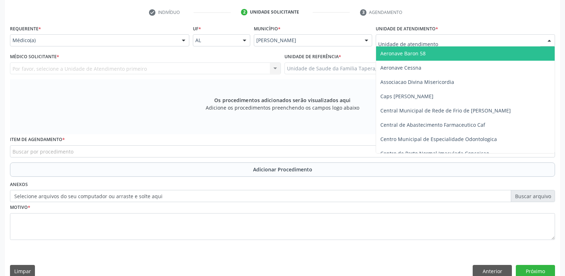
click at [475, 43] on div at bounding box center [465, 40] width 179 height 12
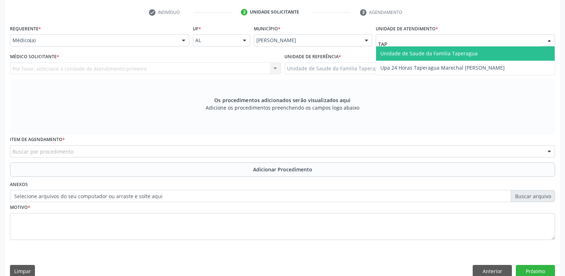
click at [471, 52] on span "Unidade de Saude da Familia Taperagua" at bounding box center [429, 53] width 97 height 7
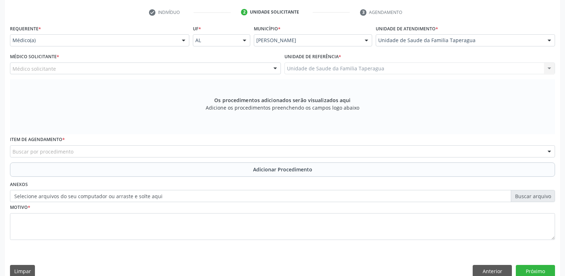
click at [215, 68] on div "Médico solicitante" at bounding box center [145, 68] width 271 height 12
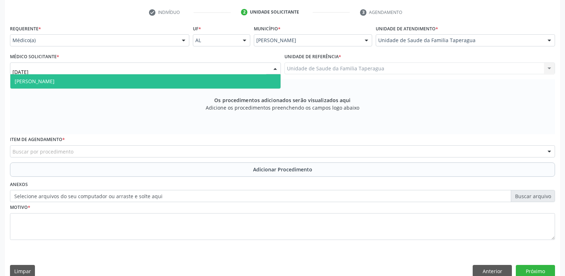
click at [204, 81] on span "[PERSON_NAME]" at bounding box center [145, 81] width 270 height 14
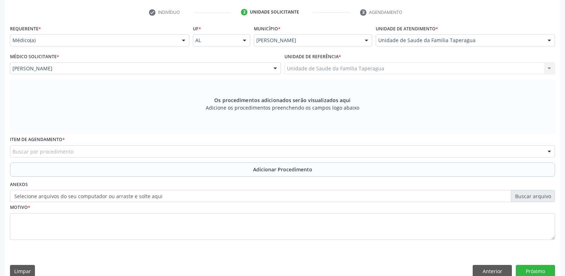
click at [180, 152] on div "Buscar por procedimento" at bounding box center [282, 151] width 545 height 12
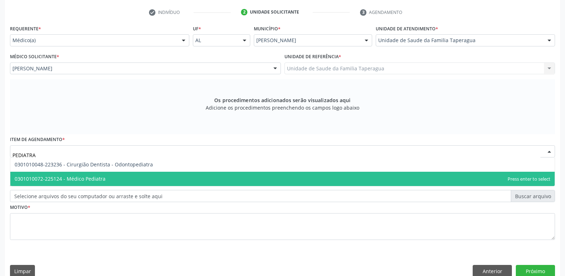
click at [164, 175] on span "0301010072-225124 - Médico Pediatra" at bounding box center [282, 179] width 545 height 14
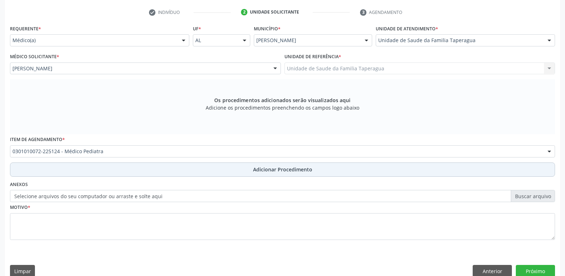
click at [182, 170] on button "Adicionar Procedimento" at bounding box center [282, 169] width 545 height 14
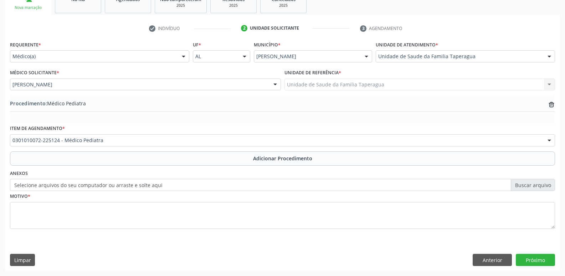
scroll to position [126, 0]
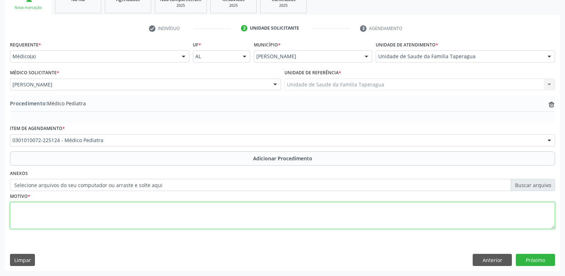
click at [171, 215] on textarea at bounding box center [282, 215] width 545 height 27
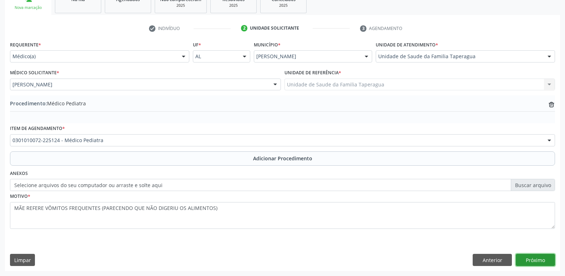
click at [532, 264] on button "Próximo" at bounding box center [535, 260] width 39 height 12
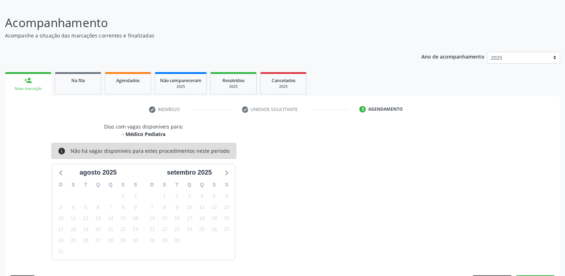
scroll to position [66, 0]
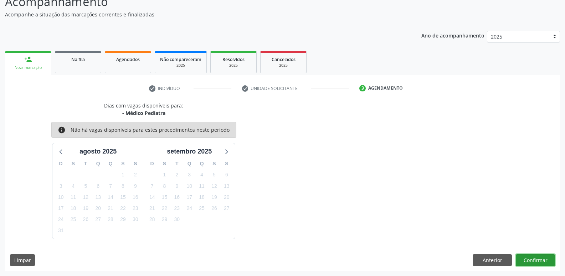
click at [541, 254] on button "Confirmar" at bounding box center [535, 260] width 39 height 12
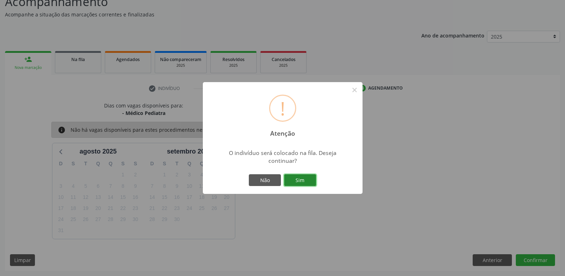
drag, startPoint x: 448, startPoint y: 201, endPoint x: 306, endPoint y: 178, distance: 143.8
click at [306, 178] on button "Sim" at bounding box center [300, 180] width 32 height 12
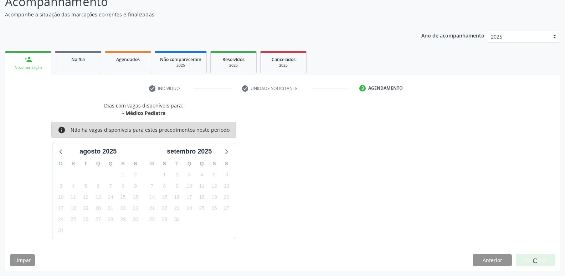
scroll to position [0, 0]
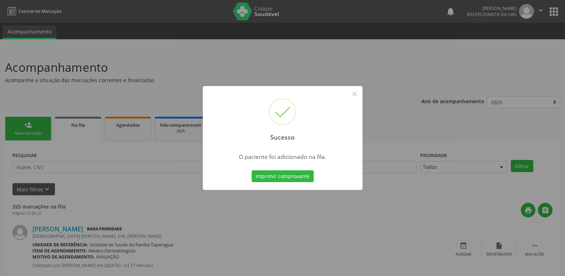
click at [424, 173] on div "Sucesso × O paciente foi adicionado na fila. Imprimir comprovante Cancel" at bounding box center [282, 138] width 565 height 276
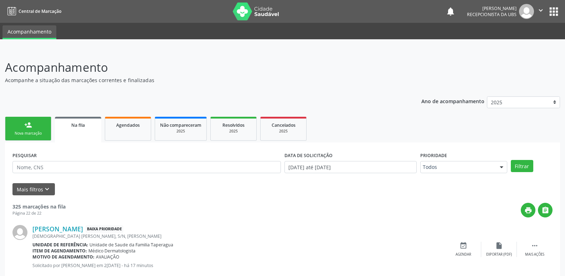
click at [30, 117] on link "person_add Nova marcação" at bounding box center [28, 129] width 46 height 24
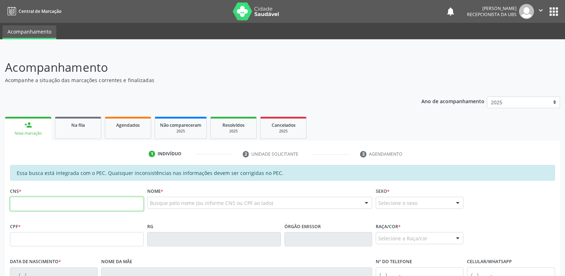
click at [100, 203] on input "text" at bounding box center [77, 203] width 134 height 14
paste input "702 8061 1200 0567"
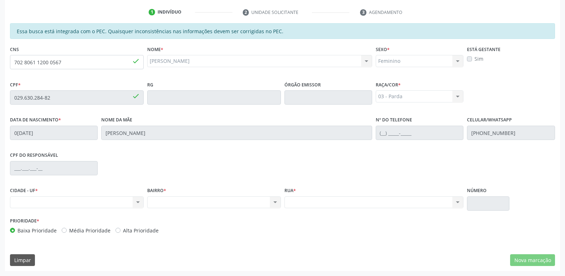
click at [533, 220] on div "Prioridade * Baixa Prioridade Média Prioridade Alta Prioridade" at bounding box center [282, 227] width 549 height 24
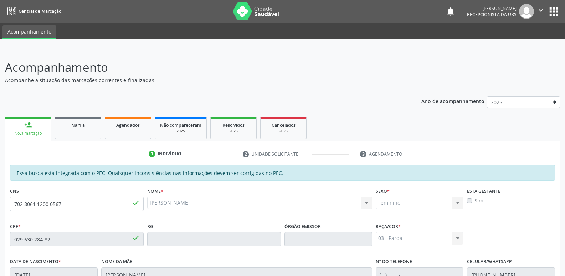
scroll to position [142, 0]
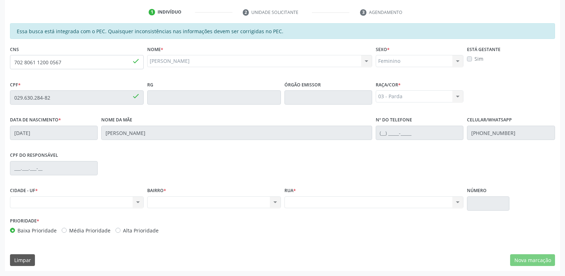
click at [86, 199] on div "Nenhum resultado encontrado para: " " Não há nenhuma opção para ser exibida." at bounding box center [77, 202] width 134 height 12
click at [86, 204] on div "Nenhum resultado encontrado para: " " Não há nenhuma opção para ser exibida." at bounding box center [77, 202] width 134 height 12
click at [233, 63] on div "Betania Barbosa do Nascimento Betania Barbosa do Nascimento CNS: 702 8061 1200 …" at bounding box center [259, 61] width 225 height 12
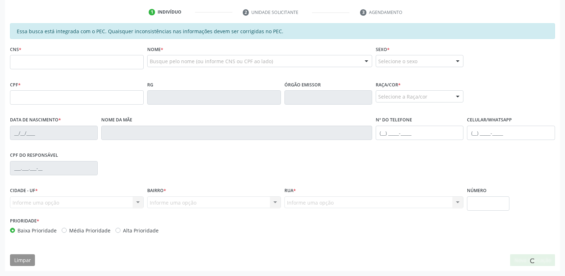
scroll to position [142, 0]
type input "702 8061 1200 0567"
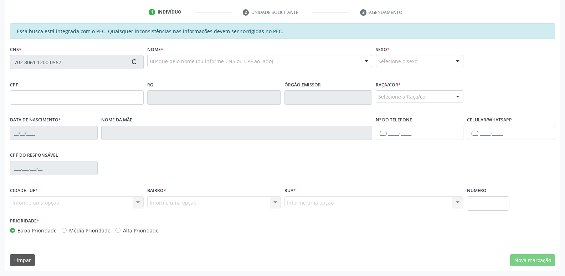
type input "029.630.284-82"
type input "[DATE]"
type input "[PERSON_NAME]"
type input "[PHONE_NUMBER]"
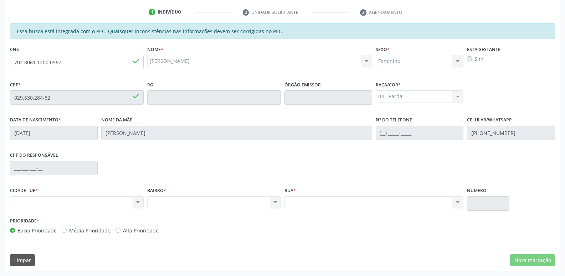
click at [341, 203] on div "Nenhum resultado encontrado para: " " Não há nenhuma opção para ser exibida." at bounding box center [374, 202] width 179 height 12
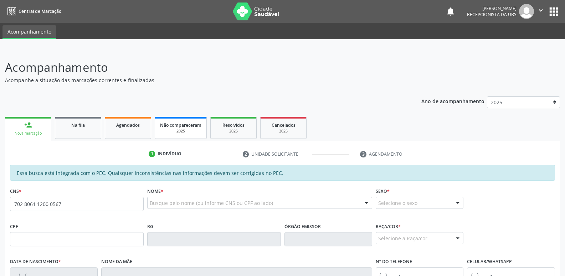
type input "702 8061 1200 0567"
type input "029.630.284-82"
type input "[DATE]"
type input "[PERSON_NAME]"
type input "[PHONE_NUMBER]"
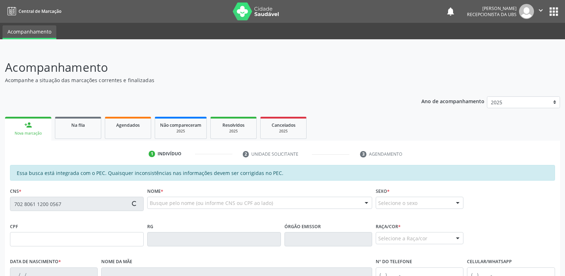
type input "S/N"
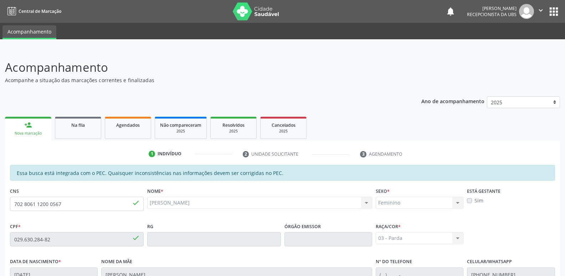
scroll to position [142, 0]
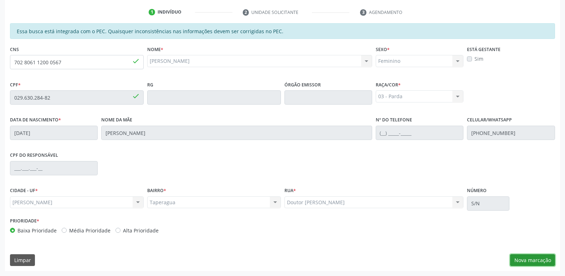
click at [533, 256] on button "Nova marcação" at bounding box center [532, 260] width 45 height 12
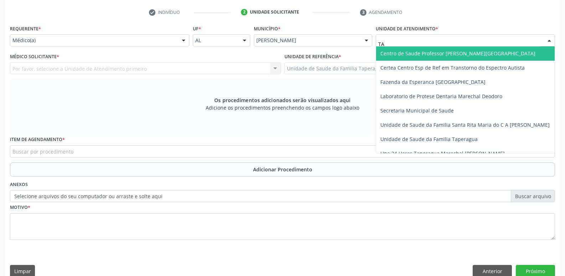
type input "TAP"
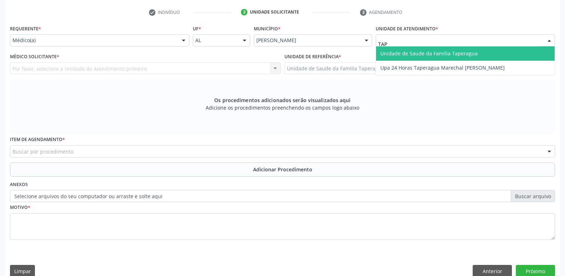
click at [415, 56] on span "Unidade de Saude da Familia Taperagua" at bounding box center [429, 53] width 97 height 7
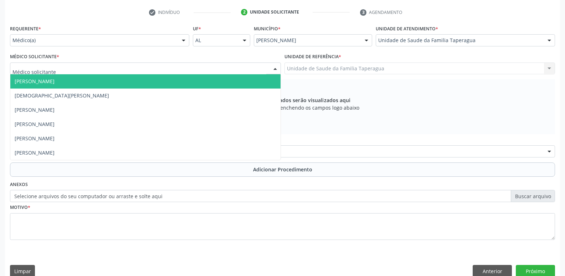
click at [226, 67] on div at bounding box center [145, 68] width 271 height 12
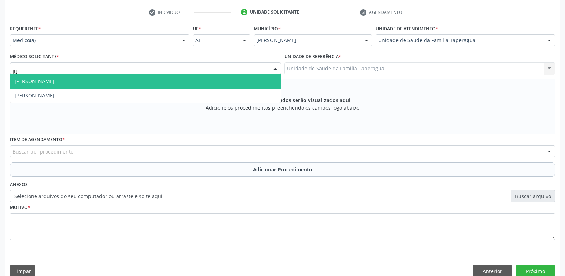
type input "[DATE]"
click at [216, 84] on span "[PERSON_NAME]" at bounding box center [145, 81] width 270 height 14
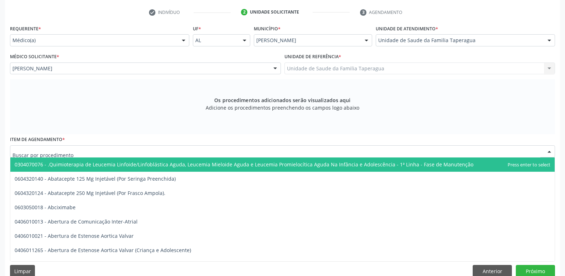
click at [195, 149] on div at bounding box center [282, 151] width 545 height 12
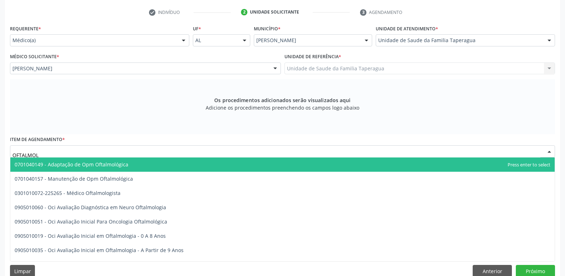
type input "OFTALMOLO"
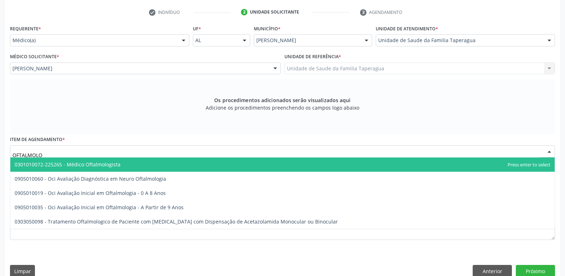
click at [187, 167] on span "0301010072-225265 - Médico Oftalmologista" at bounding box center [282, 164] width 545 height 14
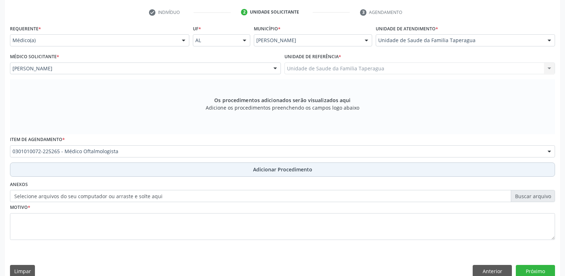
click at [190, 170] on button "Adicionar Procedimento" at bounding box center [282, 169] width 545 height 14
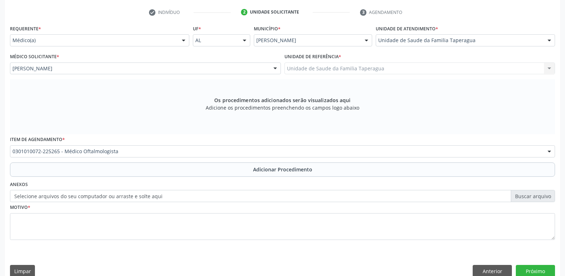
scroll to position [126, 0]
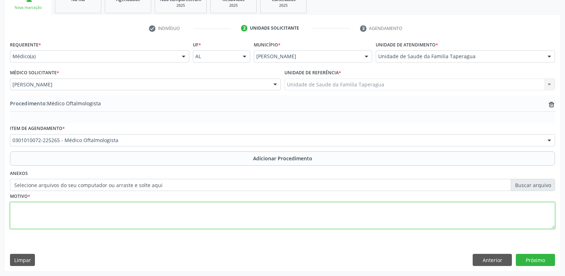
click at [187, 207] on textarea at bounding box center [282, 215] width 545 height 27
type textarea "AVALIAÇÃO"
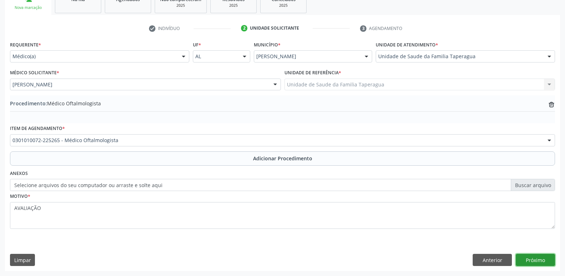
click at [533, 261] on button "Próximo" at bounding box center [535, 260] width 39 height 12
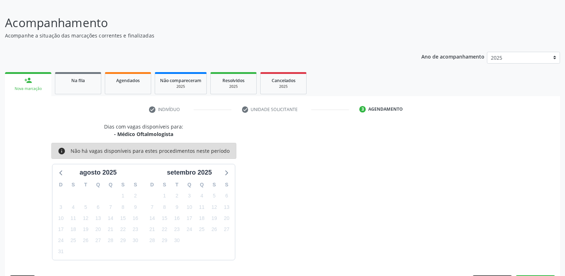
scroll to position [66, 0]
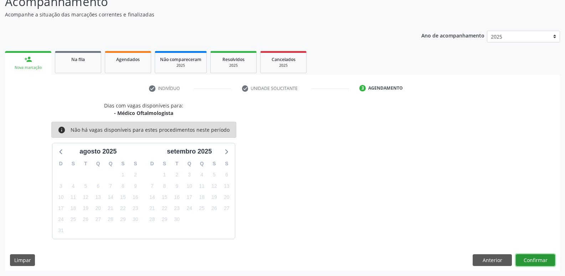
click at [539, 261] on button "Confirmar" at bounding box center [535, 260] width 39 height 12
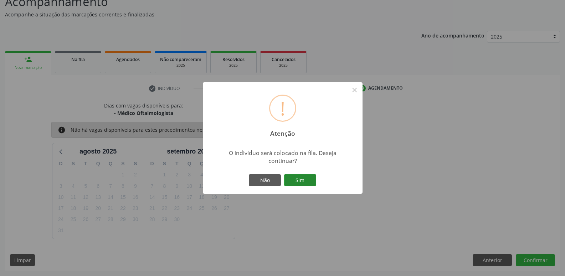
click at [308, 179] on button "Sim" at bounding box center [300, 180] width 32 height 12
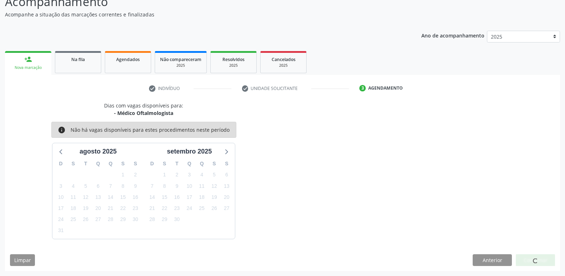
scroll to position [0, 0]
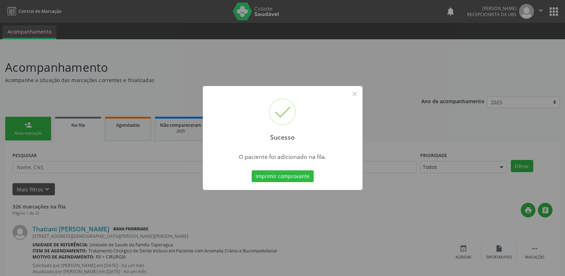
click at [417, 152] on div "Sucesso × O paciente foi adicionado na fila. Imprimir comprovante Cancel" at bounding box center [282, 138] width 565 height 276
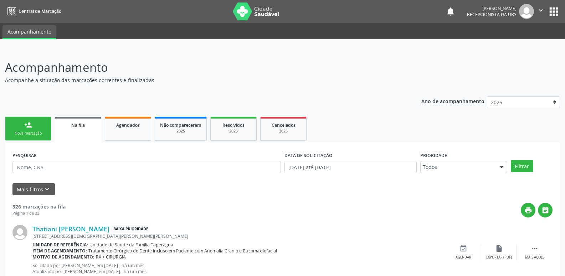
click at [35, 132] on div "Nova marcação" at bounding box center [28, 133] width 36 height 5
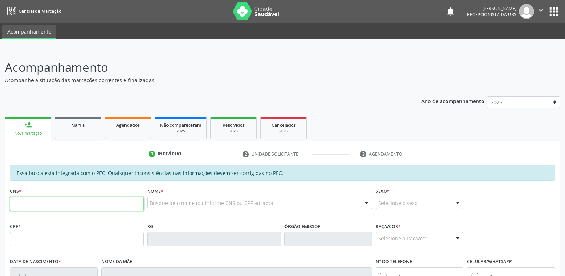
click at [81, 198] on input "text" at bounding box center [77, 203] width 134 height 14
click at [104, 237] on input "text" at bounding box center [77, 239] width 134 height 14
paste input "384.260.644-34"
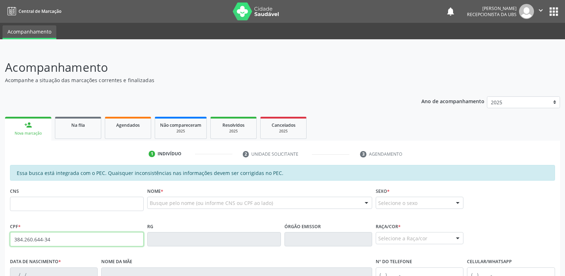
type input "384.260.644-34"
type input "[DATE]"
type input "[PERSON_NAME]"
type input "[PHONE_NUMBER]"
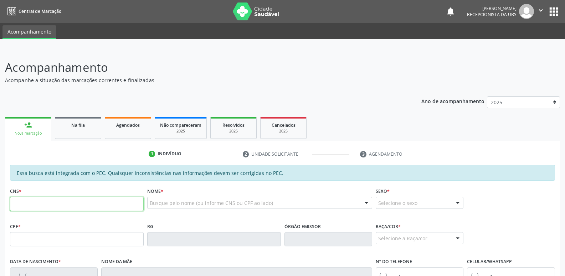
paste input "705 6034 9718 0912"
type input "705 6034 9718 0912"
type input "[DATE]"
type input "[PERSON_NAME]"
type input "[PHONE_NUMBER]"
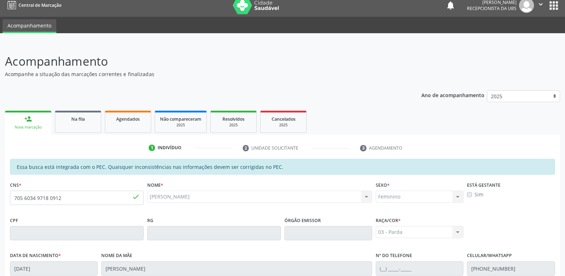
scroll to position [7, 0]
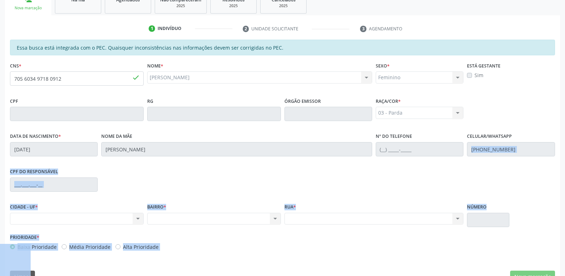
drag, startPoint x: 557, startPoint y: 256, endPoint x: 557, endPoint y: 288, distance: 32.1
click at [557, 150] on html "Central de Marcação notifications Maria Samara da Silva Recepcionista da UBS  …" at bounding box center [282, 13] width 565 height 276
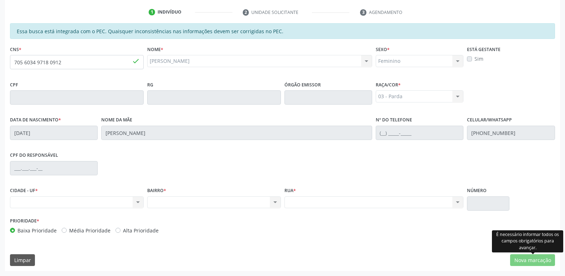
click at [535, 235] on div "É necessário informar todos os campos obrigatórios para avançar." at bounding box center [527, 241] width 71 height 22
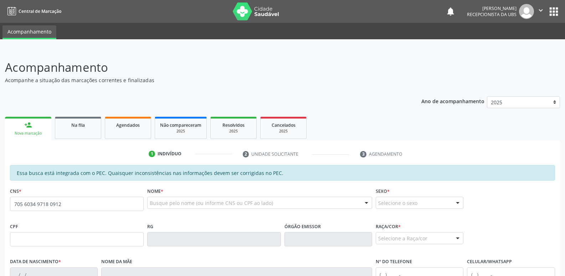
type input "705 6034 9718 0912"
type input "[DATE]"
type input "[PERSON_NAME]"
type input "[PHONE_NUMBER]"
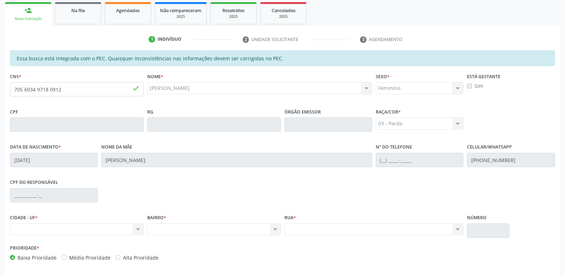
scroll to position [142, 0]
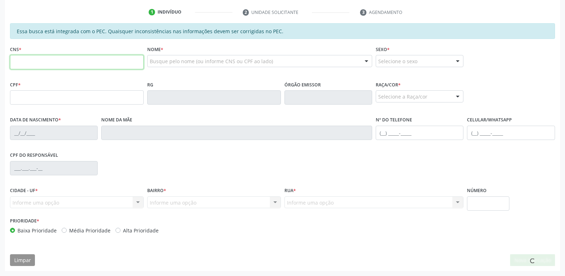
scroll to position [142, 0]
drag, startPoint x: 246, startPoint y: 44, endPoint x: 120, endPoint y: 58, distance: 127.0
click at [120, 58] on input "text" at bounding box center [77, 62] width 134 height 14
paste input "705 6034 9718 0912"
type input "705 6034 9718 0912"
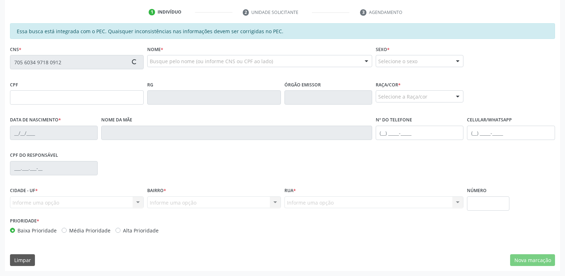
type input "[DATE]"
type input "[PERSON_NAME]"
type input "[PHONE_NUMBER]"
paste input "705 6034 9718 0912"
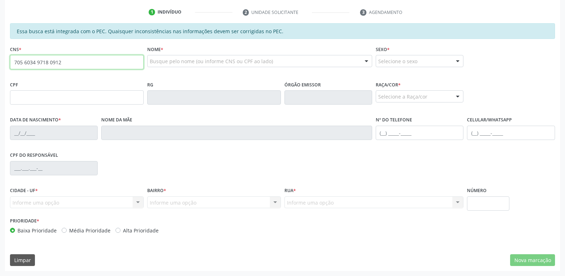
type input "705 6034 9718 0912"
type input "[DATE]"
type input "[PERSON_NAME]"
type input "[PHONE_NUMBER]"
type input "S/N"
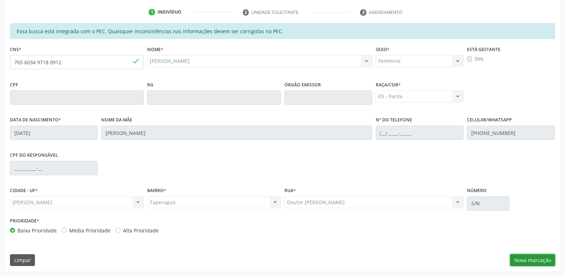
click at [536, 254] on button "Nova marcação" at bounding box center [532, 260] width 45 height 12
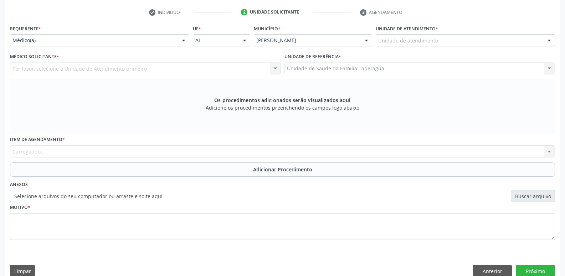
click at [454, 36] on div "Unidade de atendimento" at bounding box center [465, 40] width 179 height 12
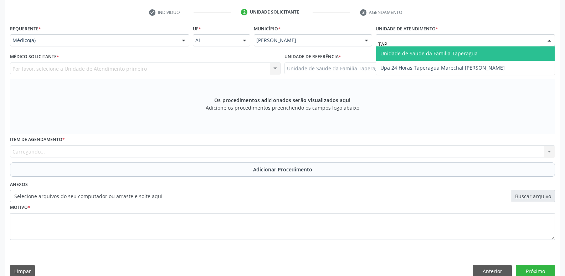
type input "TAPE"
click at [453, 51] on span "Unidade de Saude da Familia Taperagua" at bounding box center [429, 53] width 97 height 7
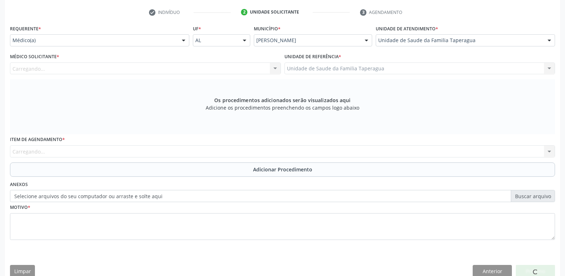
click at [194, 69] on div "Carregando... Nenhum resultado encontrado para: " " Não há nenhuma opção para s…" at bounding box center [145, 68] width 271 height 12
click at [195, 66] on div "Carregando... Nenhum resultado encontrado para: " " Não há nenhuma opção para s…" at bounding box center [145, 68] width 271 height 12
click at [195, 69] on div "Médico solicitante" at bounding box center [145, 68] width 271 height 12
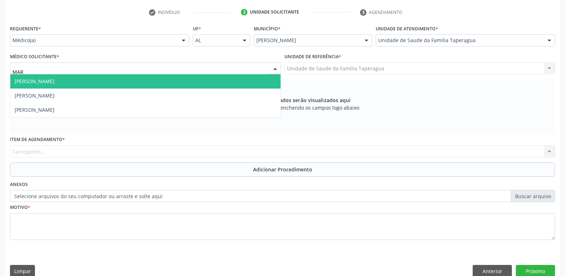
type input "MART"
click at [191, 85] on span "[PERSON_NAME]" at bounding box center [145, 81] width 270 height 14
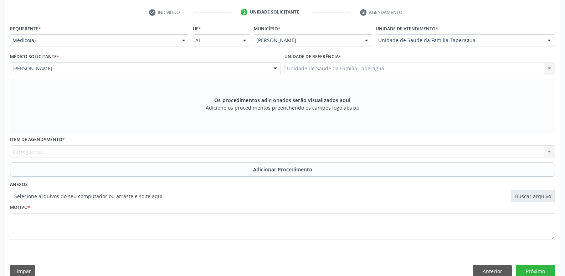
click at [182, 151] on div "Item de agendamento * [GEOGRAPHIC_DATA]... No elements found. Consider changing…" at bounding box center [282, 145] width 545 height 23
click at [179, 155] on div "Item de agendamento * [GEOGRAPHIC_DATA]... No elements found. Consider changing…" at bounding box center [282, 145] width 545 height 23
click at [150, 198] on label "Selecione arquivos do seu computador ou arraste e solte aqui" at bounding box center [282, 196] width 545 height 12
click at [150, 198] on input "Selecione arquivos do seu computador ou arraste e solte aqui" at bounding box center [282, 196] width 545 height 12
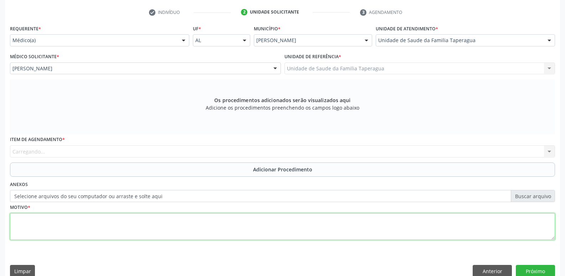
click at [324, 232] on textarea at bounding box center [282, 226] width 545 height 27
type textarea "AVALIAÇÃO"
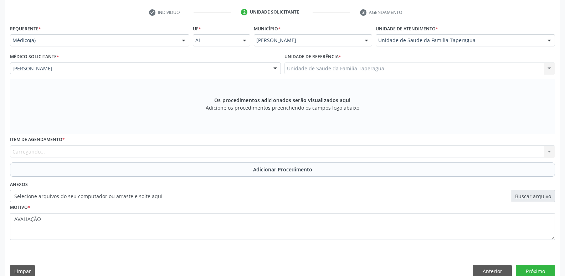
click at [348, 141] on div "Item de agendamento * [GEOGRAPHIC_DATA]... No elements found. Consider changing…" at bounding box center [282, 145] width 545 height 23
click at [481, 268] on button "Anterior" at bounding box center [492, 271] width 39 height 12
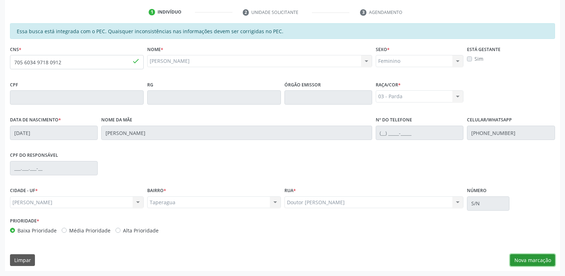
click at [536, 257] on button "Nova marcação" at bounding box center [532, 260] width 45 height 12
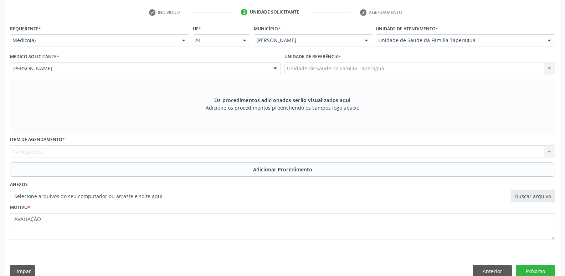
click at [180, 153] on div "Item de agendamento * [GEOGRAPHIC_DATA]... No elements found. Consider changing…" at bounding box center [282, 145] width 545 height 23
click at [548, 149] on div "Item de agendamento * [GEOGRAPHIC_DATA]... No elements found. Consider changing…" at bounding box center [282, 145] width 545 height 23
click at [547, 148] on div "Item de agendamento * [GEOGRAPHIC_DATA]... No elements found. Consider changing…" at bounding box center [282, 145] width 545 height 23
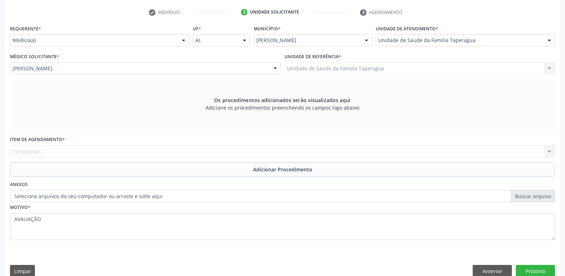
click at [377, 115] on div "Os procedimentos adicionados serão visualizados aqui Adicione os procedimentos …" at bounding box center [282, 106] width 545 height 55
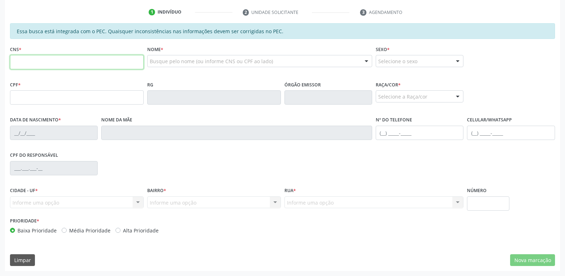
scroll to position [142, 0]
paste input "705 6034 9718 0912"
type input "705 6034 9718 0912"
type input "[DATE]"
type input "[PERSON_NAME]"
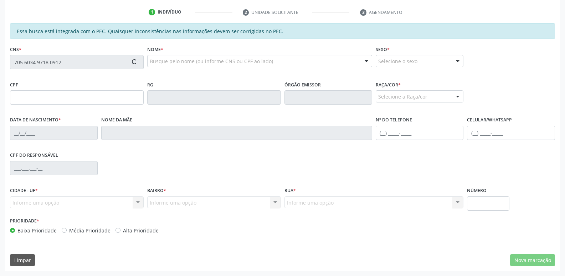
type input "[PHONE_NUMBER]"
type input "S/N"
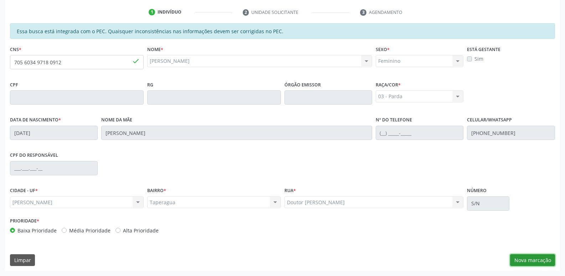
click at [541, 258] on button "Nova marcação" at bounding box center [532, 260] width 45 height 12
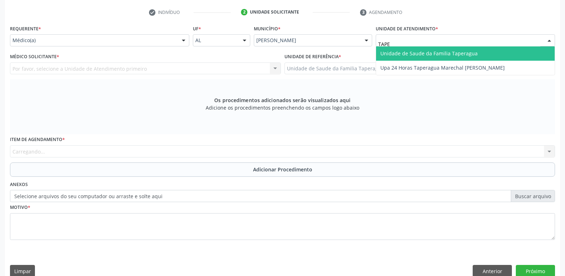
type input "TAPER"
click at [422, 51] on span "Unidade de Saude da Familia Taperagua" at bounding box center [429, 53] width 97 height 7
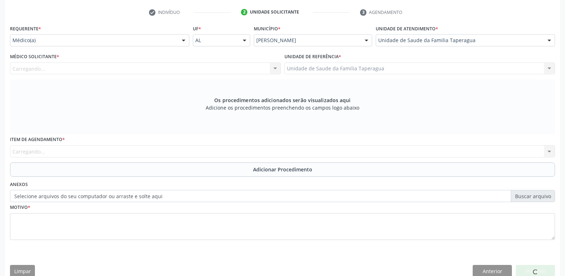
click at [158, 66] on div "Carregando... Nenhum resultado encontrado para: " " Não há nenhuma opção para s…" at bounding box center [145, 68] width 271 height 12
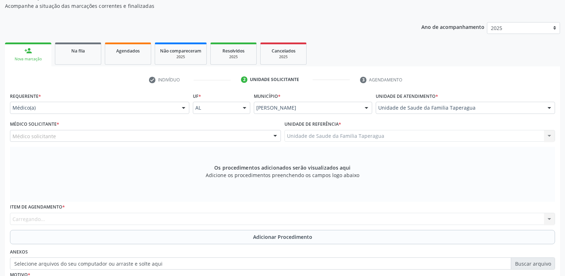
scroll to position [0, 0]
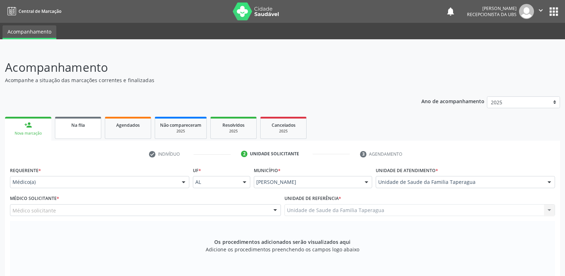
click at [83, 124] on span "Na fila" at bounding box center [78, 125] width 14 height 6
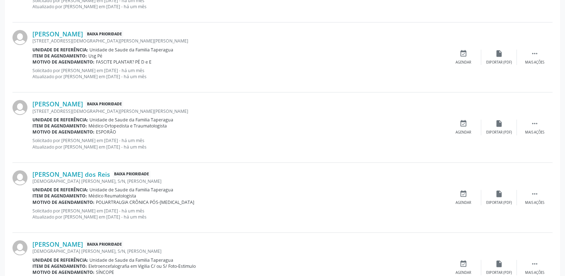
scroll to position [1006, 0]
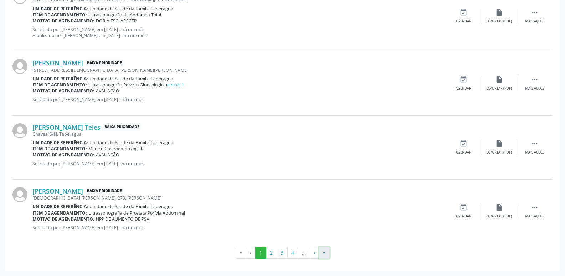
click at [324, 250] on button "»" at bounding box center [324, 252] width 11 height 12
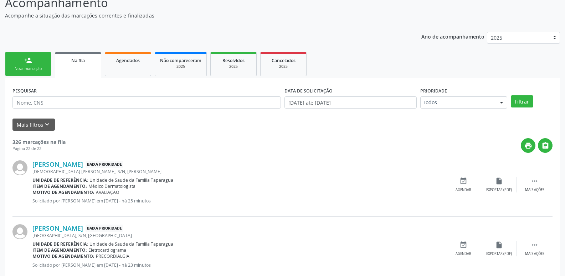
scroll to position [32, 0]
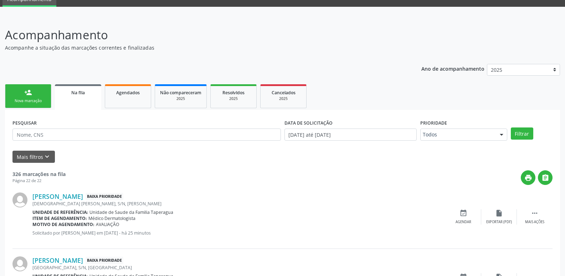
click at [35, 97] on link "person_add Nova marcação" at bounding box center [28, 96] width 46 height 24
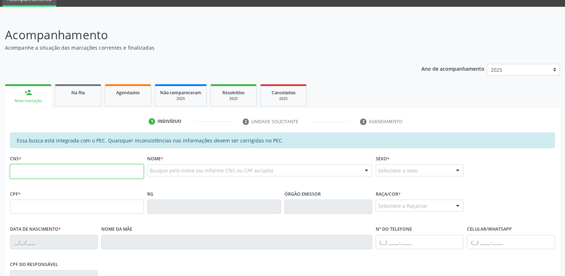
click at [82, 174] on input "text" at bounding box center [77, 171] width 134 height 14
paste input "705 6034 9718 0912"
type input "705 6034 9718 0912"
type input "[DATE]"
type input "[PERSON_NAME]"
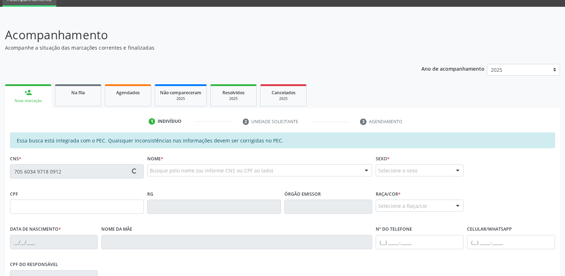
type input "[PHONE_NUMBER]"
type input "S/N"
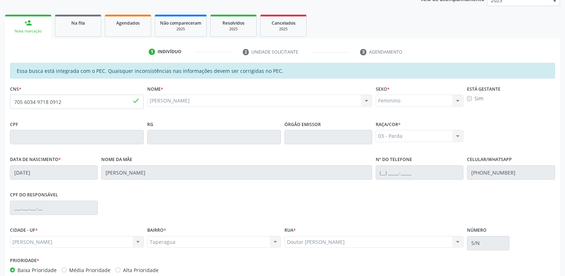
scroll to position [142, 0]
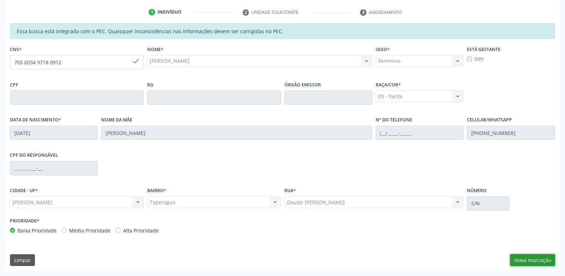
click at [516, 260] on button "Nova marcação" at bounding box center [532, 260] width 45 height 12
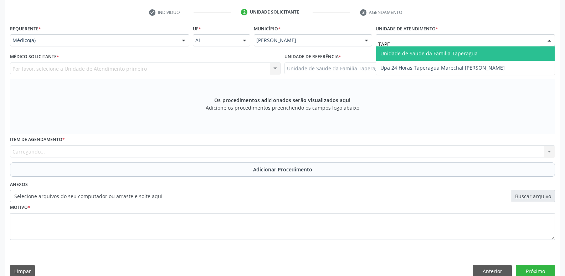
type input "TAPER"
click at [427, 59] on span "Unidade de Saude da Familia Taperagua" at bounding box center [465, 53] width 179 height 14
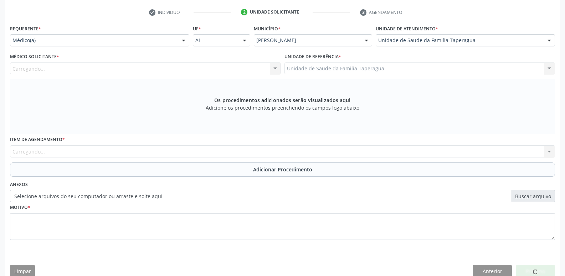
click at [218, 69] on div "Carregando... Nenhum resultado encontrado para: " " Não há nenhuma opção para s…" at bounding box center [145, 68] width 271 height 12
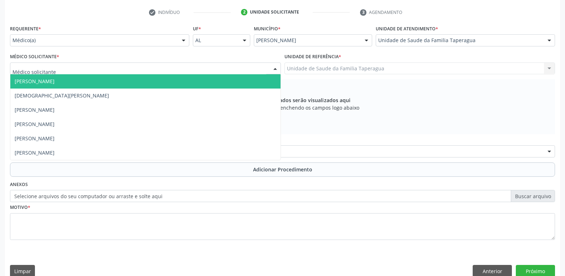
click at [217, 70] on div at bounding box center [145, 68] width 271 height 12
type input "MART"
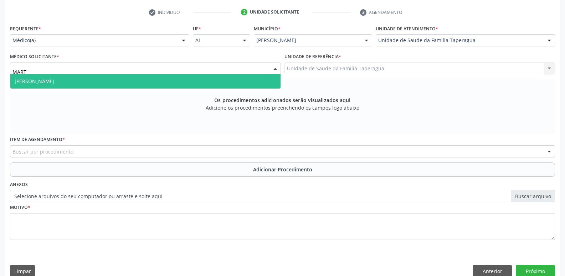
click at [214, 81] on span "[PERSON_NAME]" at bounding box center [145, 81] width 270 height 14
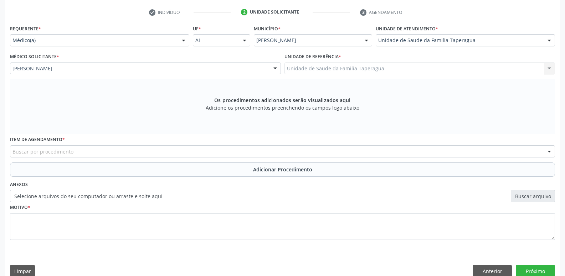
click at [174, 155] on div "Buscar por procedimento" at bounding box center [282, 151] width 545 height 12
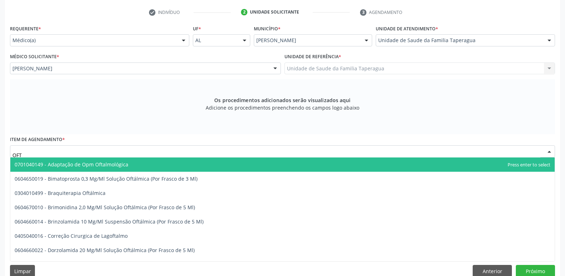
type input "OFTA"
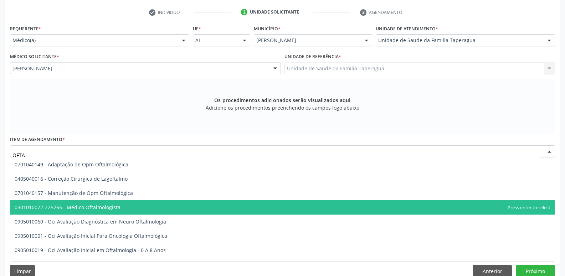
click at [142, 210] on span "0301010072-225265 - Médico Oftalmologista" at bounding box center [282, 207] width 545 height 14
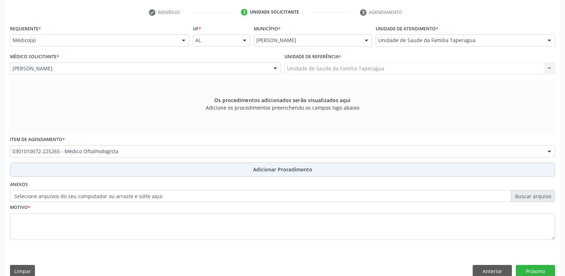
click at [158, 170] on button "Adicionar Procedimento" at bounding box center [282, 169] width 545 height 14
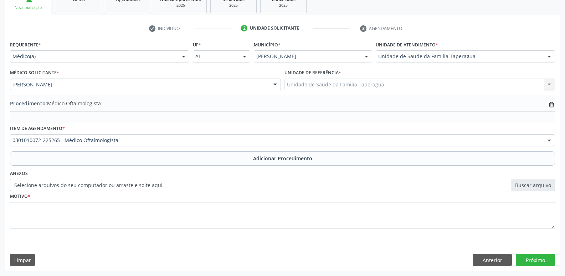
scroll to position [126, 0]
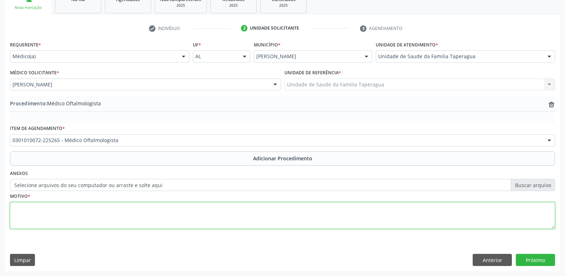
click at [149, 227] on textarea at bounding box center [282, 215] width 545 height 27
type textarea "AVALIAÇÃO"
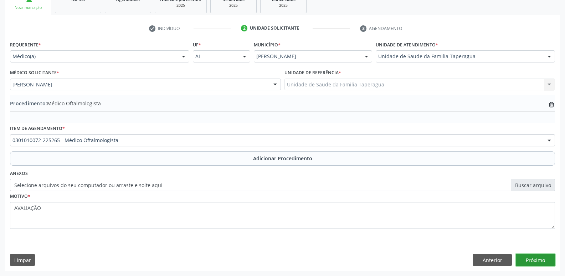
click at [529, 257] on button "Próximo" at bounding box center [535, 260] width 39 height 12
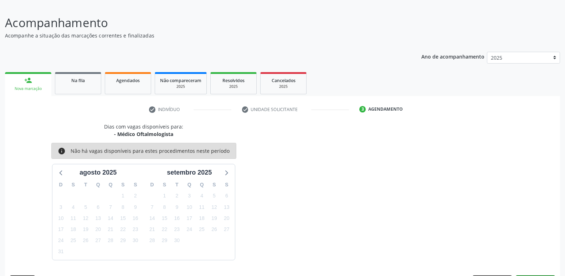
scroll to position [66, 0]
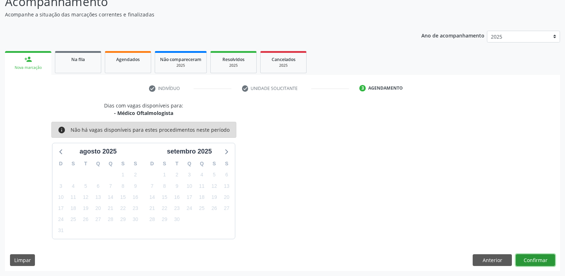
click at [536, 258] on button "Confirmar" at bounding box center [535, 260] width 39 height 12
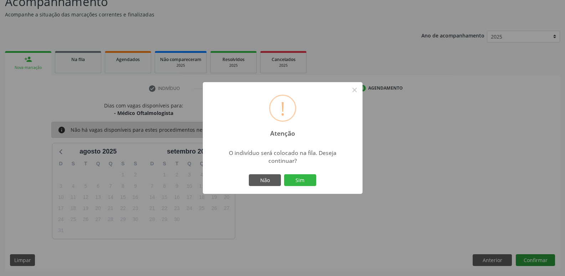
click at [284, 174] on button "Sim" at bounding box center [300, 180] width 32 height 12
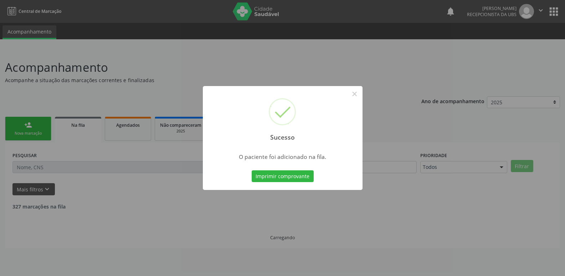
scroll to position [0, 0]
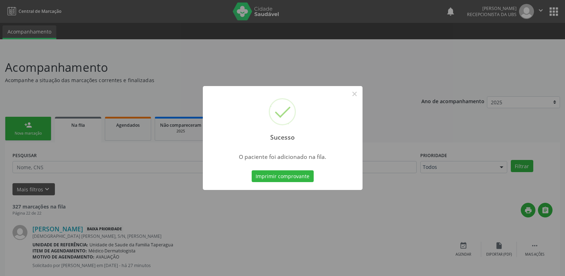
click at [491, 147] on div "Sucesso × O paciente foi adicionado na fila. Imprimir comprovante Cancel" at bounding box center [282, 138] width 565 height 276
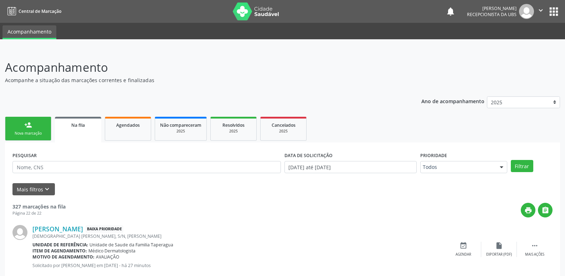
click at [26, 126] on div "person_add" at bounding box center [28, 125] width 8 height 8
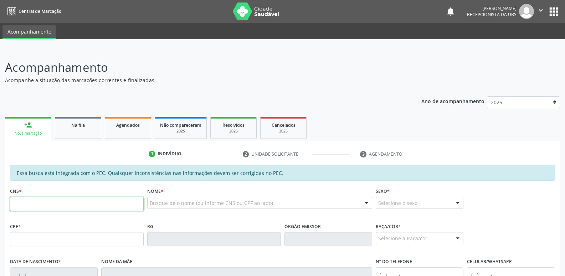
click at [74, 201] on input "text" at bounding box center [77, 203] width 134 height 14
paste input "707 8026 2394 2611"
type input "707 8026 2394 2611"
type input "125.492.434-55"
type input "[DATE]"
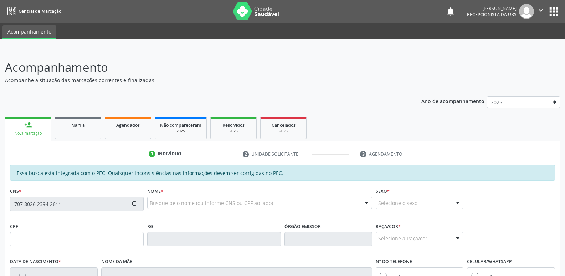
type input "[PERSON_NAME] Reis Trindade"
type input "[PHONE_NUMBER]"
type input "S/N"
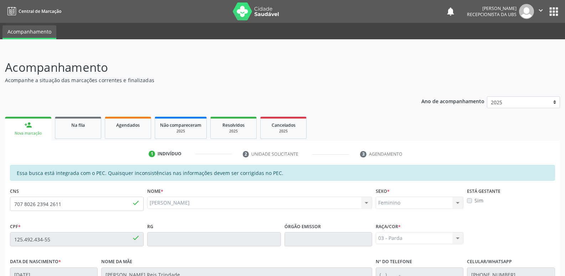
scroll to position [142, 0]
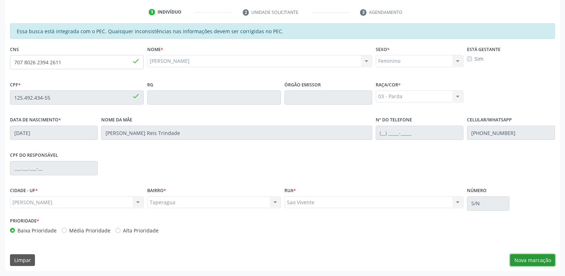
click at [538, 259] on button "Nova marcação" at bounding box center [532, 260] width 45 height 12
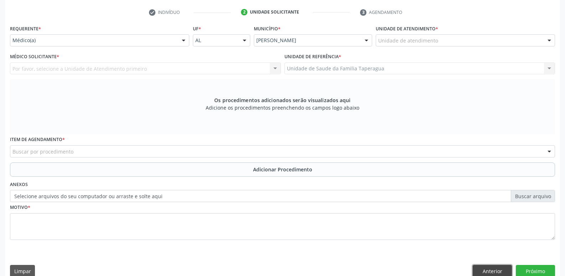
click at [497, 272] on button "Anterior" at bounding box center [492, 271] width 39 height 12
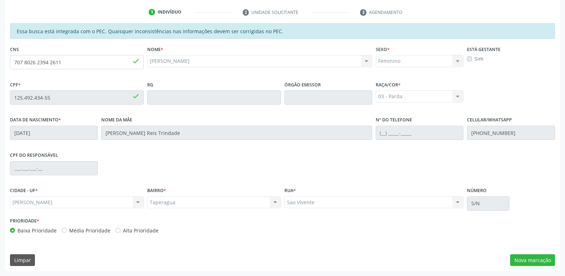
click at [475, 59] on label "Sim" at bounding box center [479, 58] width 9 height 7
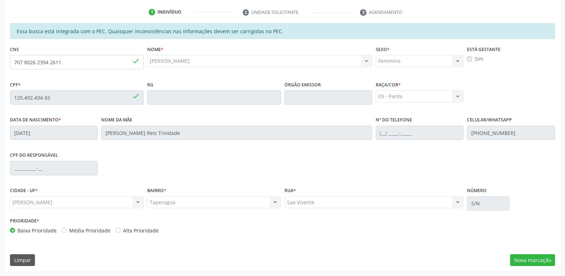
click at [475, 59] on label "Sim" at bounding box center [479, 58] width 9 height 7
click at [538, 261] on button "Nova marcação" at bounding box center [532, 260] width 45 height 12
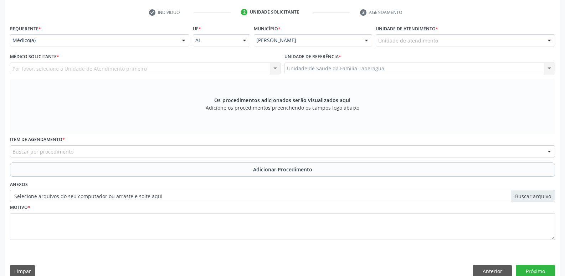
click at [439, 38] on div "Unidade de atendimento" at bounding box center [465, 40] width 179 height 12
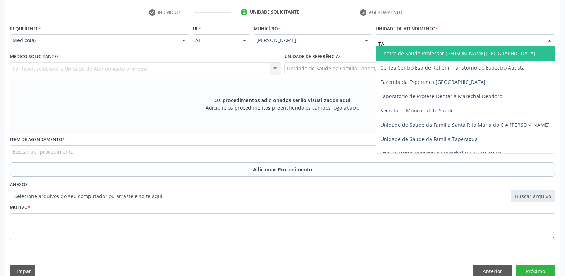
type input "TAP"
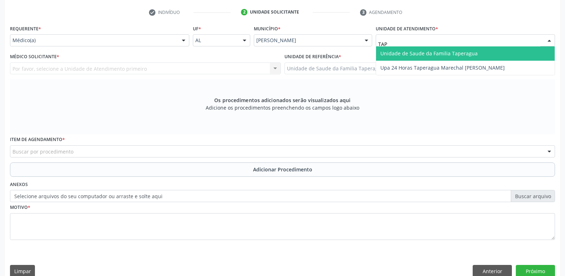
click at [439, 53] on span "Unidade de Saude da Familia Taperagua" at bounding box center [429, 53] width 97 height 7
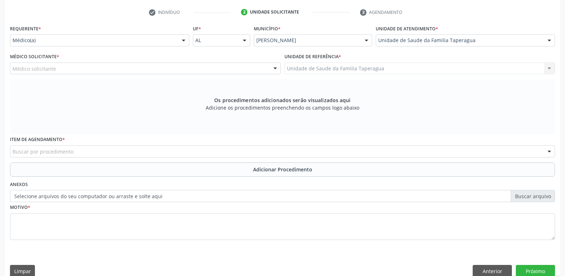
click at [130, 64] on div "Médico solicitante" at bounding box center [145, 68] width 271 height 12
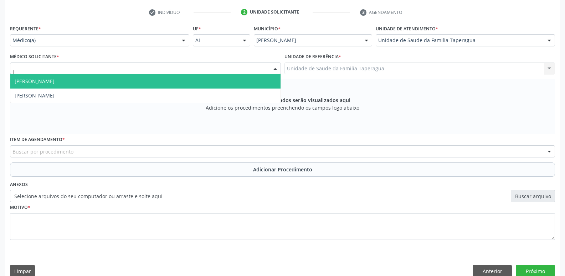
type input "JU"
click at [132, 75] on span "[PERSON_NAME]" at bounding box center [145, 81] width 270 height 14
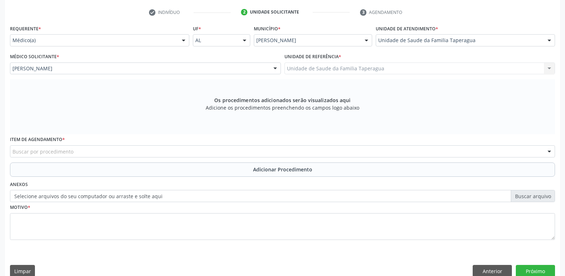
click at [121, 147] on div "Buscar por procedimento" at bounding box center [282, 151] width 545 height 12
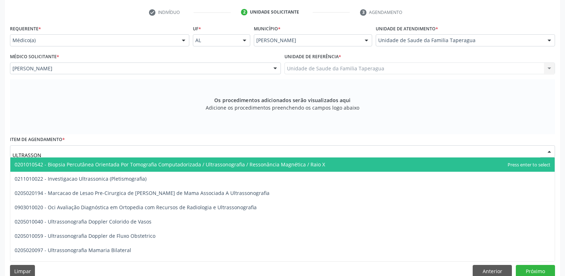
type input "ULTRASSONO"
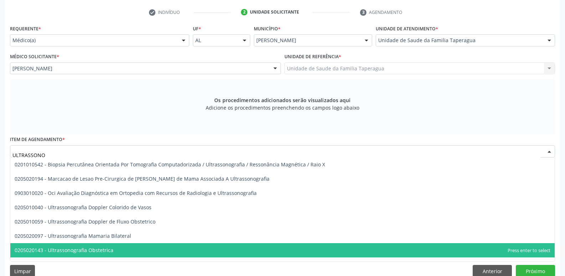
click at [113, 250] on span "0205020143 - Ultrassonografia Obstetrica" at bounding box center [282, 250] width 545 height 14
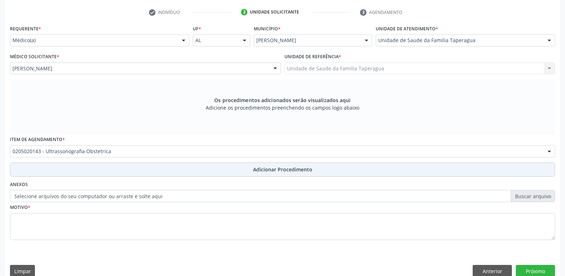
click at [146, 163] on button "Adicionar Procedimento" at bounding box center [282, 169] width 545 height 14
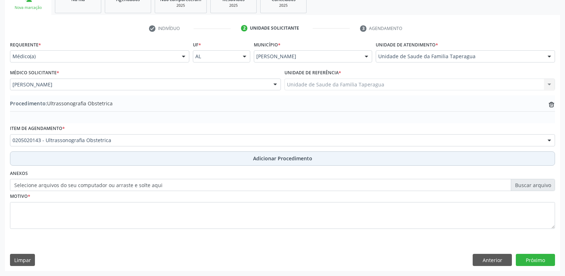
scroll to position [126, 0]
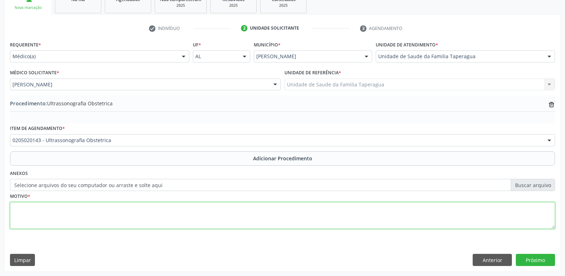
click at [150, 211] on textarea at bounding box center [282, 215] width 545 height 27
type textarea "PRÉ-[DATE]"
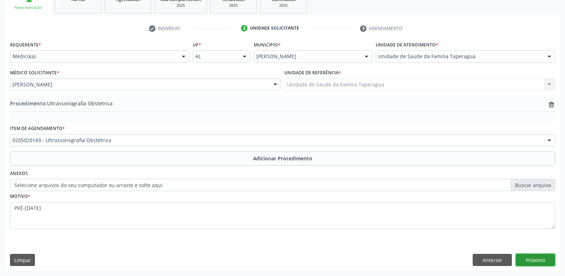
click at [548, 261] on button "Próximo" at bounding box center [535, 260] width 39 height 12
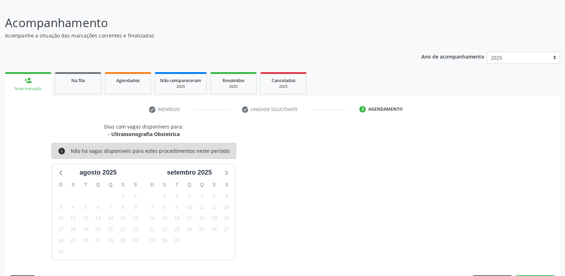
scroll to position [66, 0]
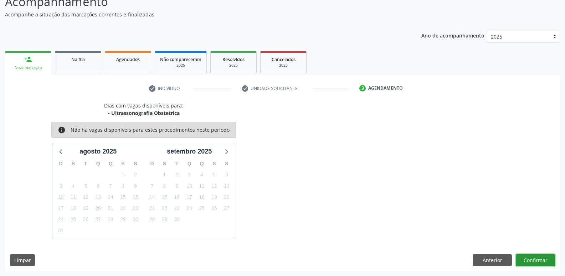
click at [529, 258] on button "Confirmar" at bounding box center [535, 260] width 39 height 12
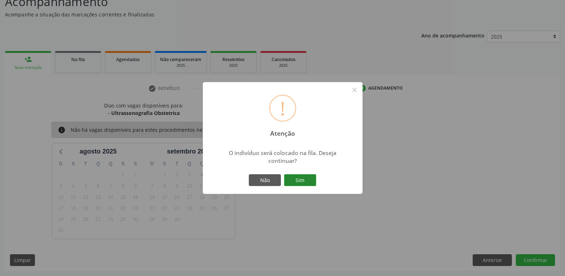
click at [301, 181] on button "Sim" at bounding box center [300, 180] width 32 height 12
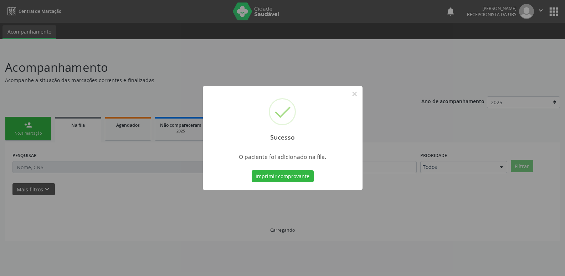
scroll to position [0, 0]
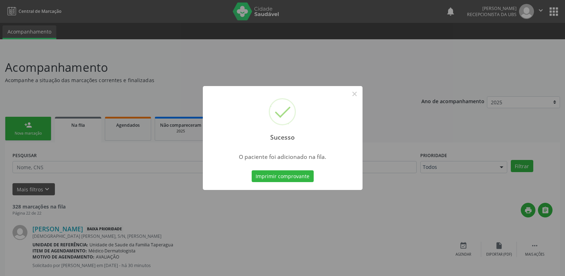
click at [220, 12] on div "Sucesso × O paciente foi adicionado na fila. Imprimir comprovante Cancel" at bounding box center [282, 138] width 565 height 276
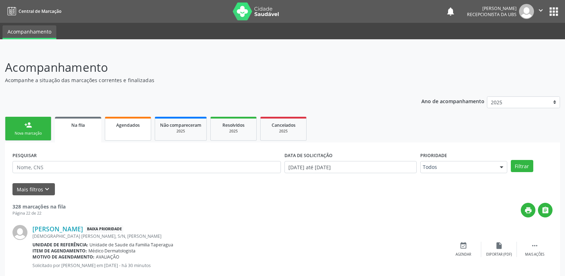
click at [121, 129] on link "Agendados" at bounding box center [128, 129] width 46 height 24
